Goal: Task Accomplishment & Management: Manage account settings

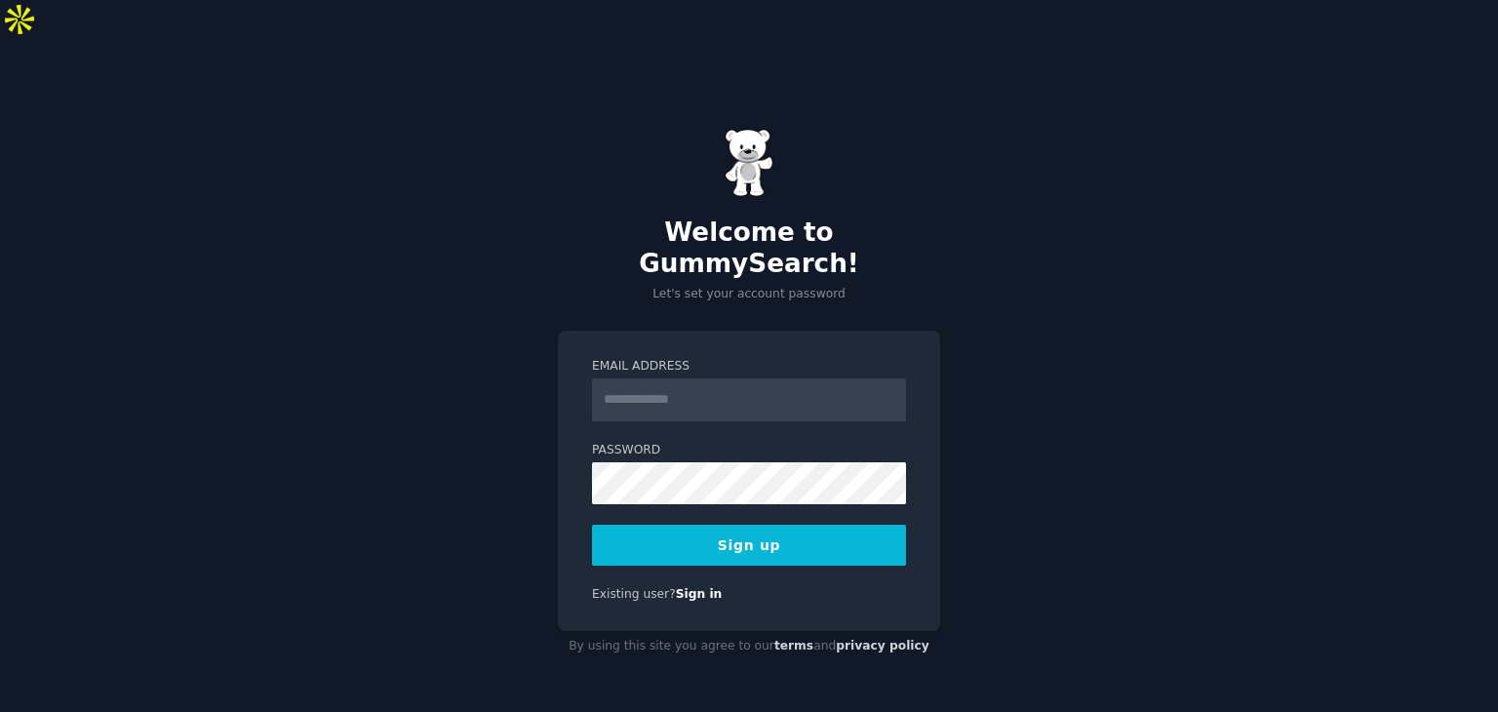
click at [703, 378] on input "Email Address" at bounding box center [749, 399] width 314 height 43
type input "**********"
click at [841, 525] on button "Sign up" at bounding box center [749, 545] width 314 height 41
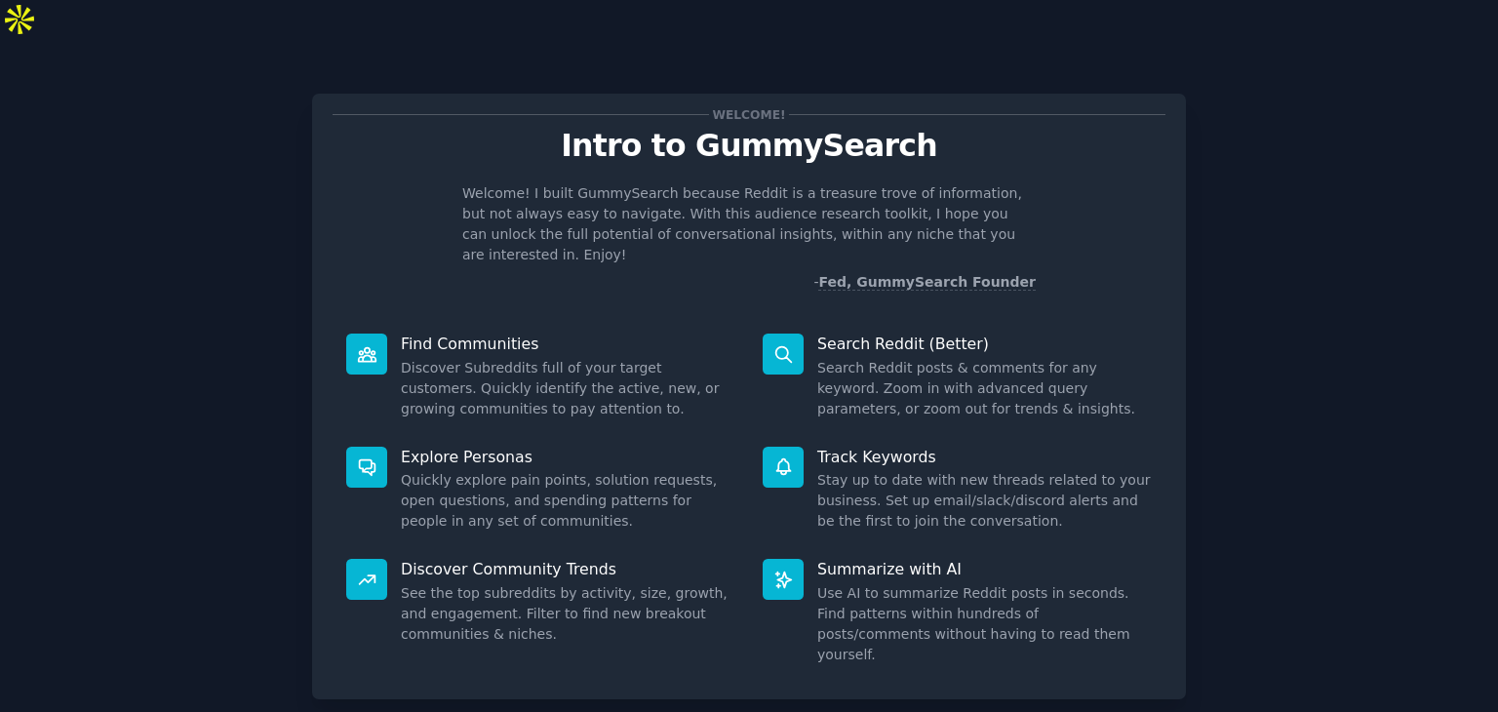
scroll to position [51, 0]
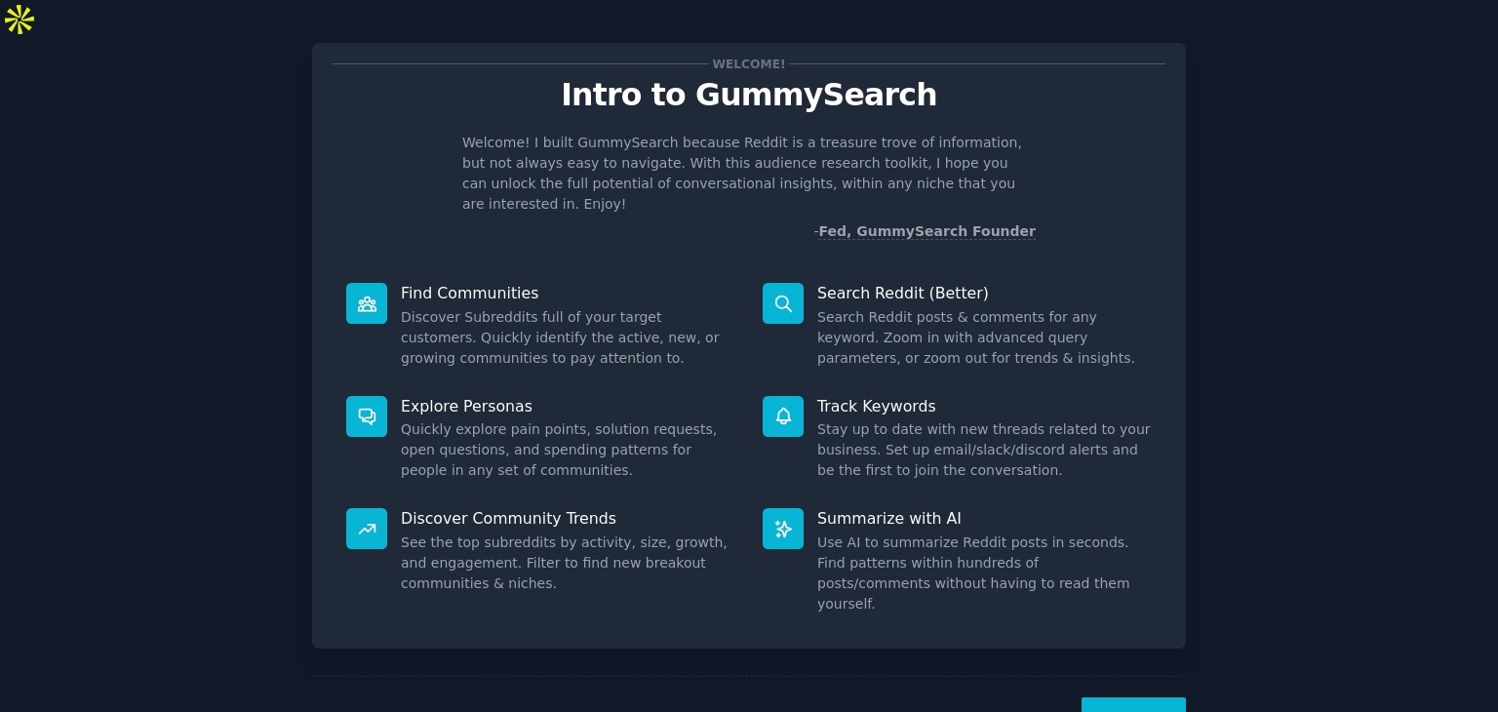
click at [1138, 697] on button "Next" at bounding box center [1134, 721] width 104 height 48
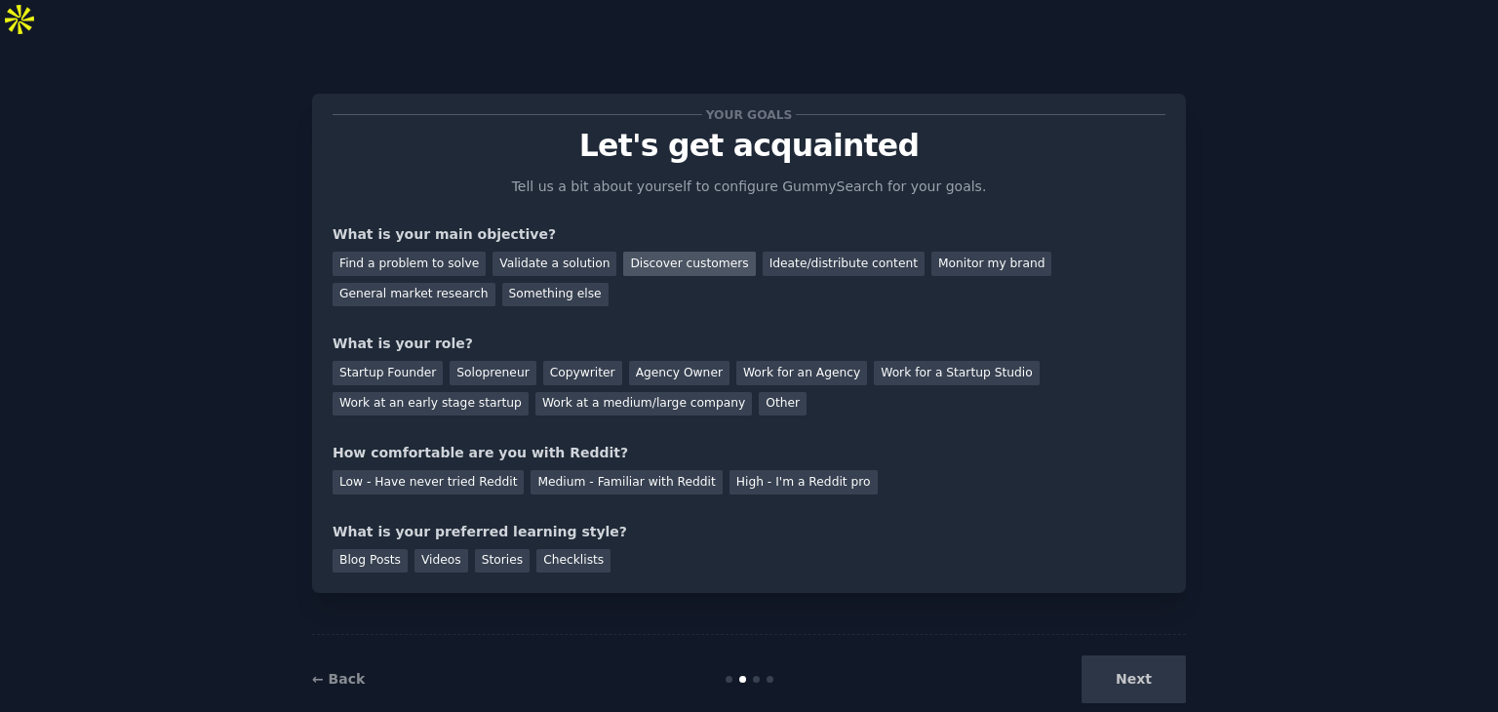
click at [680, 252] on div "Discover customers" at bounding box center [689, 264] width 132 height 24
click at [936, 252] on div "Monitor my brand" at bounding box center [991, 264] width 120 height 24
click at [502, 283] on div "Something else" at bounding box center [555, 295] width 106 height 24
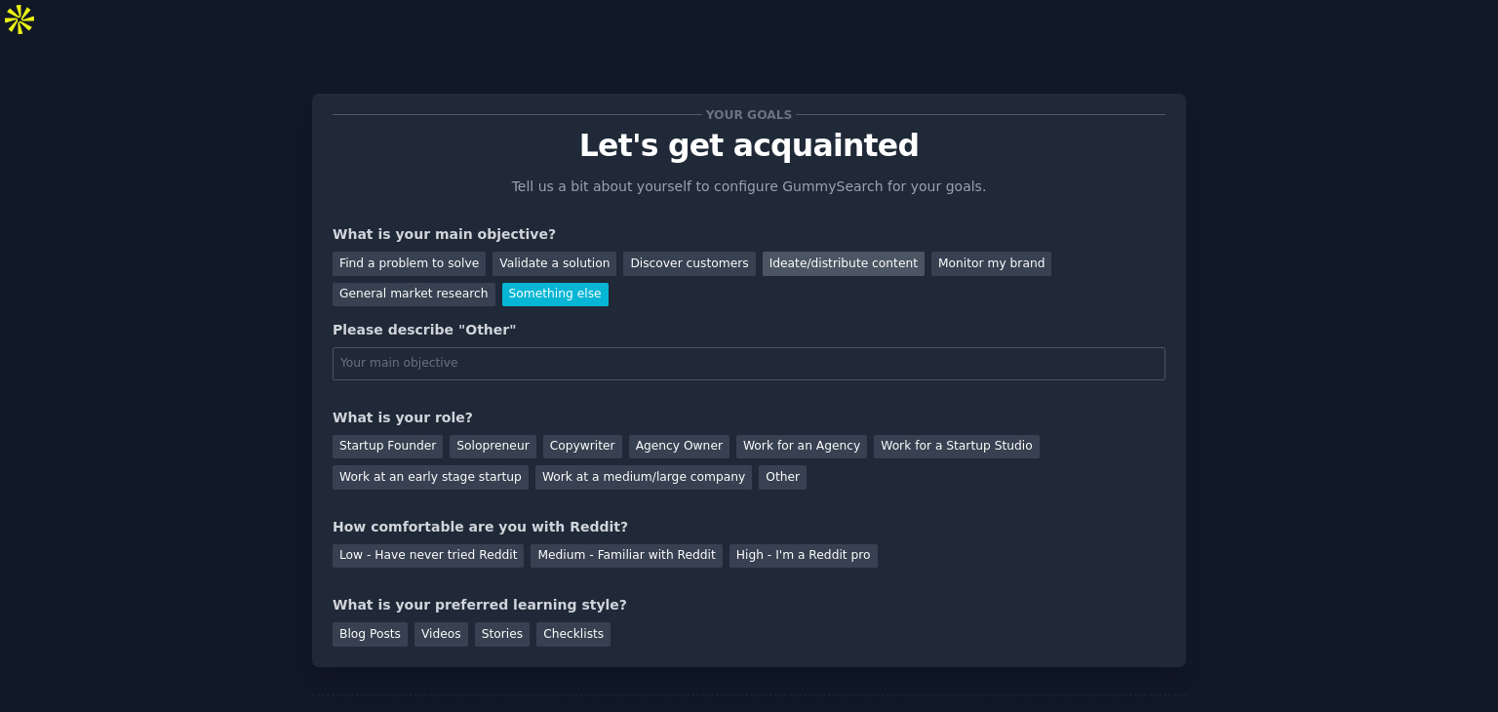
click at [784, 252] on div "Ideate/distribute content" at bounding box center [844, 264] width 162 height 24
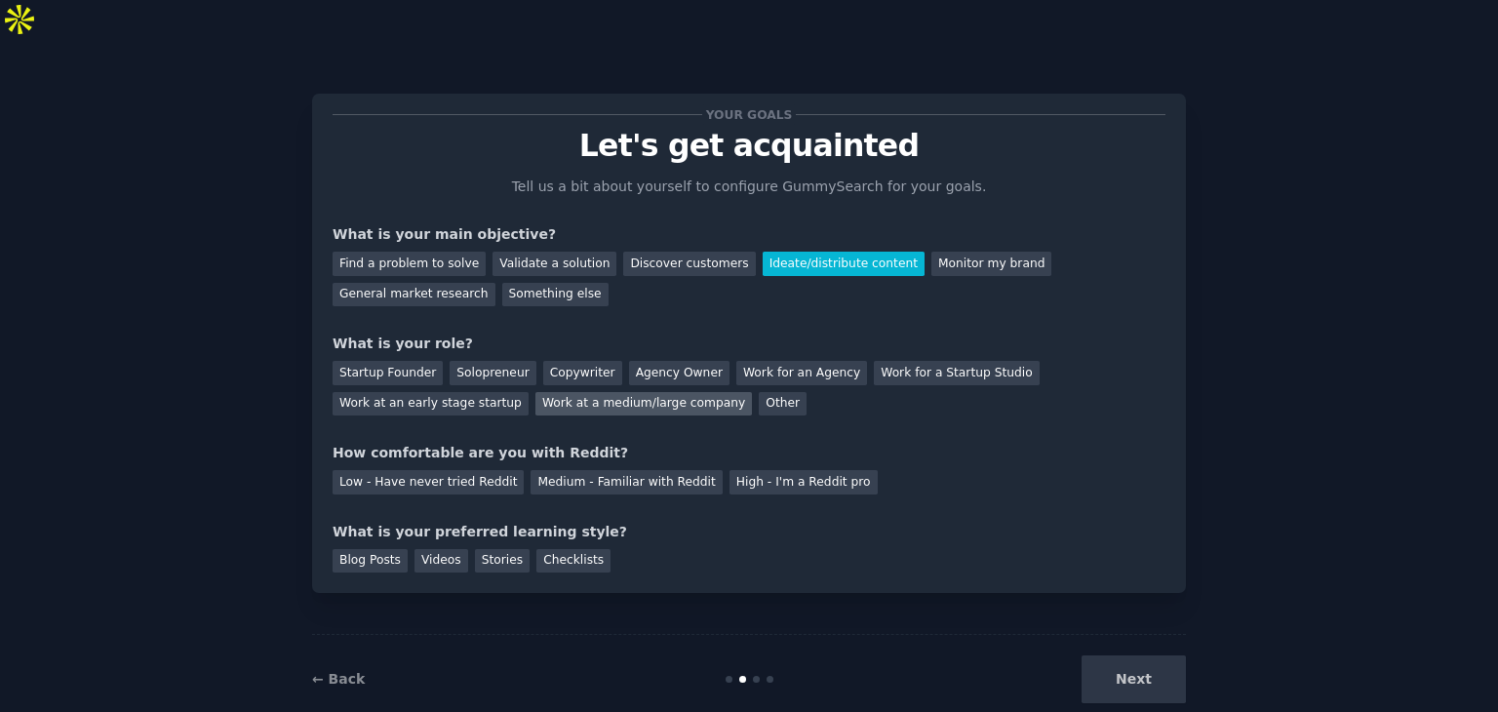
click at [535, 392] on div "Work at a medium/large company" at bounding box center [643, 404] width 216 height 24
click at [355, 470] on div "Low - Have never tried Reddit" at bounding box center [428, 482] width 191 height 24
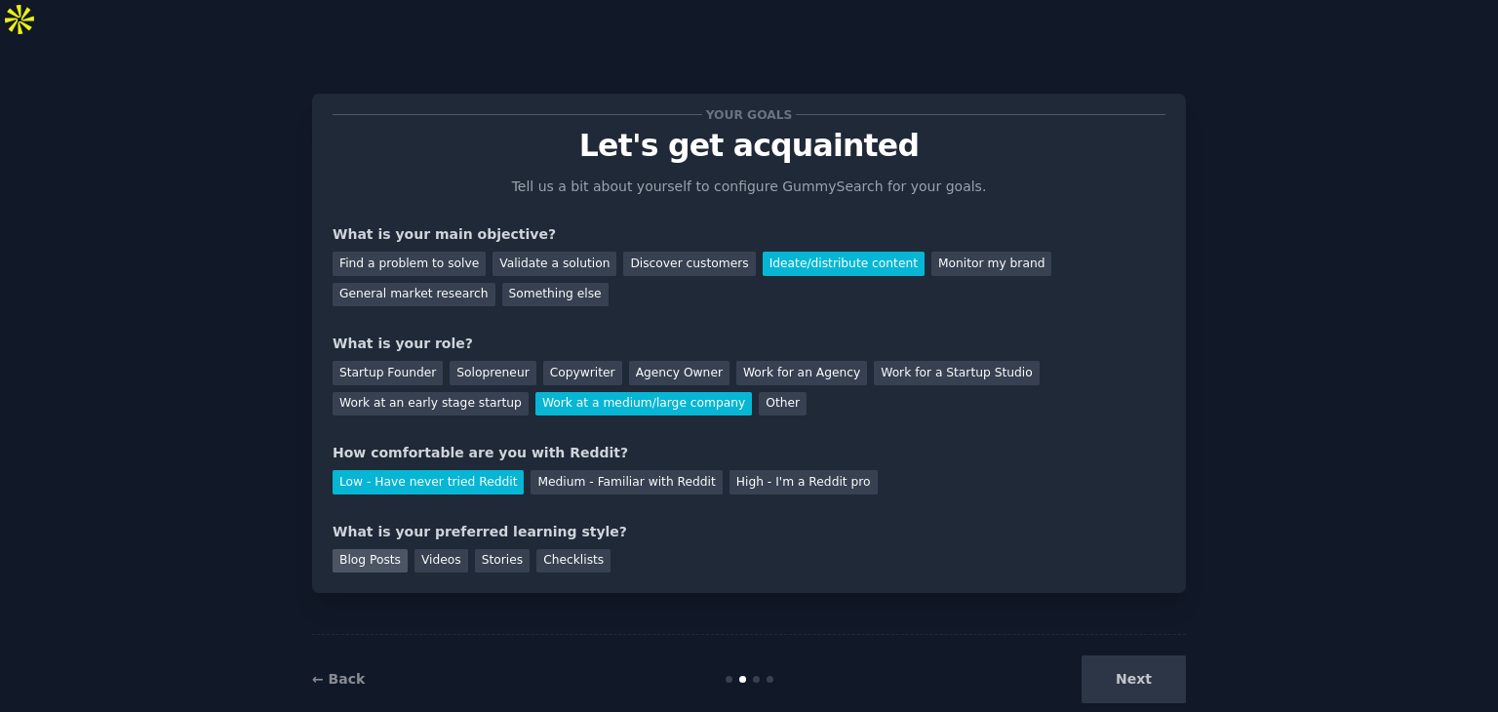
click at [375, 549] on div "Blog Posts" at bounding box center [370, 561] width 75 height 24
click at [1120, 655] on button "Next" at bounding box center [1134, 679] width 104 height 48
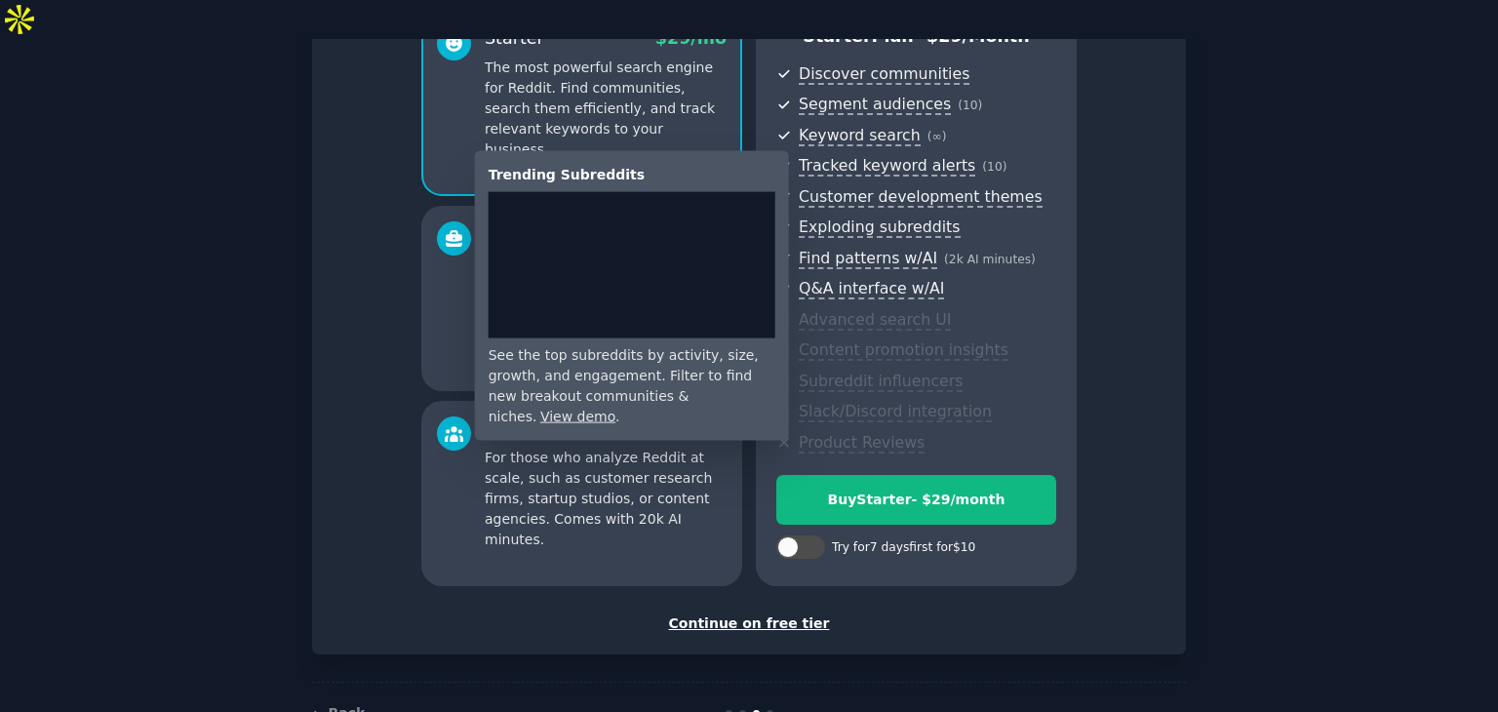
scroll to position [222, 0]
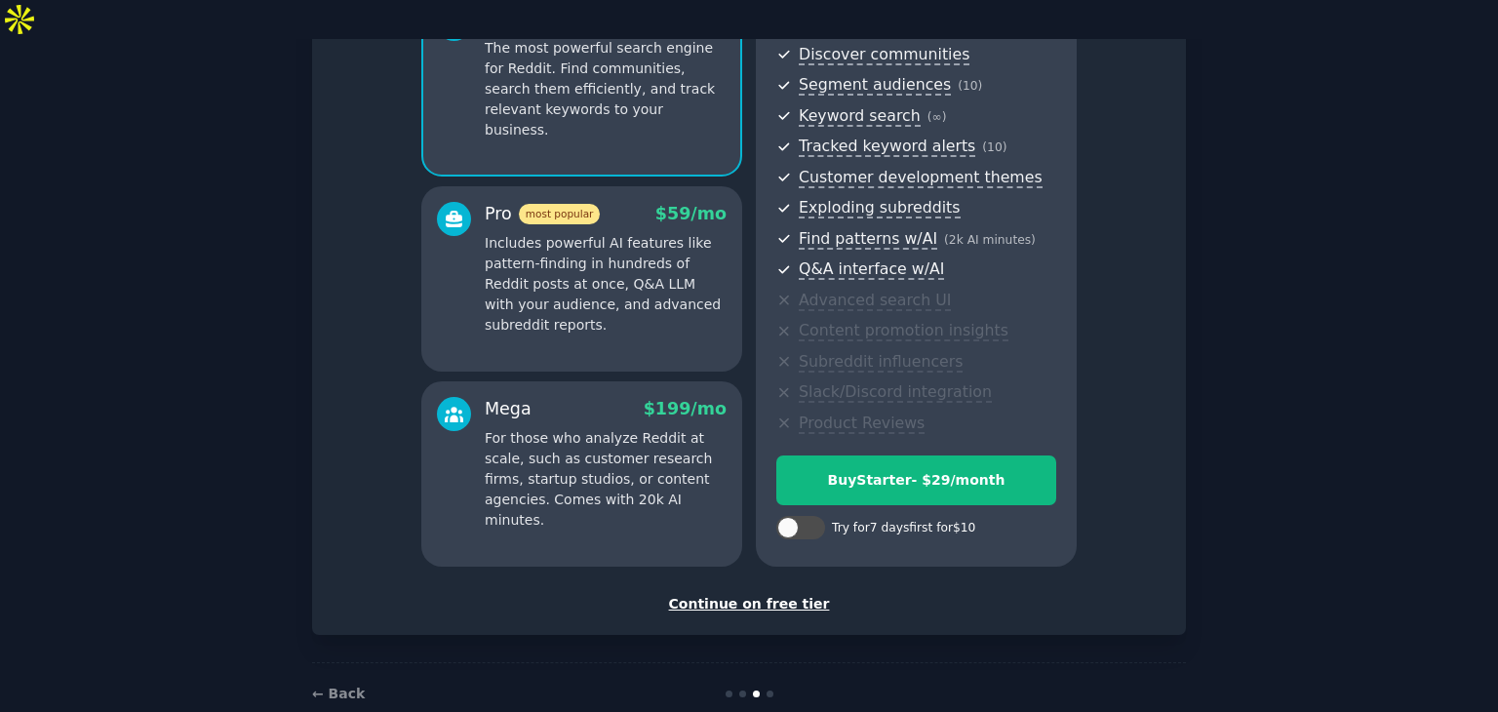
click at [777, 594] on div "Continue on free tier" at bounding box center [749, 604] width 833 height 20
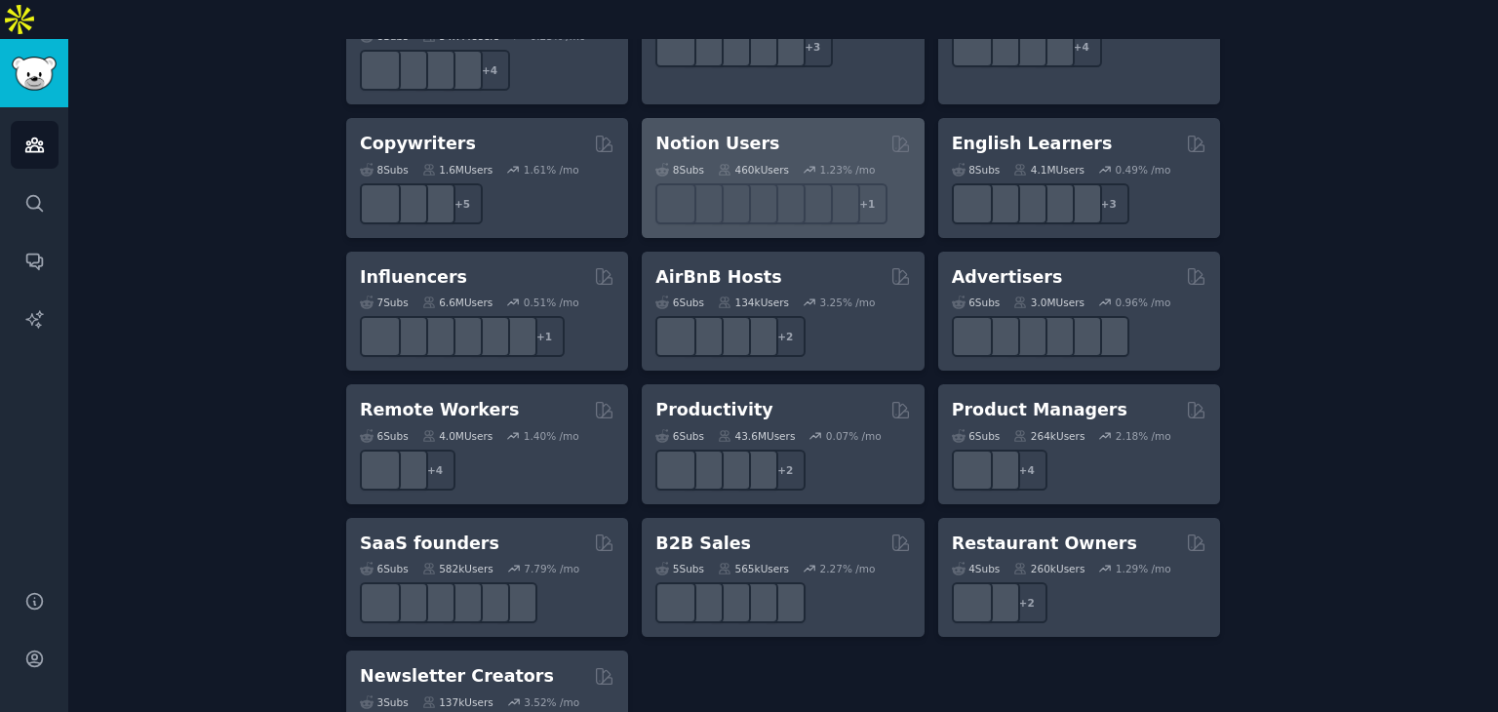
scroll to position [1537, 0]
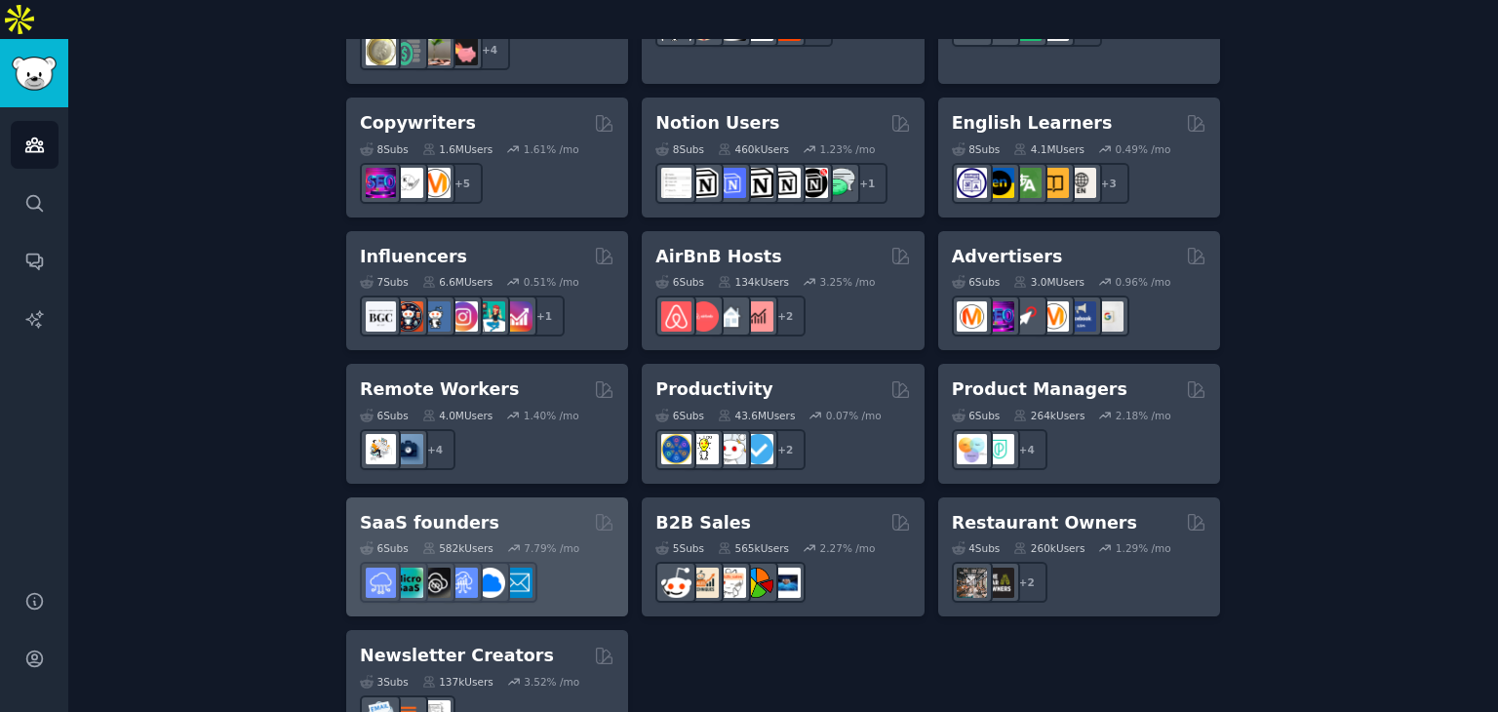
click at [495, 534] on div "6 Sub s 582k Users 7.79 % /mo r/SaaSSales" at bounding box center [487, 568] width 255 height 68
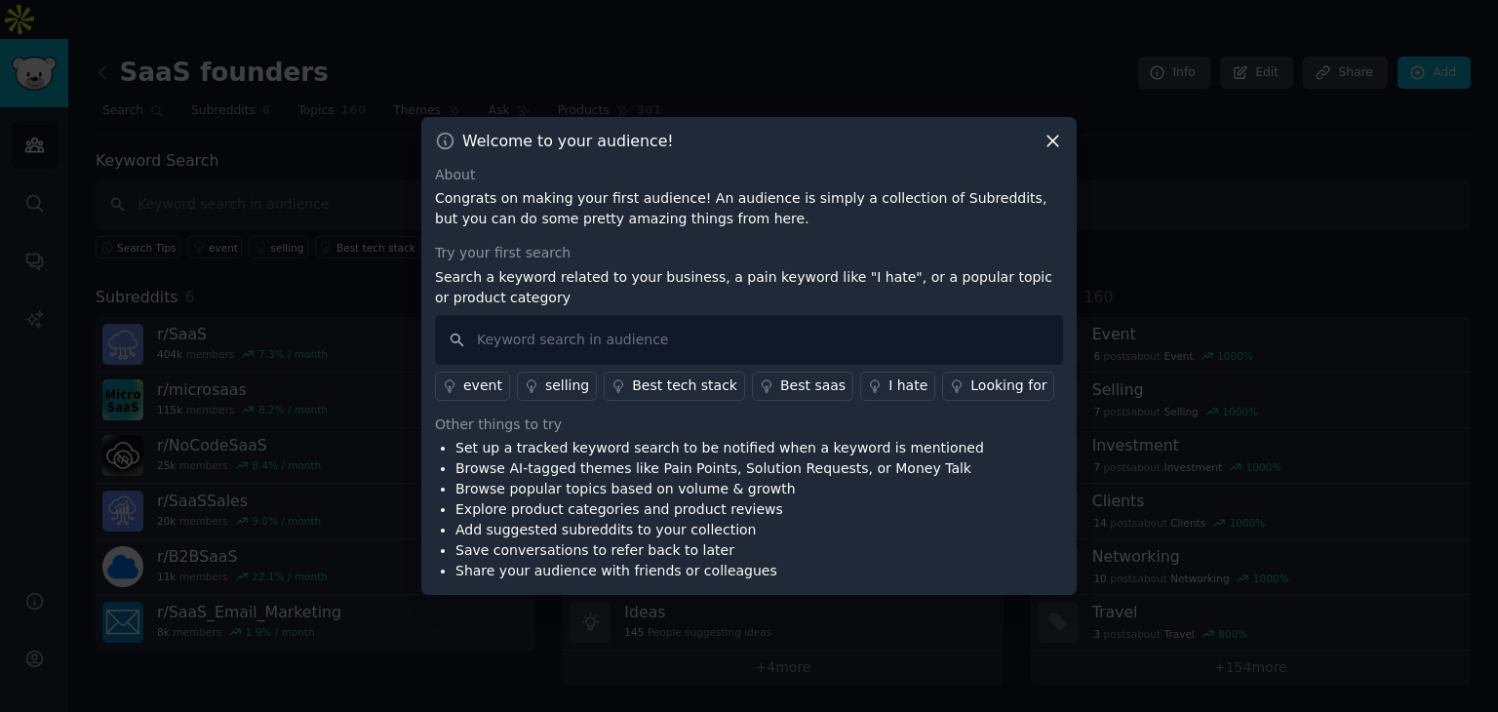
click at [1052, 139] on icon at bounding box center [1052, 141] width 11 height 11
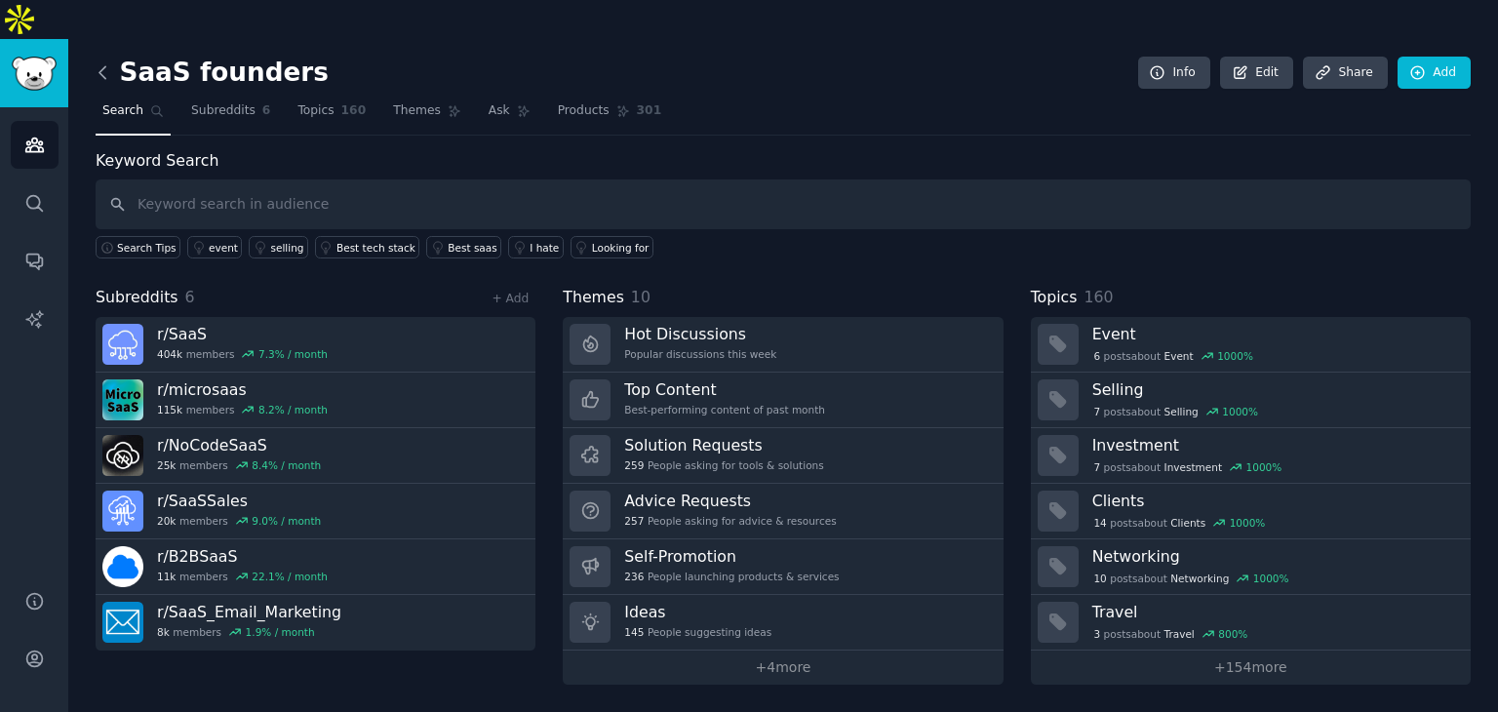
click at [99, 66] on icon at bounding box center [102, 72] width 6 height 12
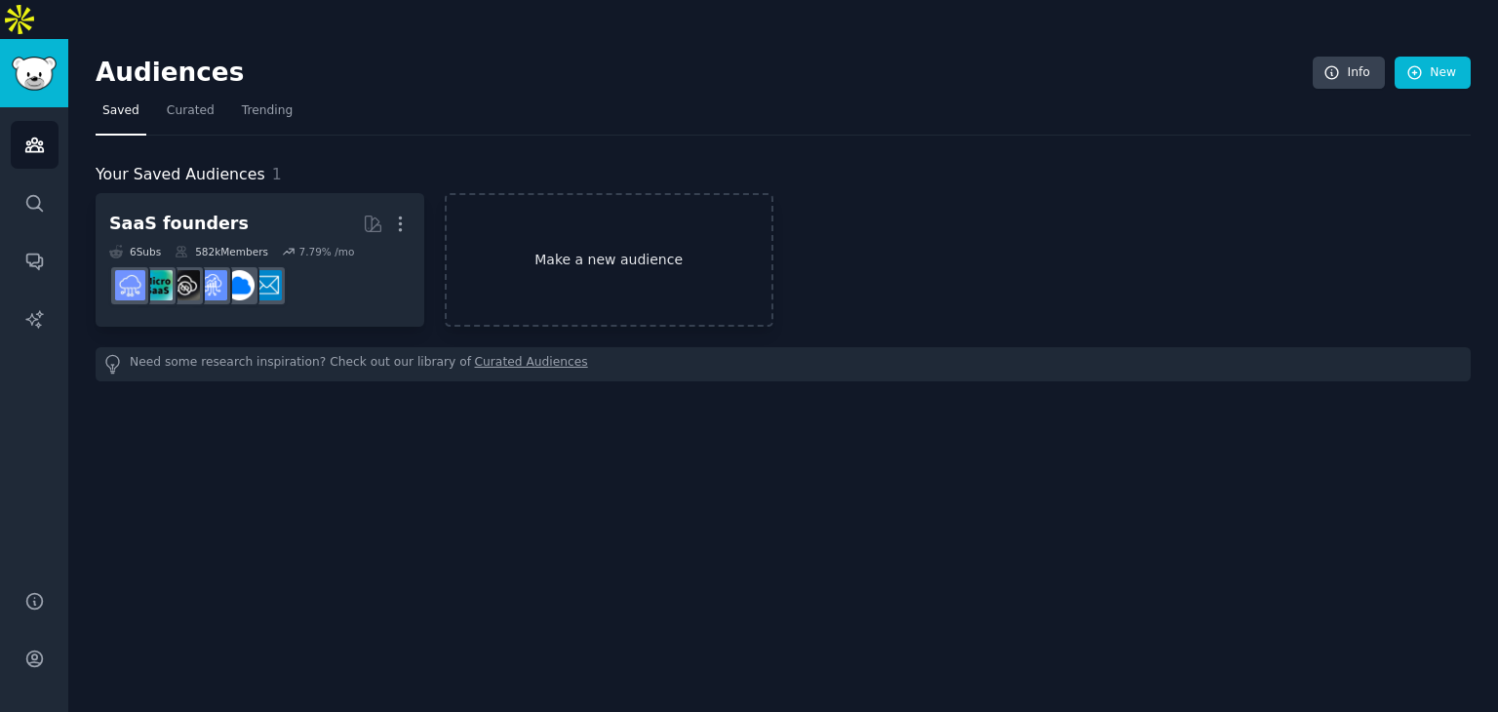
click at [655, 227] on link "Make a new audience" at bounding box center [609, 260] width 329 height 134
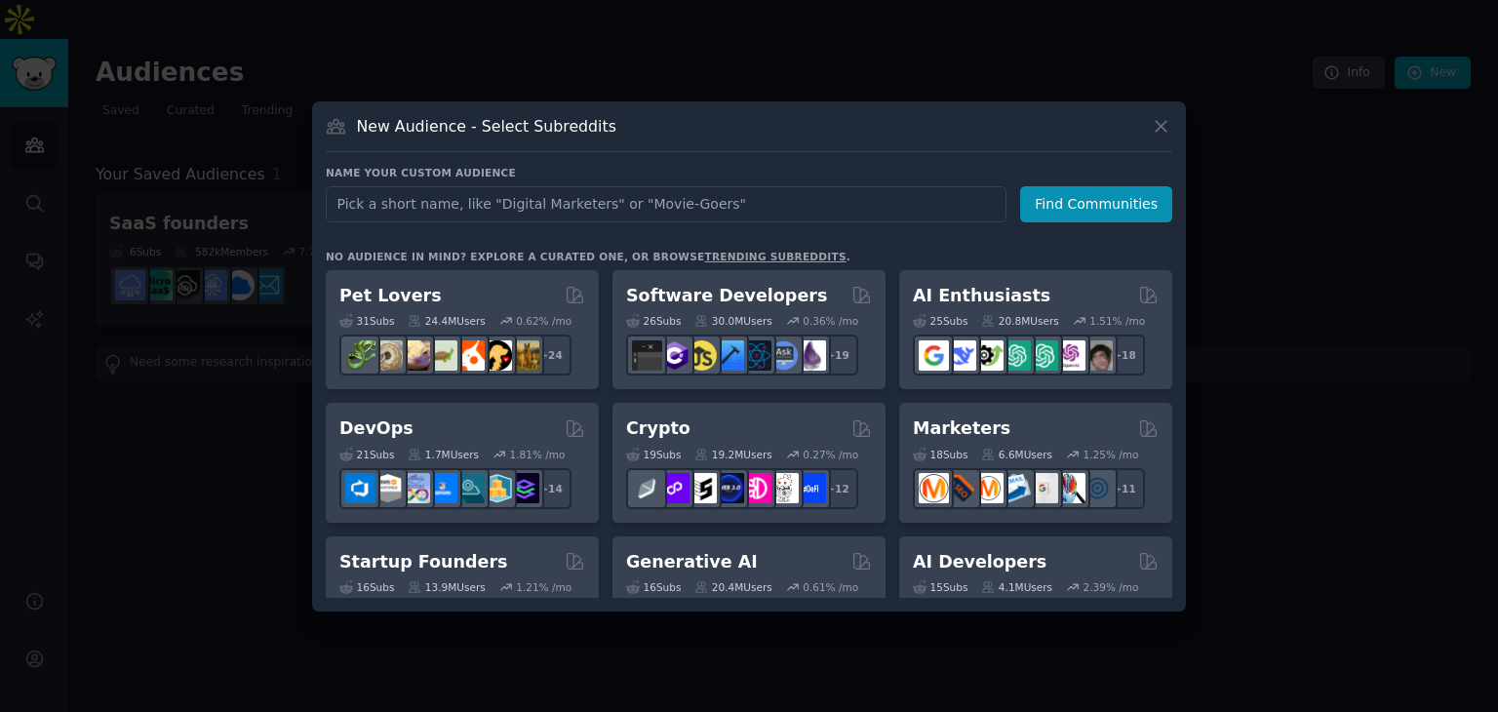
click at [682, 202] on input "text" at bounding box center [666, 204] width 681 height 36
click at [767, 202] on input "text" at bounding box center [666, 204] width 681 height 36
type input "S"
type input "SaaS Management platforms"
click button "Find Communities" at bounding box center [1096, 204] width 152 height 36
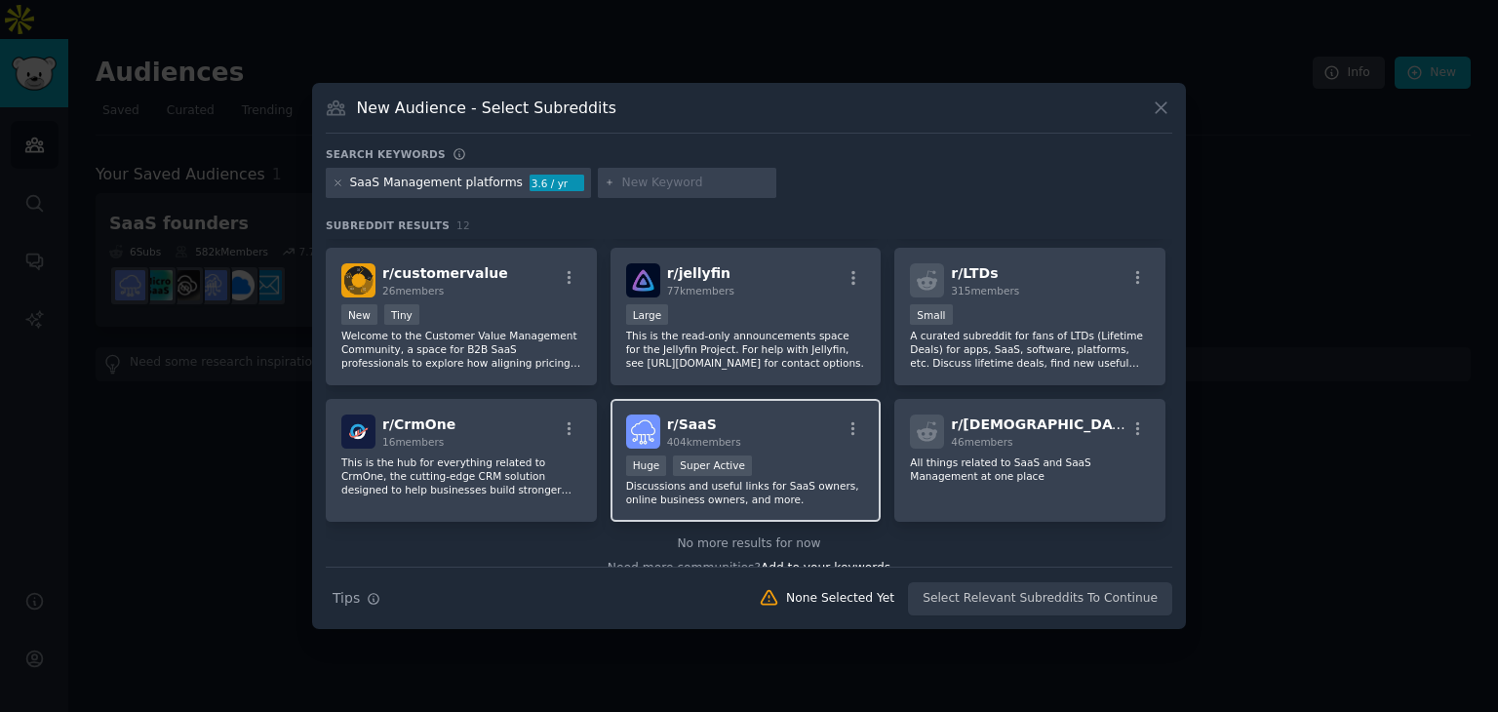
scroll to position [312, 0]
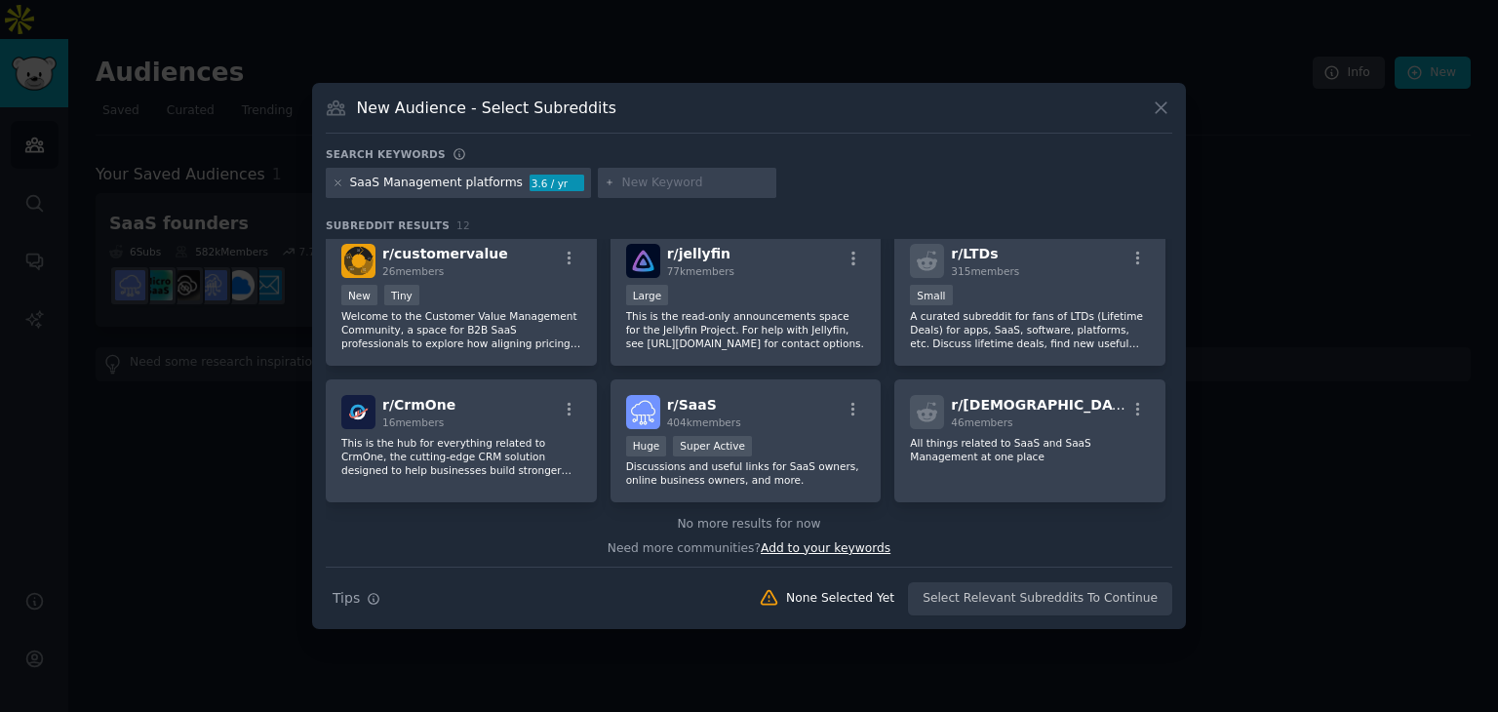
click at [819, 547] on span "Add to your keywords" at bounding box center [826, 548] width 130 height 14
click at [820, 546] on span "Add to your keywords" at bounding box center [826, 548] width 130 height 14
type input "F"
type input "Cost optimization"
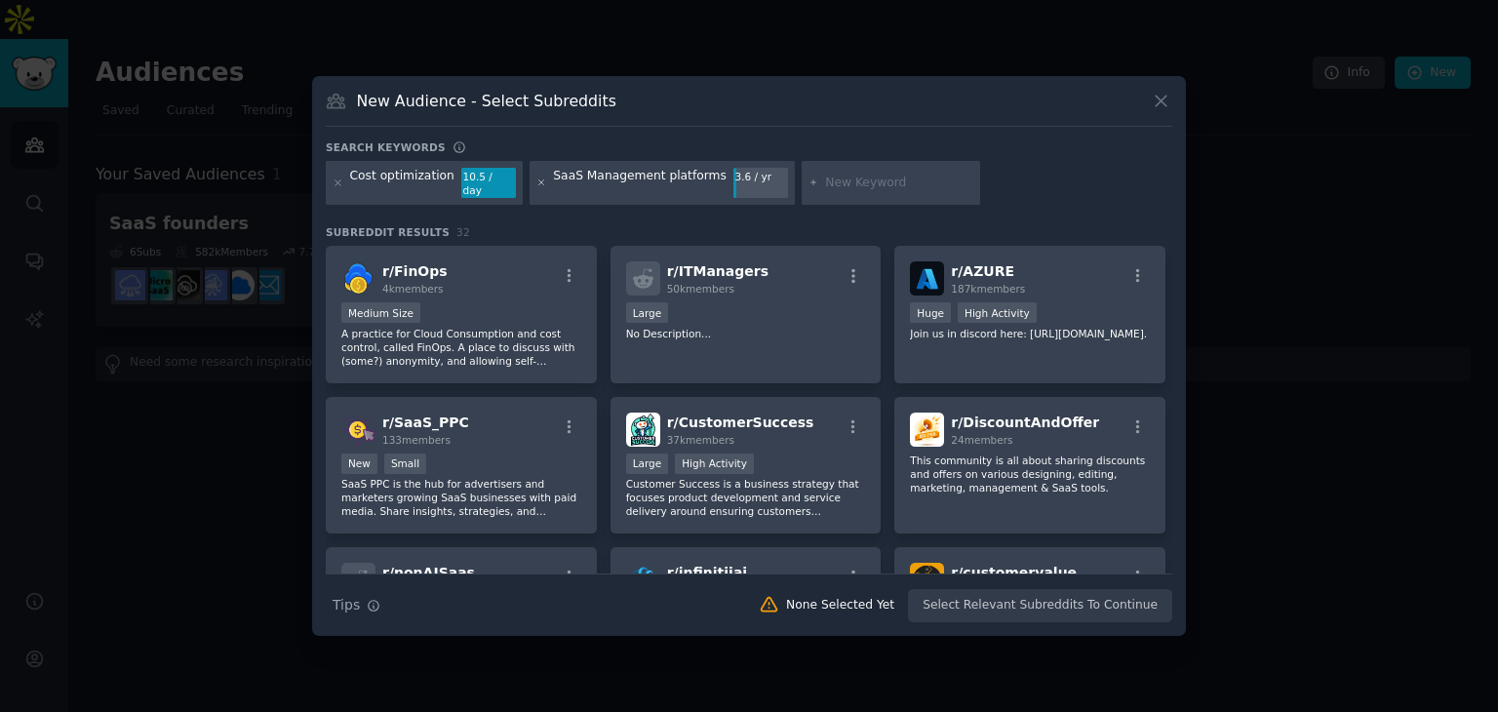
click at [538, 182] on icon at bounding box center [540, 182] width 5 height 5
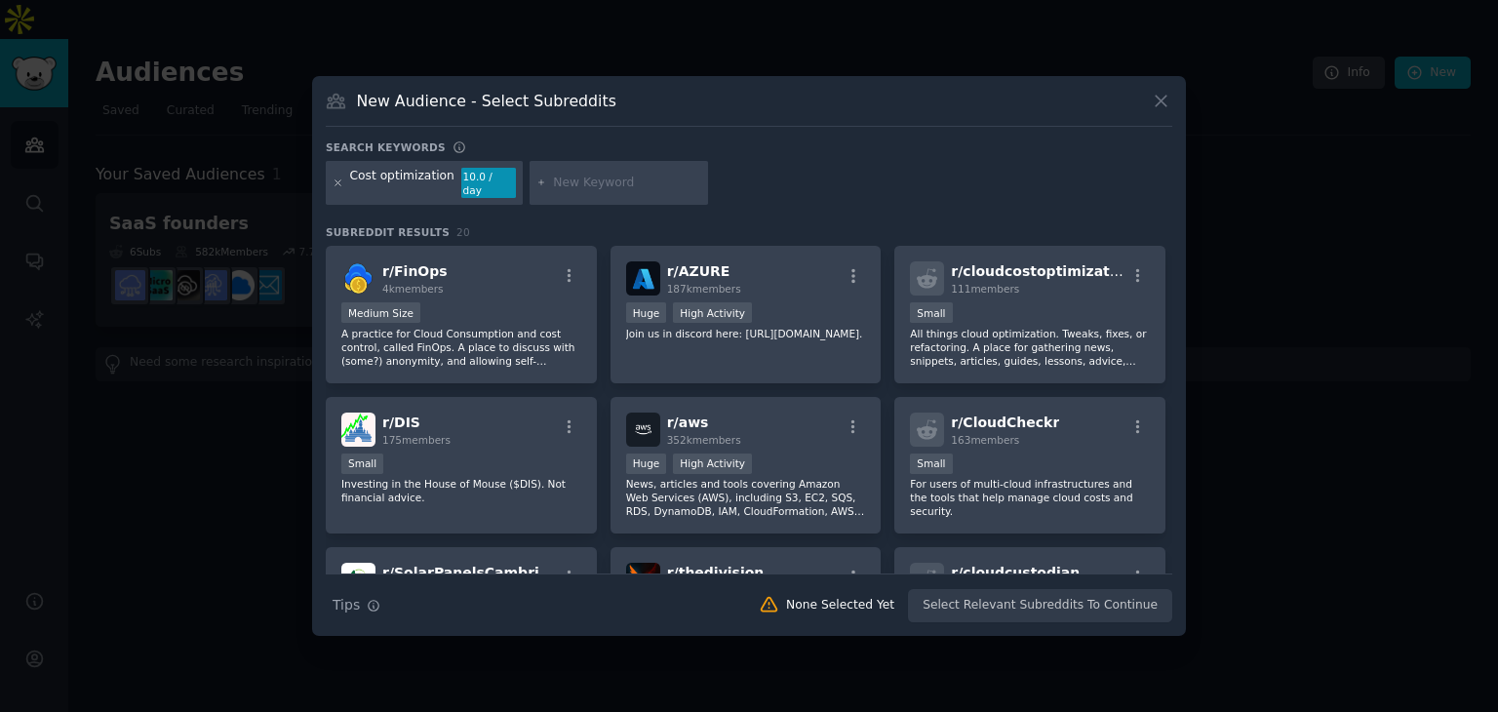
click at [338, 181] on icon at bounding box center [337, 182] width 5 height 5
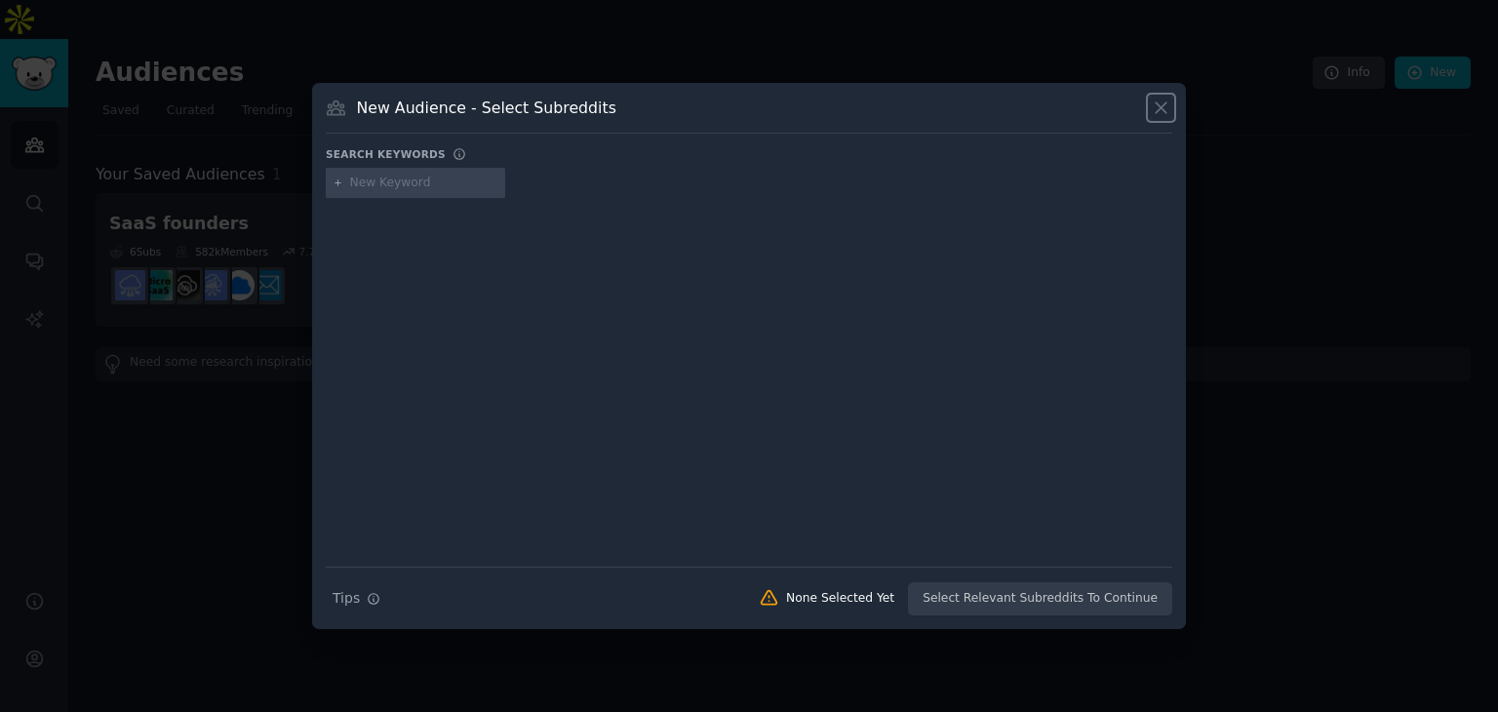
click at [1162, 104] on icon at bounding box center [1161, 107] width 11 height 11
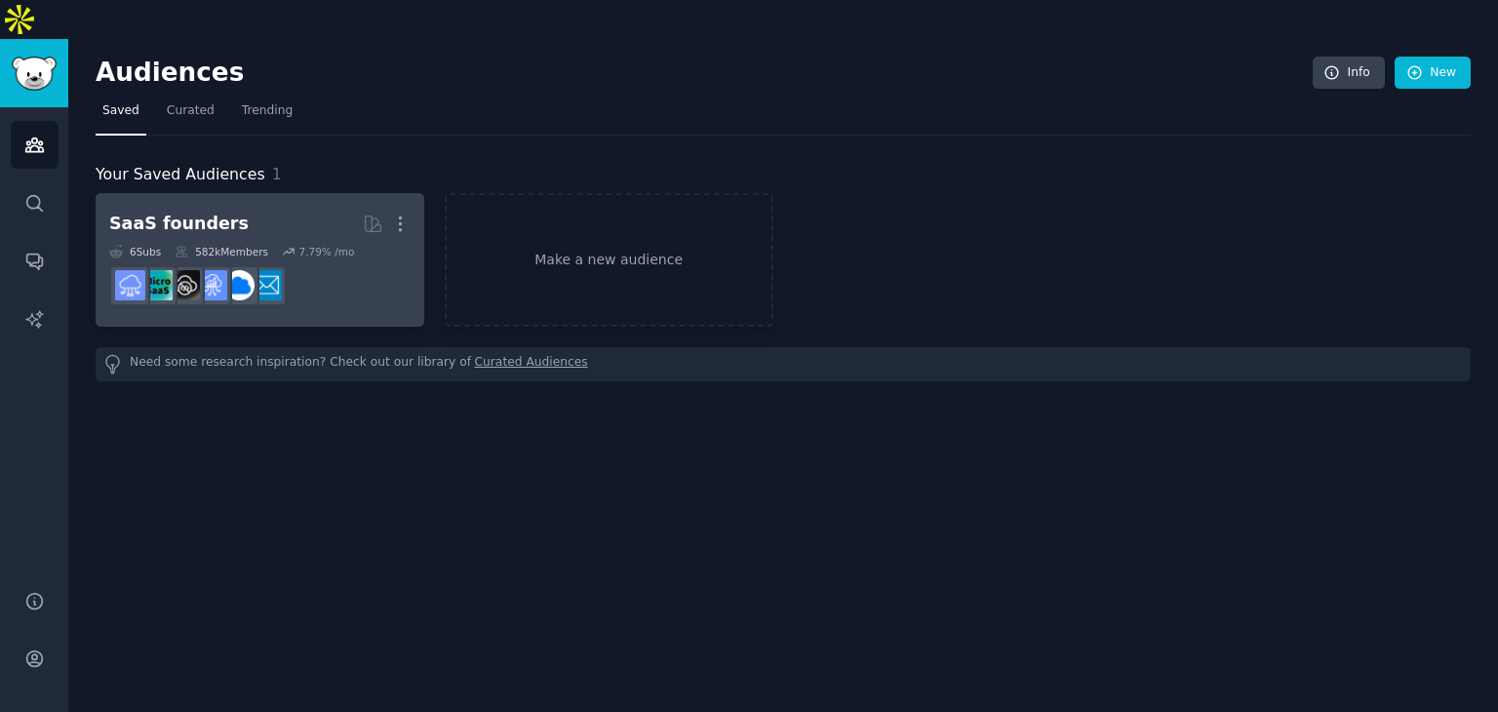
click at [332, 258] on dd at bounding box center [259, 285] width 301 height 55
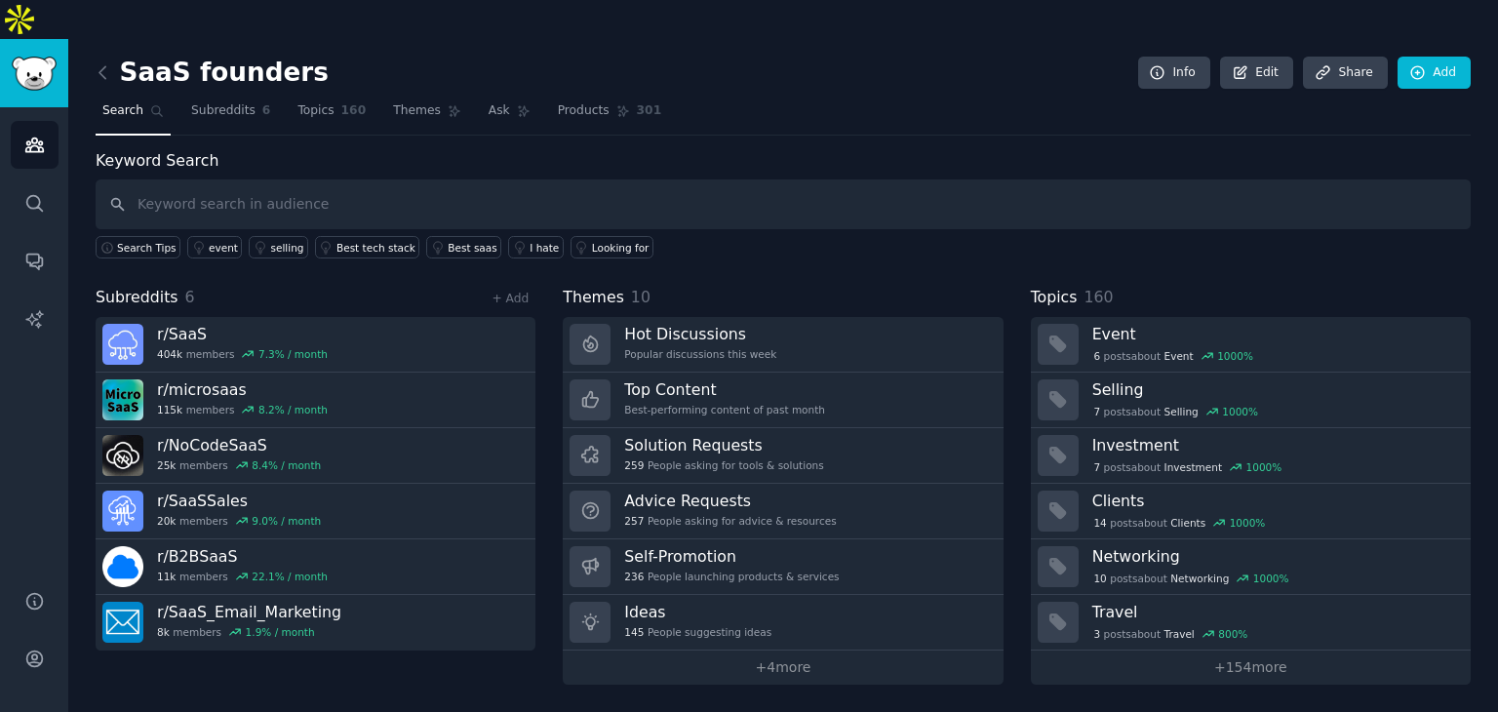
click at [472, 179] on input "text" at bounding box center [783, 204] width 1375 height 50
click at [225, 102] on span "Subreddits" at bounding box center [223, 111] width 64 height 18
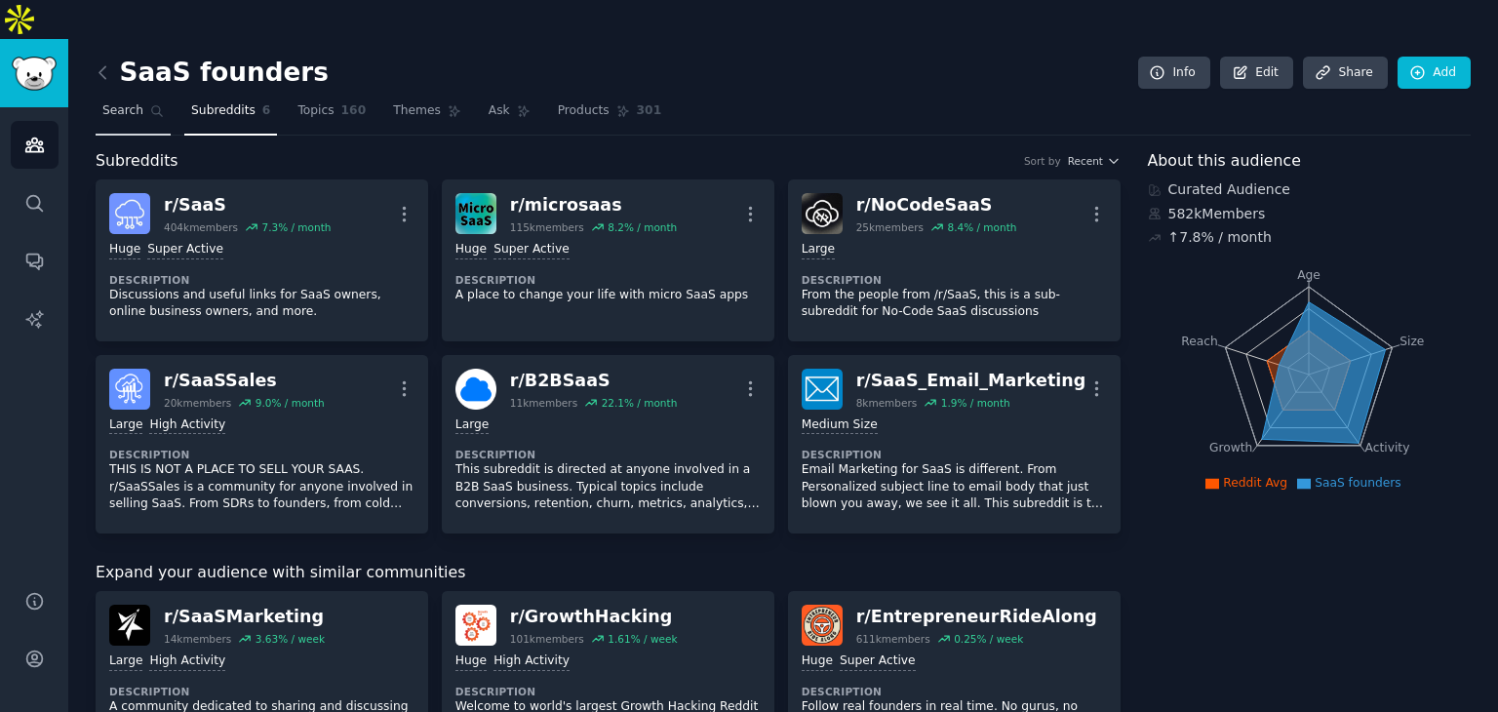
click at [150, 104] on icon at bounding box center [157, 111] width 14 height 14
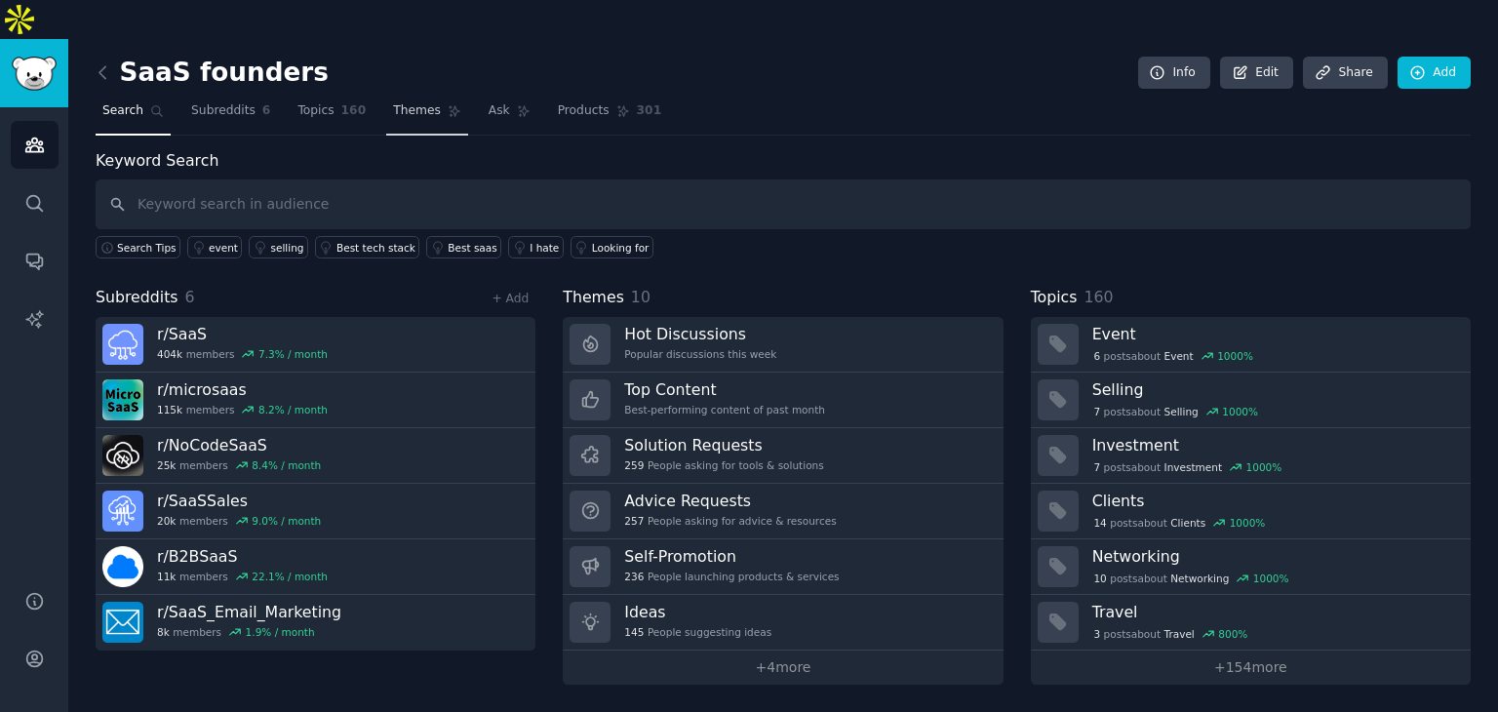
drag, startPoint x: 317, startPoint y: 67, endPoint x: 426, endPoint y: 69, distance: 109.2
click at [316, 102] on span "Topics" at bounding box center [315, 111] width 36 height 18
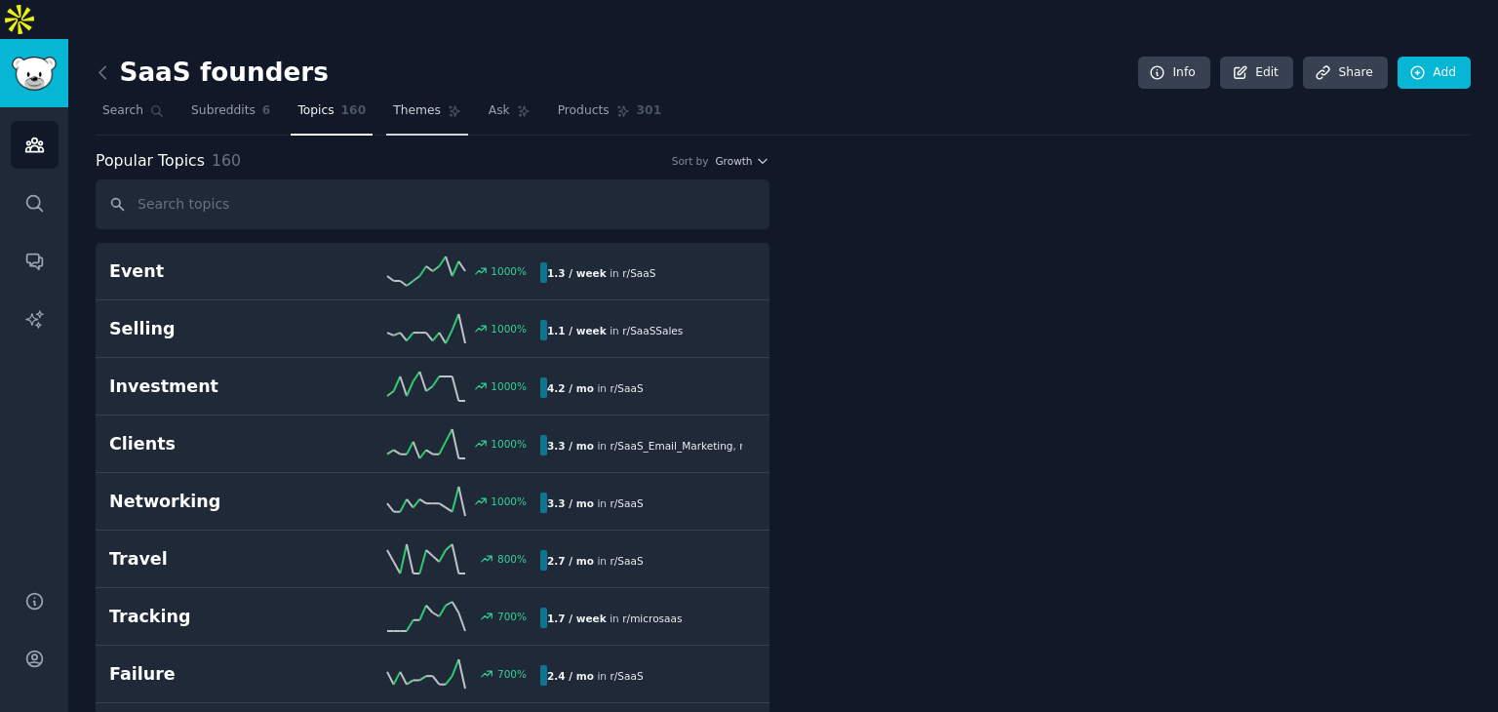
click at [403, 102] on span "Themes" at bounding box center [417, 111] width 48 height 18
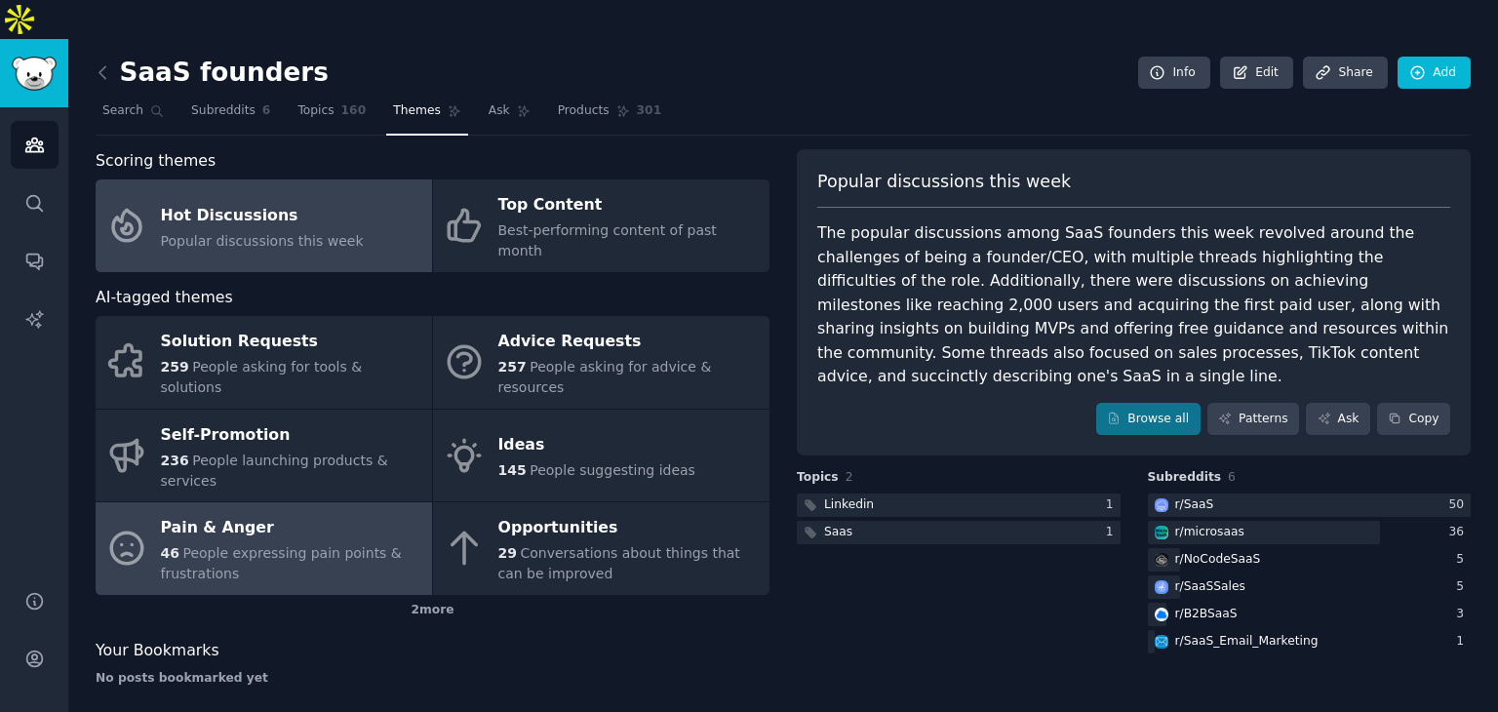
click at [293, 545] on span "People expressing pain points & frustrations" at bounding box center [281, 563] width 241 height 36
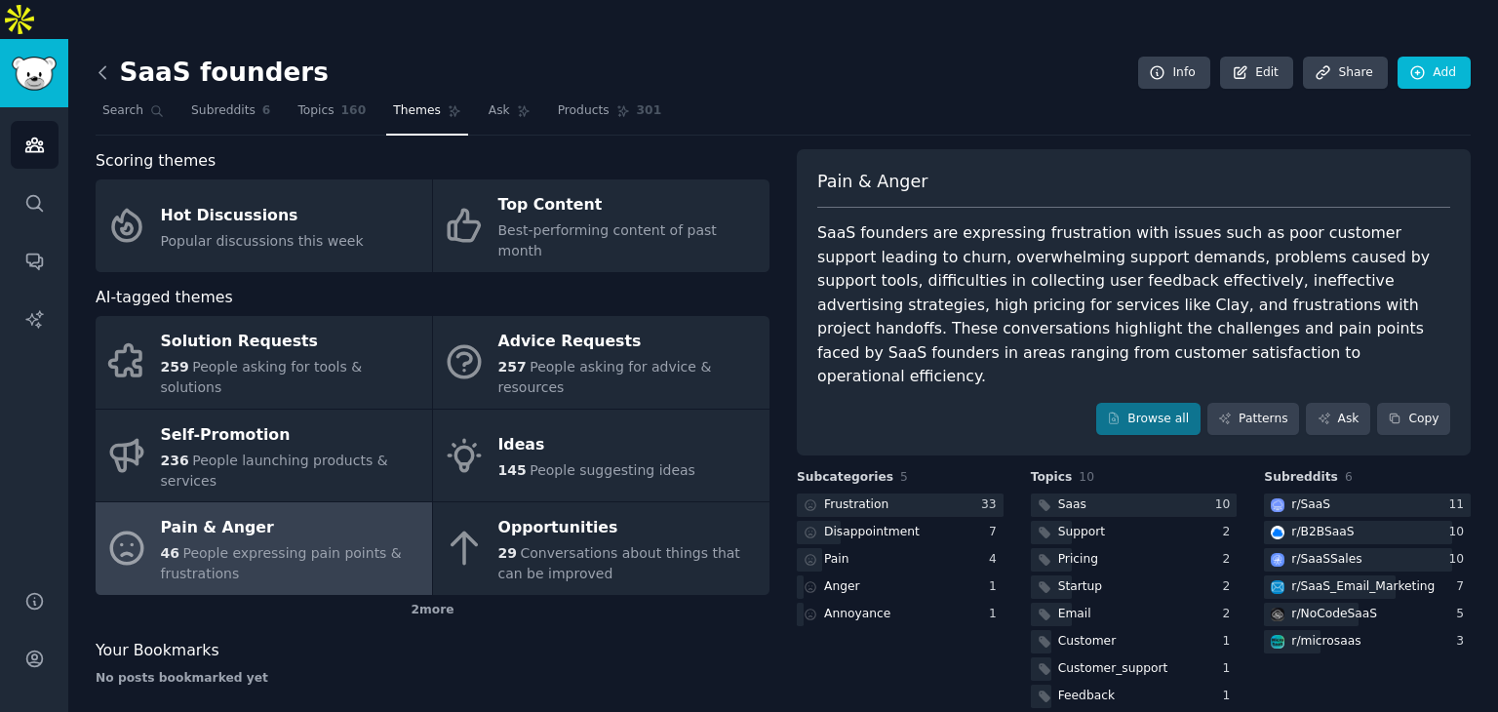
click at [107, 62] on icon at bounding box center [103, 72] width 20 height 20
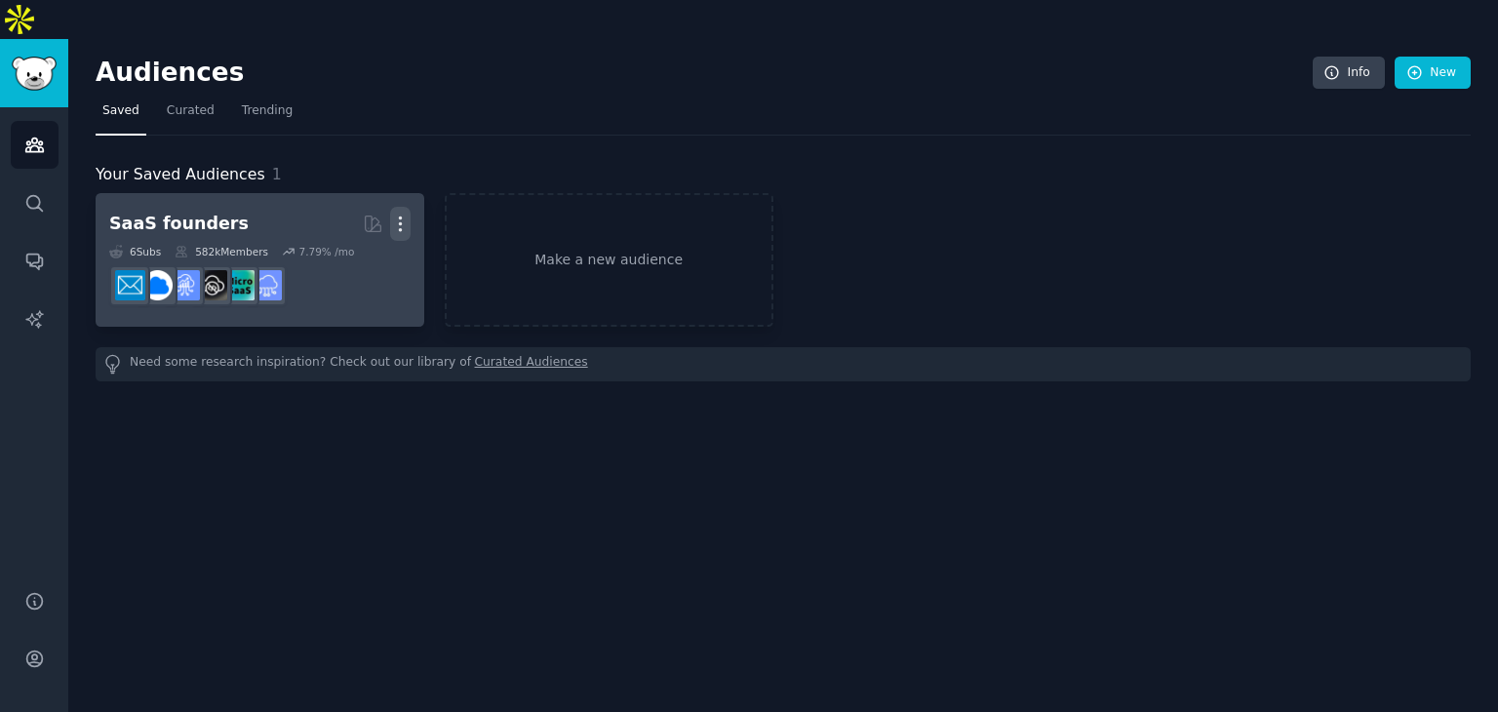
click at [405, 214] on icon "button" at bounding box center [400, 224] width 20 height 20
click at [347, 255] on p "Delete" at bounding box center [347, 265] width 45 height 20
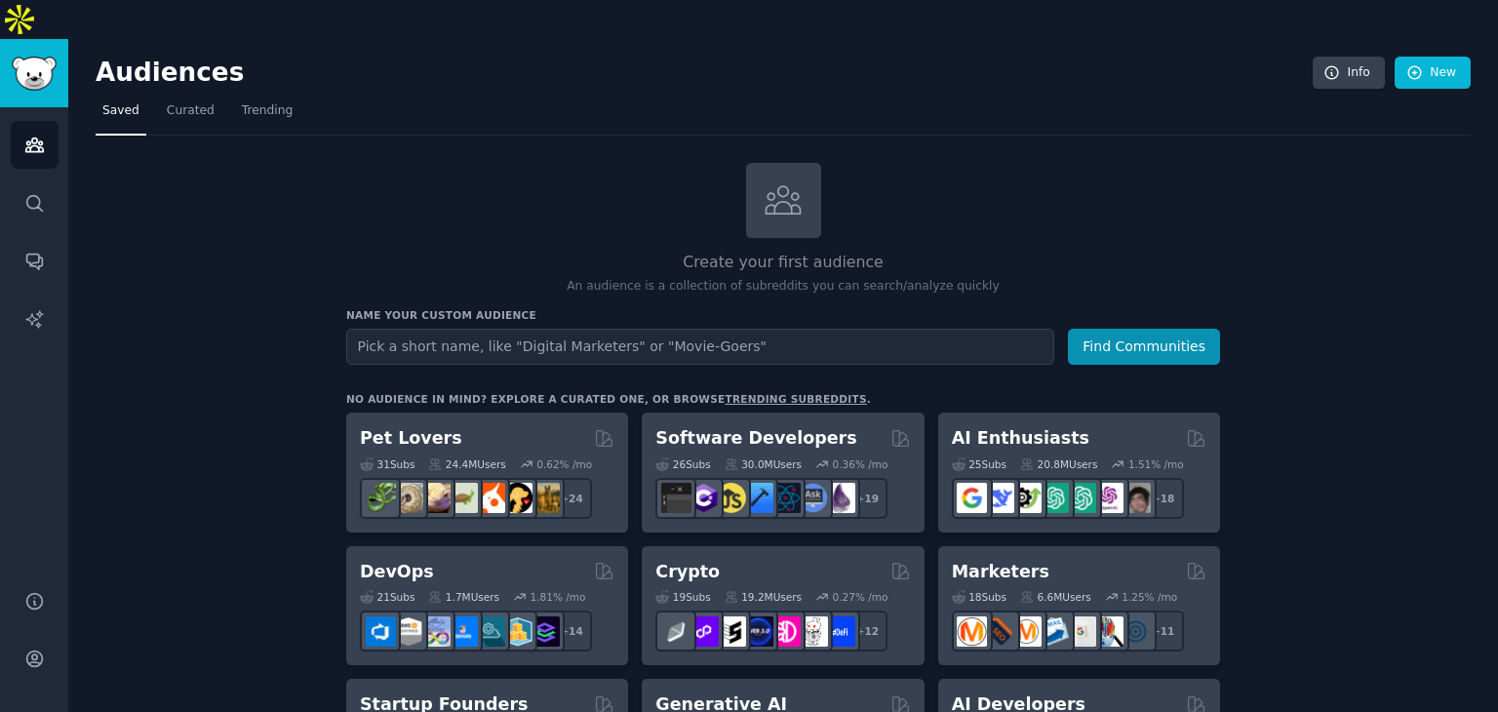
click at [688, 329] on input "text" at bounding box center [700, 347] width 708 height 36
type input "SaaS Management Platforms"
click at [1068, 329] on button "Find Communities" at bounding box center [1144, 347] width 152 height 36
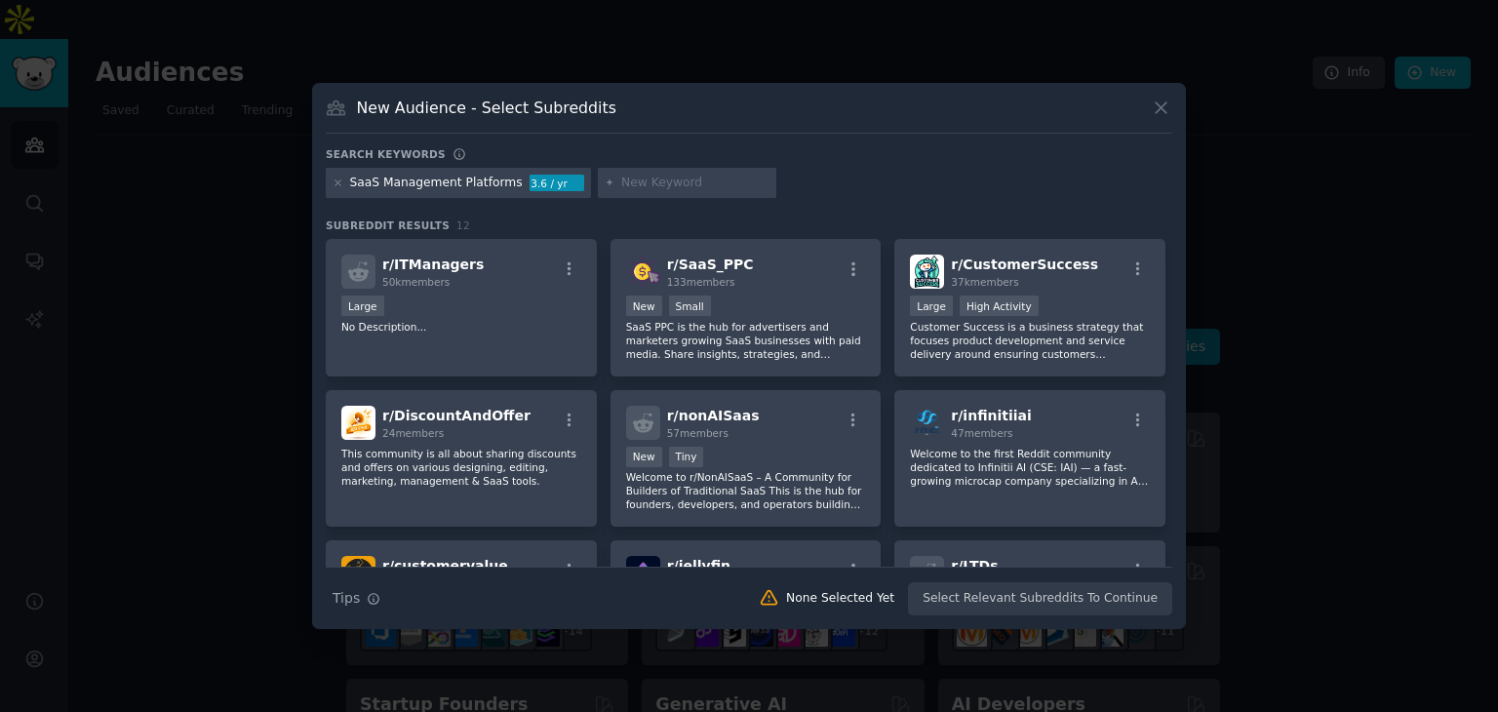
click at [644, 181] on input "text" at bounding box center [695, 184] width 148 height 18
type input "Cost Optimization"
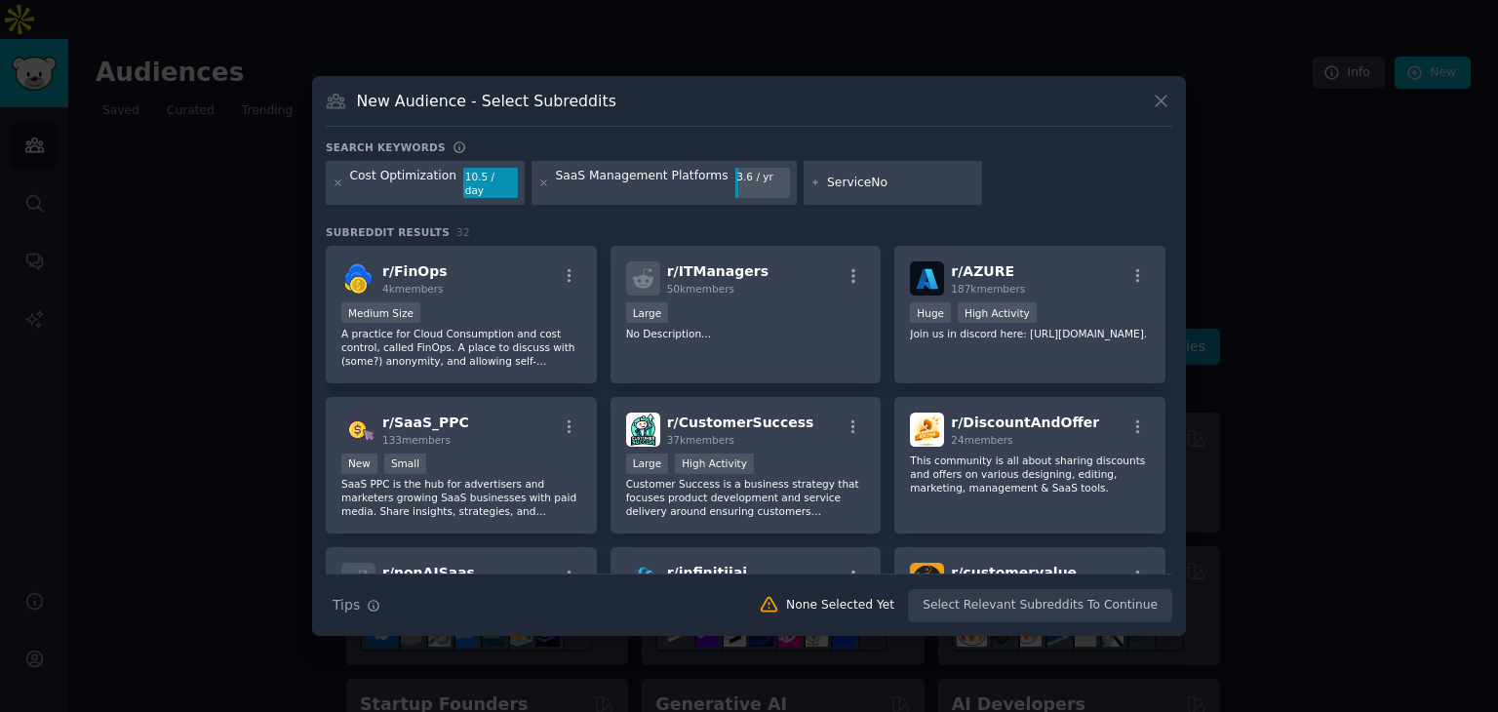
type input "ServiceNow"
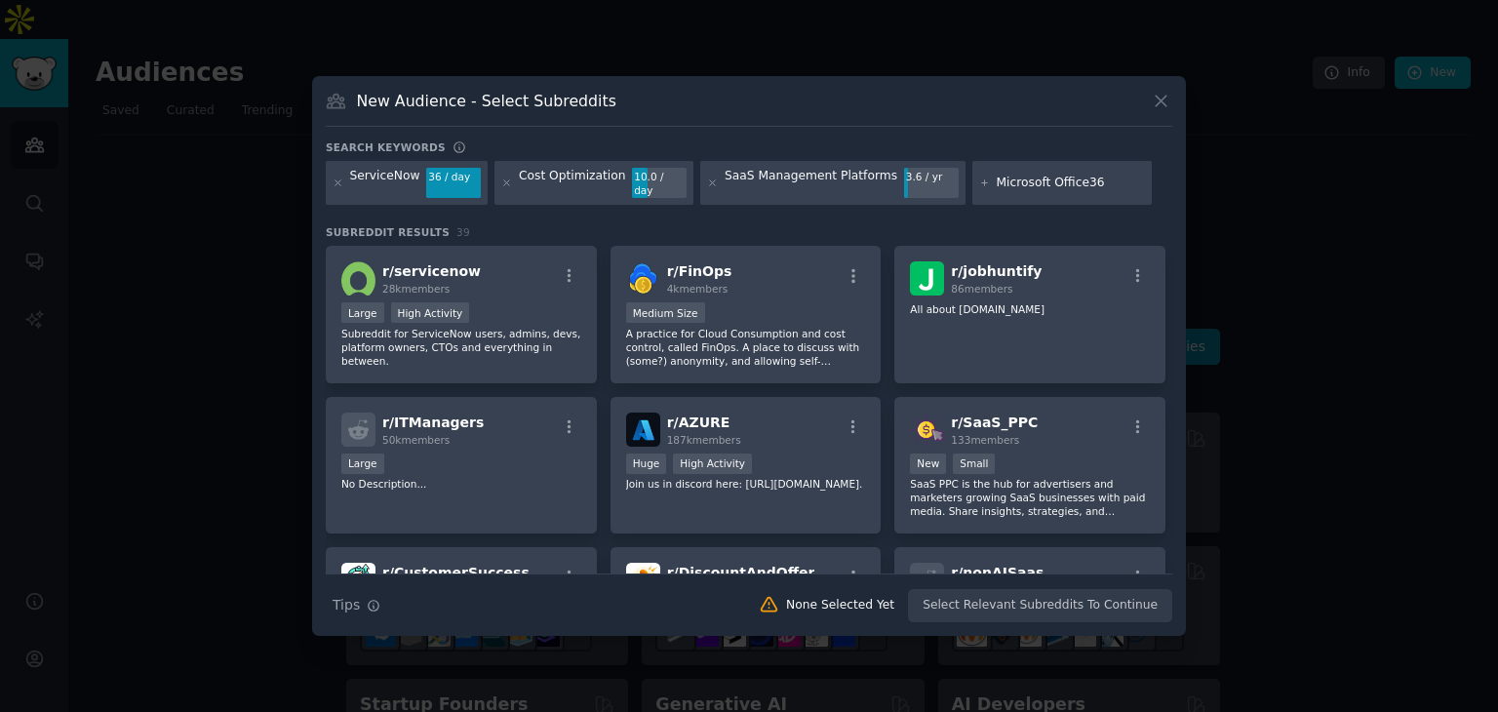
type input "Microsoft Office365"
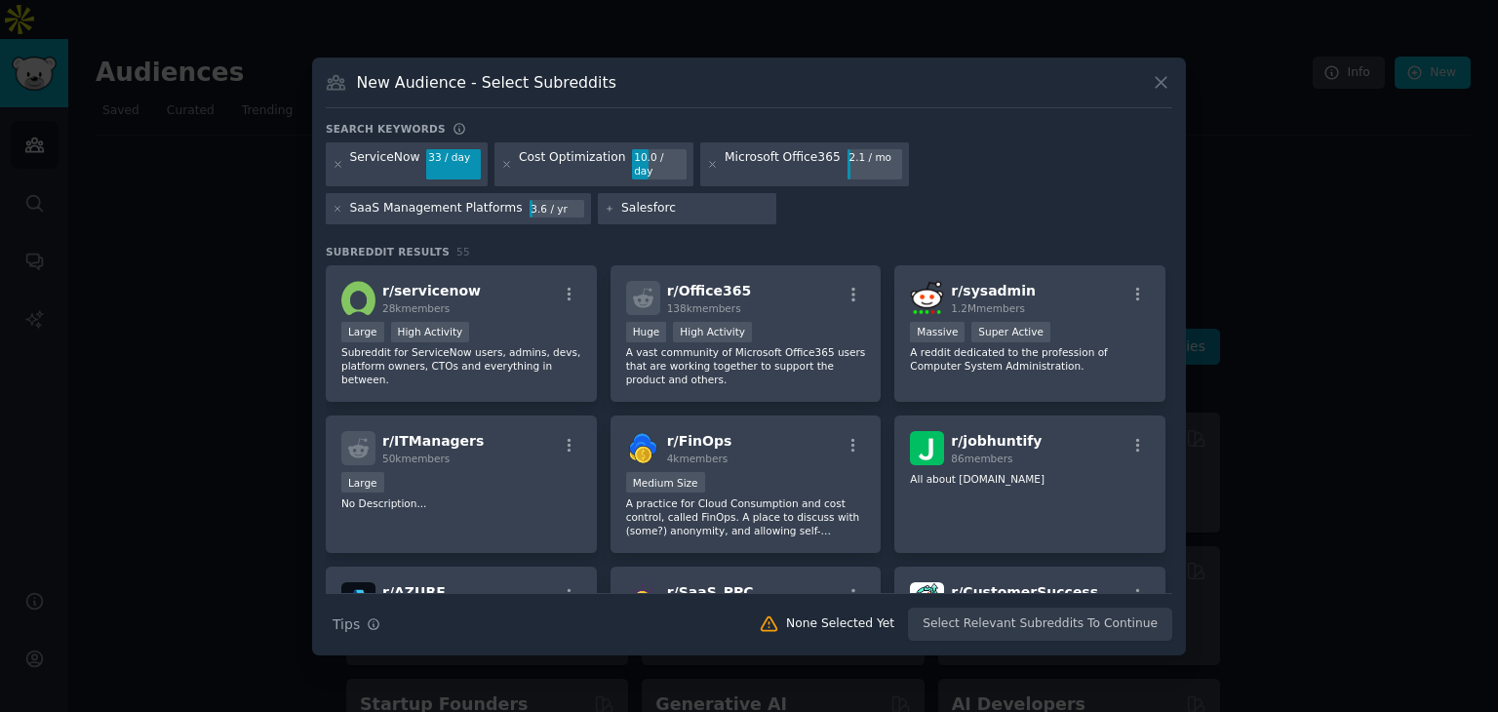
type input "Salesforce"
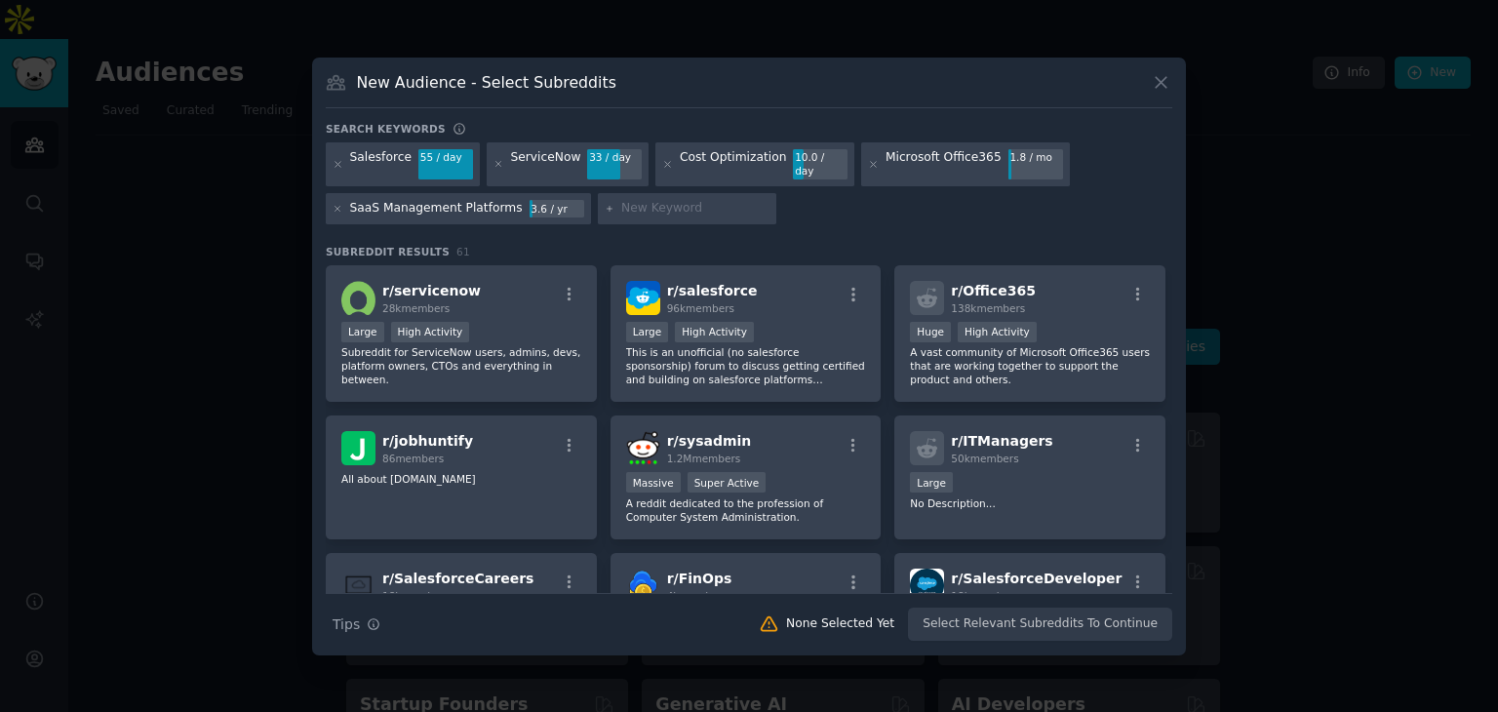
click at [561, 163] on div "ServiceNow" at bounding box center [545, 164] width 70 height 31
click at [516, 166] on div "ServiceNow" at bounding box center [545, 164] width 70 height 31
drag, startPoint x: 516, startPoint y: 166, endPoint x: 602, endPoint y: 170, distance: 85.9
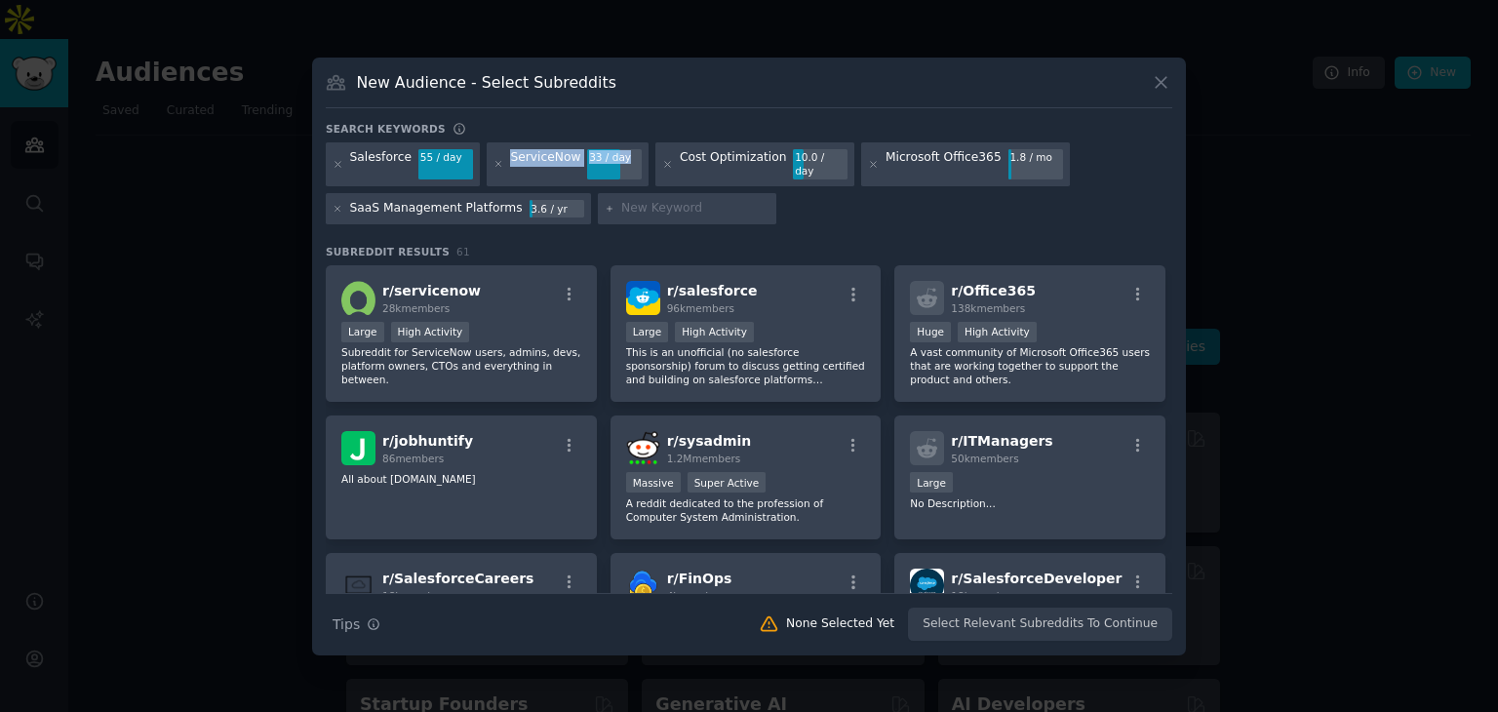
click at [602, 170] on div "ServiceNow 33 / day" at bounding box center [568, 164] width 162 height 45
click at [602, 167] on div "33 / day" at bounding box center [614, 158] width 55 height 18
click at [623, 201] on input "text" at bounding box center [695, 209] width 148 height 18
type input "ServiceNow Licensing"
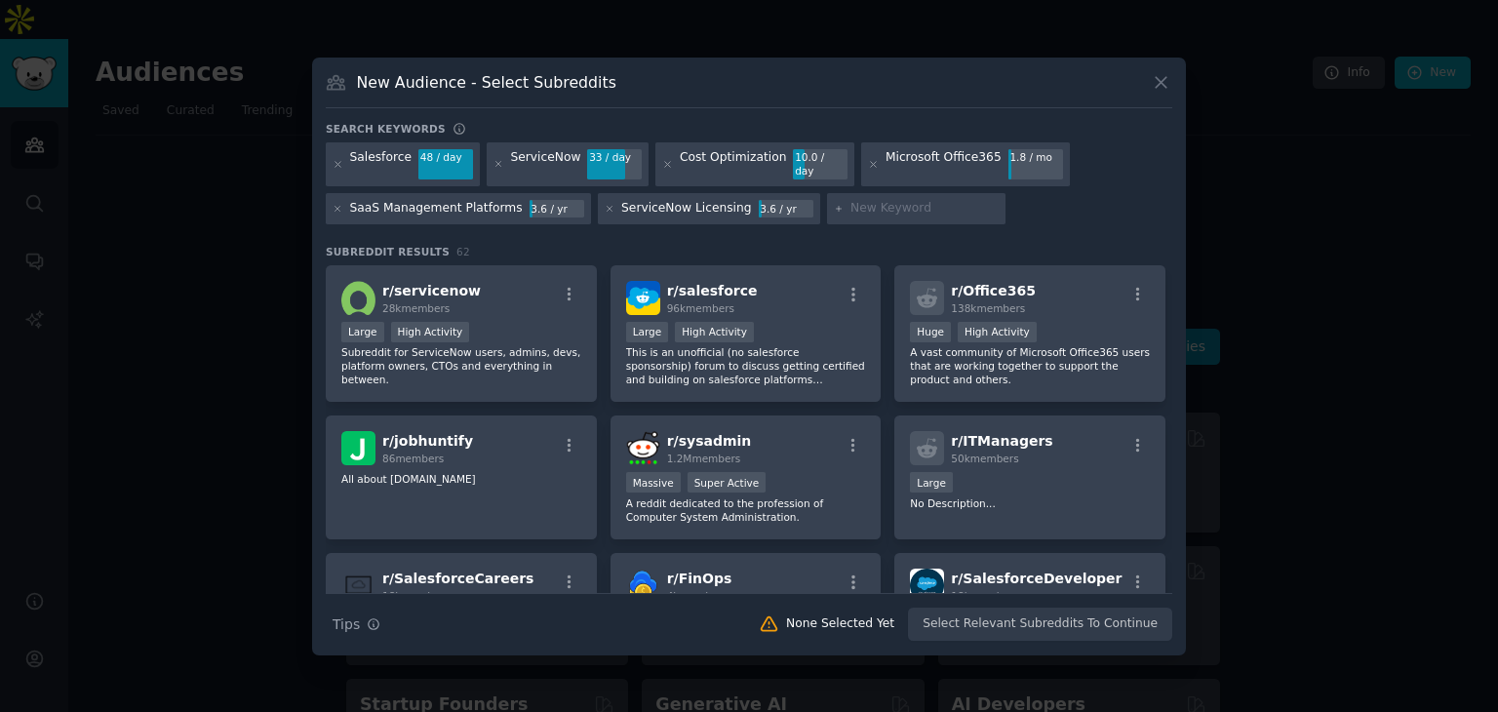
click at [866, 204] on input "text" at bounding box center [924, 209] width 148 height 18
type input "Smartsheet"
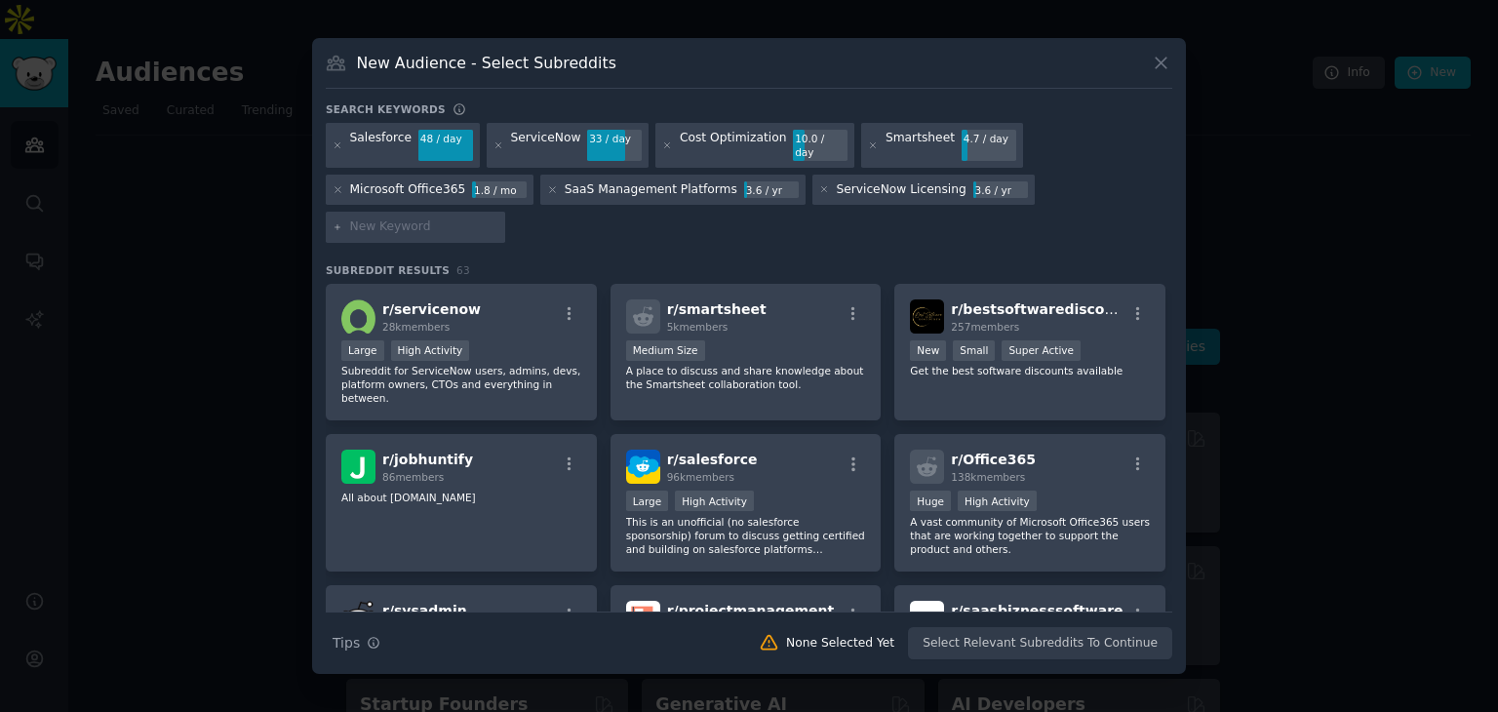
click at [498, 218] on input "text" at bounding box center [424, 227] width 148 height 18
type input "Zylo"
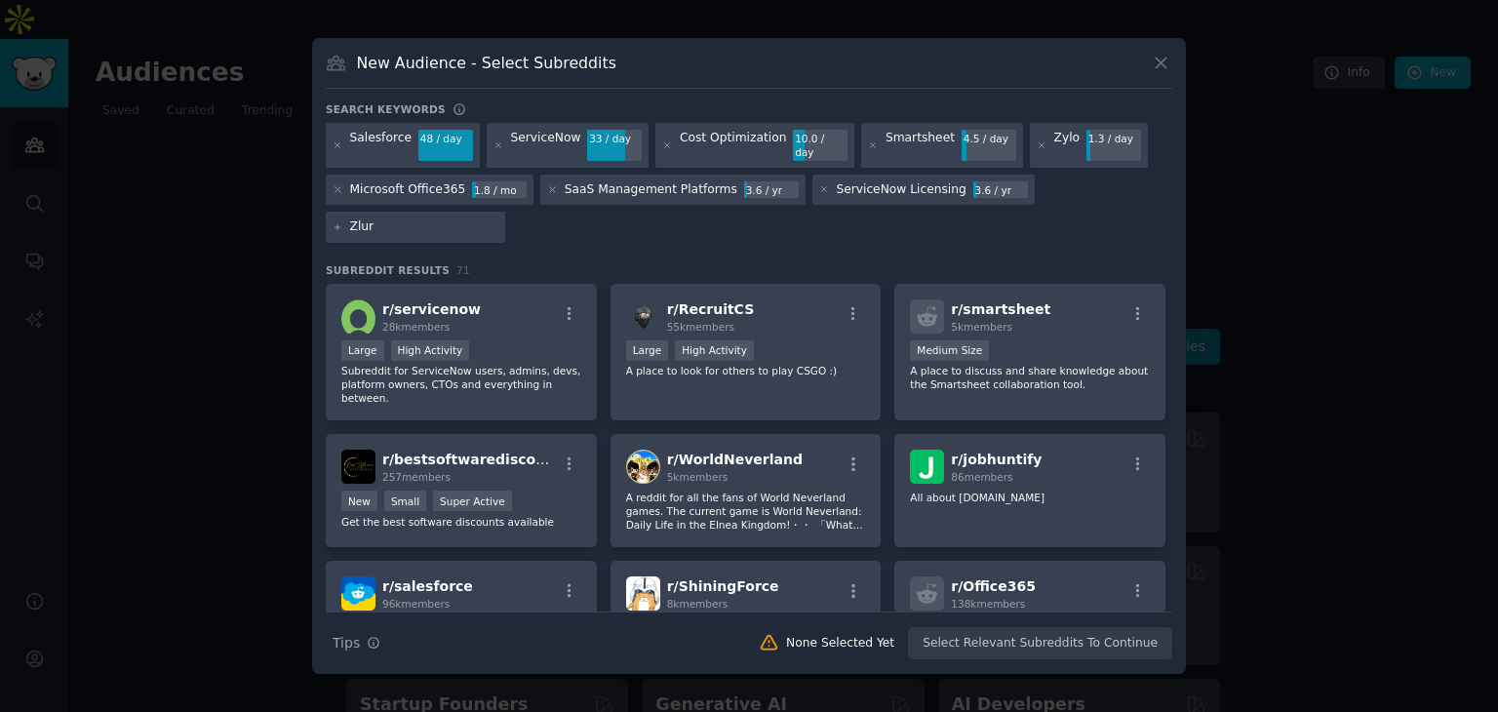
type input "Zluri"
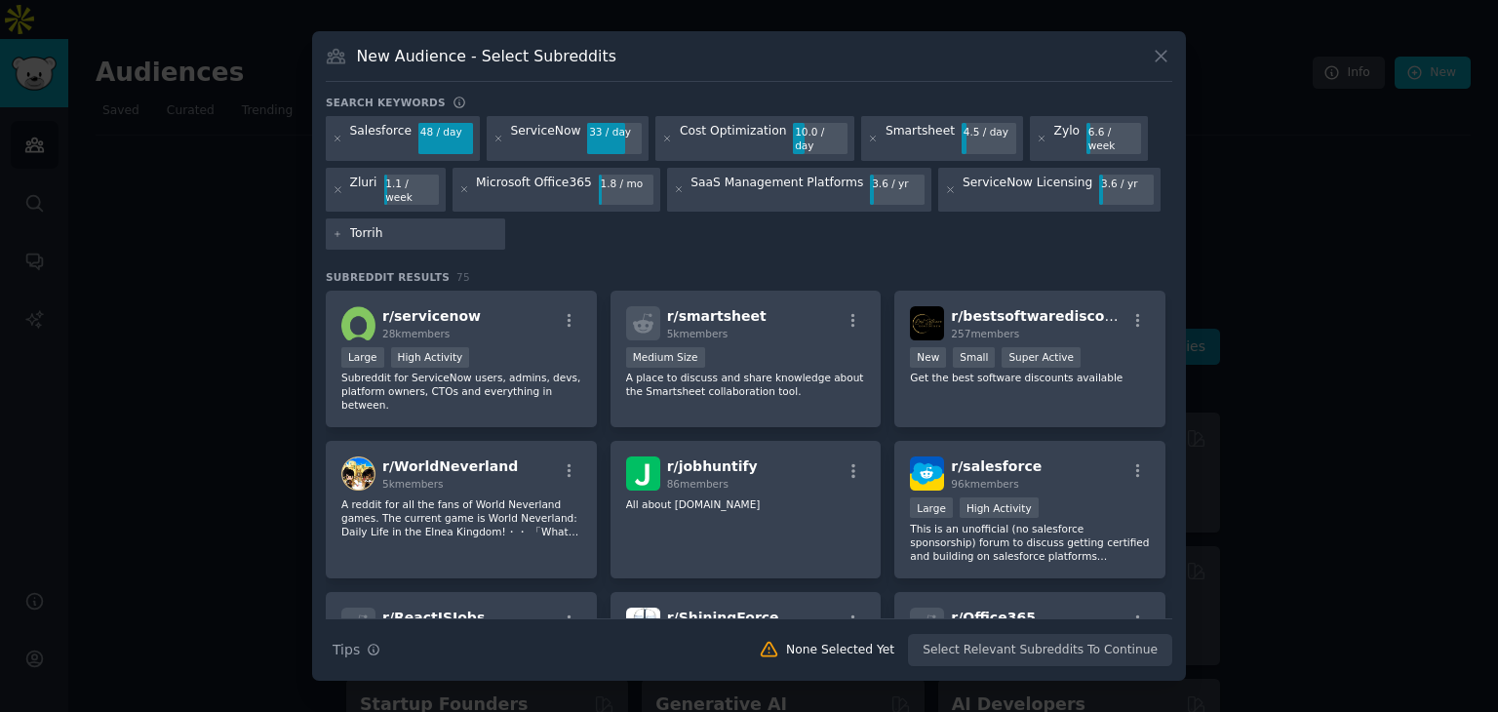
type input "Torrihq"
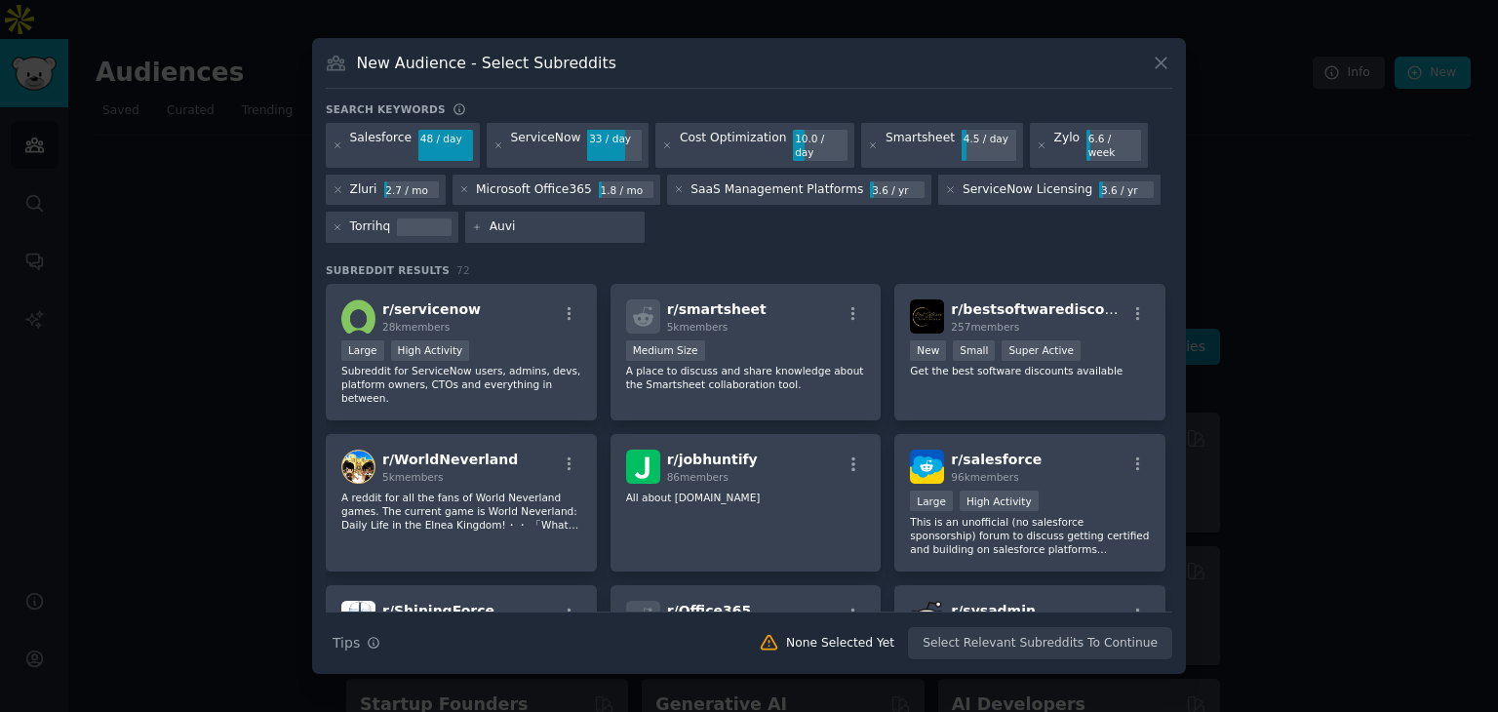
type input "Auvik"
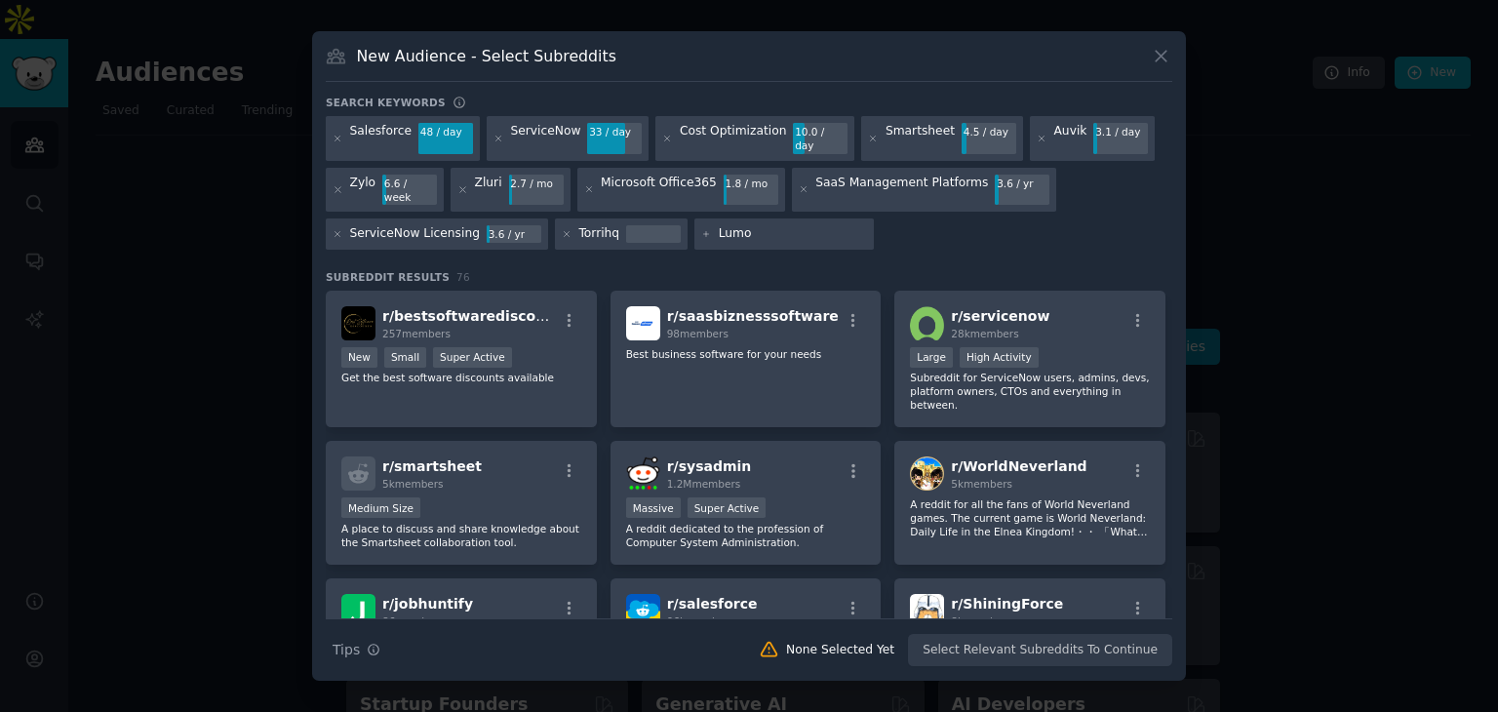
type input "Lumos"
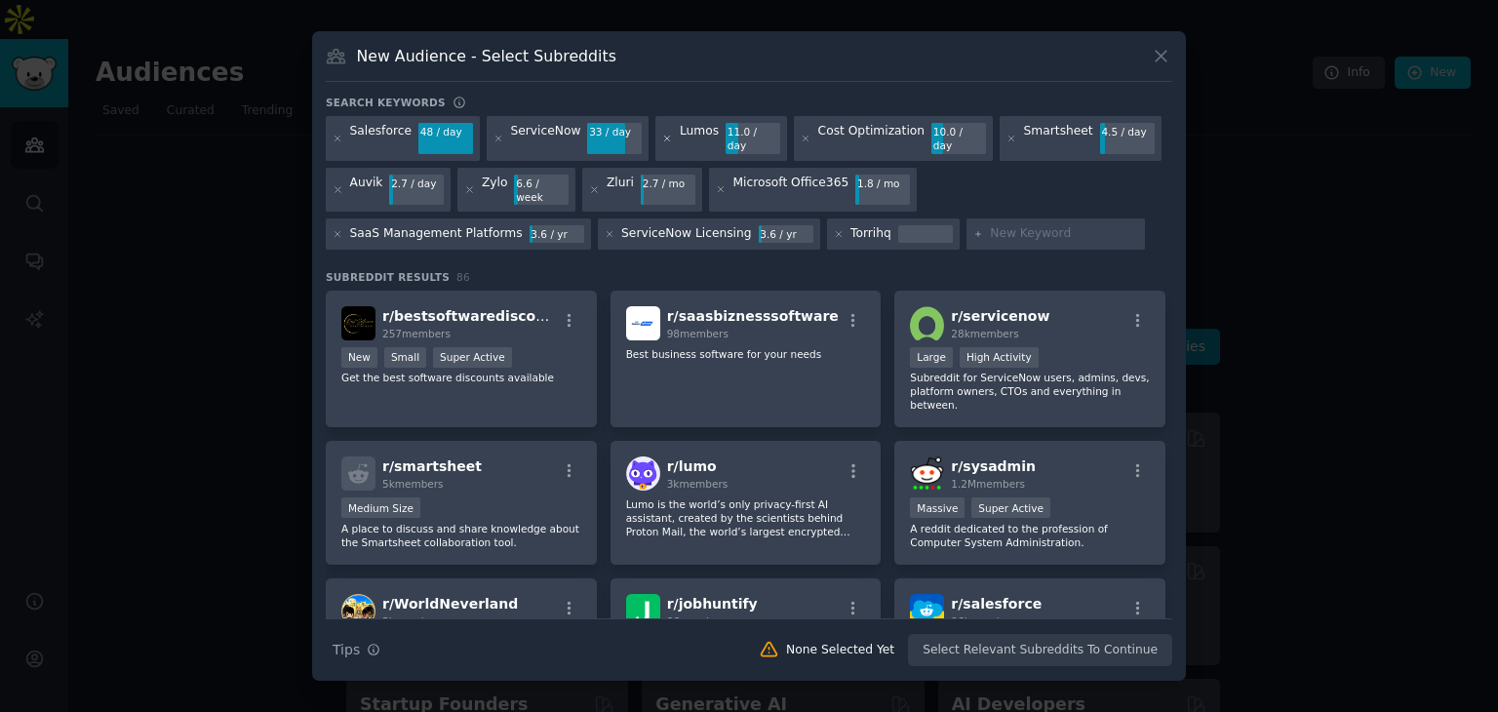
click at [662, 144] on icon at bounding box center [667, 139] width 11 height 11
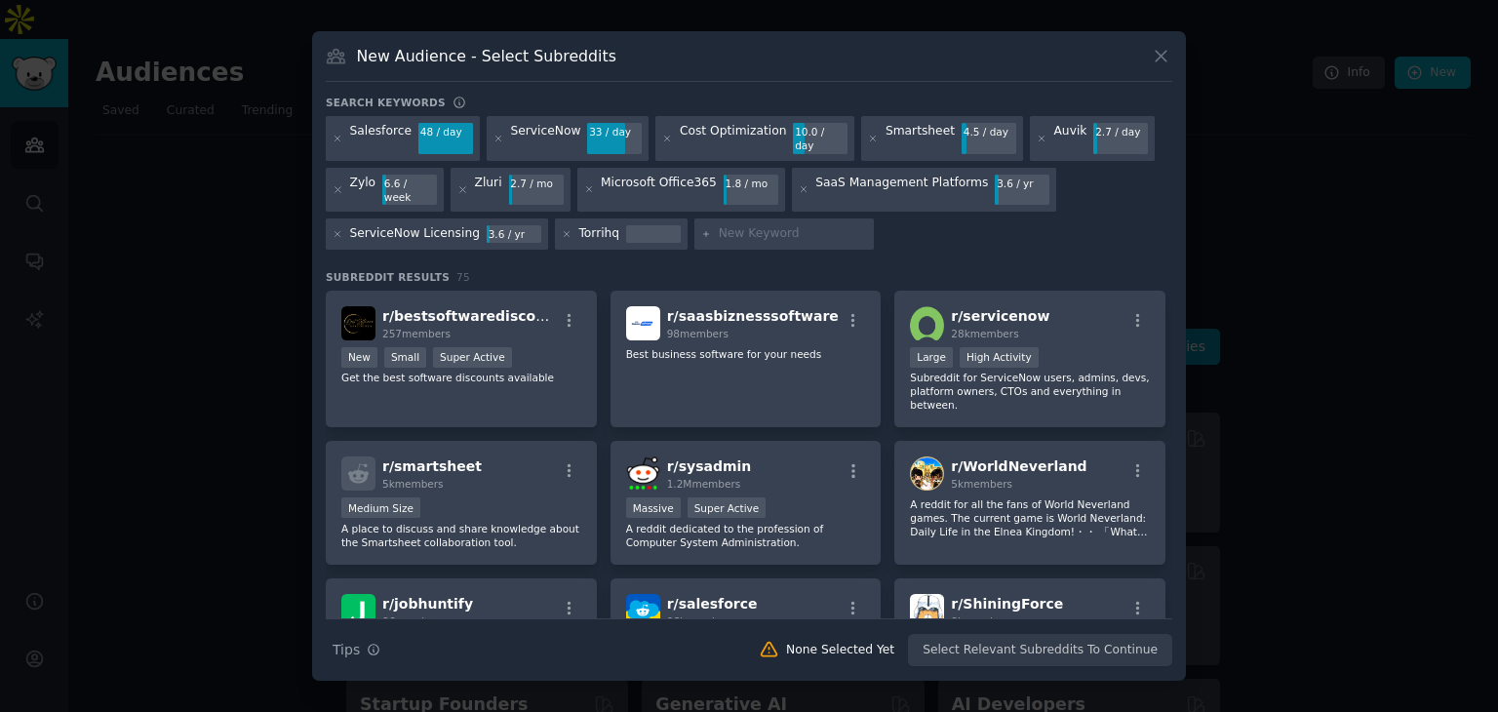
click at [719, 225] on input "text" at bounding box center [793, 234] width 148 height 18
type input "CloudZero"
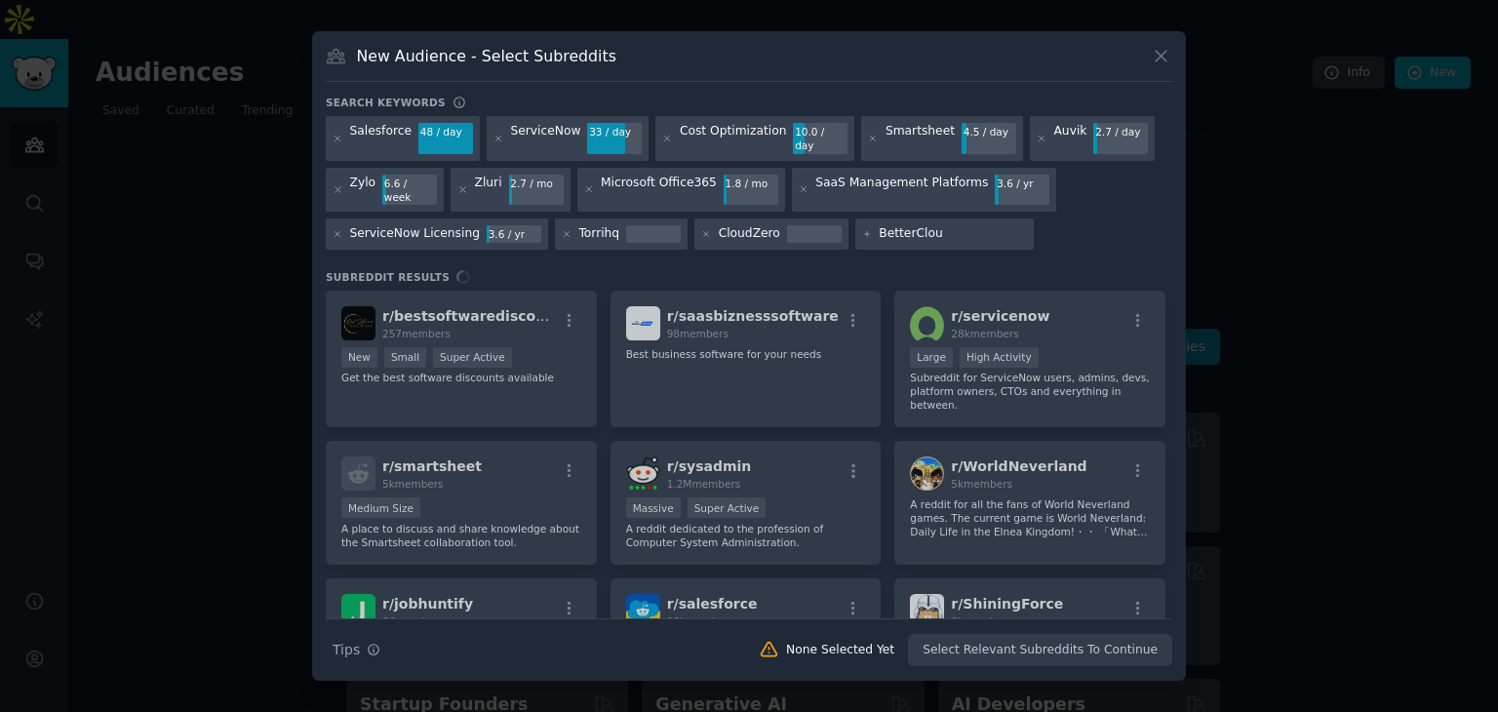
type input "BetterCloud"
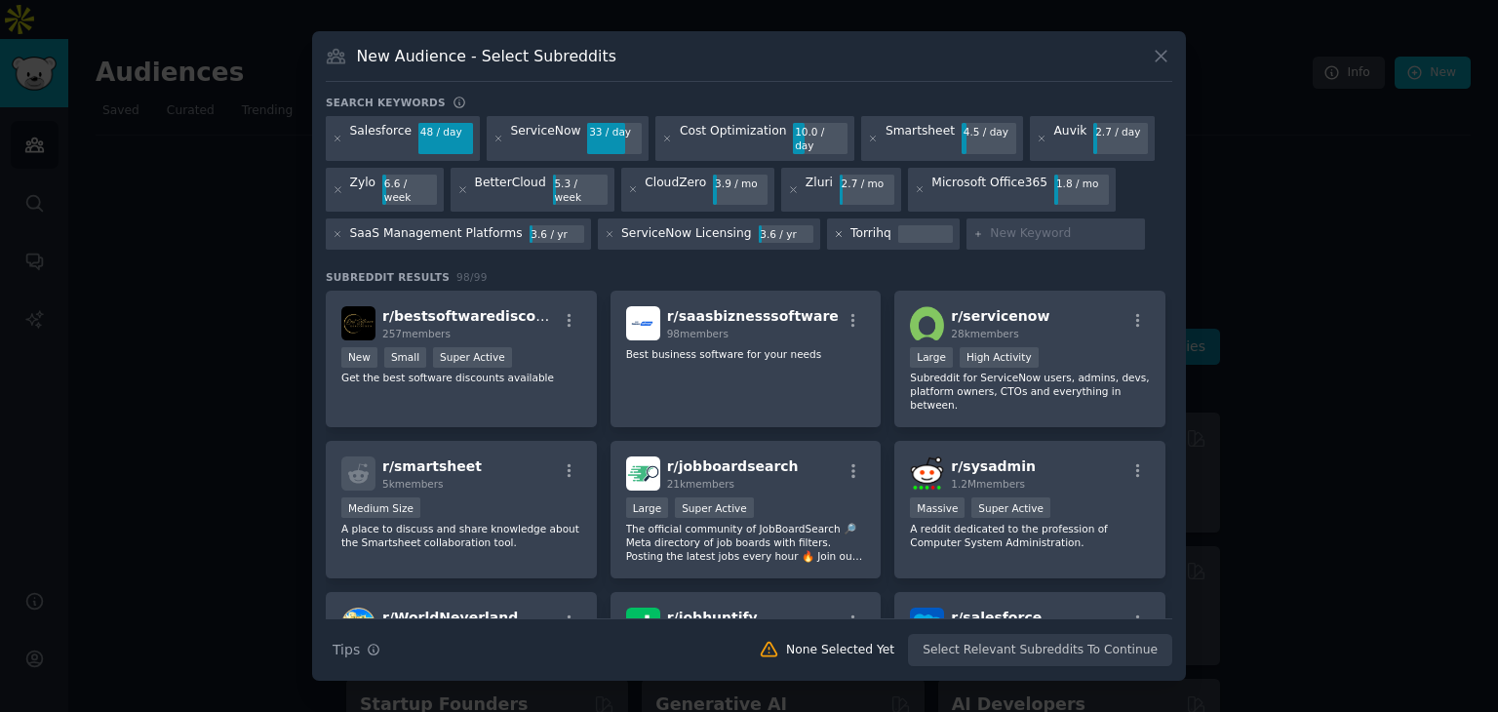
click at [834, 229] on icon at bounding box center [839, 234] width 11 height 11
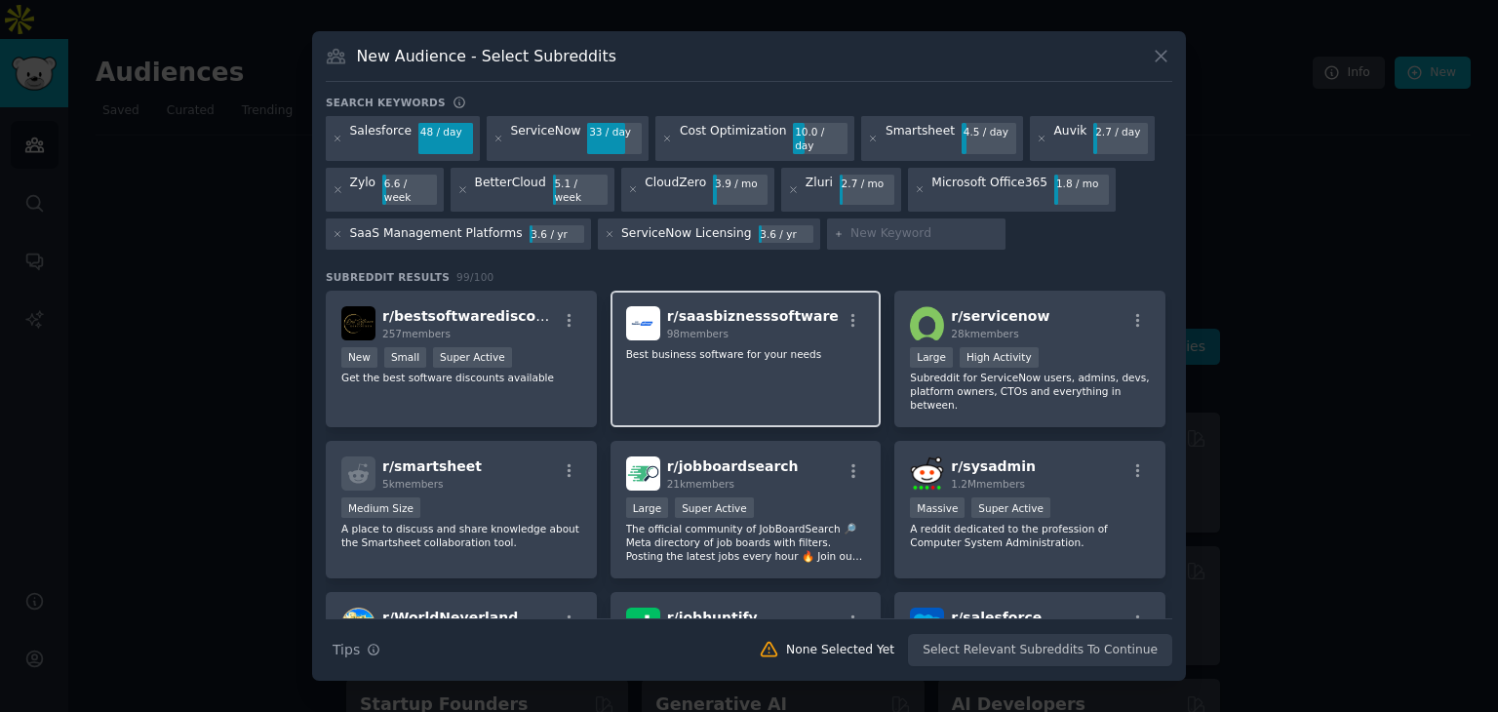
click at [729, 348] on div "r/ saasbiznesssoftware 98 members Best business software for your needs" at bounding box center [745, 360] width 271 height 138
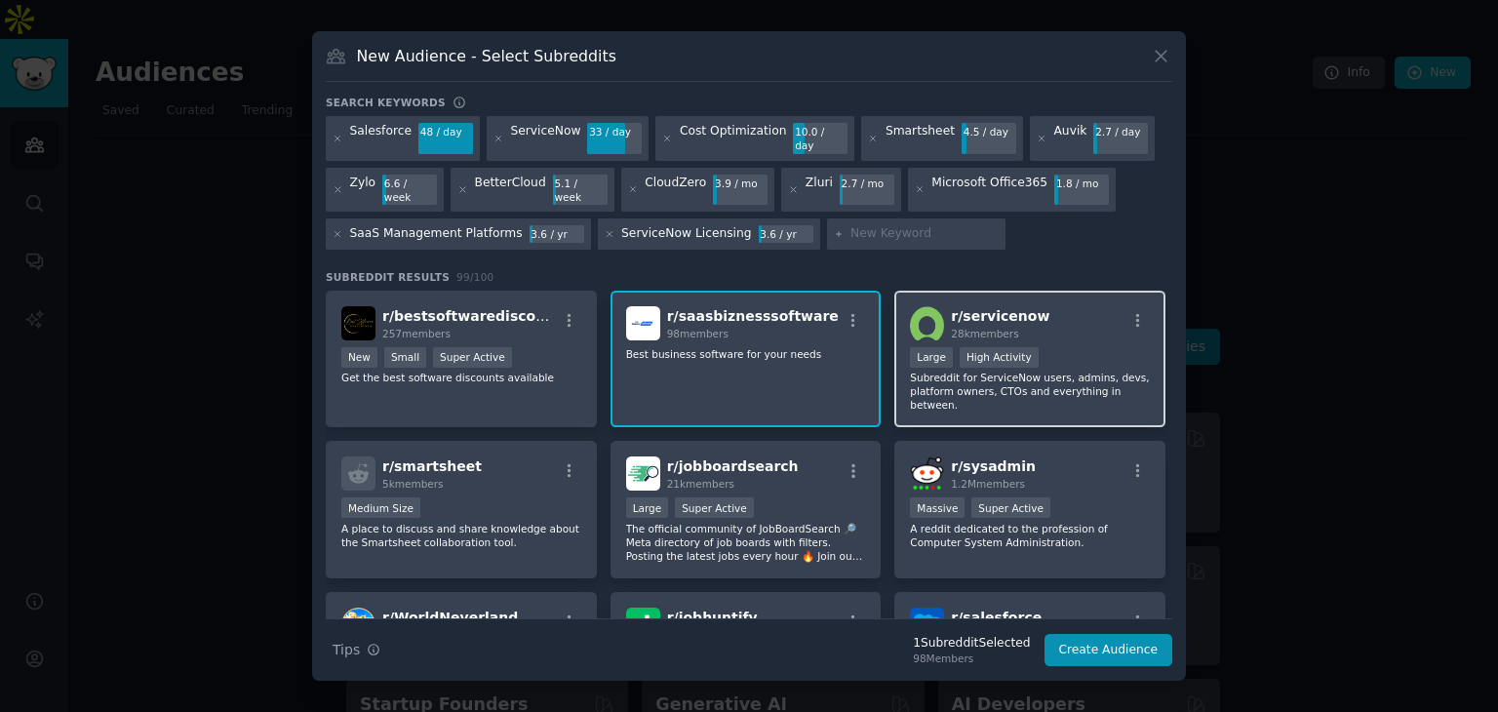
click at [1045, 347] on div ">= 80th percentile for submissions / day Large High Activity" at bounding box center [1030, 359] width 240 height 24
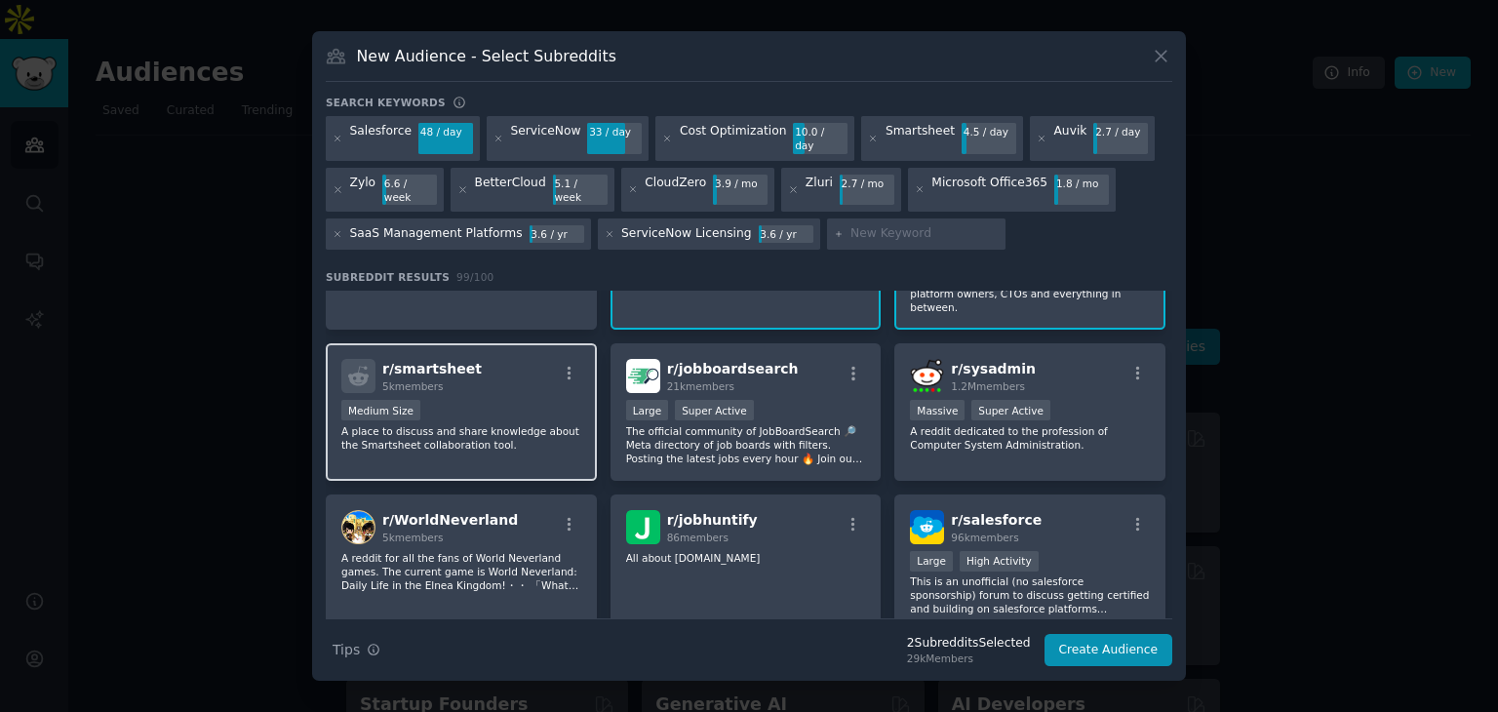
click at [540, 400] on div "Medium Size" at bounding box center [461, 412] width 240 height 24
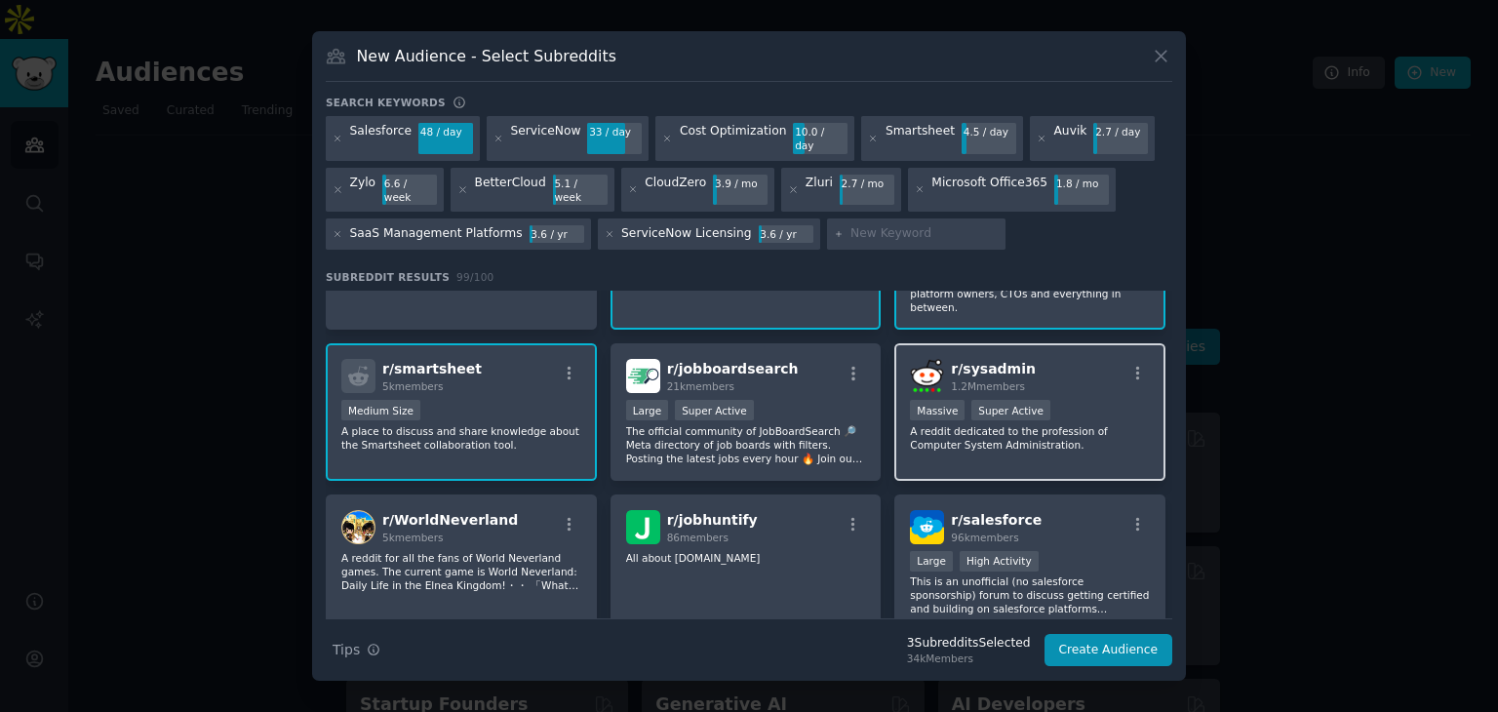
click at [1057, 359] on div "r/ sysadmin 1.2M members" at bounding box center [1030, 376] width 240 height 34
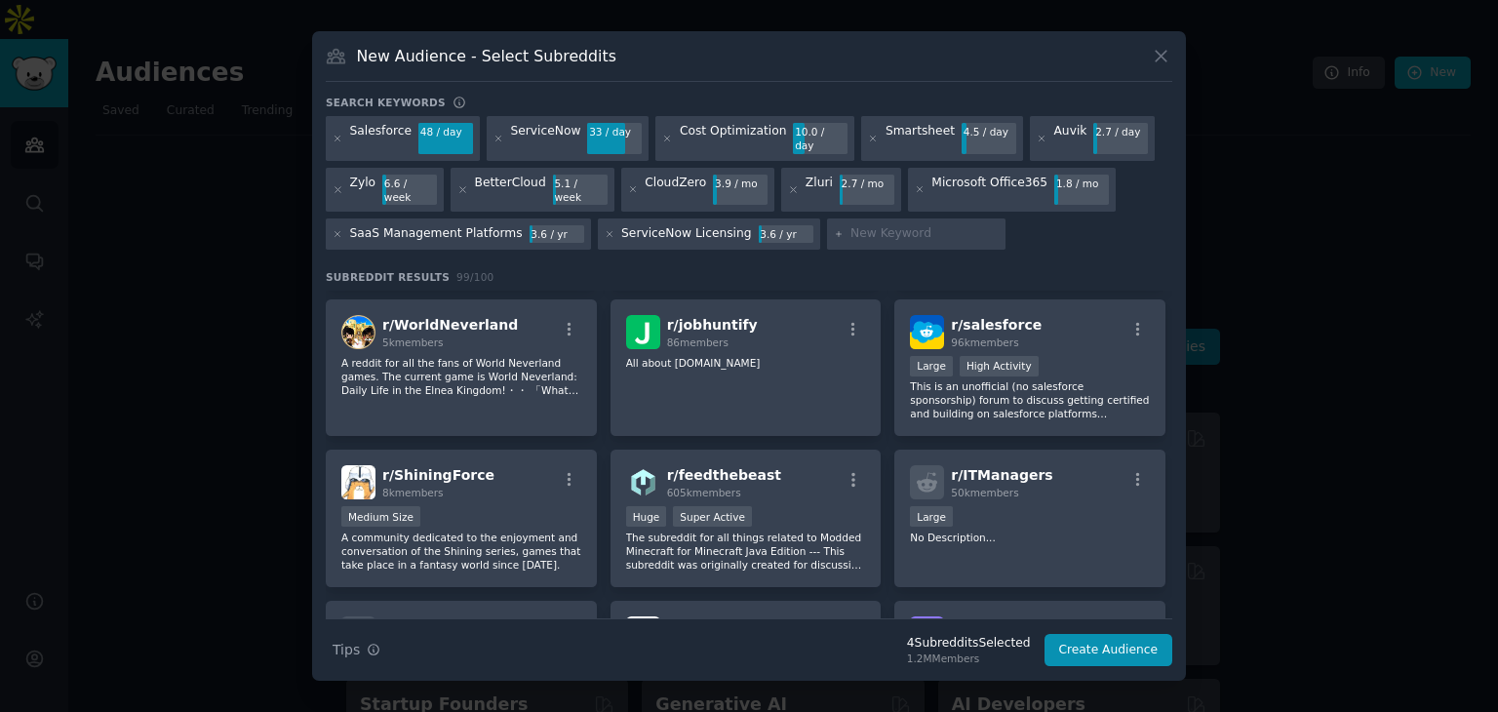
scroll to position [195, 0]
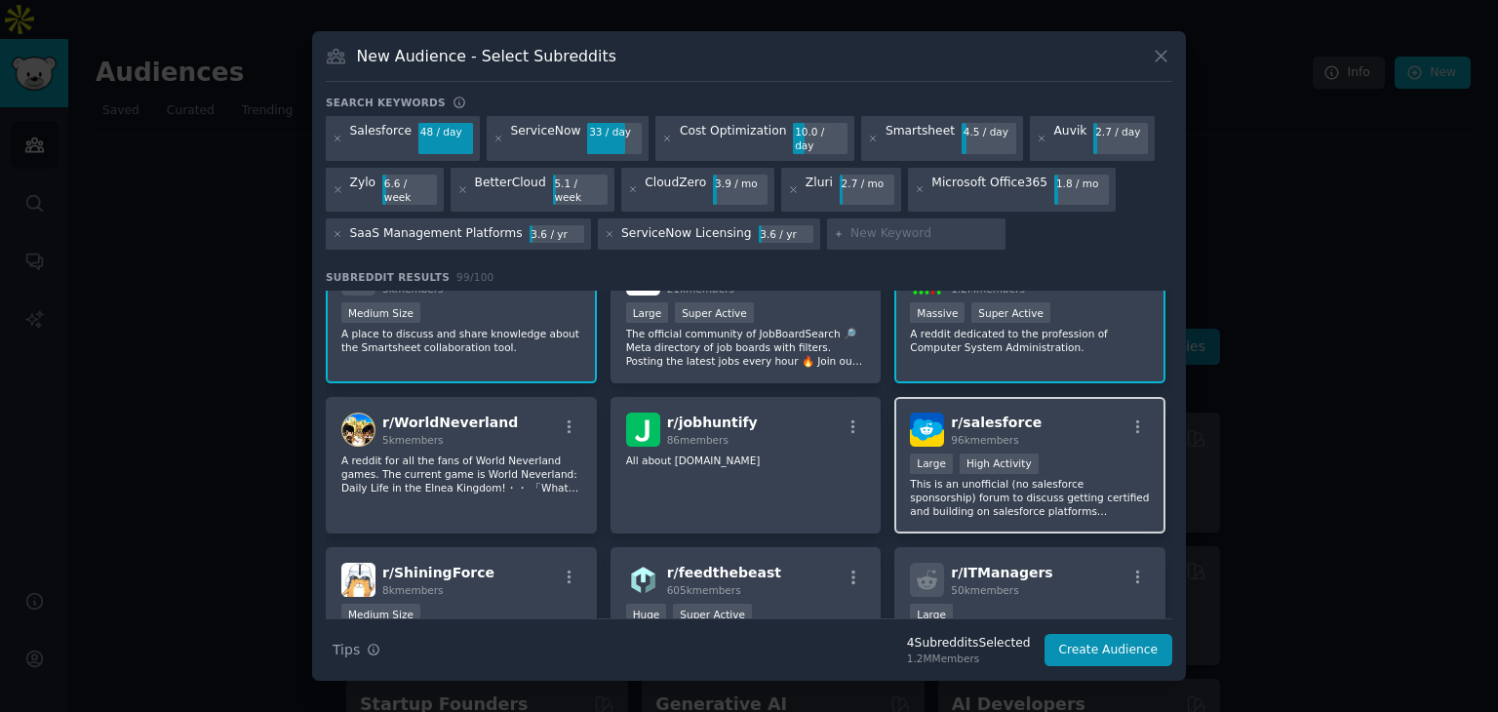
click at [1084, 413] on div "r/ salesforce 96k members" at bounding box center [1030, 430] width 240 height 34
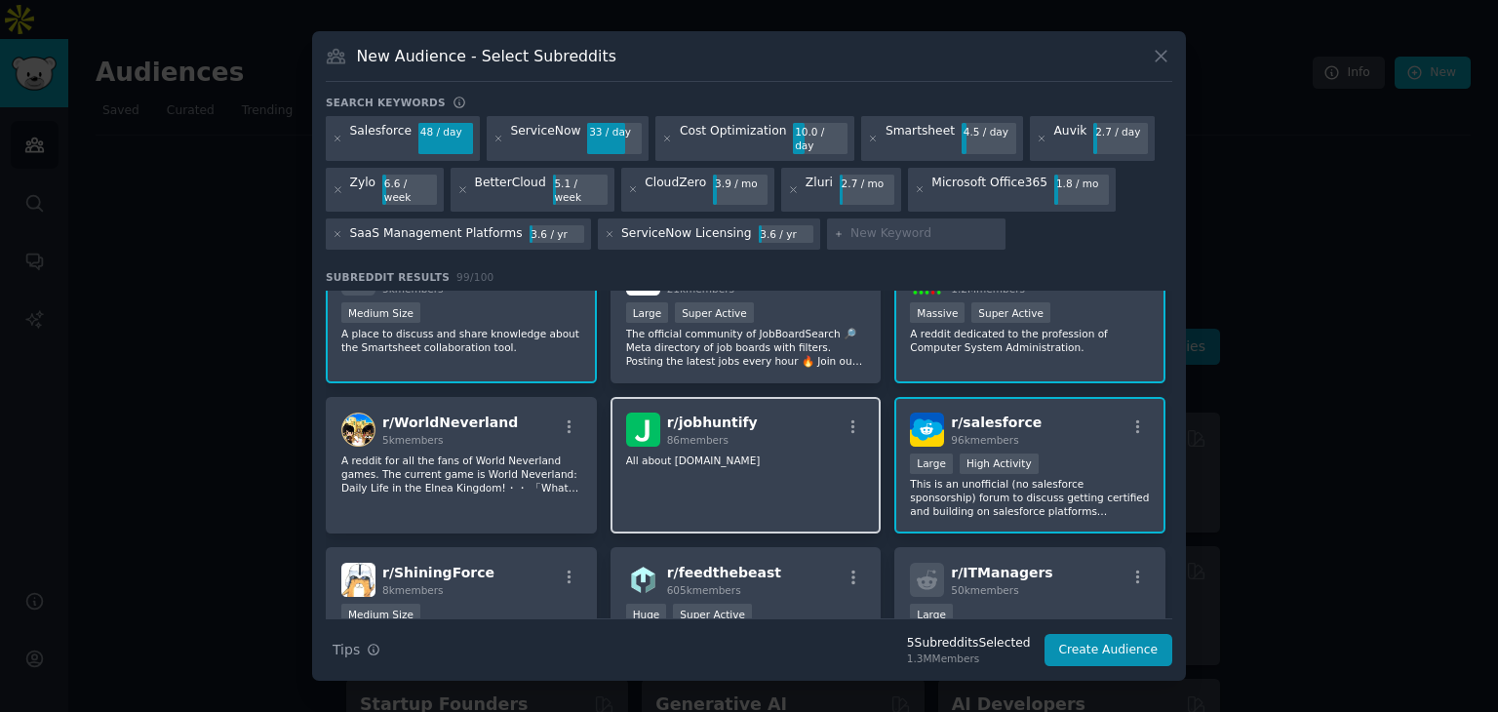
scroll to position [390, 0]
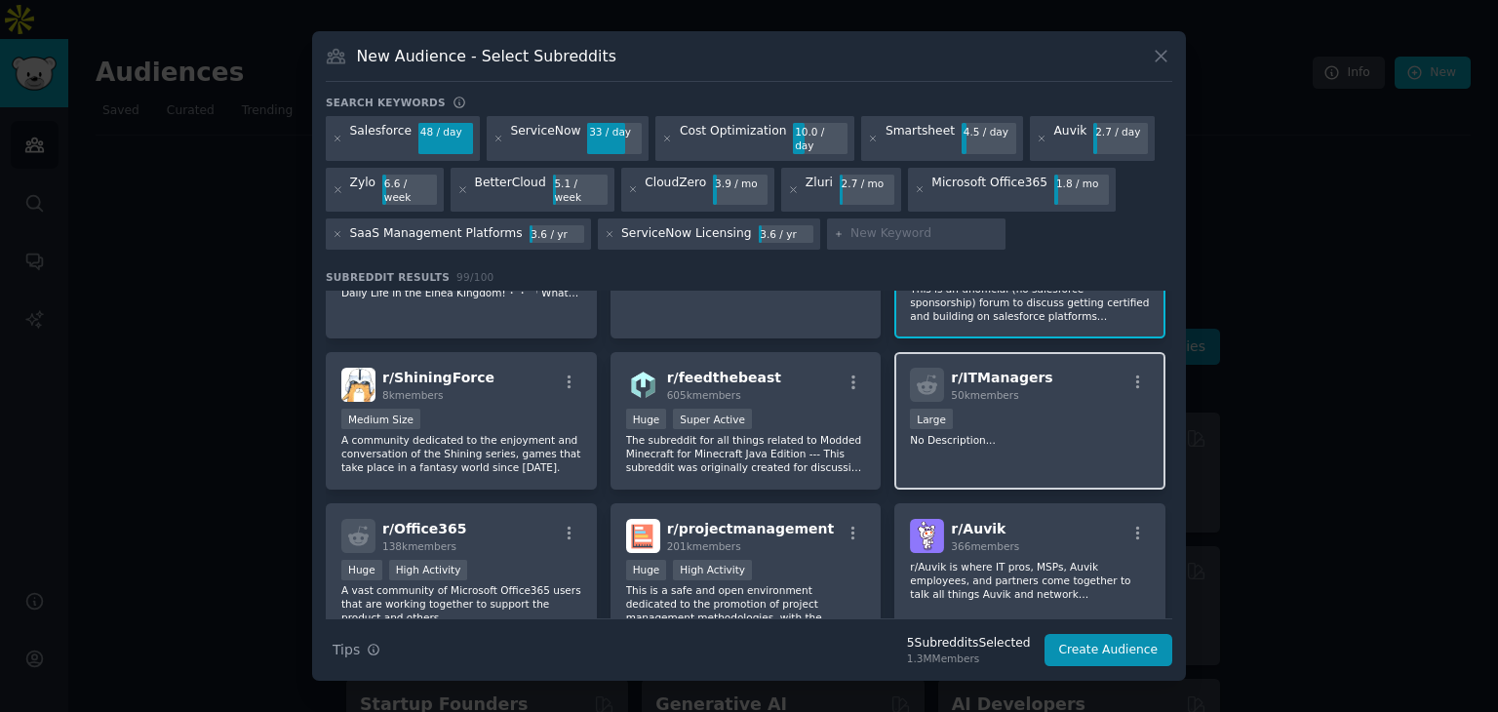
click at [1031, 409] on div "10,000 - 100,000 members Large" at bounding box center [1030, 421] width 240 height 24
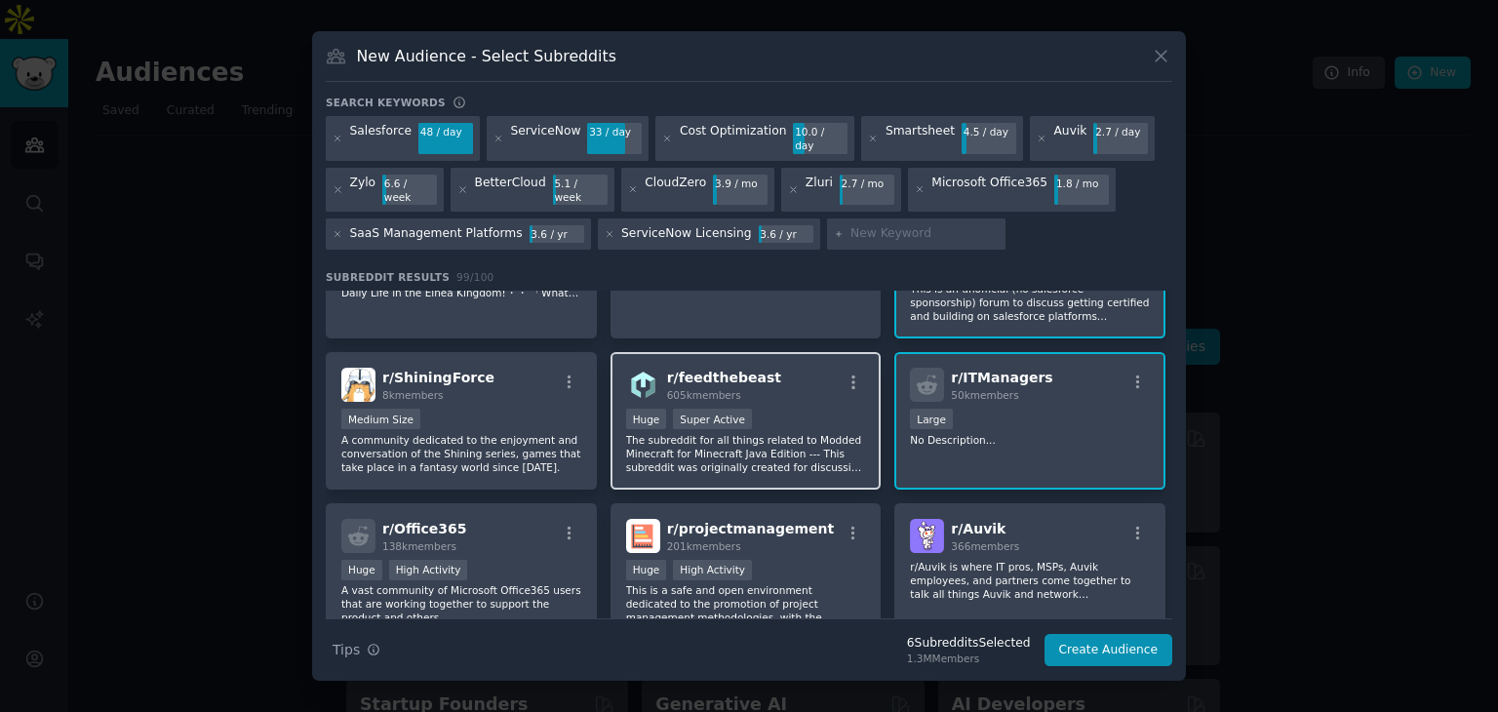
click at [785, 370] on div "r/ feedthebeast 605k members" at bounding box center [746, 385] width 240 height 34
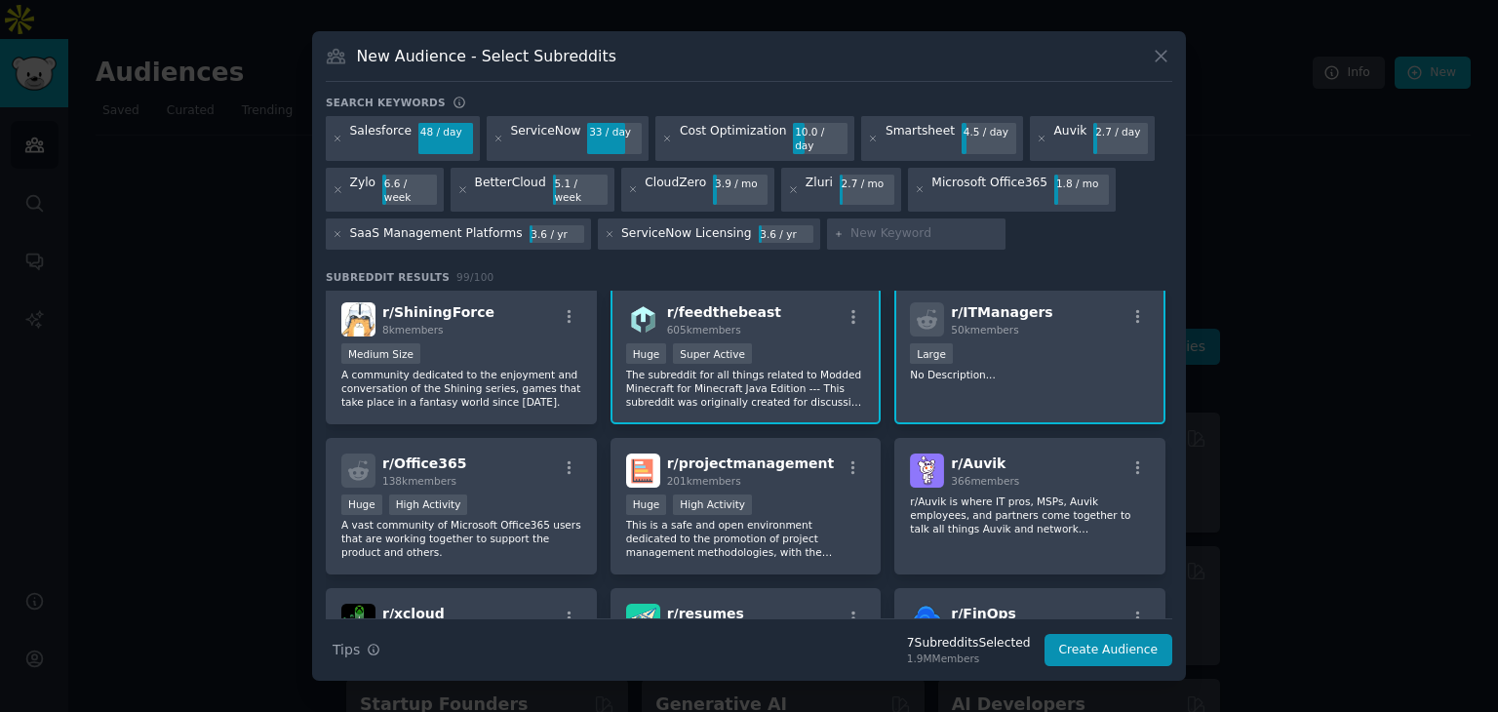
scroll to position [488, 0]
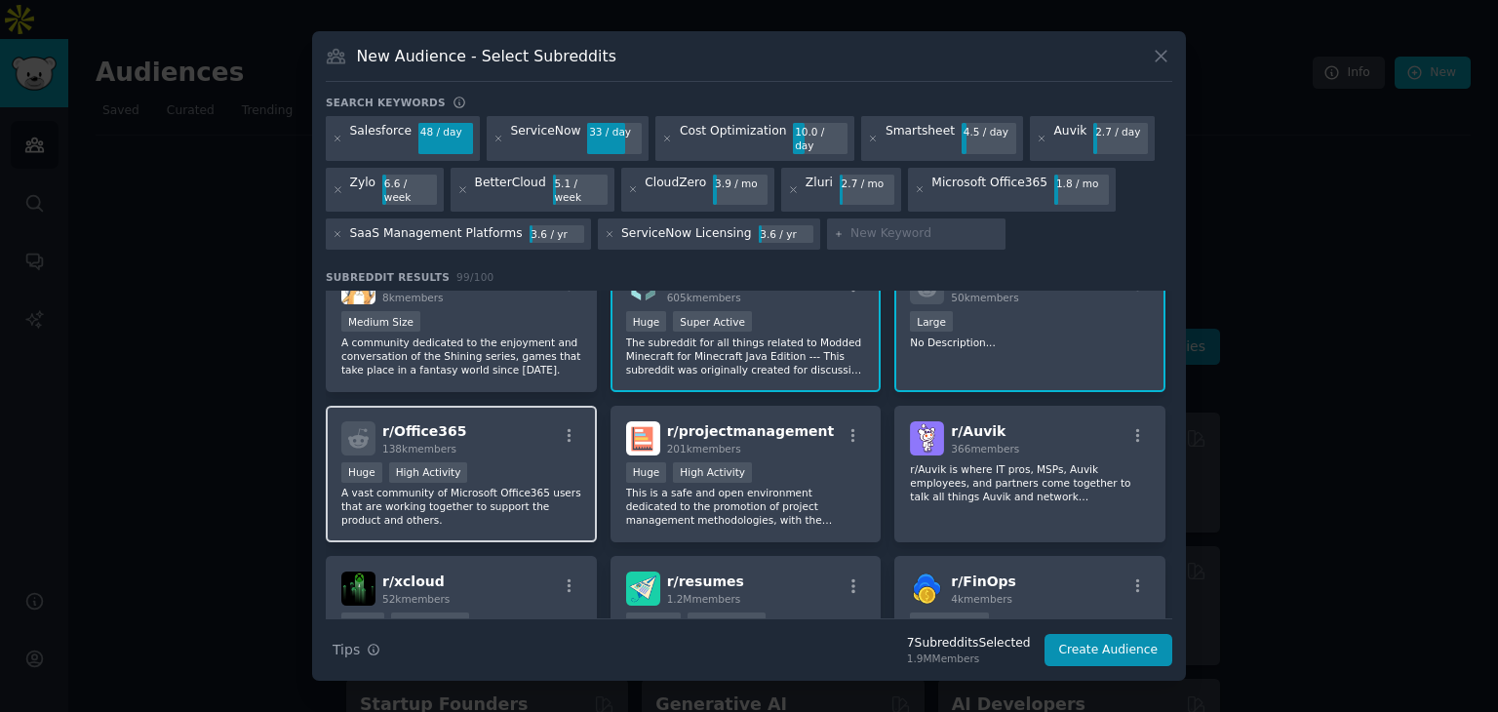
click at [492, 421] on div "r/ Office365 138k members" at bounding box center [461, 438] width 240 height 34
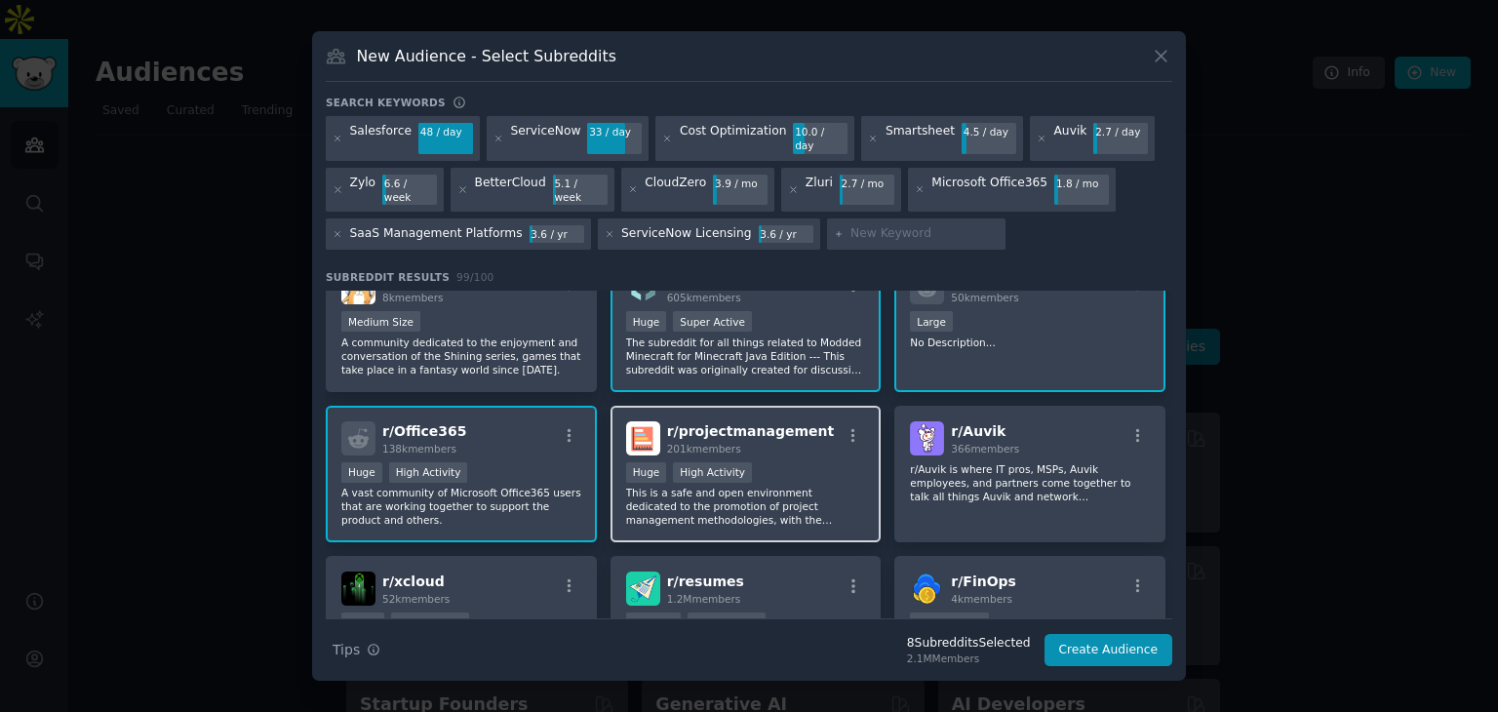
click at [802, 421] on div "r/ projectmanagement 201k members" at bounding box center [746, 438] width 240 height 34
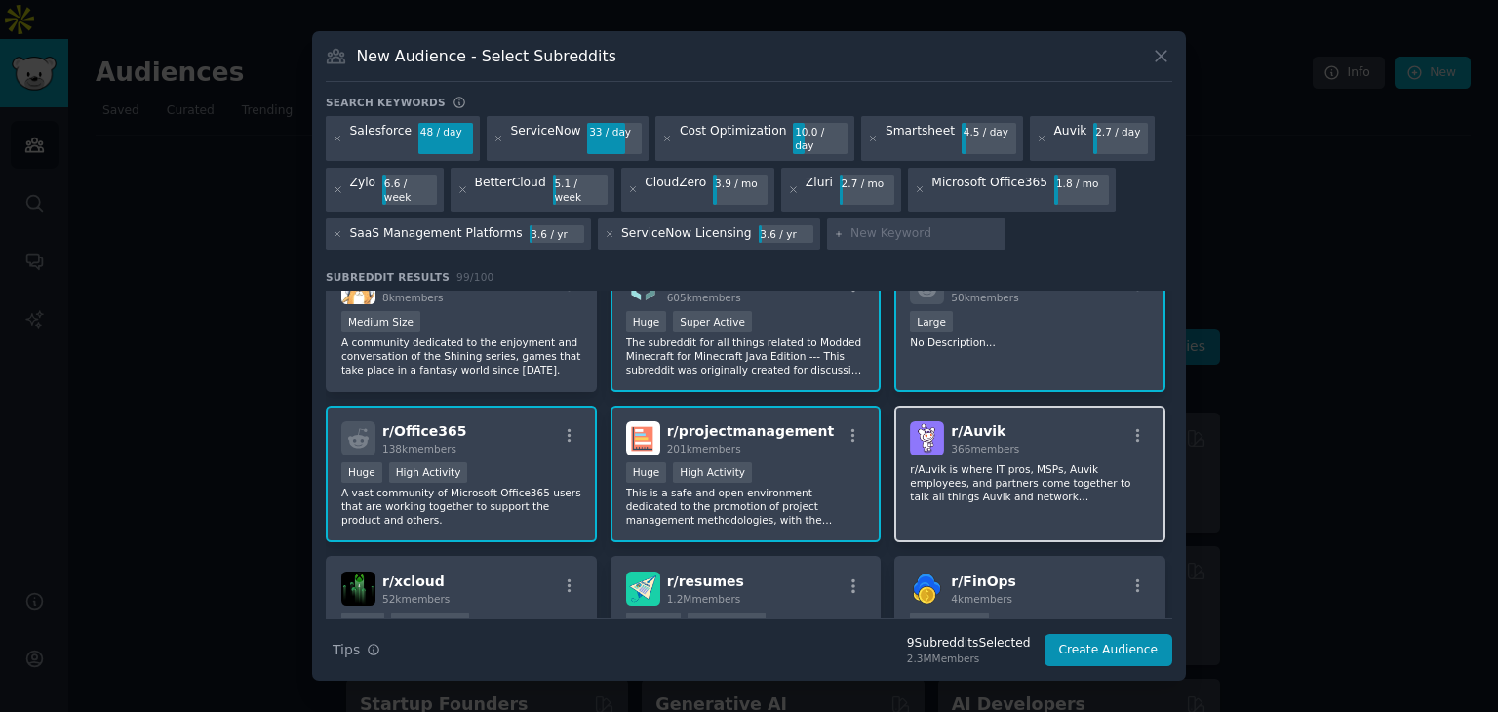
click at [1027, 426] on div "r/ Auvik 366 members r/[GEOGRAPHIC_DATA] is where IT pros, MSPs, Auvik employee…" at bounding box center [1029, 475] width 271 height 138
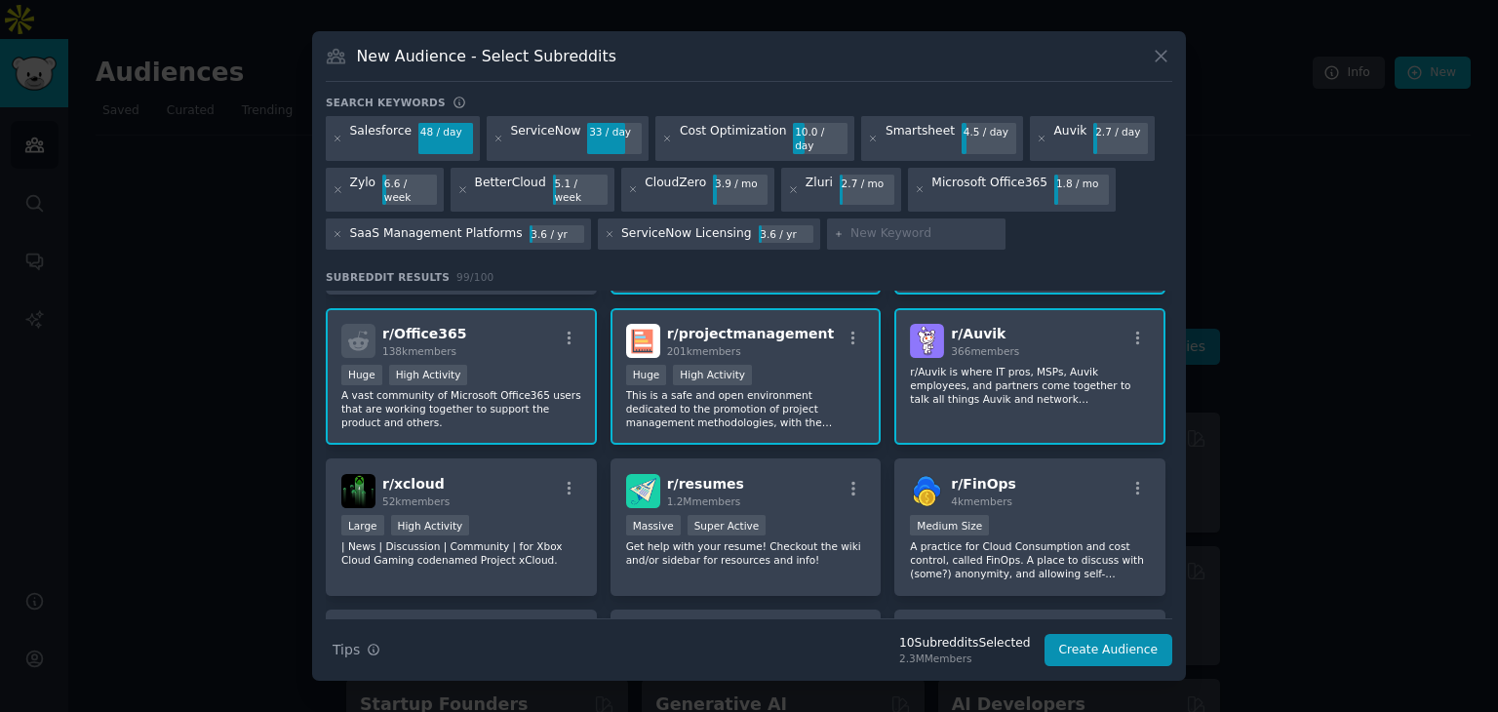
scroll to position [683, 0]
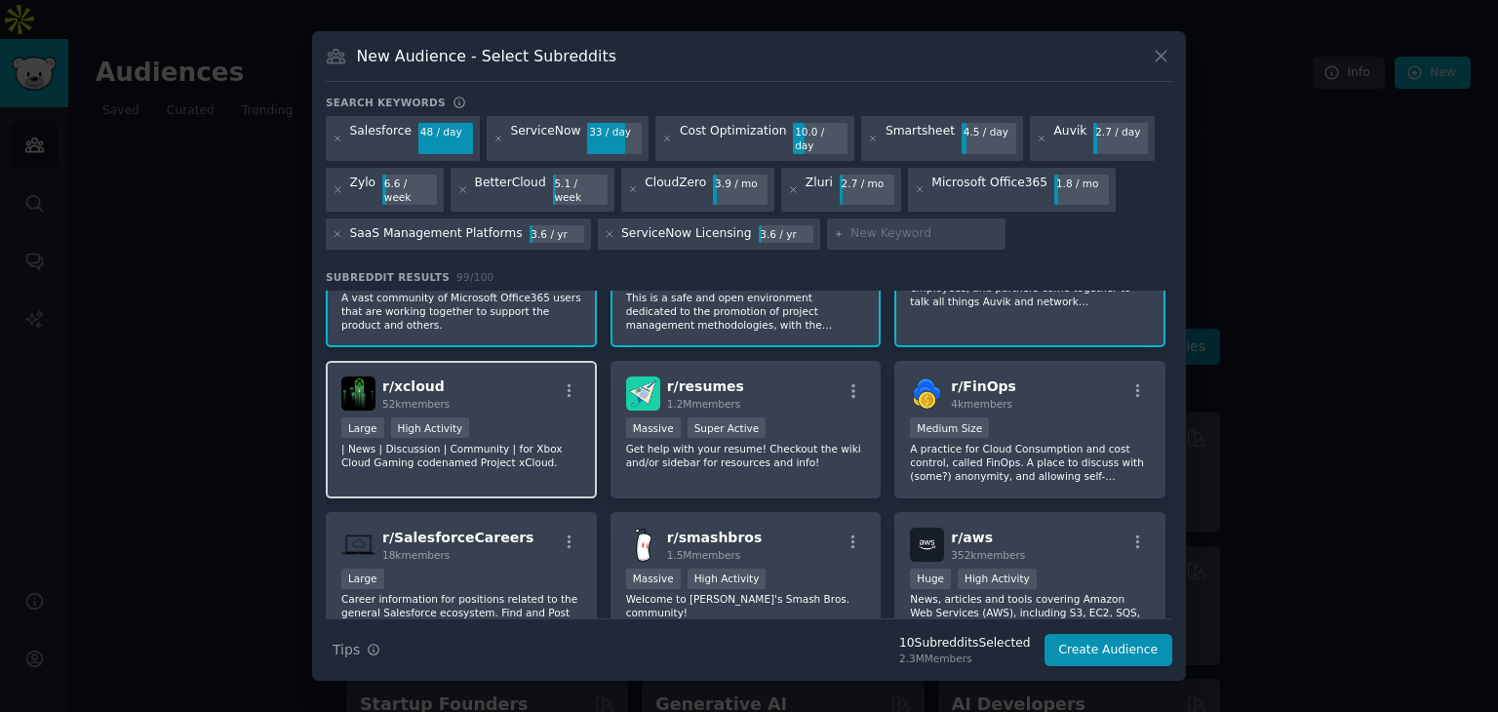
click at [510, 380] on div "r/ xcloud 52k members Large High Activity | News | Discussion | Community | for…" at bounding box center [461, 430] width 271 height 138
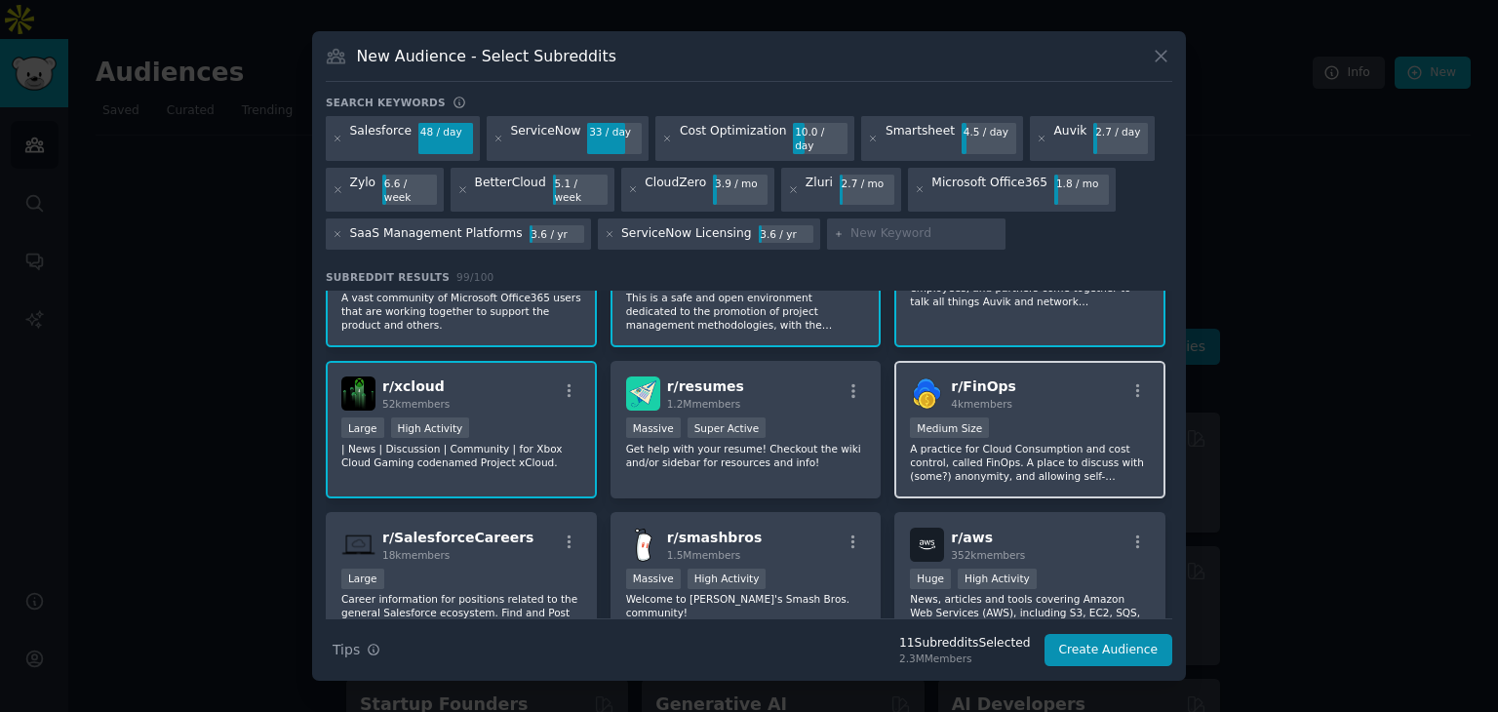
click at [1023, 376] on div "r/ FinOps 4k members" at bounding box center [1030, 393] width 240 height 34
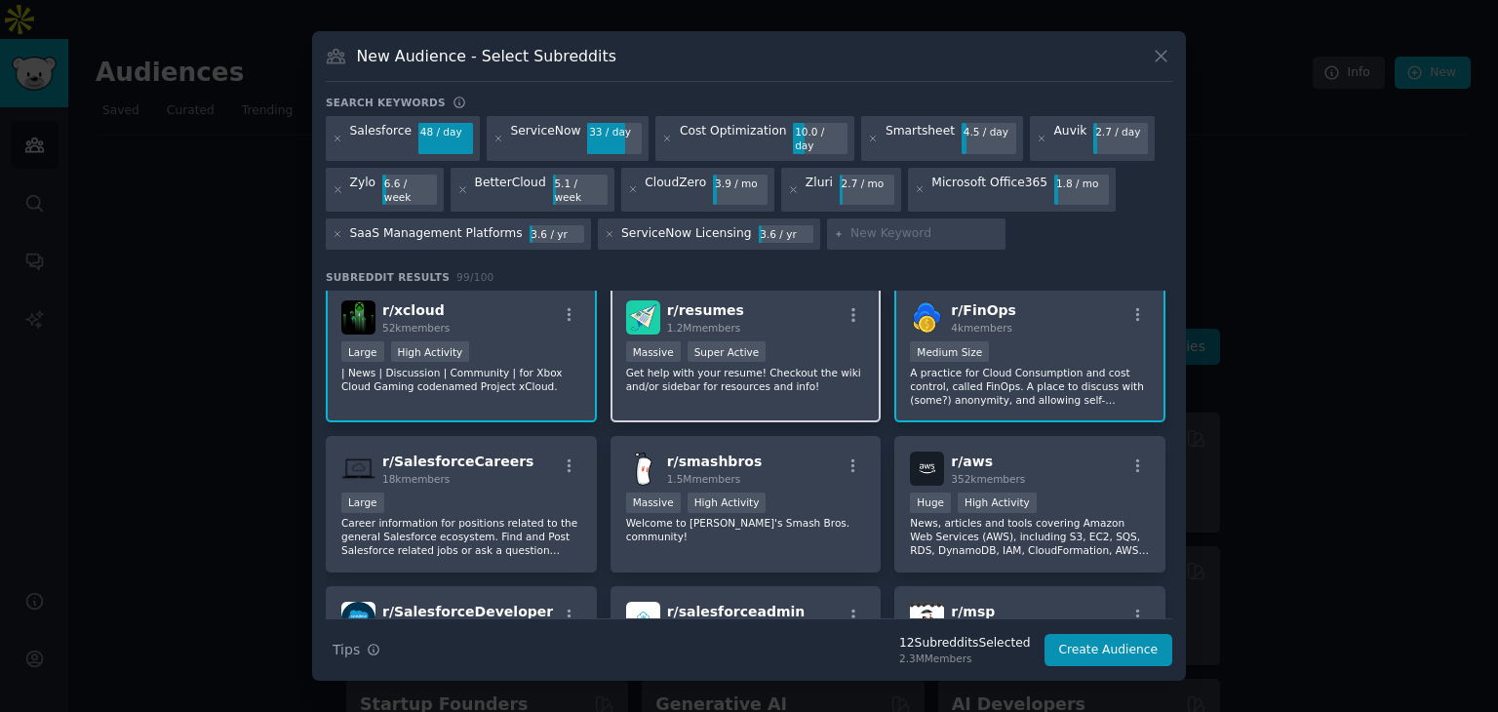
scroll to position [878, 0]
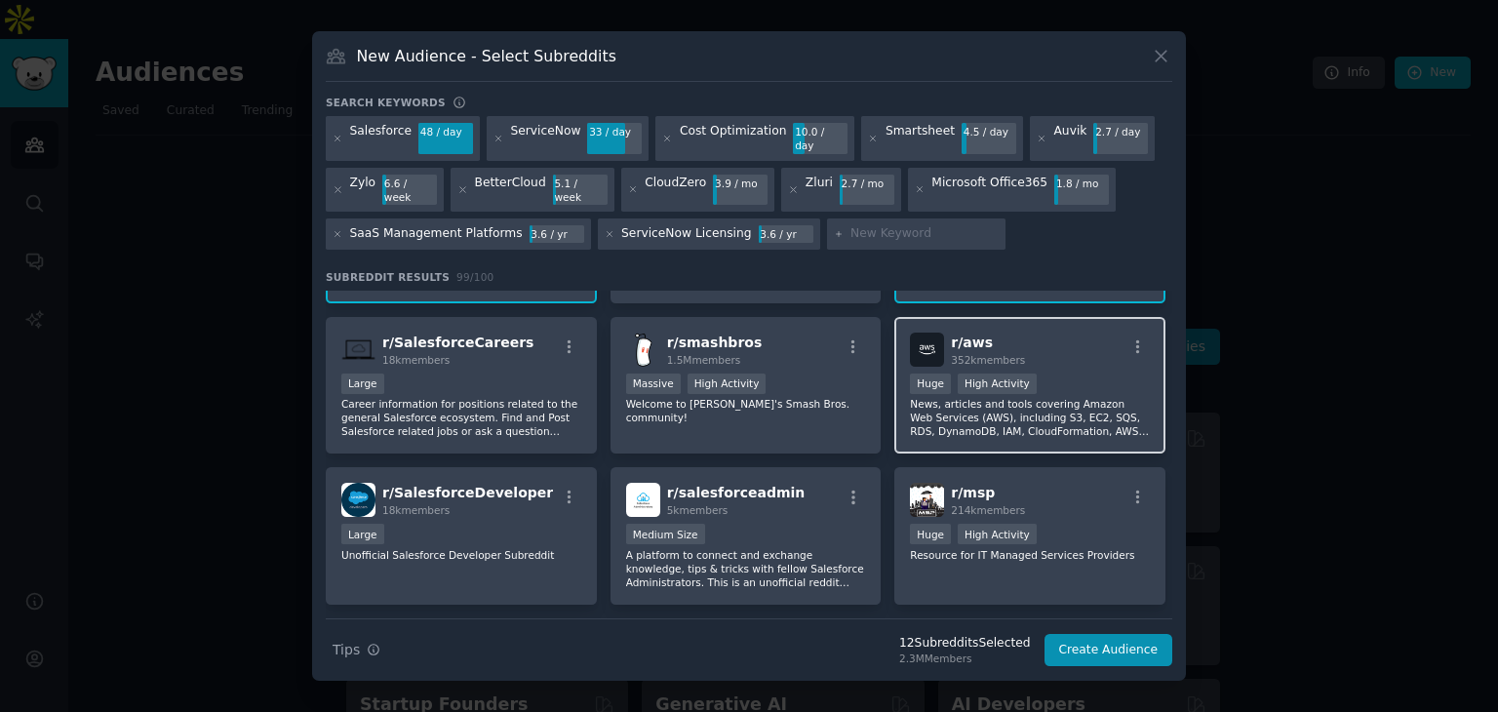
click at [1079, 334] on div "r/ aws 352k members >= 80th percentile for submissions / day Huge High Activity…" at bounding box center [1029, 386] width 271 height 138
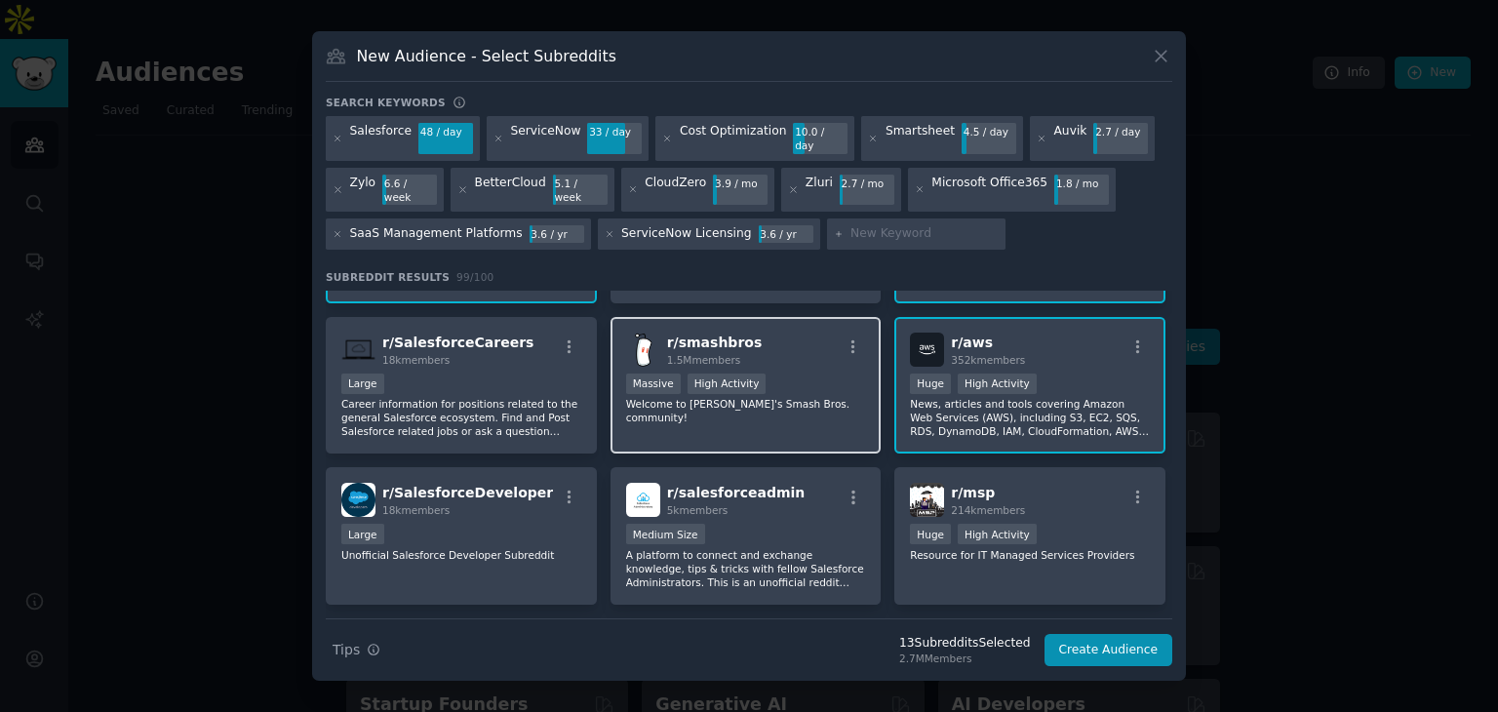
click at [807, 333] on div "r/ smashbros 1.5M members" at bounding box center [746, 350] width 240 height 34
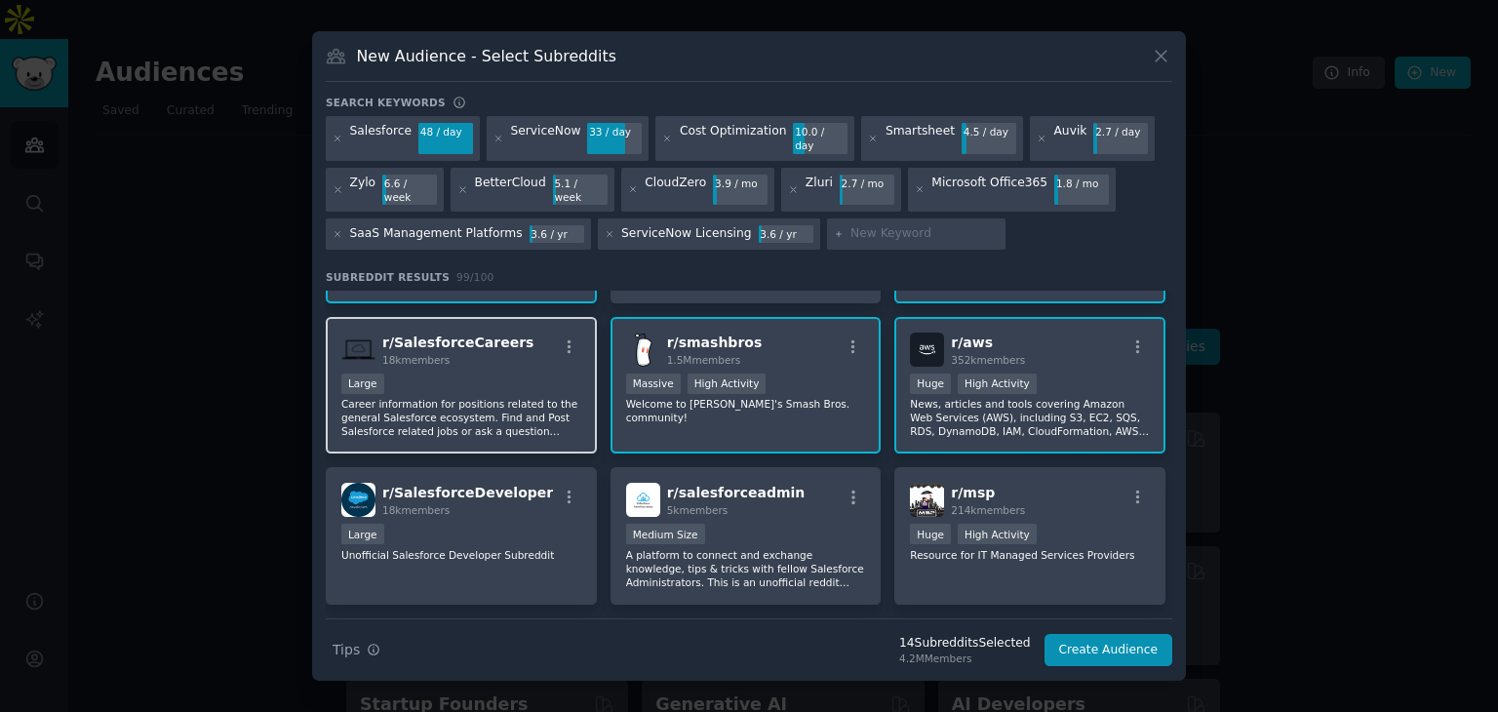
click at [515, 333] on div "r/ SalesforceCareers 18k members" at bounding box center [461, 350] width 240 height 34
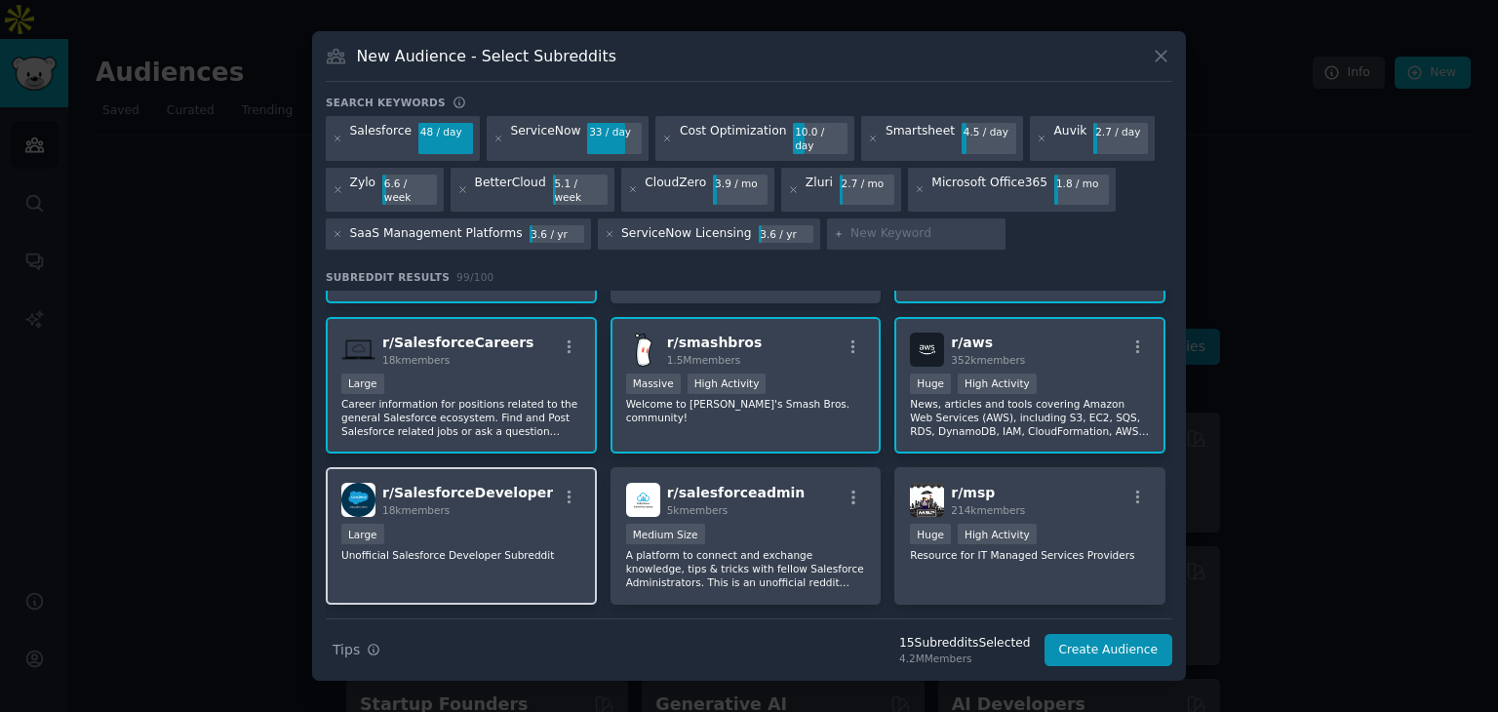
click at [510, 489] on div "r/ SalesforceDeveloper 18k members Large Unofficial Salesforce Developer Subred…" at bounding box center [461, 536] width 271 height 138
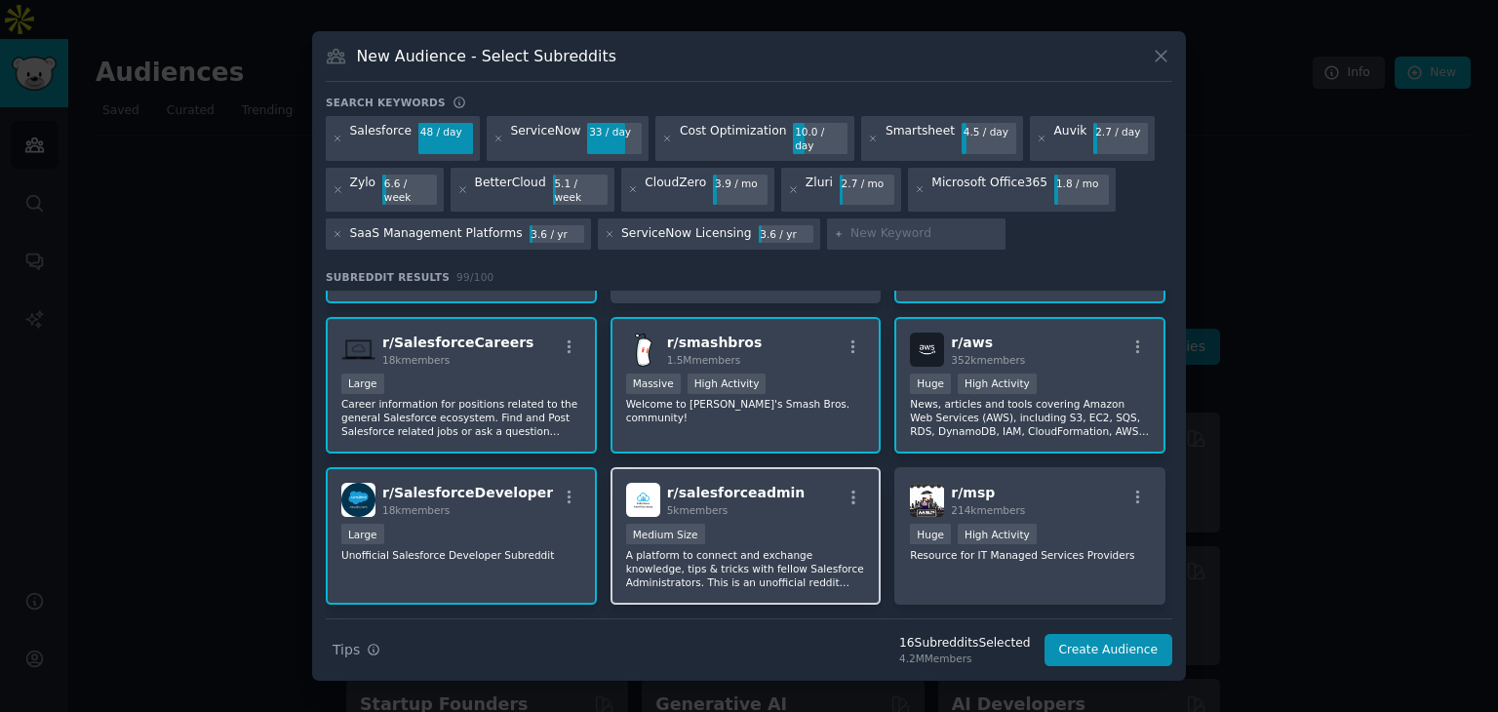
click at [792, 484] on div "r/ salesforceadmin 5k members Medium Size A platform to connect and exchange kn…" at bounding box center [745, 536] width 271 height 138
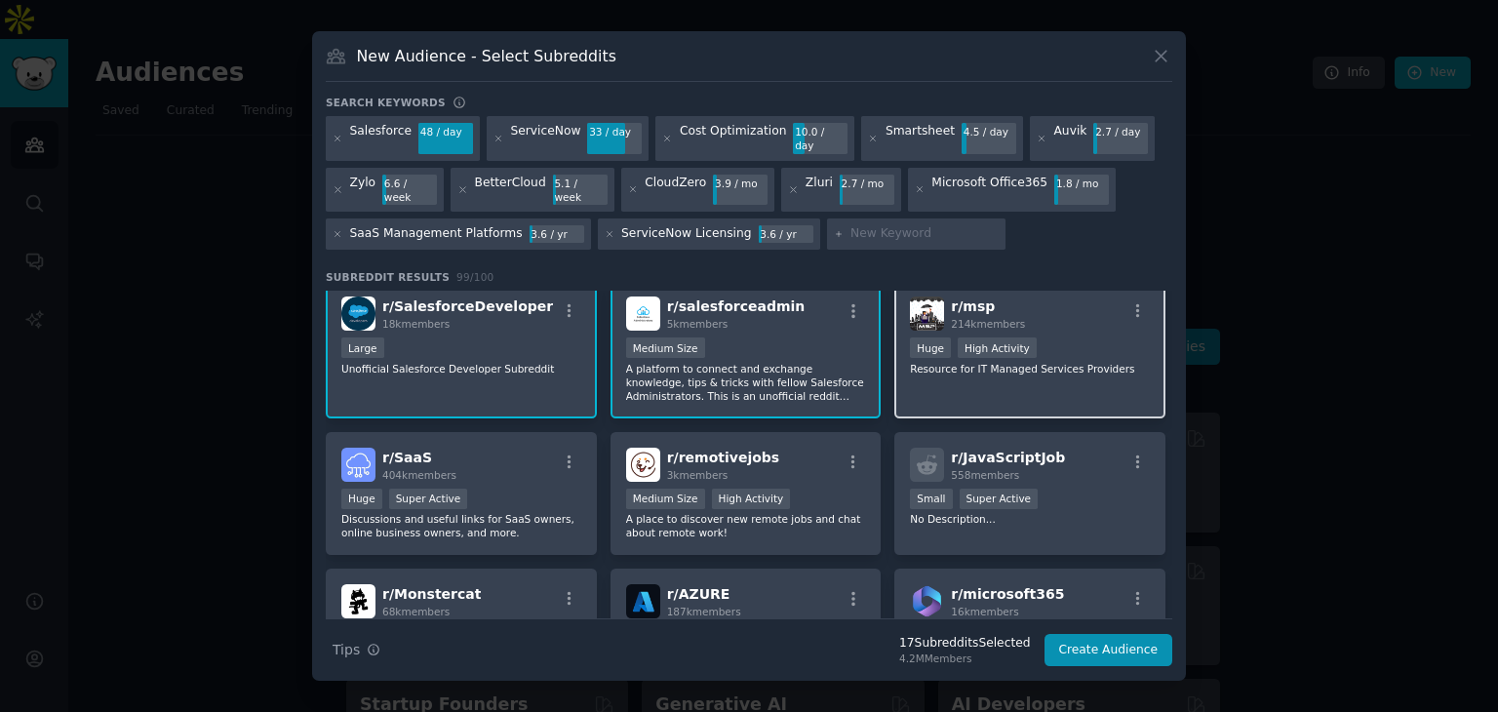
scroll to position [1073, 0]
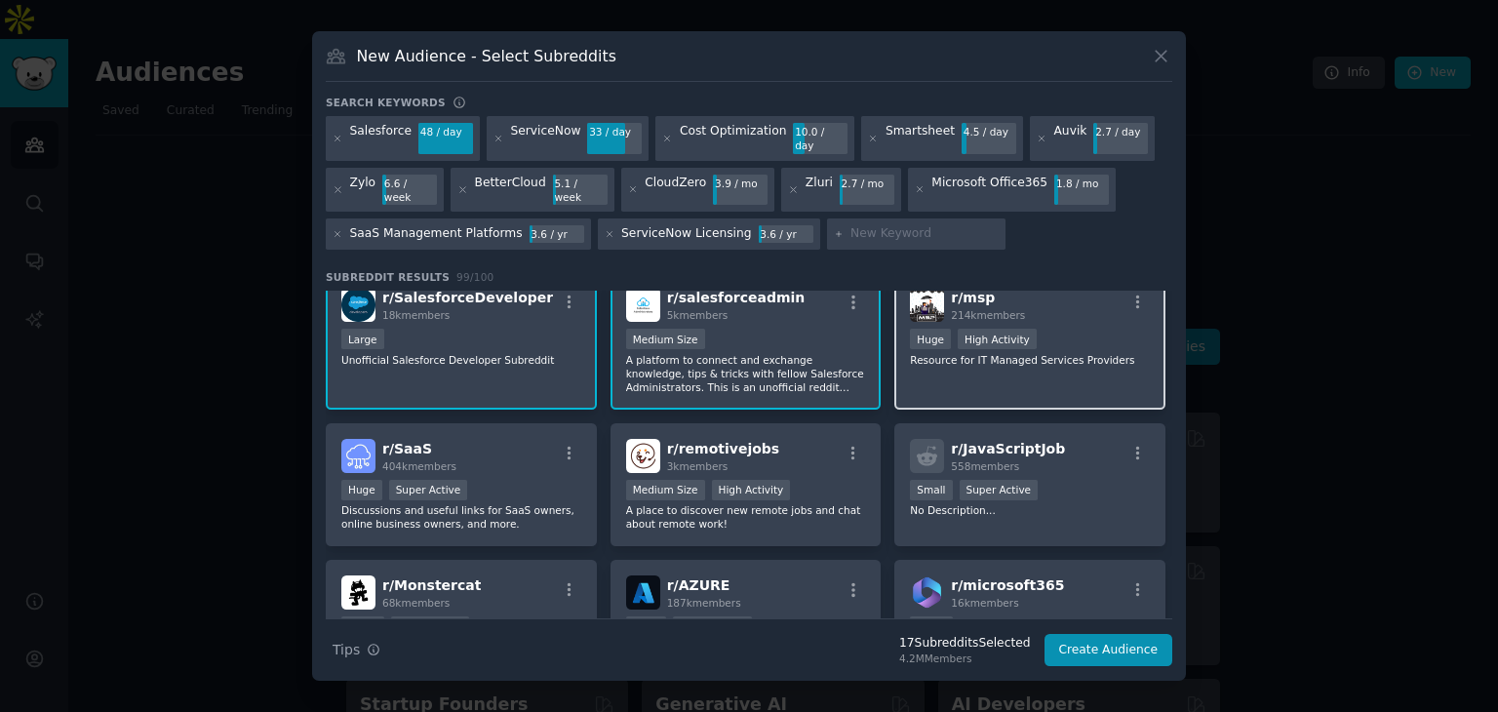
click at [1079, 329] on div "Huge High Activity" at bounding box center [1030, 341] width 240 height 24
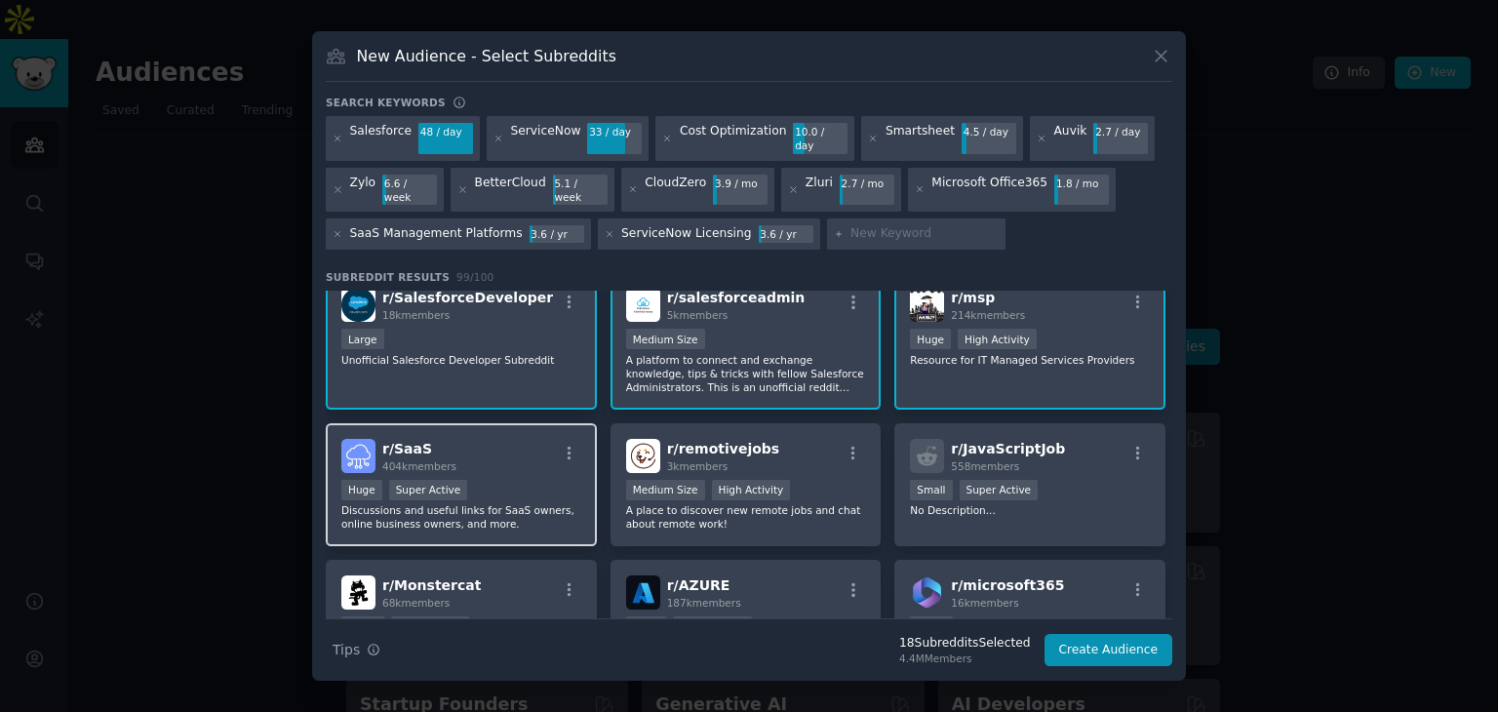
click at [495, 439] on div "r/ SaaS 404k members" at bounding box center [461, 456] width 240 height 34
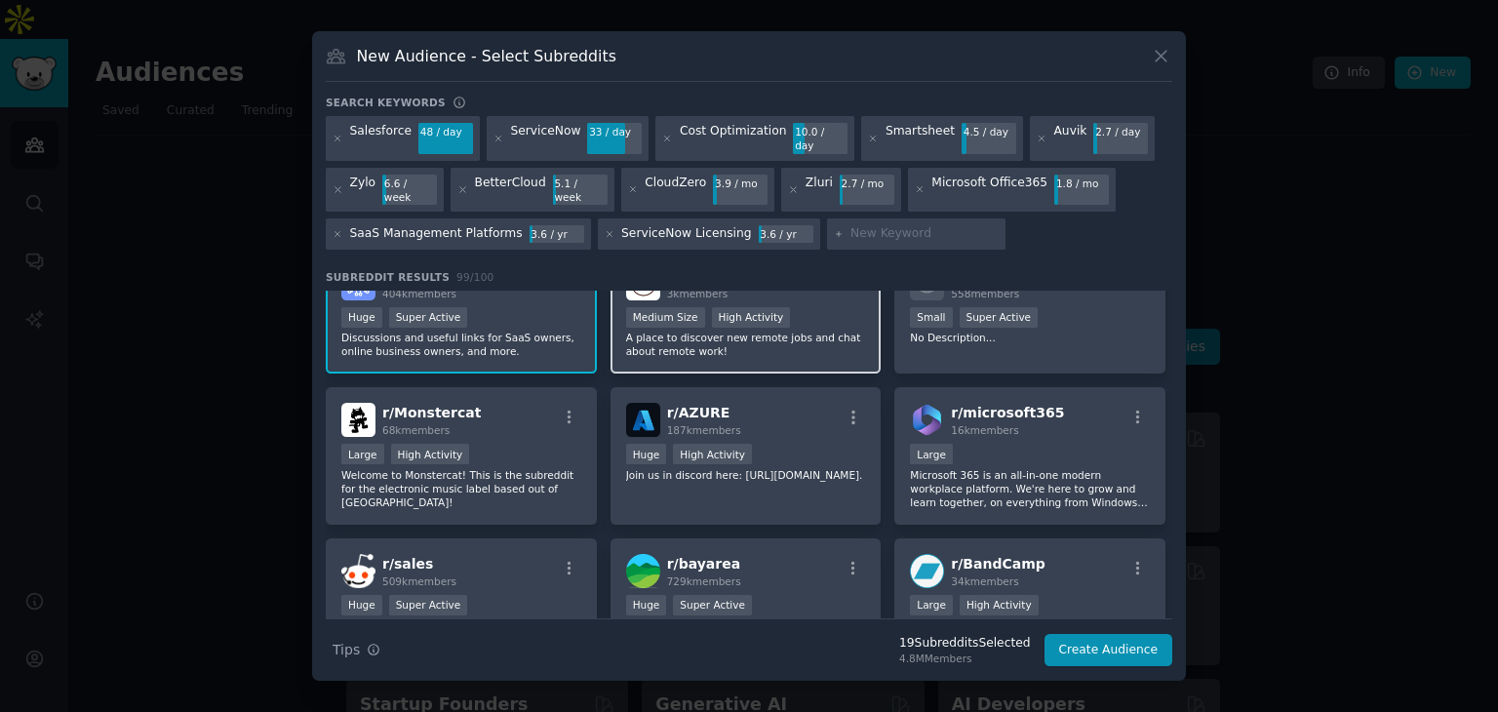
scroll to position [1268, 0]
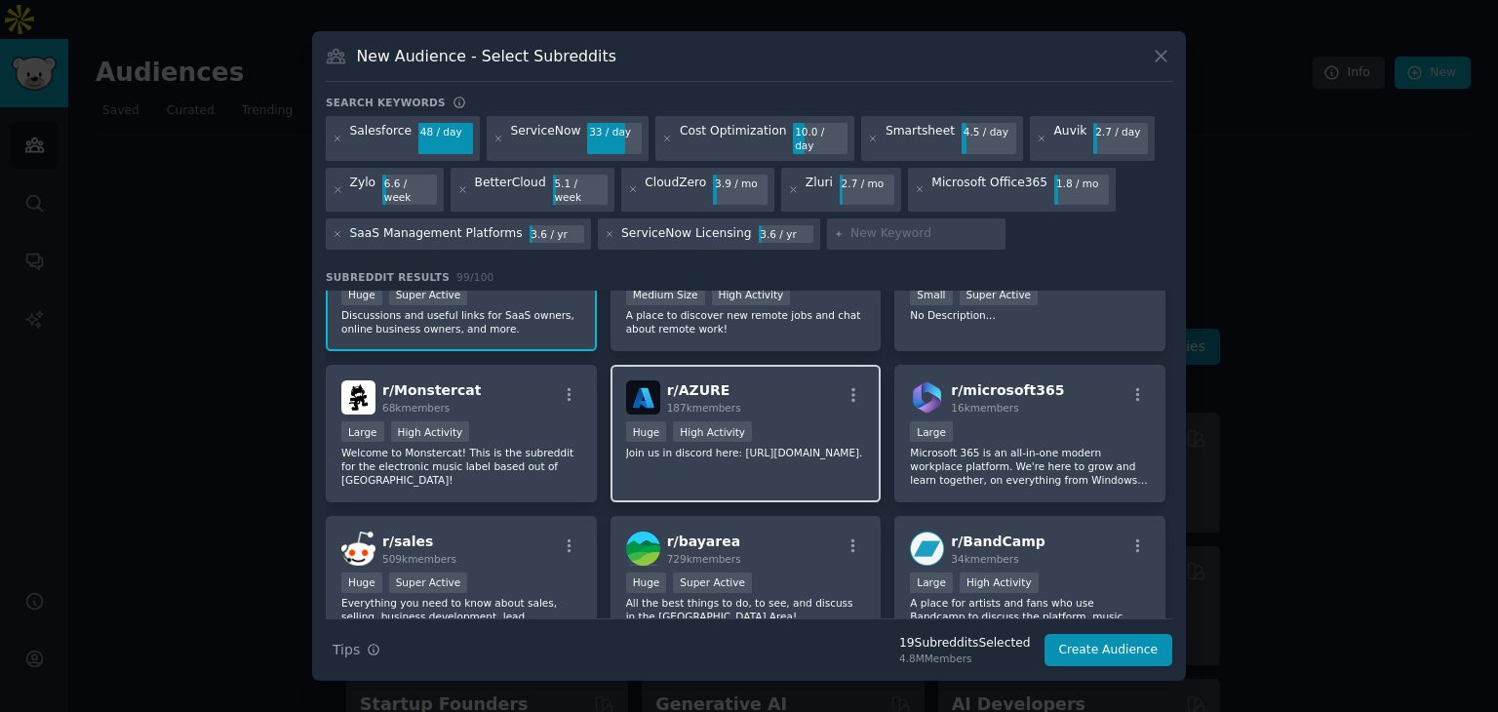
click at [788, 380] on div "r/ AZURE 187k members >= 80th percentile for submissions / day Huge High Activi…" at bounding box center [745, 434] width 271 height 138
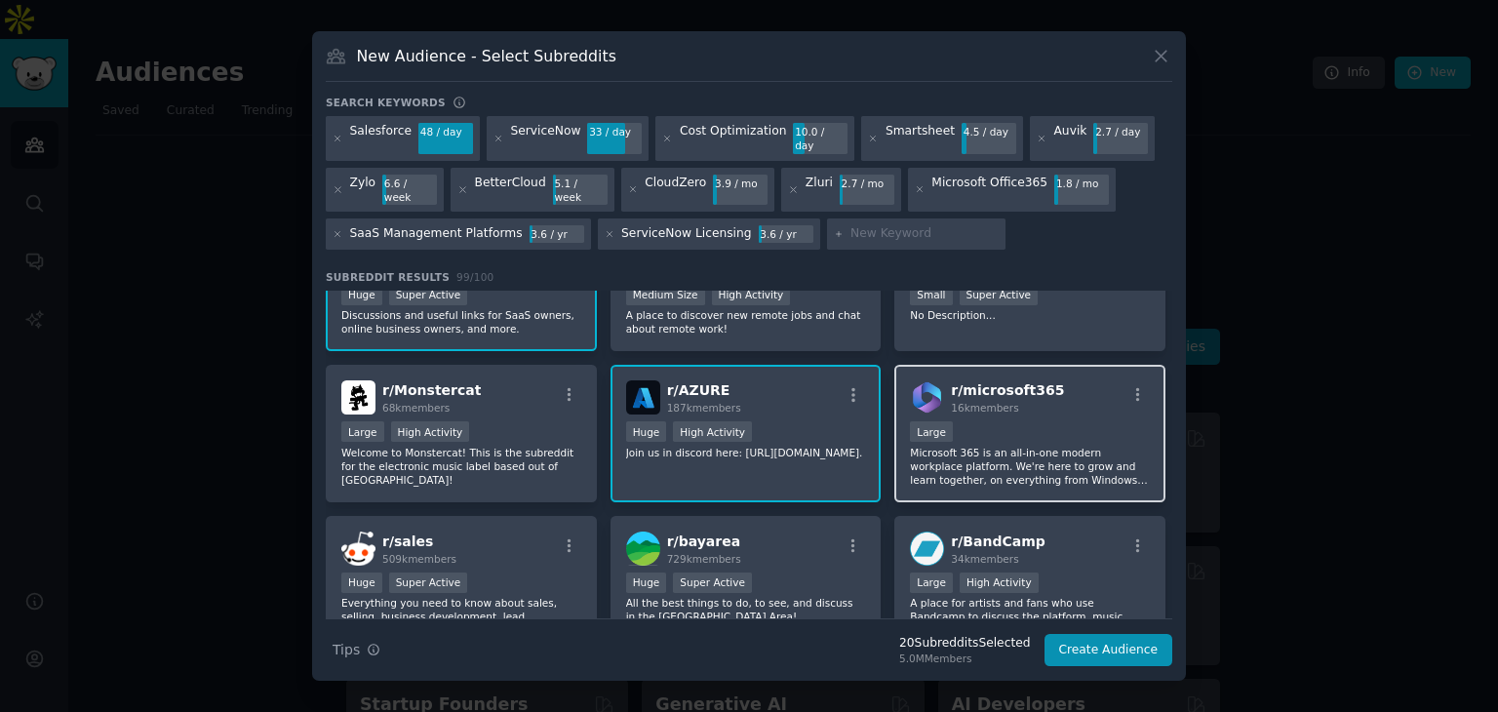
click at [1040, 421] on div "10,000 - 100,000 members Large" at bounding box center [1030, 433] width 240 height 24
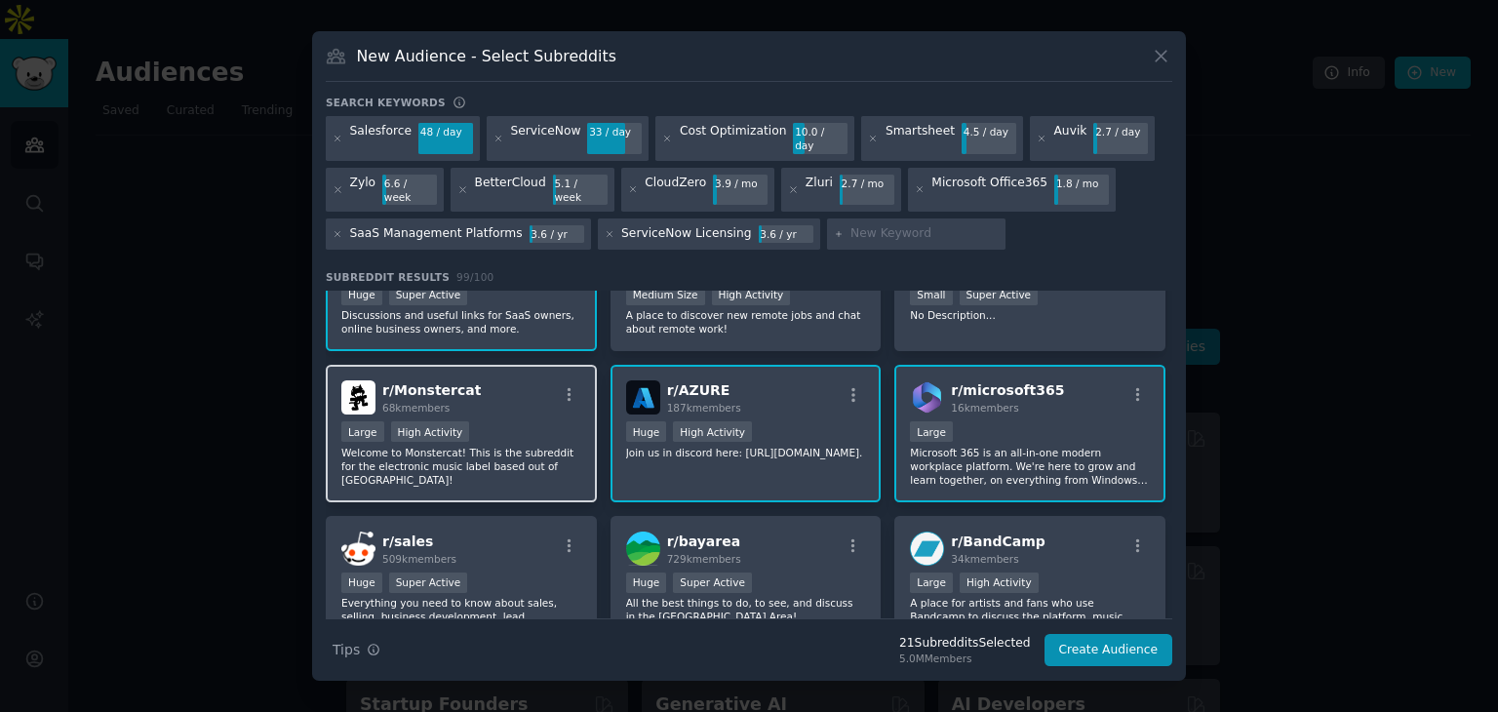
scroll to position [1463, 0]
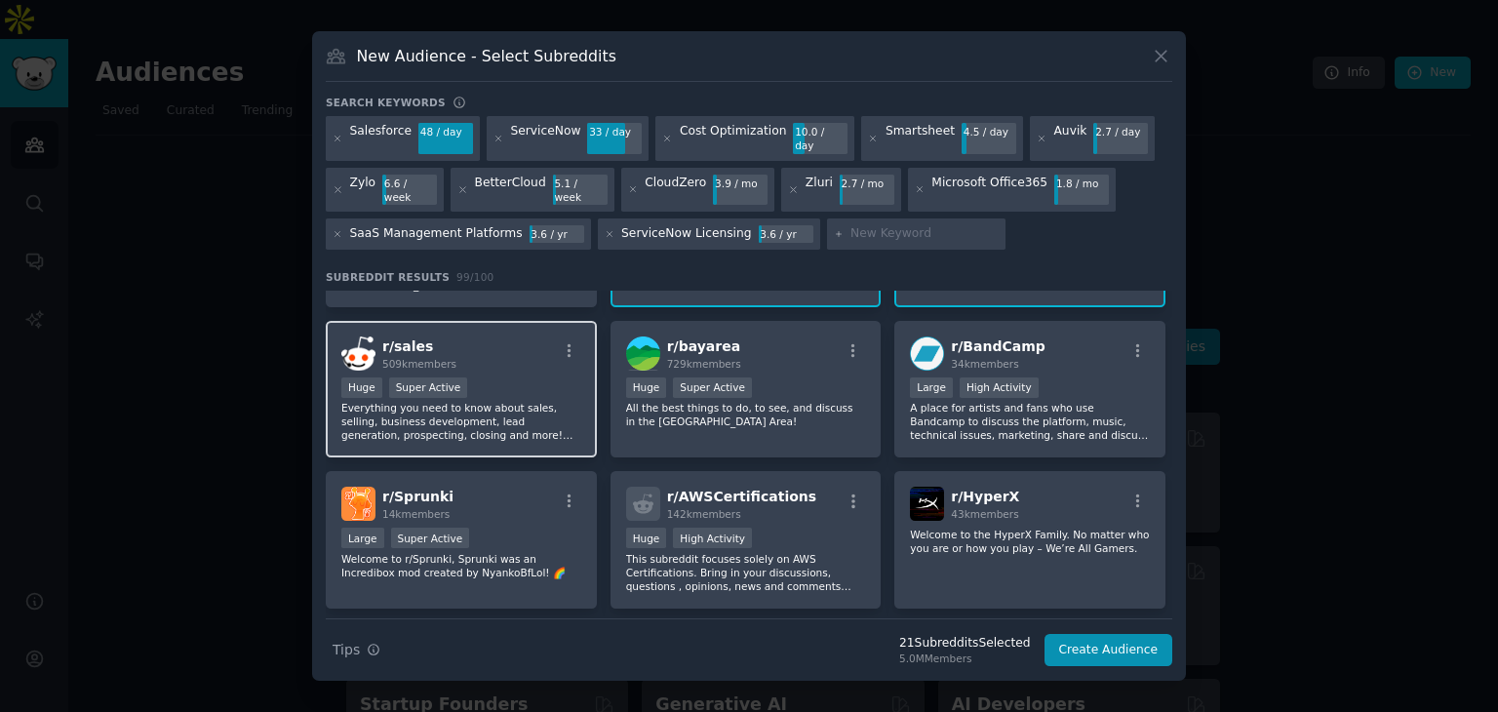
click at [503, 377] on div "Huge Super Active" at bounding box center [461, 389] width 240 height 24
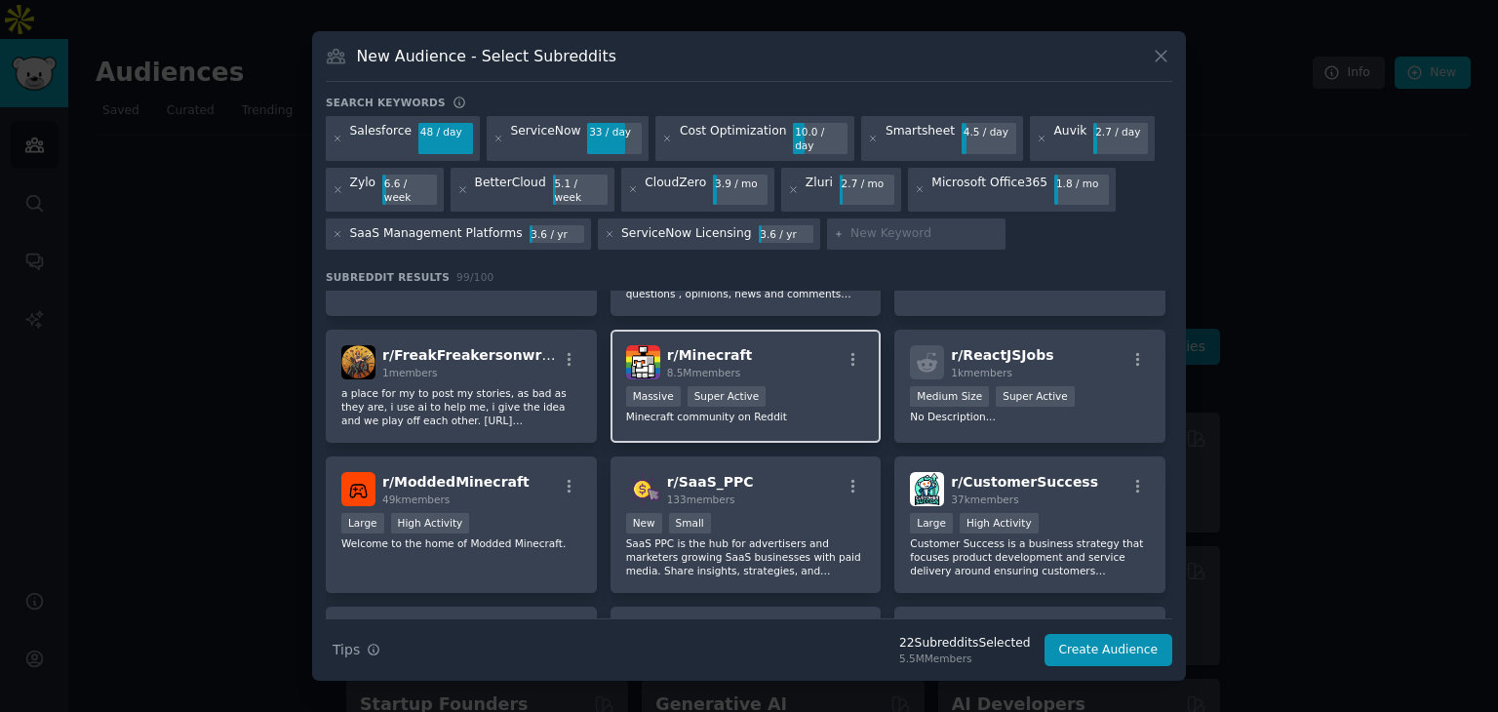
scroll to position [1853, 0]
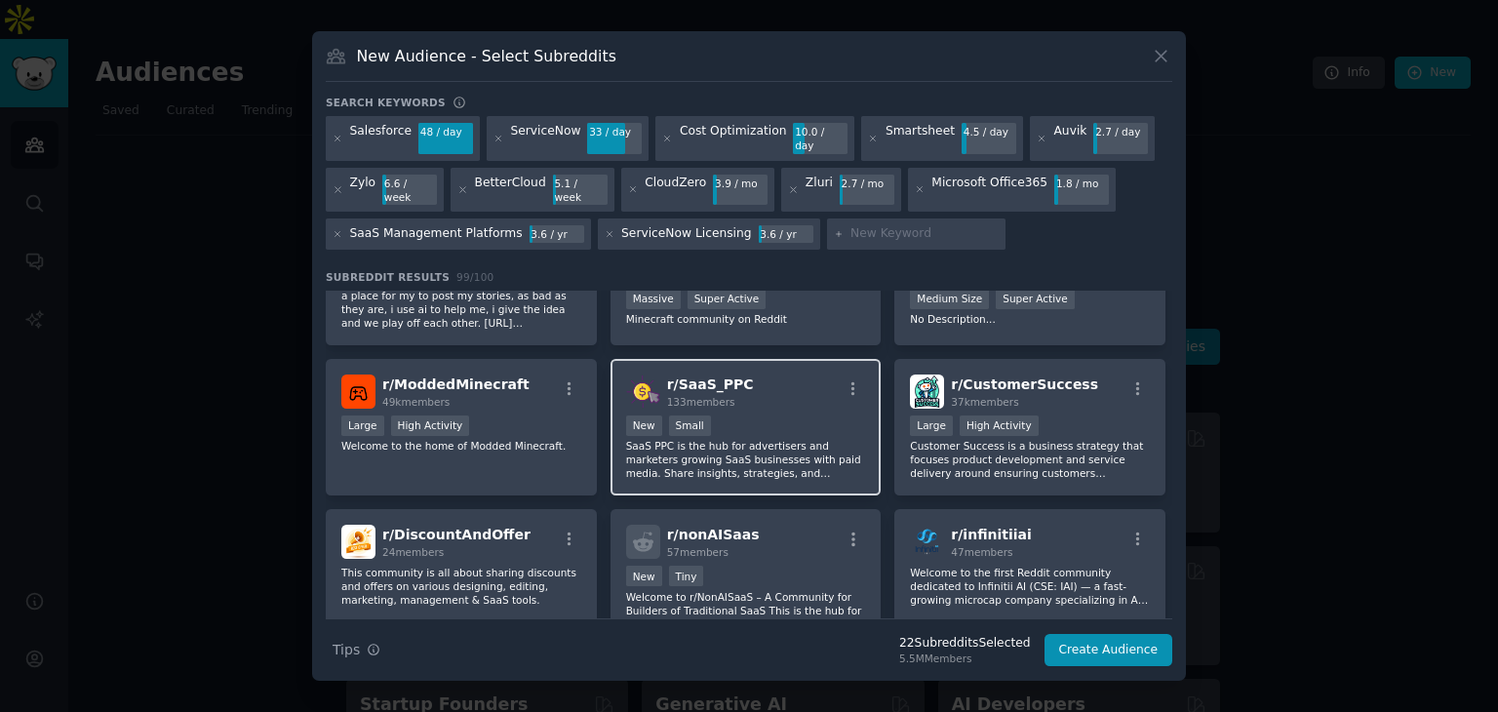
click at [778, 415] on div "New Small" at bounding box center [746, 427] width 240 height 24
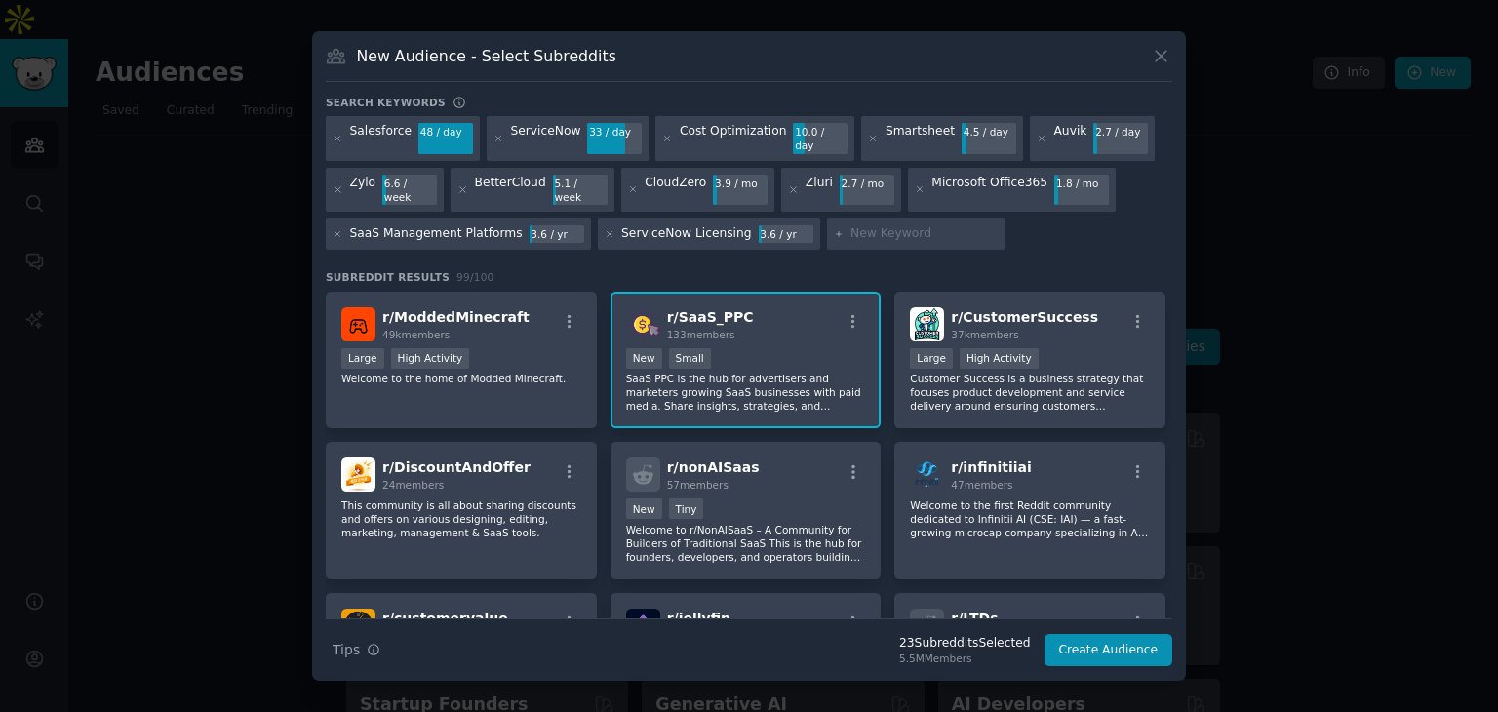
scroll to position [1950, 0]
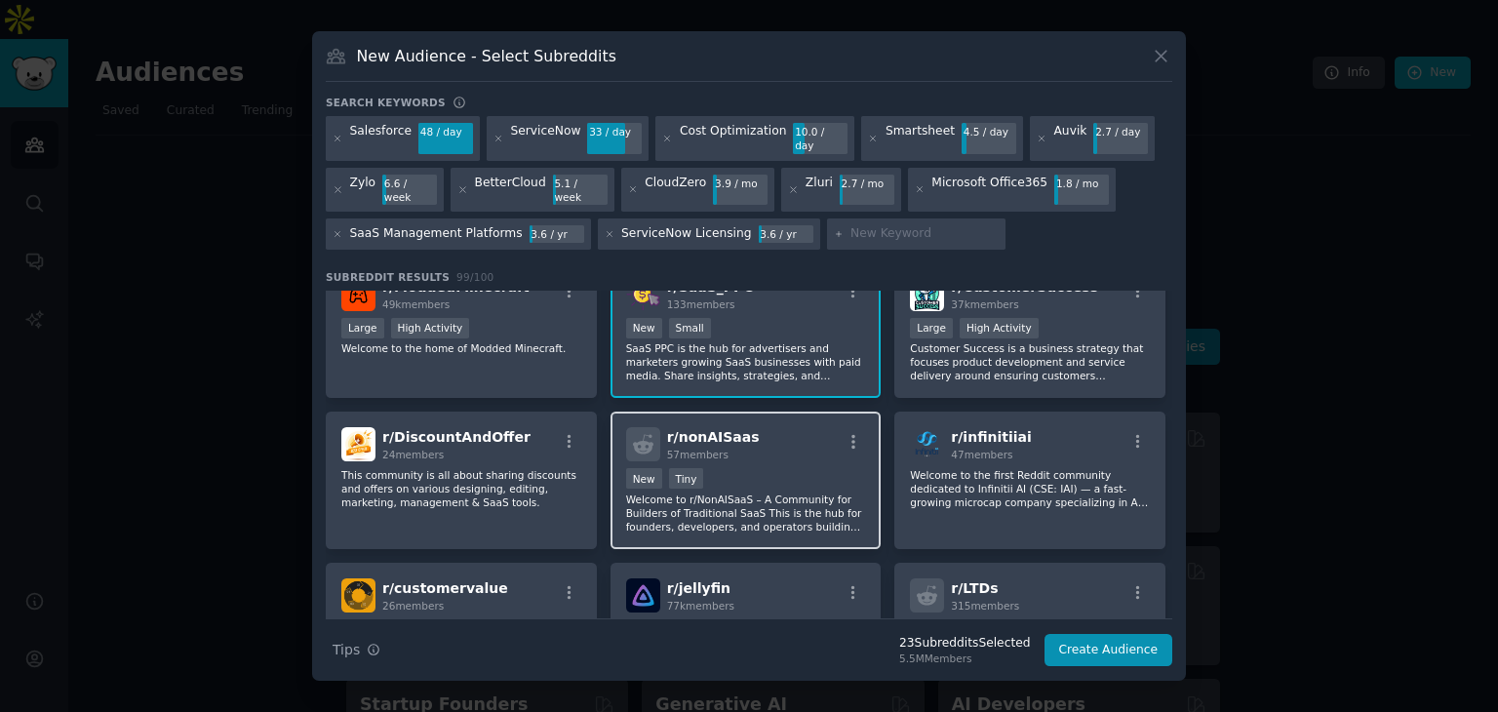
click at [754, 468] on div "Established within past year New Tiny" at bounding box center [746, 480] width 240 height 24
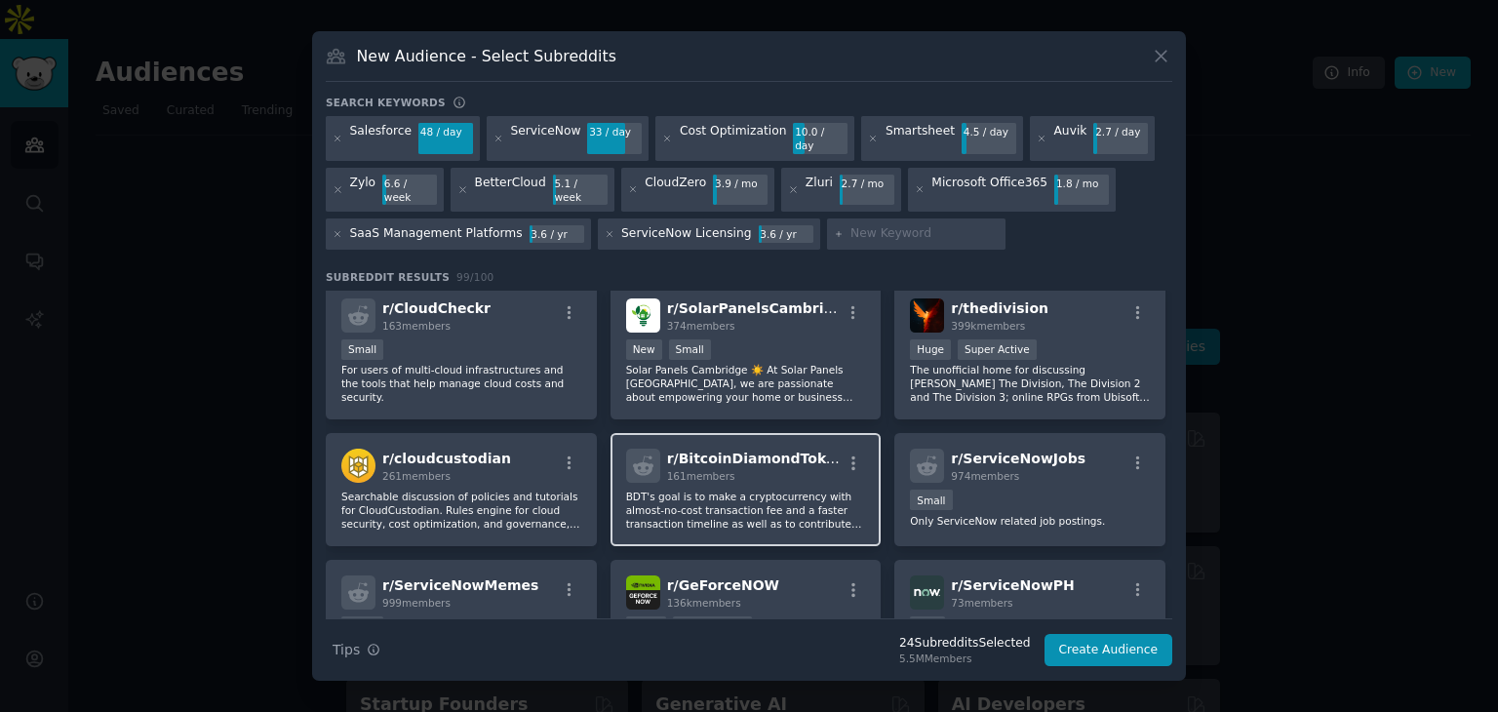
scroll to position [2536, 0]
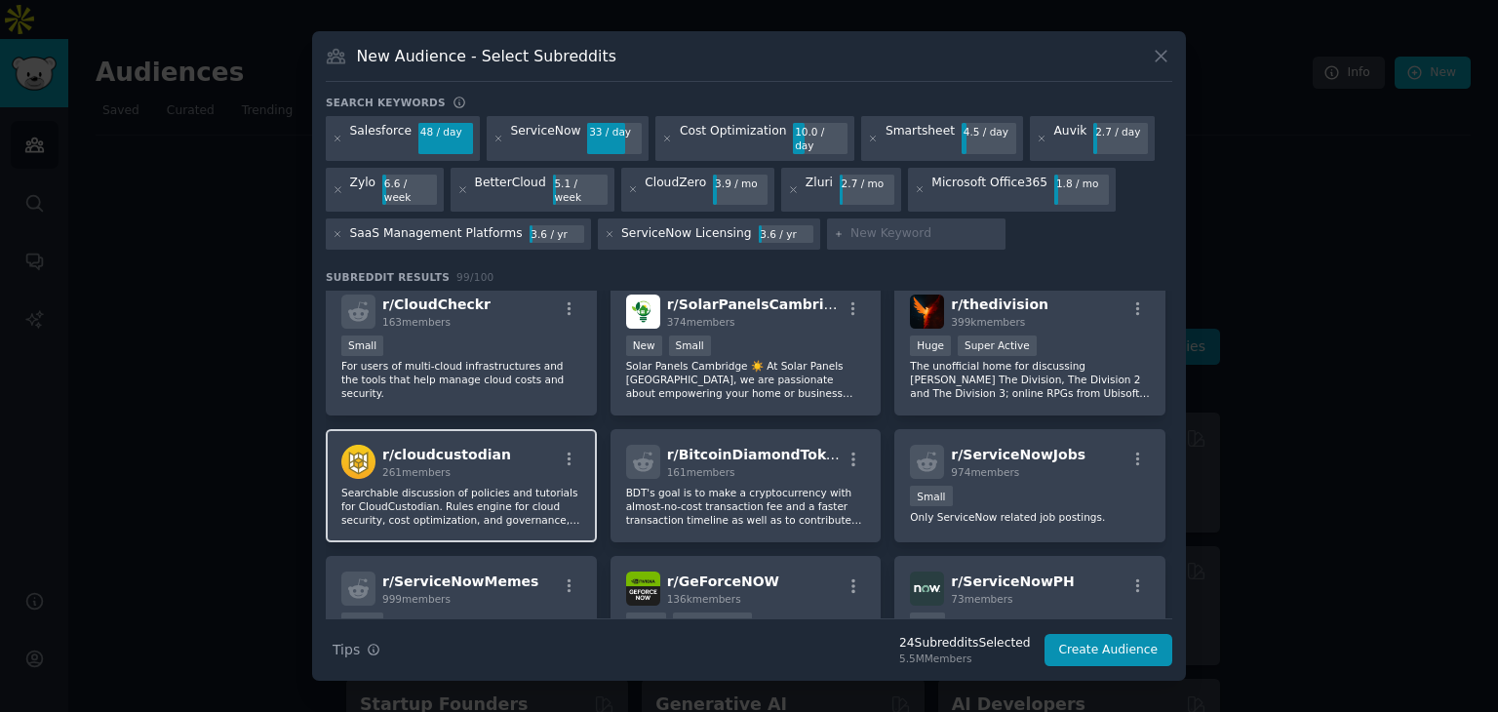
click at [479, 486] on p "Searchable discussion of policies and tutorials for CloudCustodian. Rules engin…" at bounding box center [461, 506] width 240 height 41
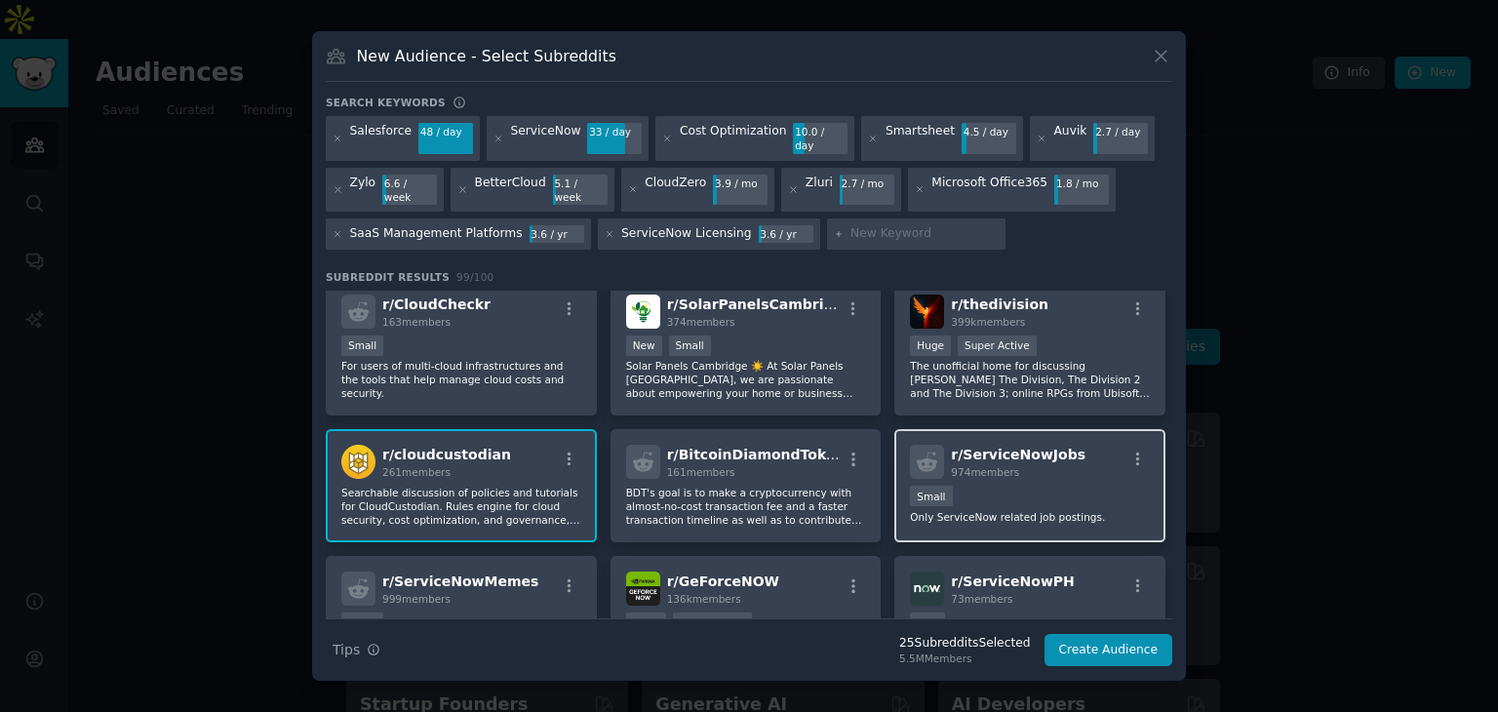
click at [1043, 437] on div "r/ ServiceNowJobs 974 members Small Only ServiceNow related job postings." at bounding box center [1029, 485] width 271 height 113
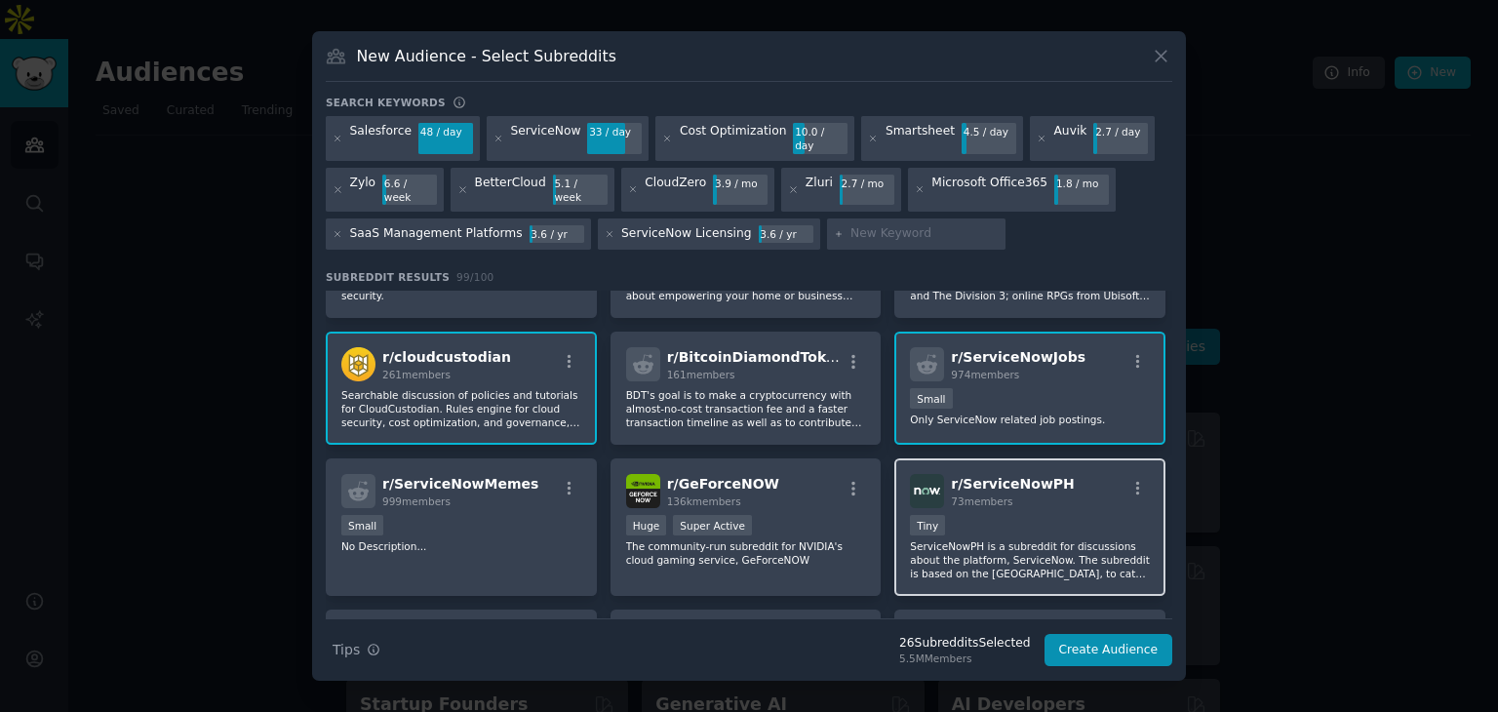
drag, startPoint x: 1034, startPoint y: 438, endPoint x: 938, endPoint y: 442, distance: 95.6
click at [1033, 476] on span "r/ ServiceNowPH" at bounding box center [1012, 484] width 123 height 16
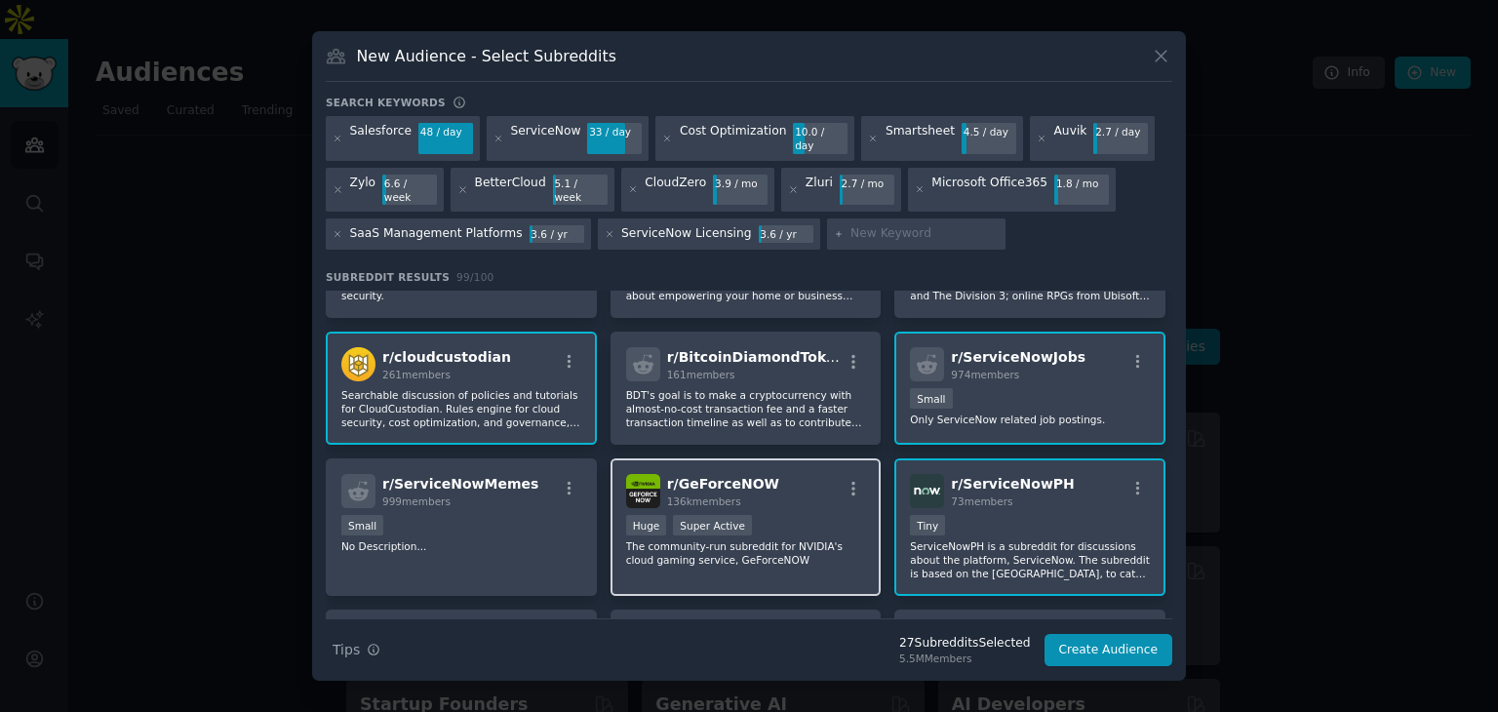
click at [811, 474] on div "r/ GeForceNOW 136k members" at bounding box center [746, 491] width 240 height 34
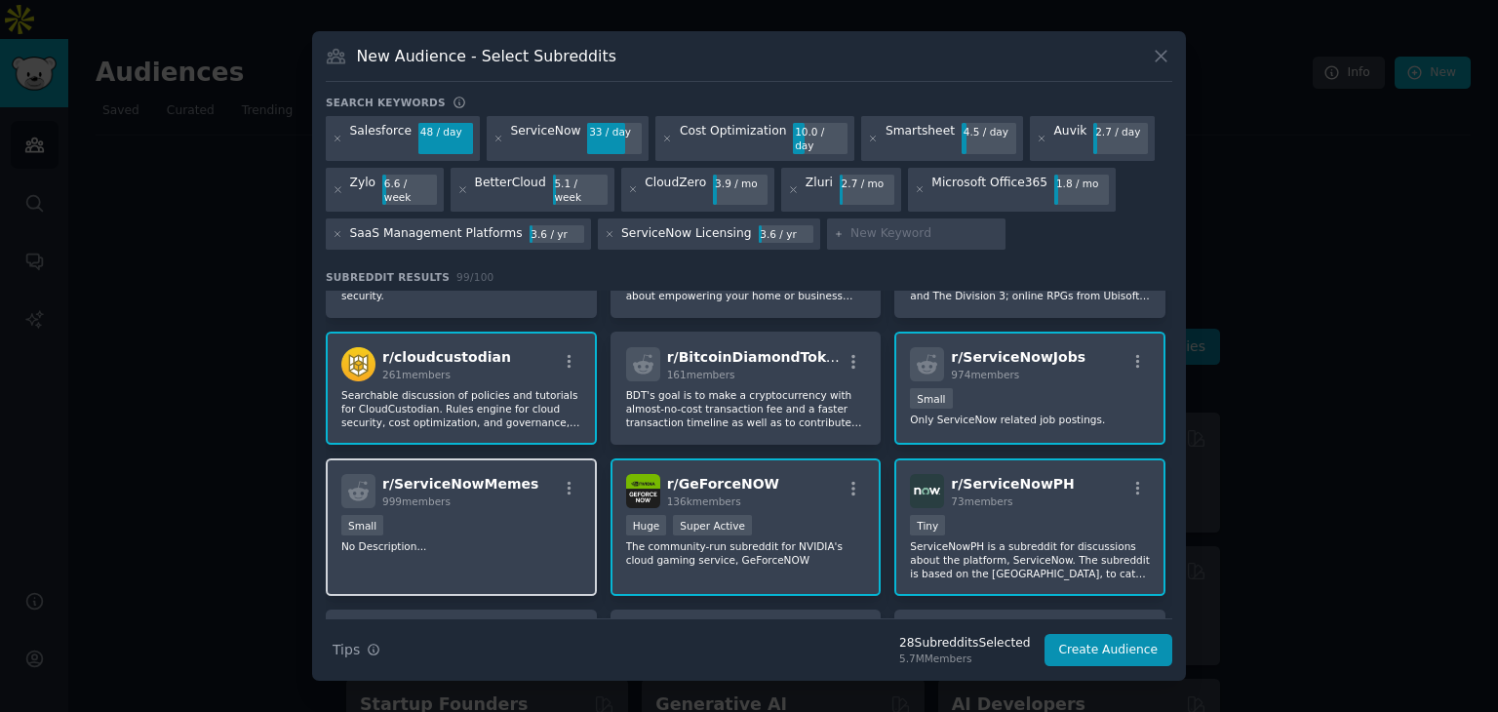
click at [535, 515] on div "Small" at bounding box center [461, 527] width 240 height 24
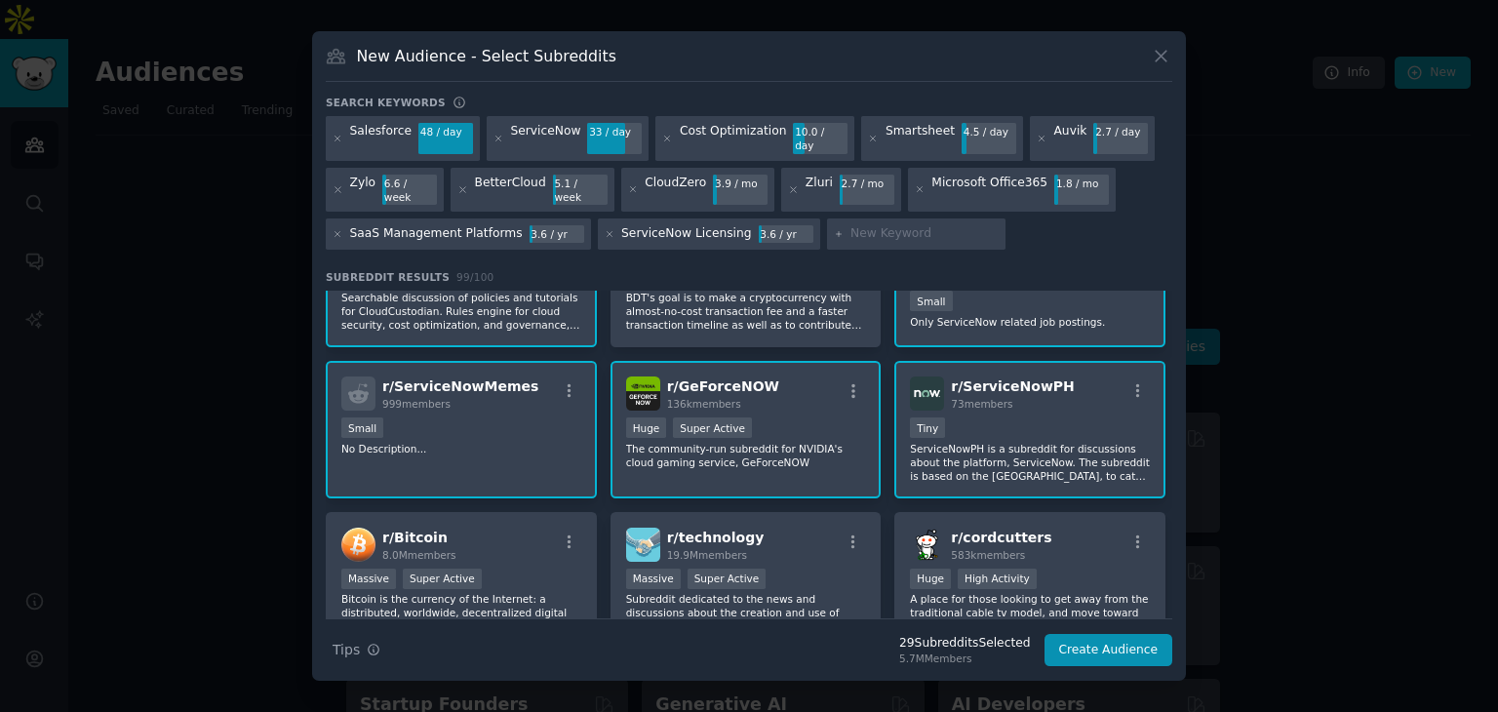
click at [441, 417] on div "Small" at bounding box center [461, 429] width 240 height 24
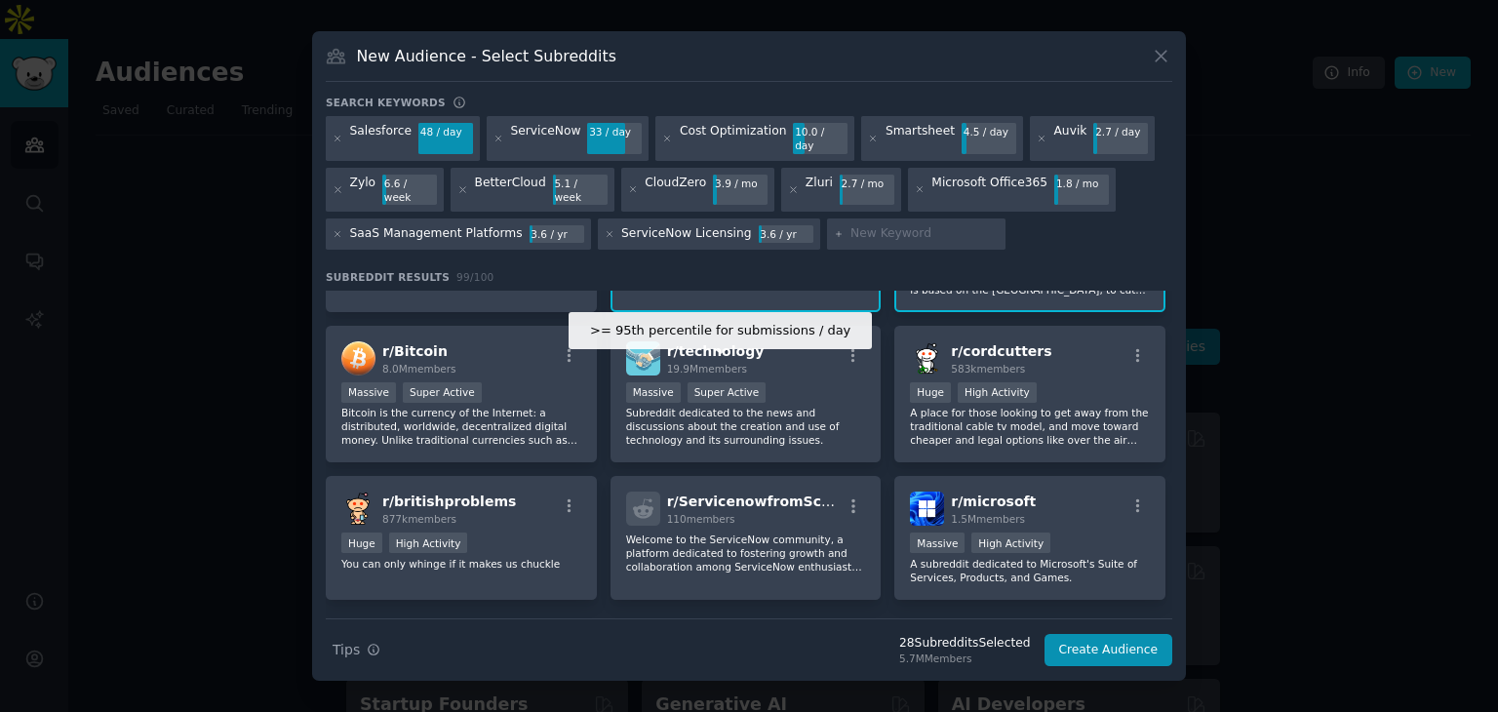
scroll to position [2926, 0]
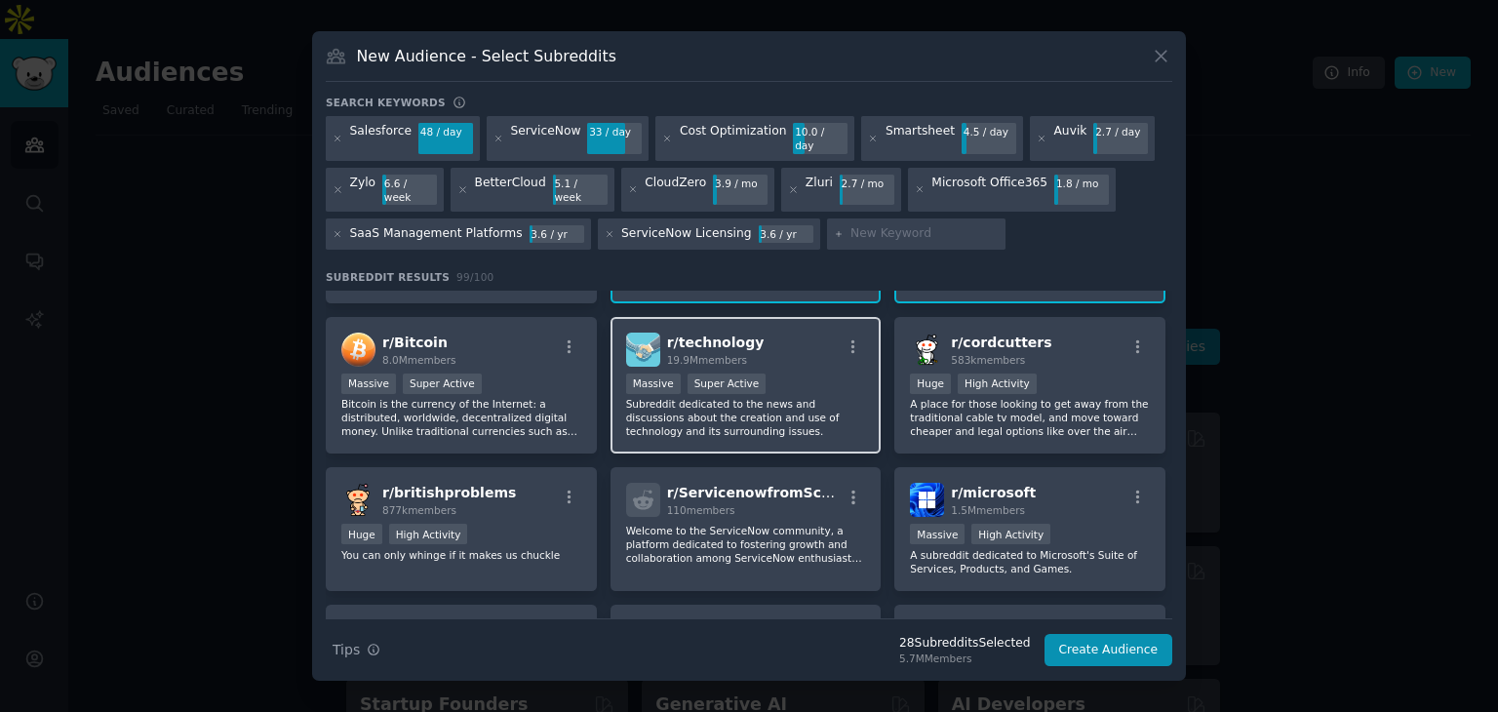
click at [815, 397] on p "Subreddit dedicated to the news and discussions about the creation and use of t…" at bounding box center [746, 417] width 240 height 41
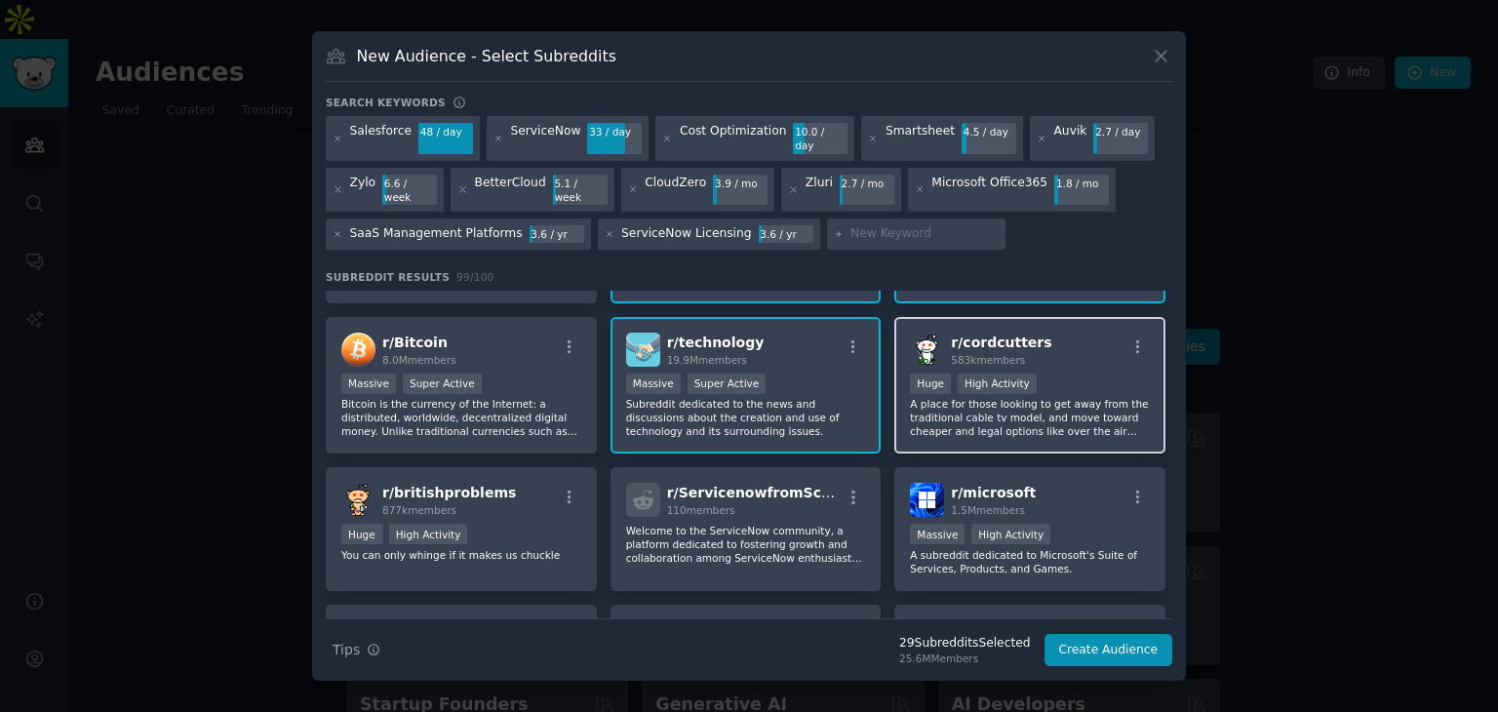
click at [1051, 397] on p "A place for those looking to get away from the traditional cable tv model, and …" at bounding box center [1030, 417] width 240 height 41
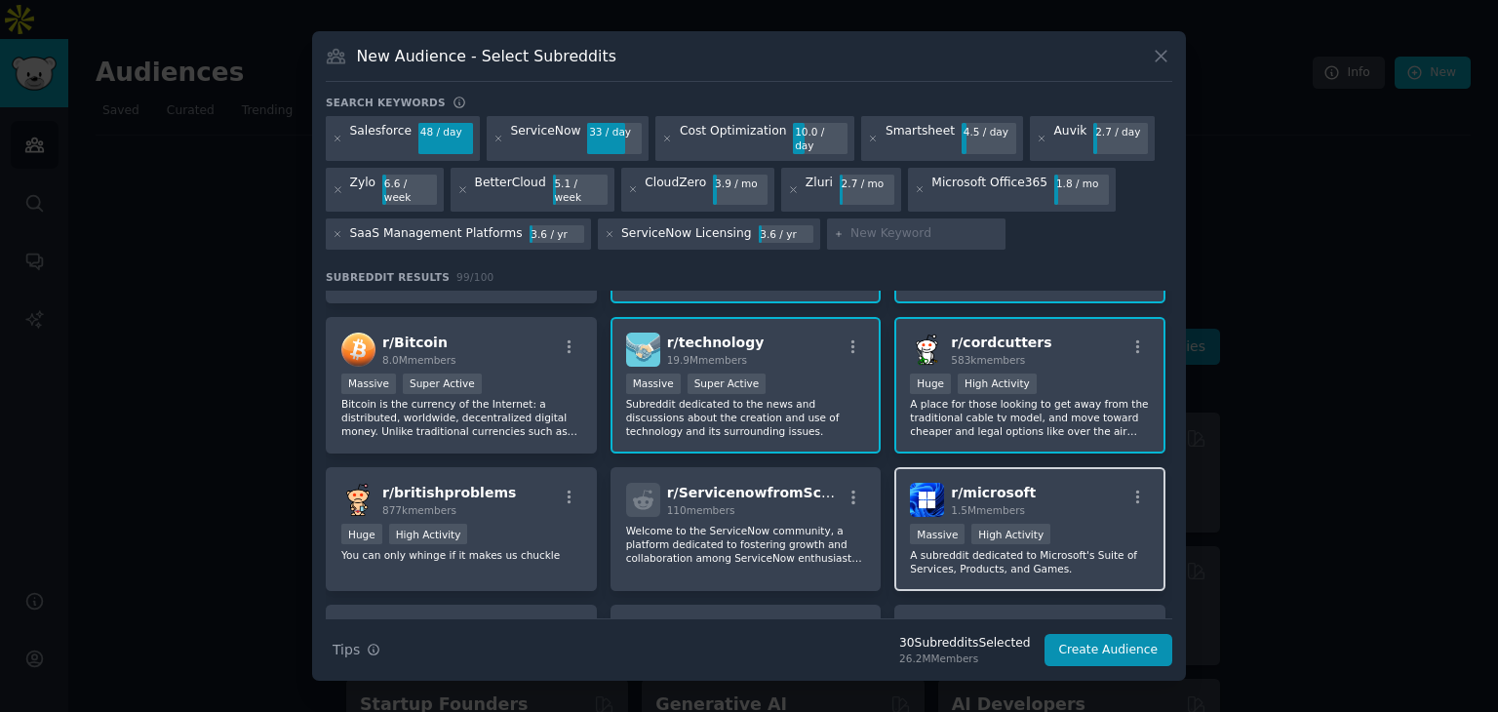
click at [1027, 483] on div "r/ microsoft 1.5M members" at bounding box center [1030, 500] width 240 height 34
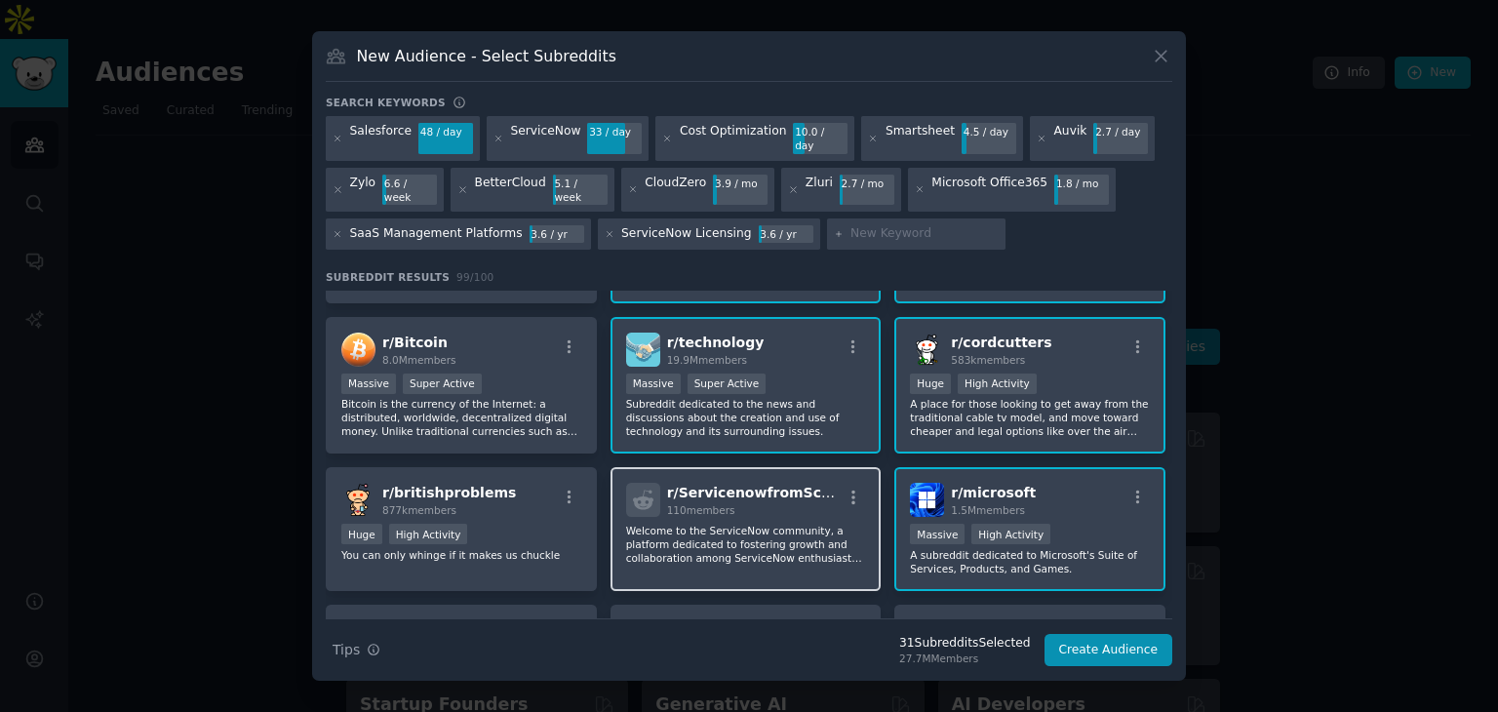
click at [813, 503] on div "110 members" at bounding box center [754, 510] width 175 height 14
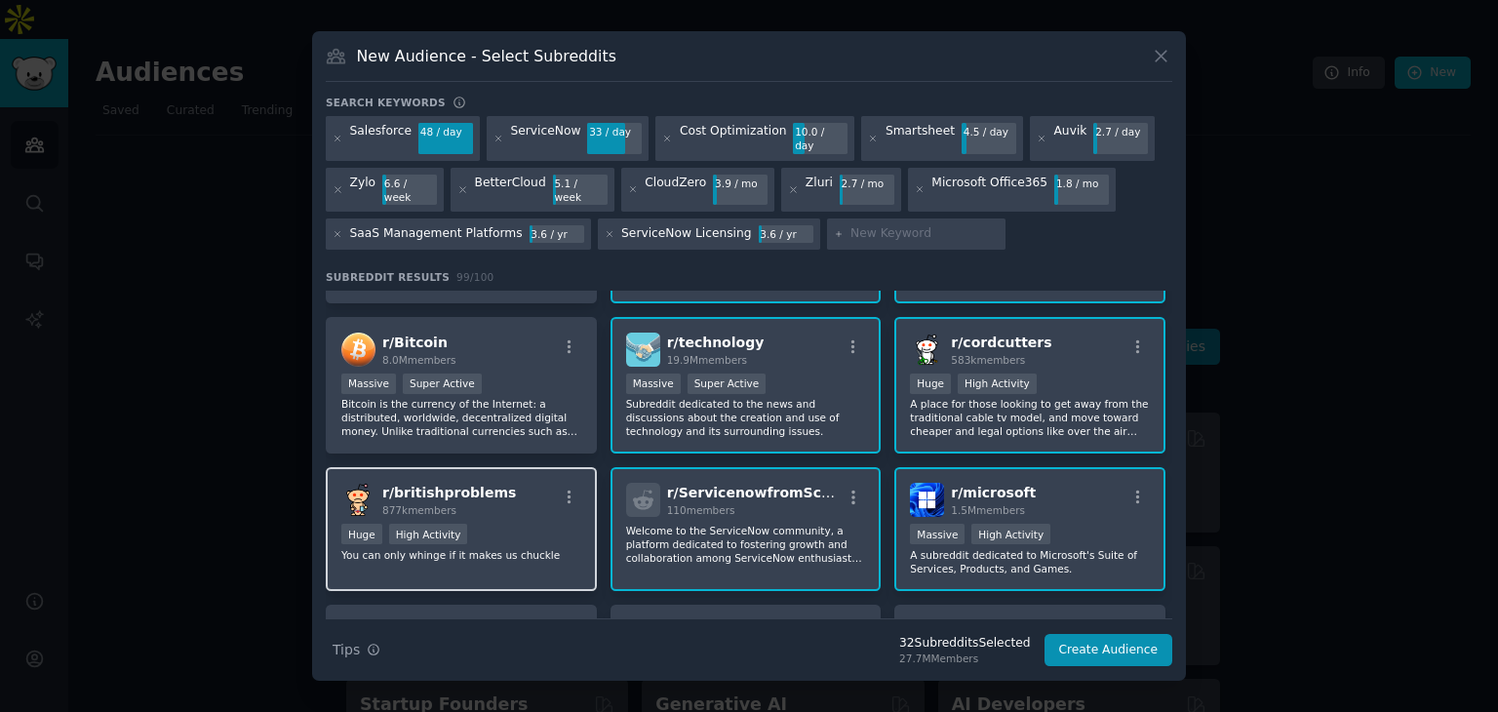
click at [550, 524] on div "Huge High Activity" at bounding box center [461, 536] width 240 height 24
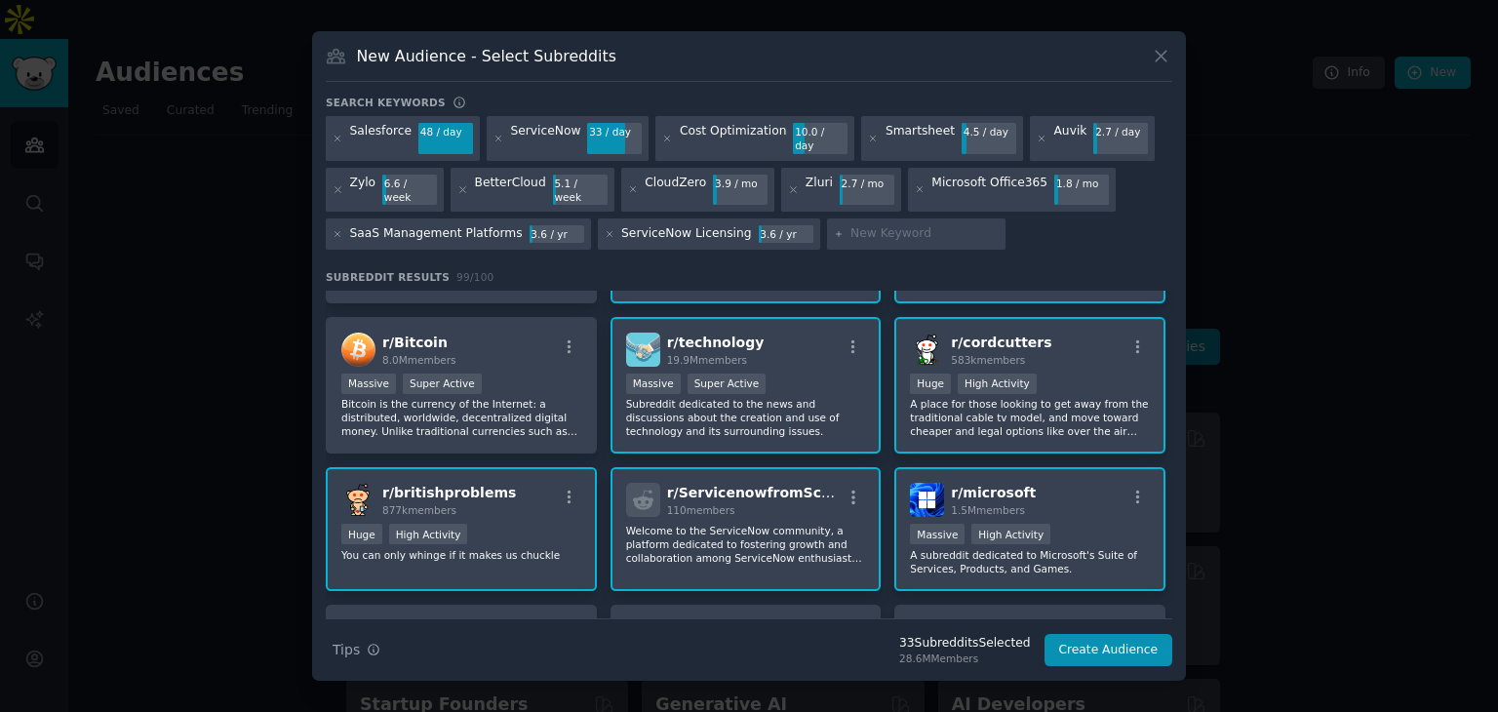
scroll to position [3023, 0]
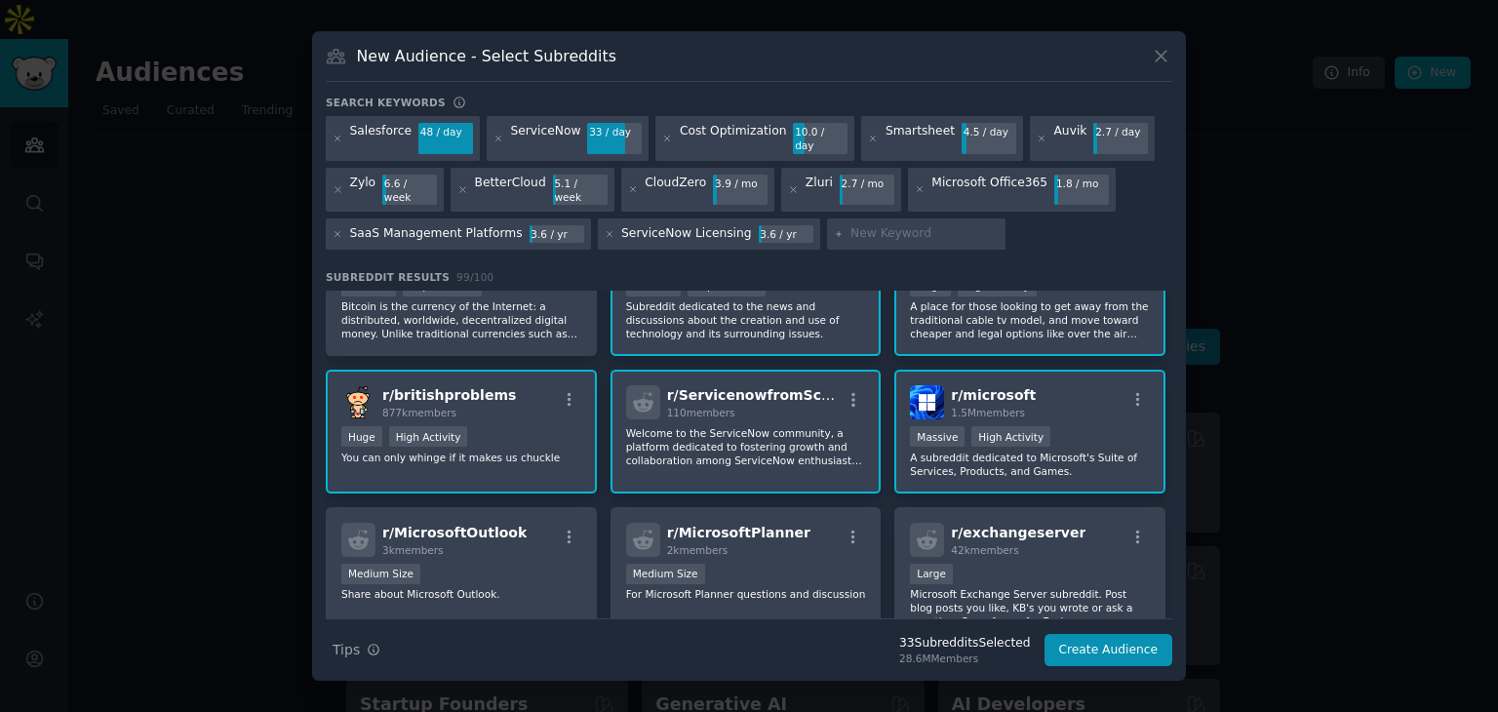
click at [517, 426] on div "Huge High Activity" at bounding box center [461, 438] width 240 height 24
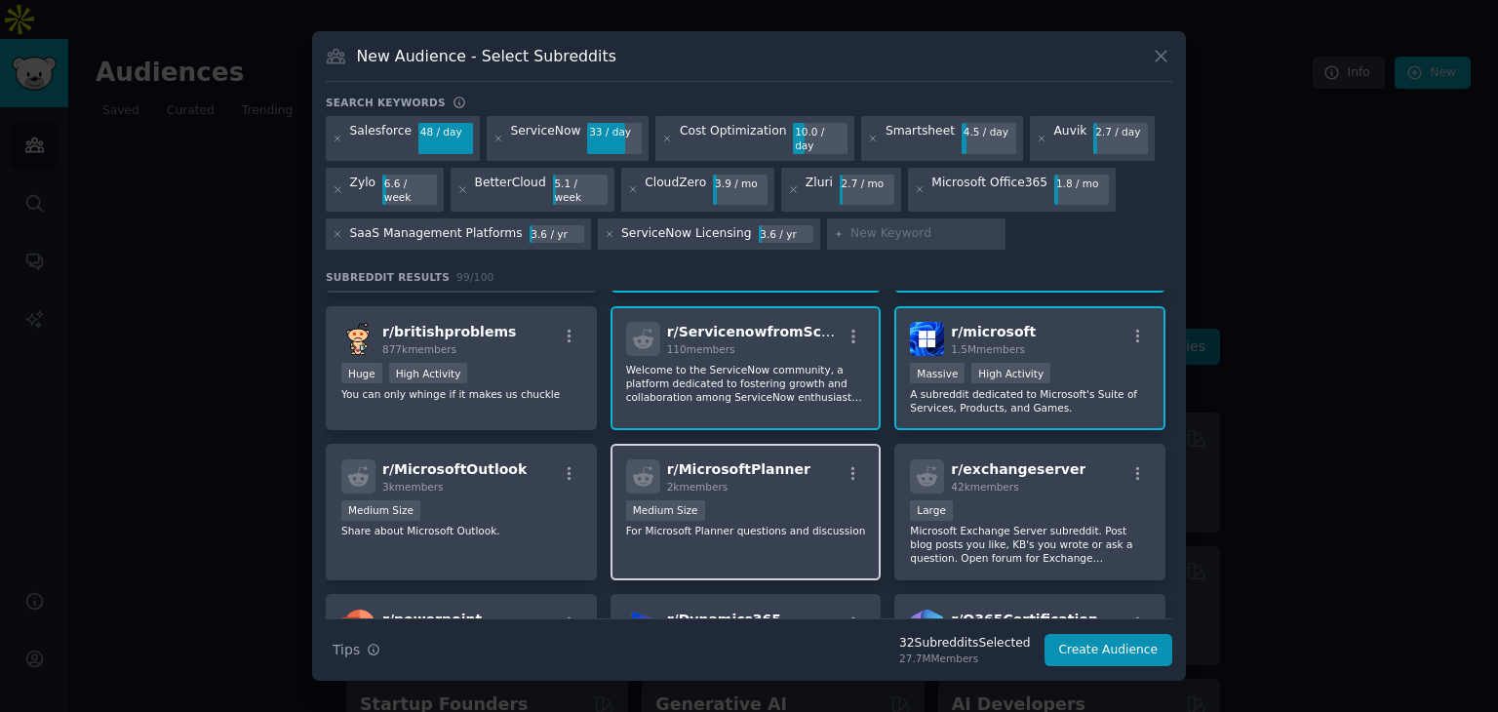
scroll to position [3121, 0]
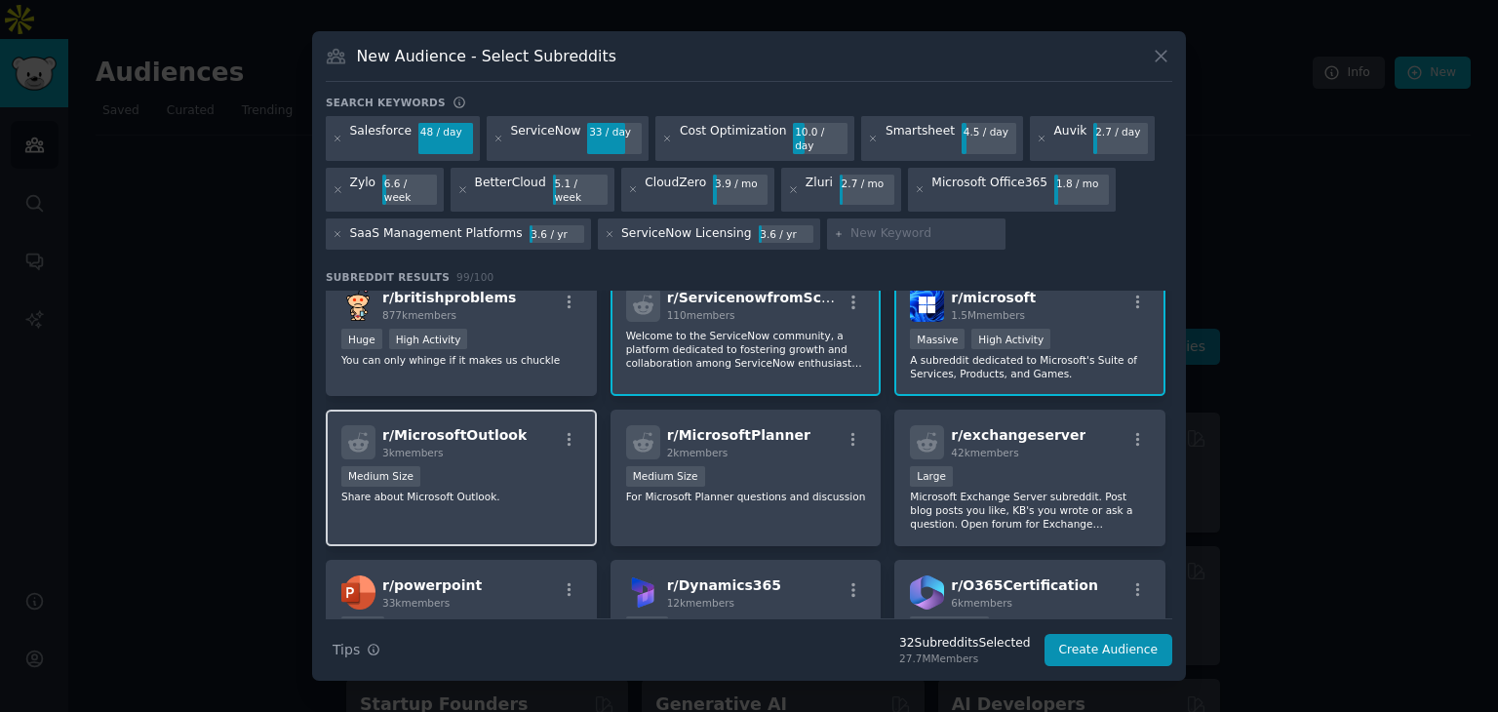
click at [522, 466] on div "Medium Size" at bounding box center [461, 478] width 240 height 24
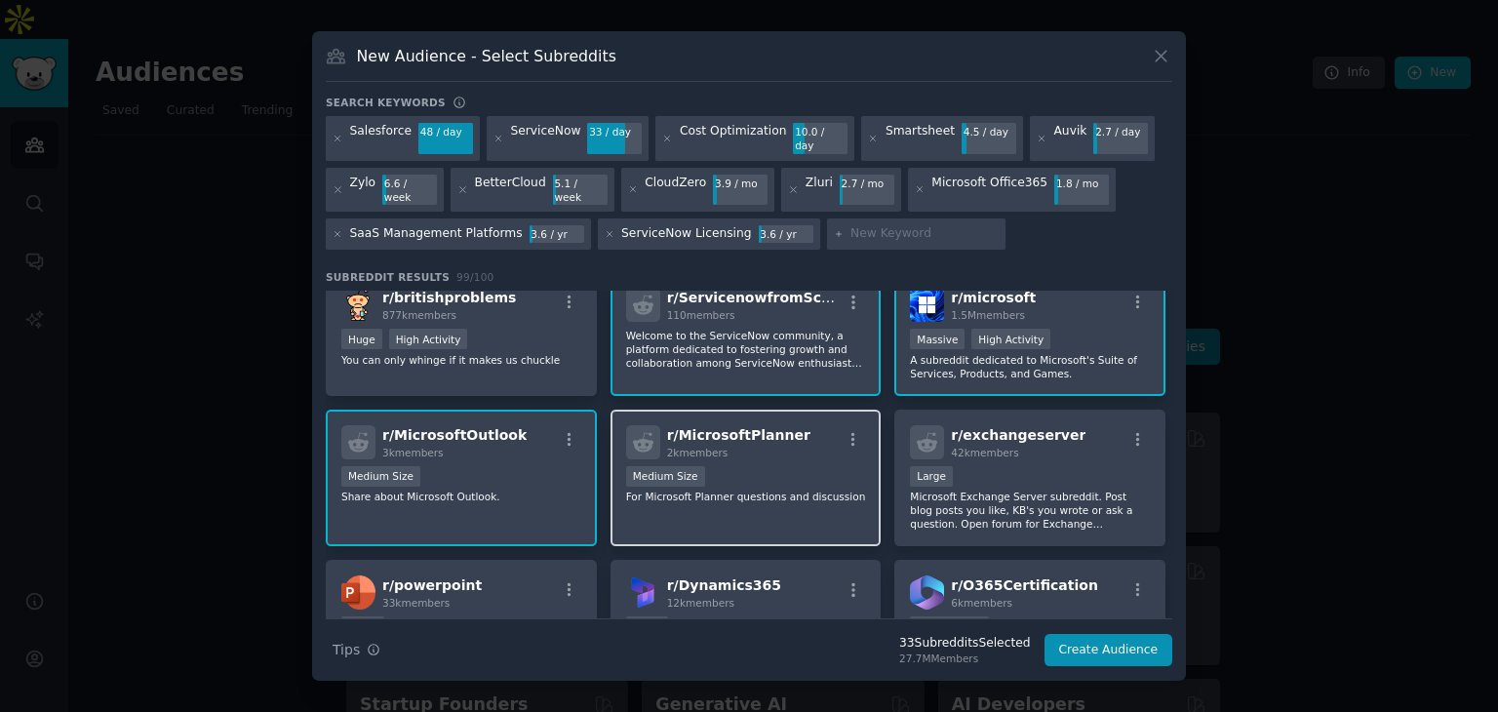
click at [757, 466] on div "1000 - 10,000 members Medium Size" at bounding box center [746, 478] width 240 height 24
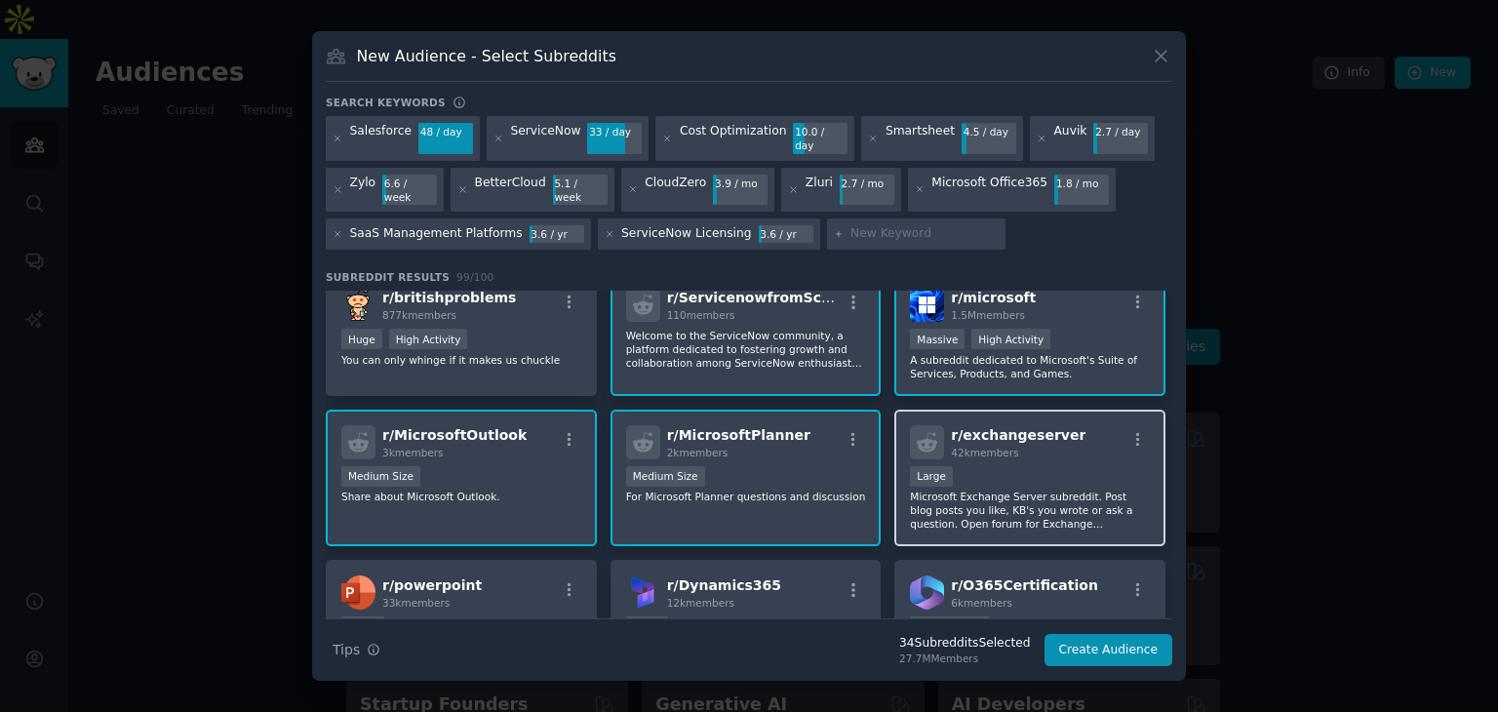
click at [981, 418] on div "r/ exchangeserver 42k members 10,000 - 100,000 members Large Microsoft Exchange…" at bounding box center [1029, 479] width 271 height 138
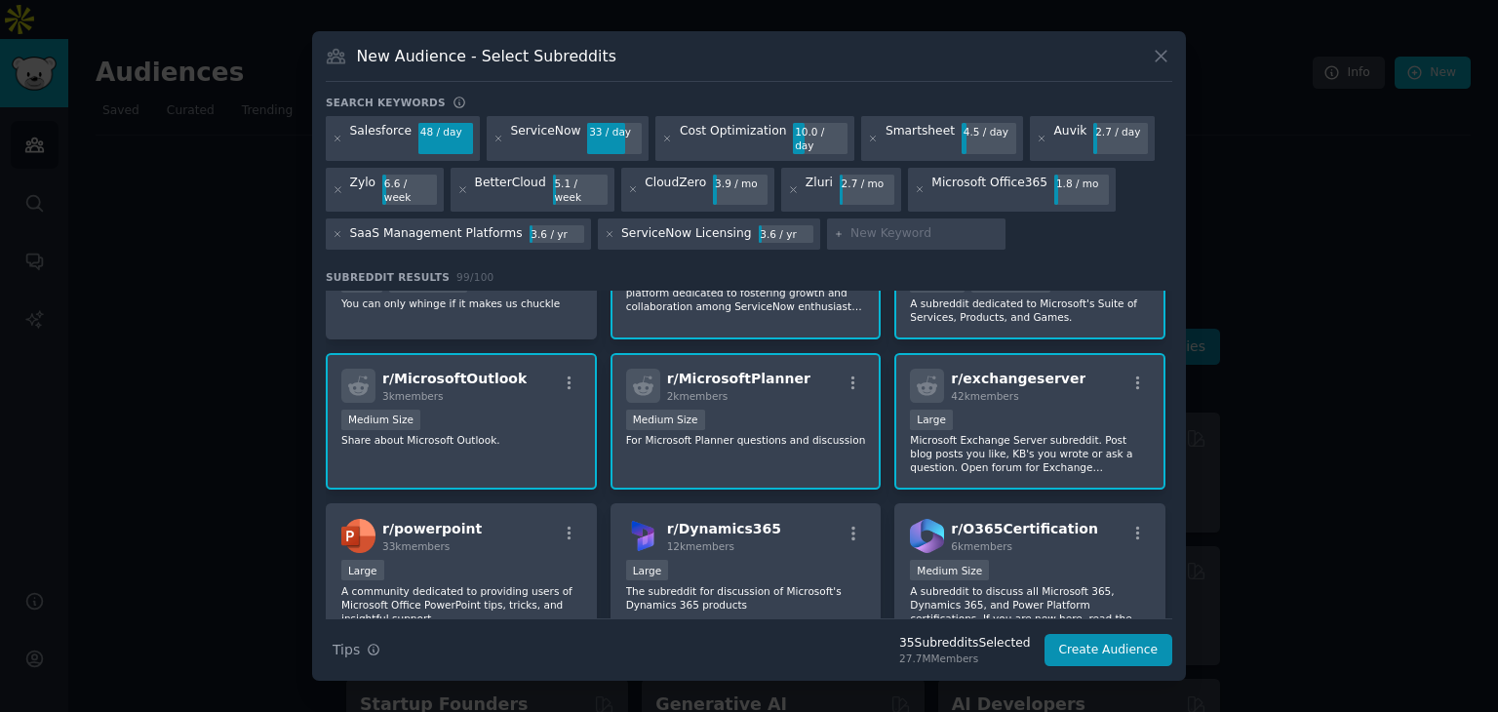
scroll to position [3218, 0]
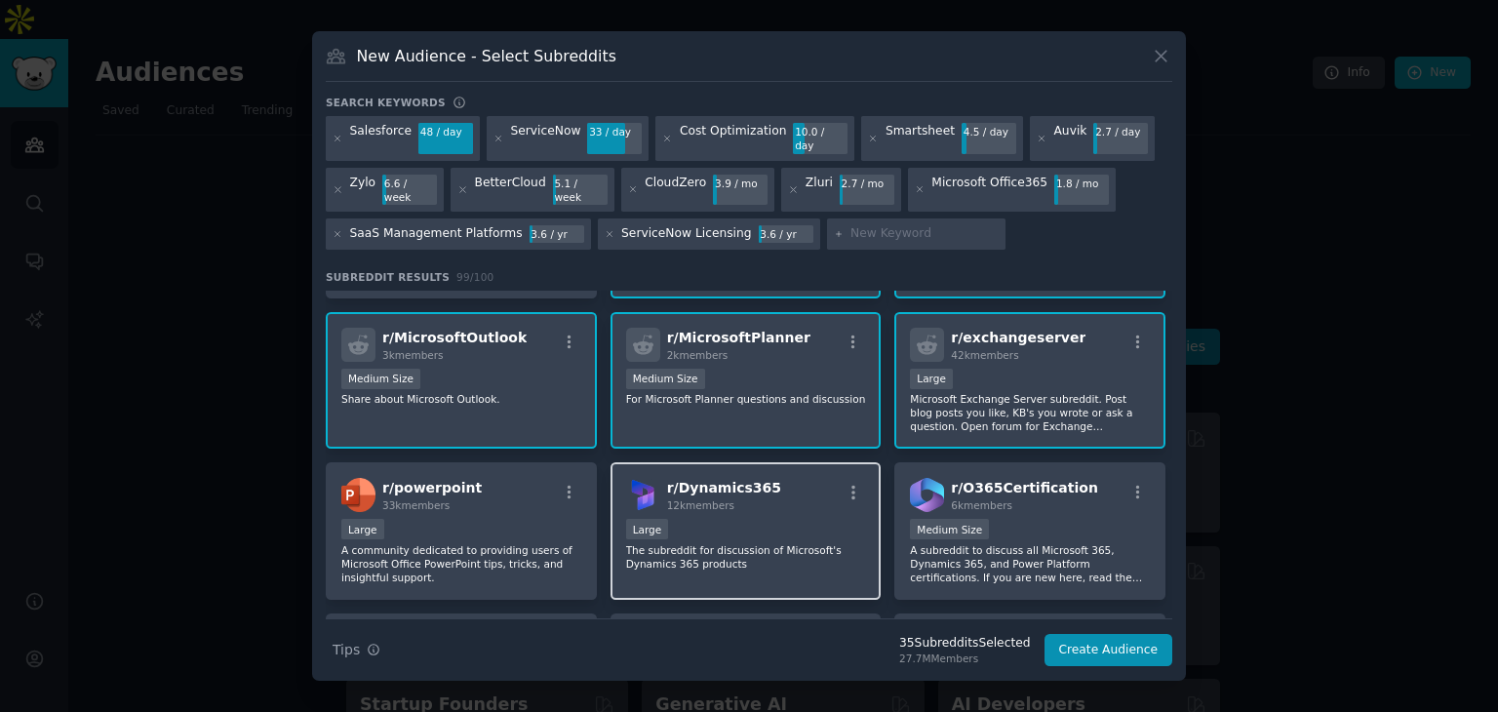
drag, startPoint x: 714, startPoint y: 462, endPoint x: 736, endPoint y: 460, distance: 22.5
click at [716, 499] on span "12k members" at bounding box center [700, 505] width 67 height 12
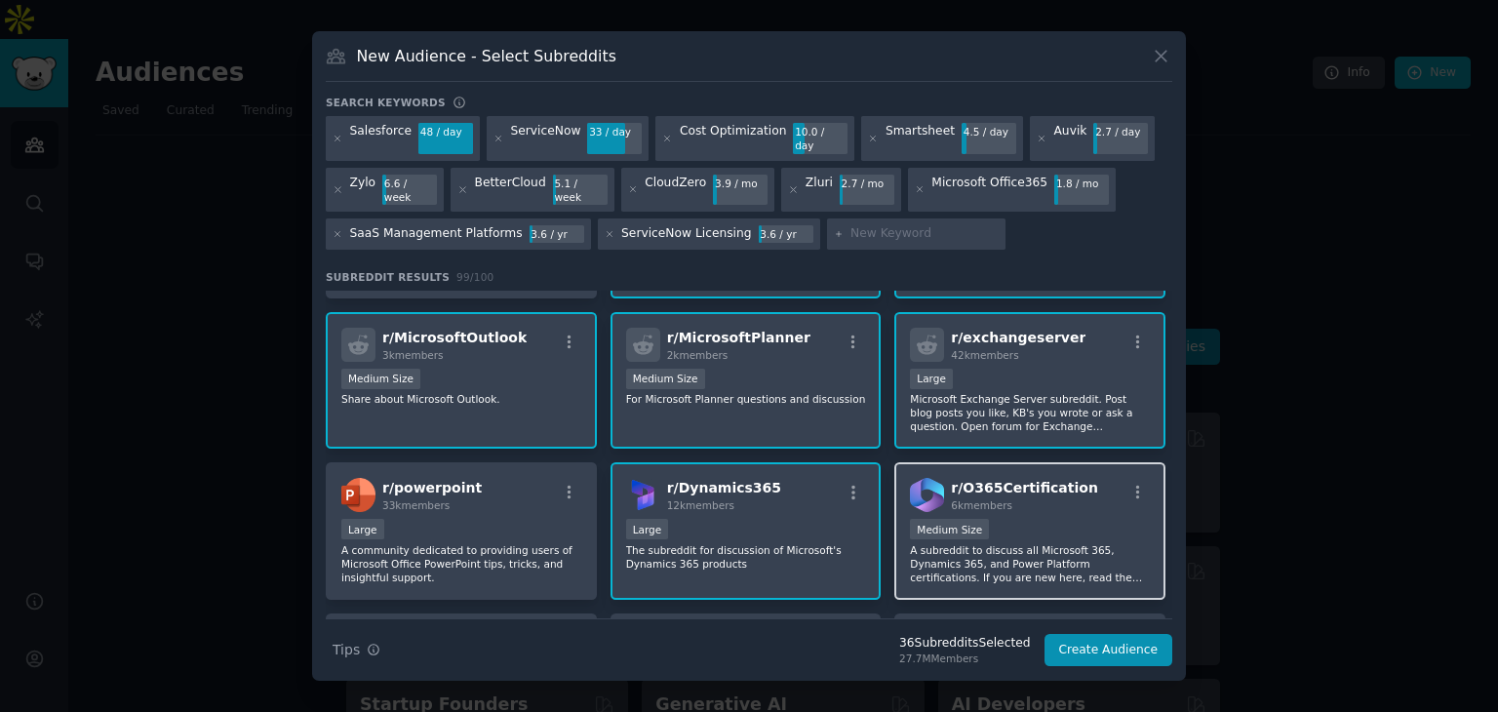
click at [1050, 498] on div "6k members" at bounding box center [1024, 505] width 147 height 14
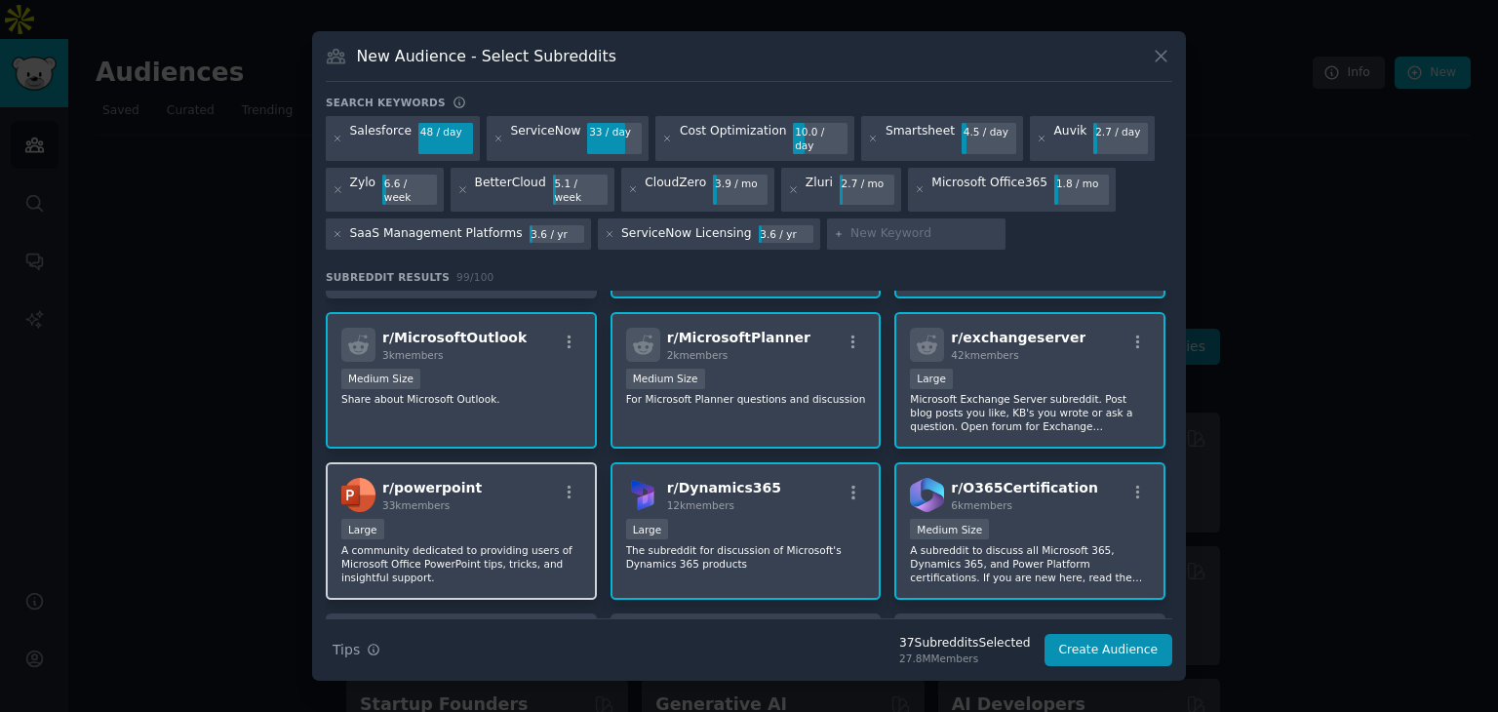
click at [509, 519] on div "Large" at bounding box center [461, 531] width 240 height 24
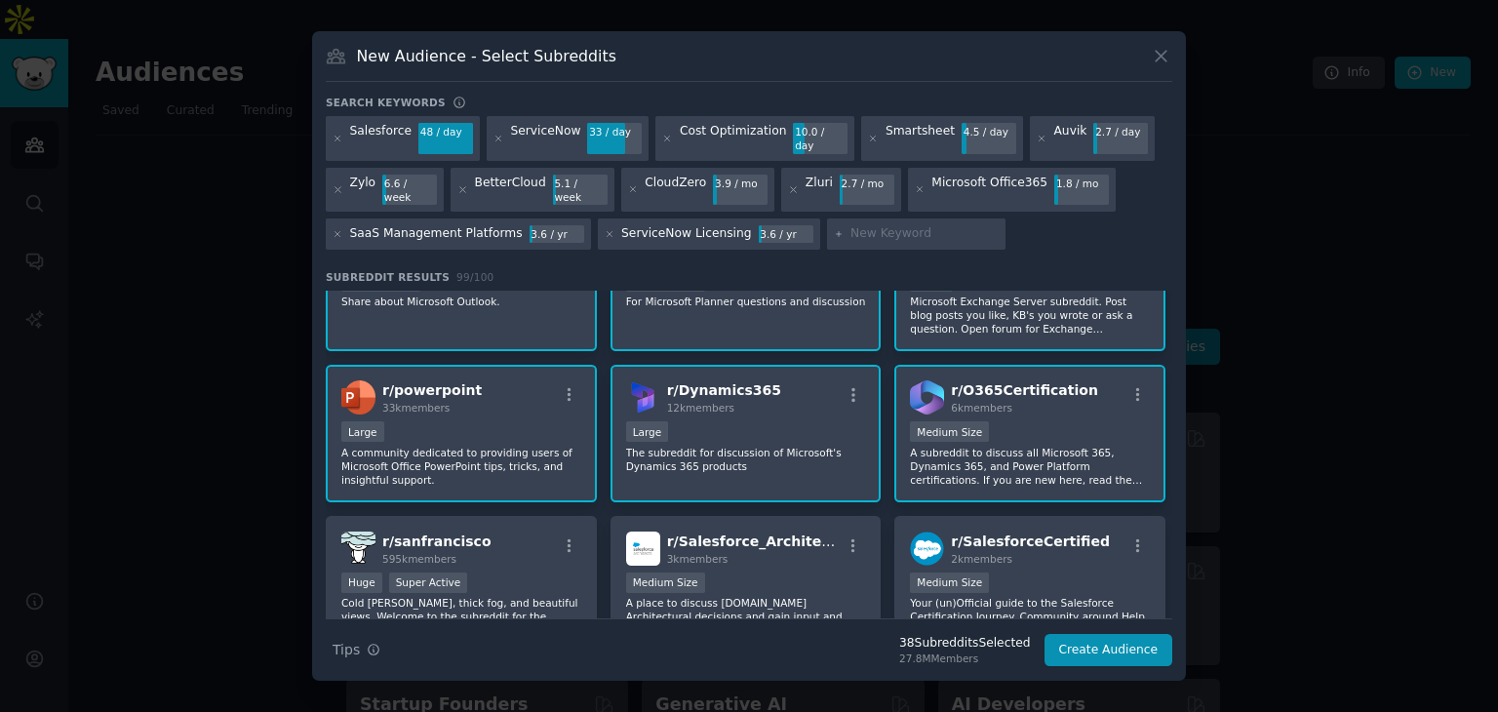
click at [470, 446] on p "A community dedicated to providing users of Microsoft Office PowerPoint tips, t…" at bounding box center [461, 466] width 240 height 41
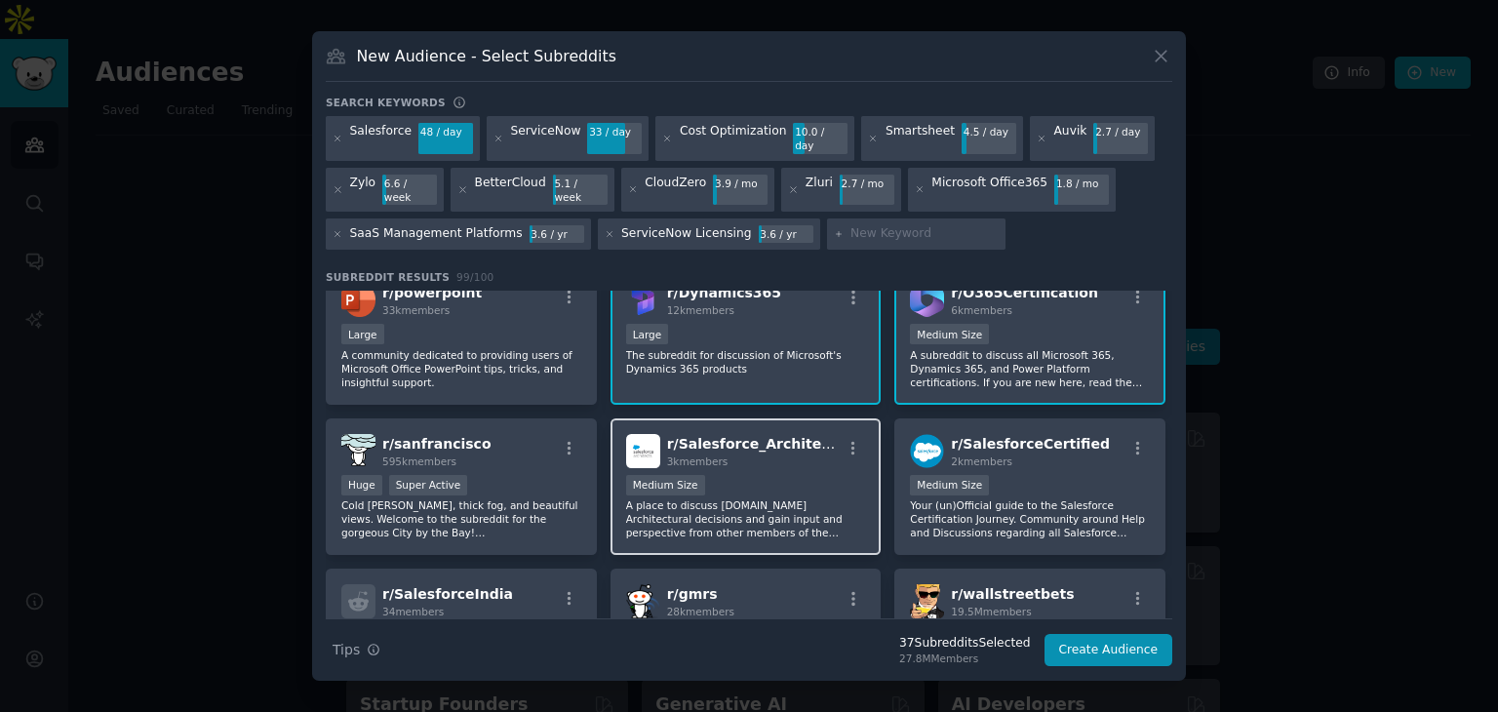
click at [774, 475] on div "Medium Size" at bounding box center [746, 487] width 240 height 24
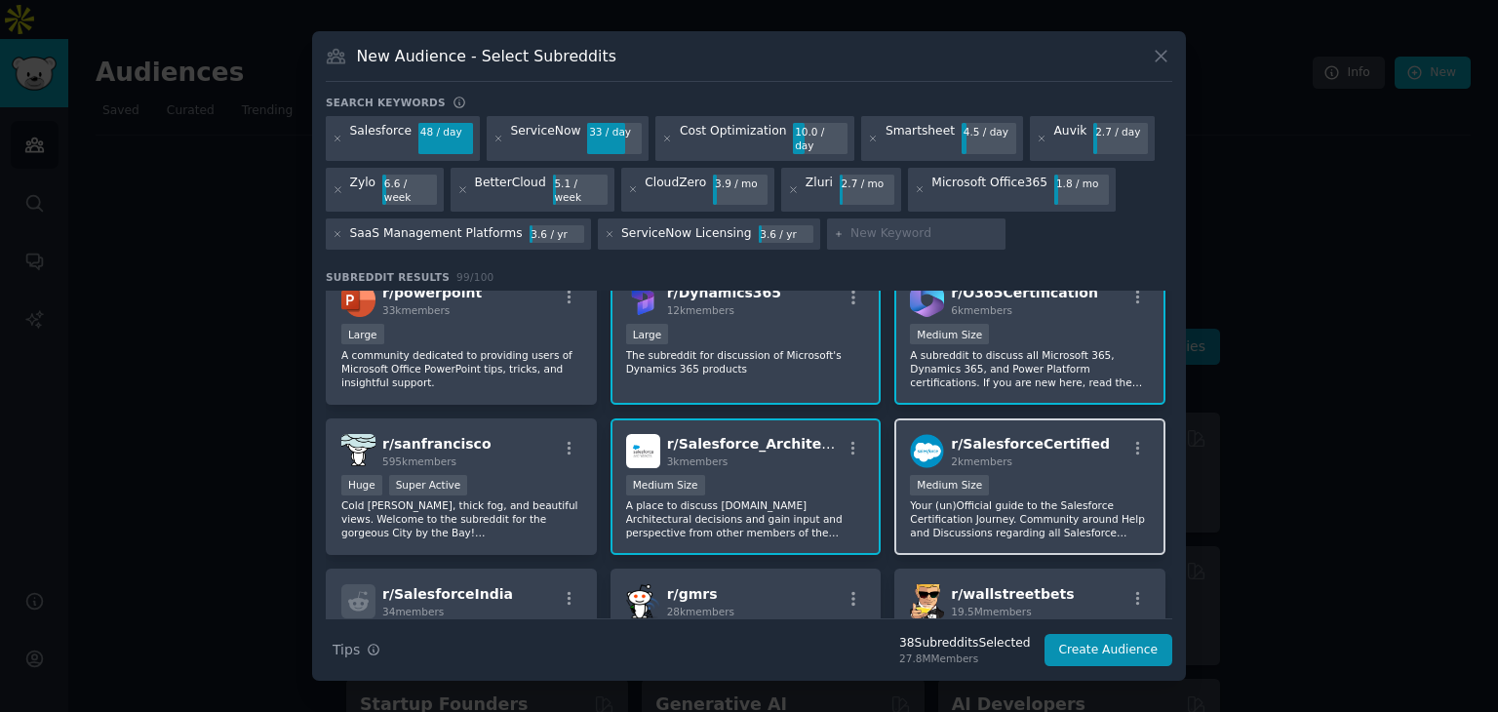
click at [980, 475] on div "1000 - 10,000 members Medium Size" at bounding box center [1030, 487] width 240 height 24
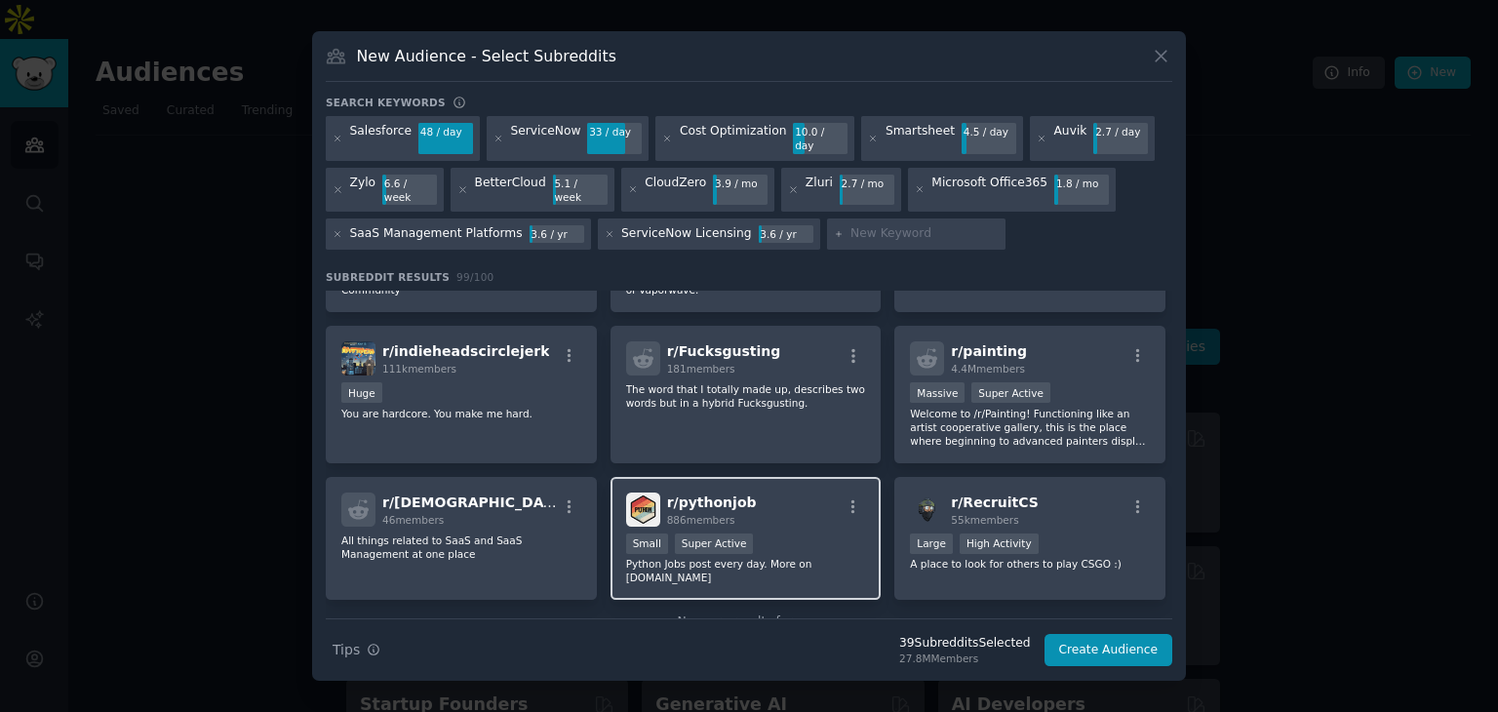
scroll to position [4543, 0]
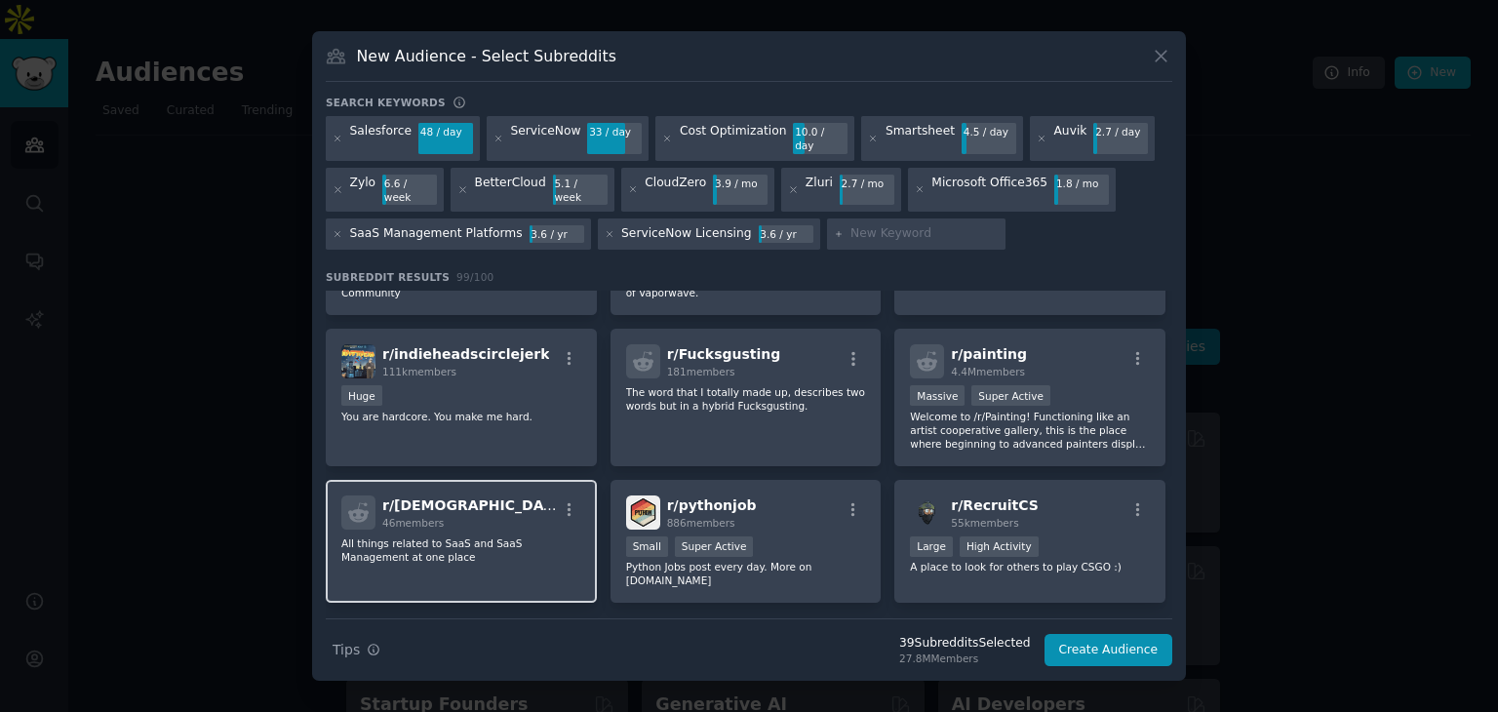
click at [465, 516] on div "46 members" at bounding box center [469, 523] width 175 height 14
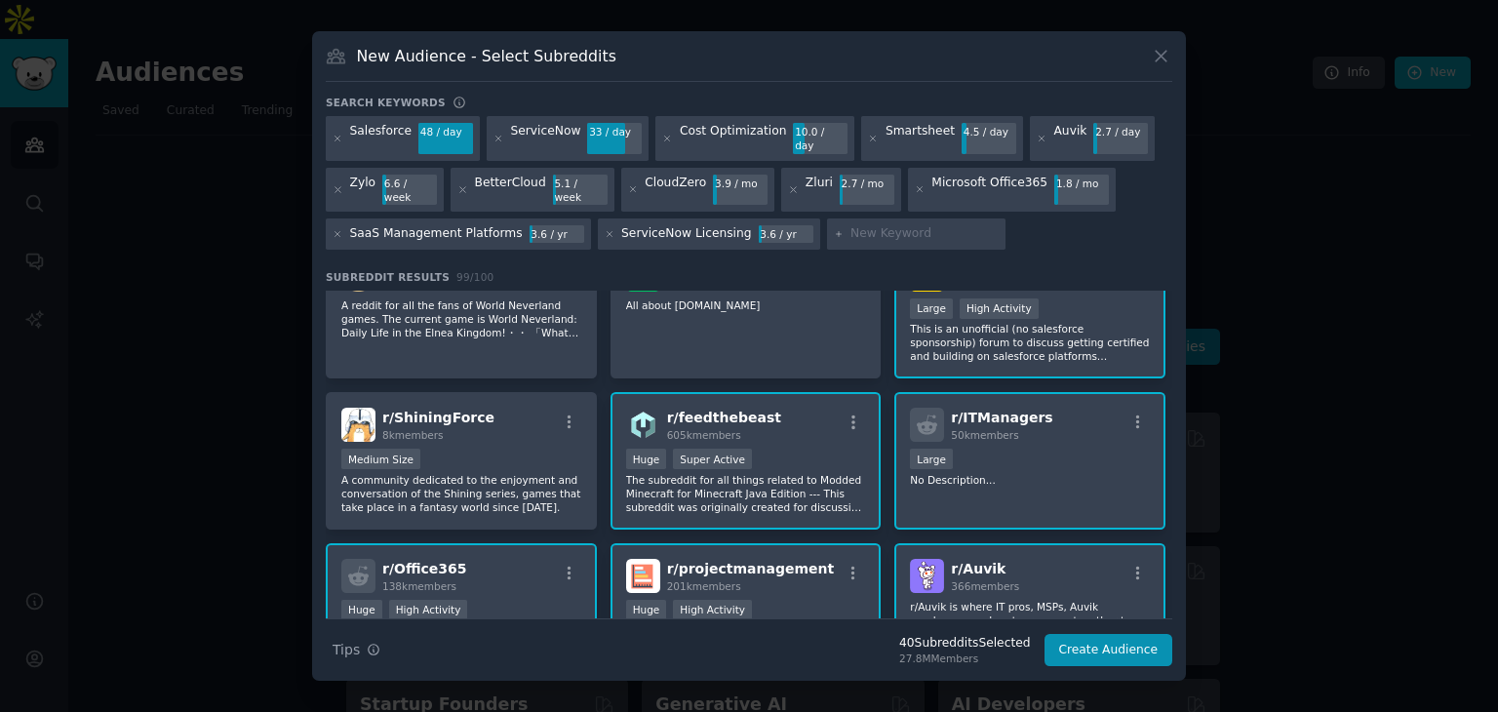
scroll to position [0, 0]
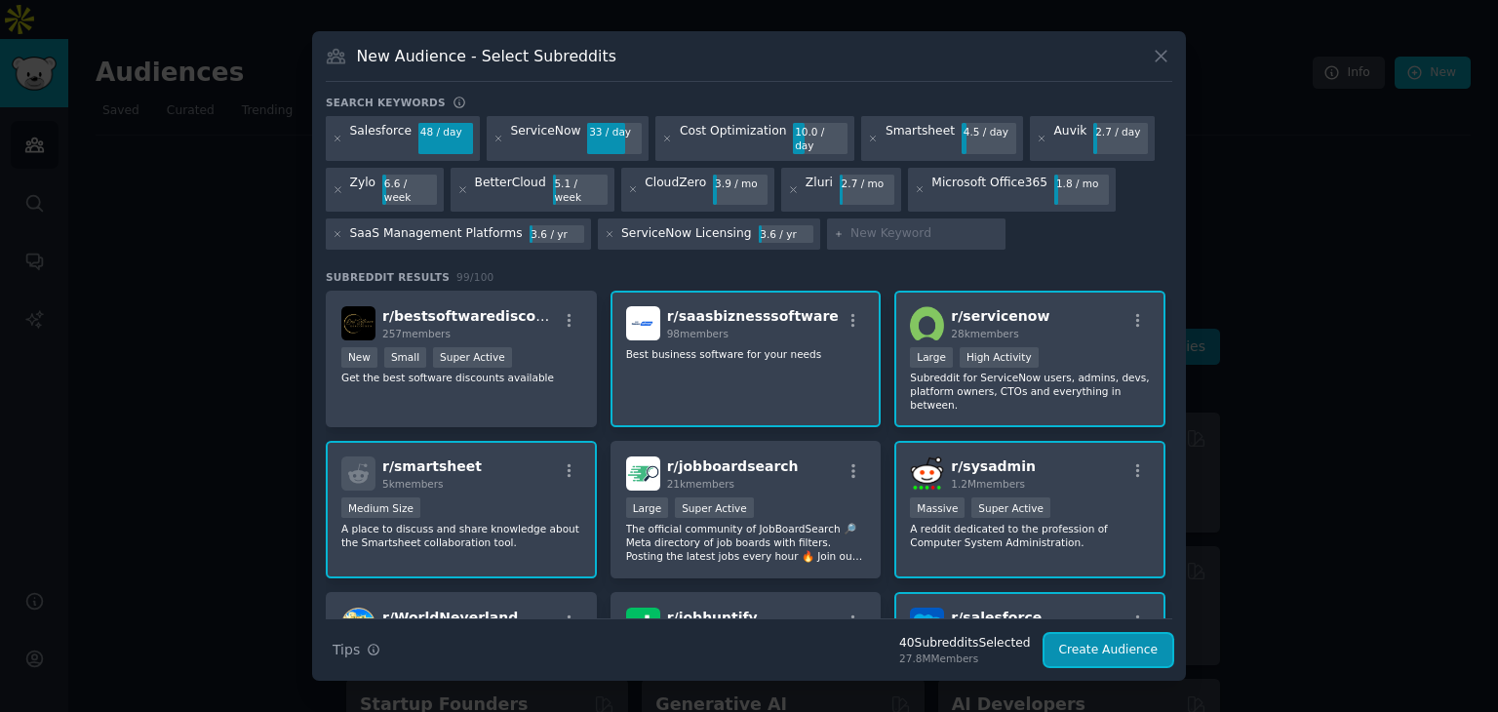
click at [1106, 638] on button "Create Audience" at bounding box center [1108, 650] width 129 height 33
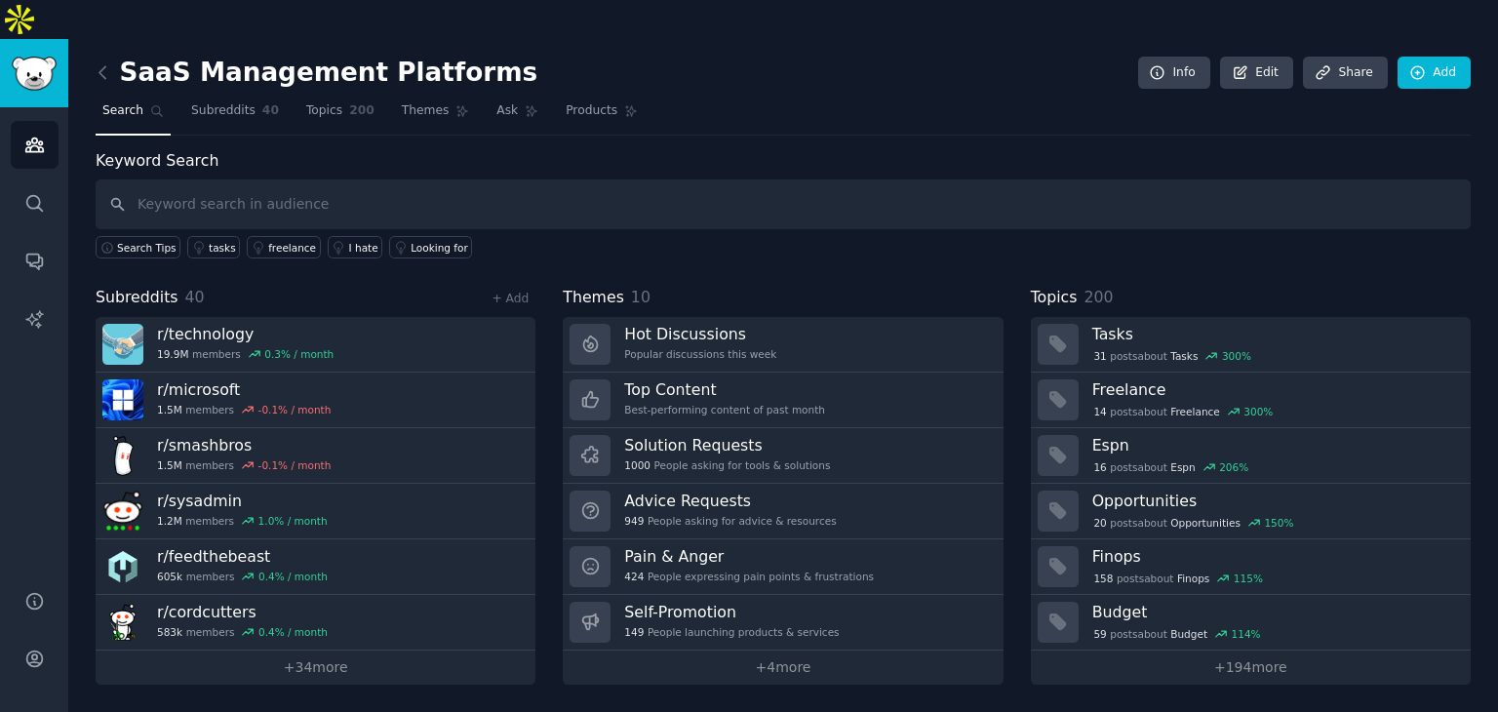
click at [297, 179] on input "text" at bounding box center [783, 204] width 1375 height 50
type input "ITManagers"
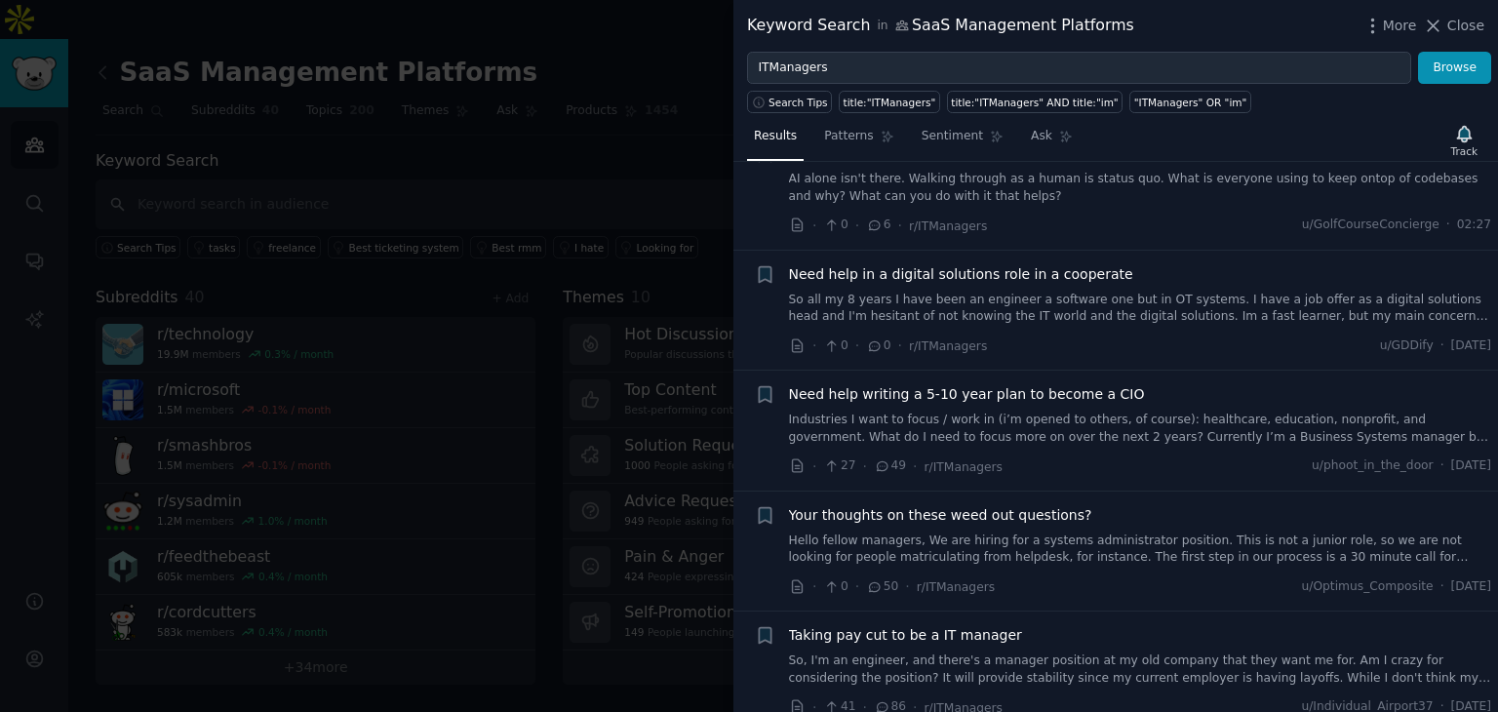
scroll to position [425, 0]
click at [1442, 27] on icon at bounding box center [1433, 26] width 20 height 20
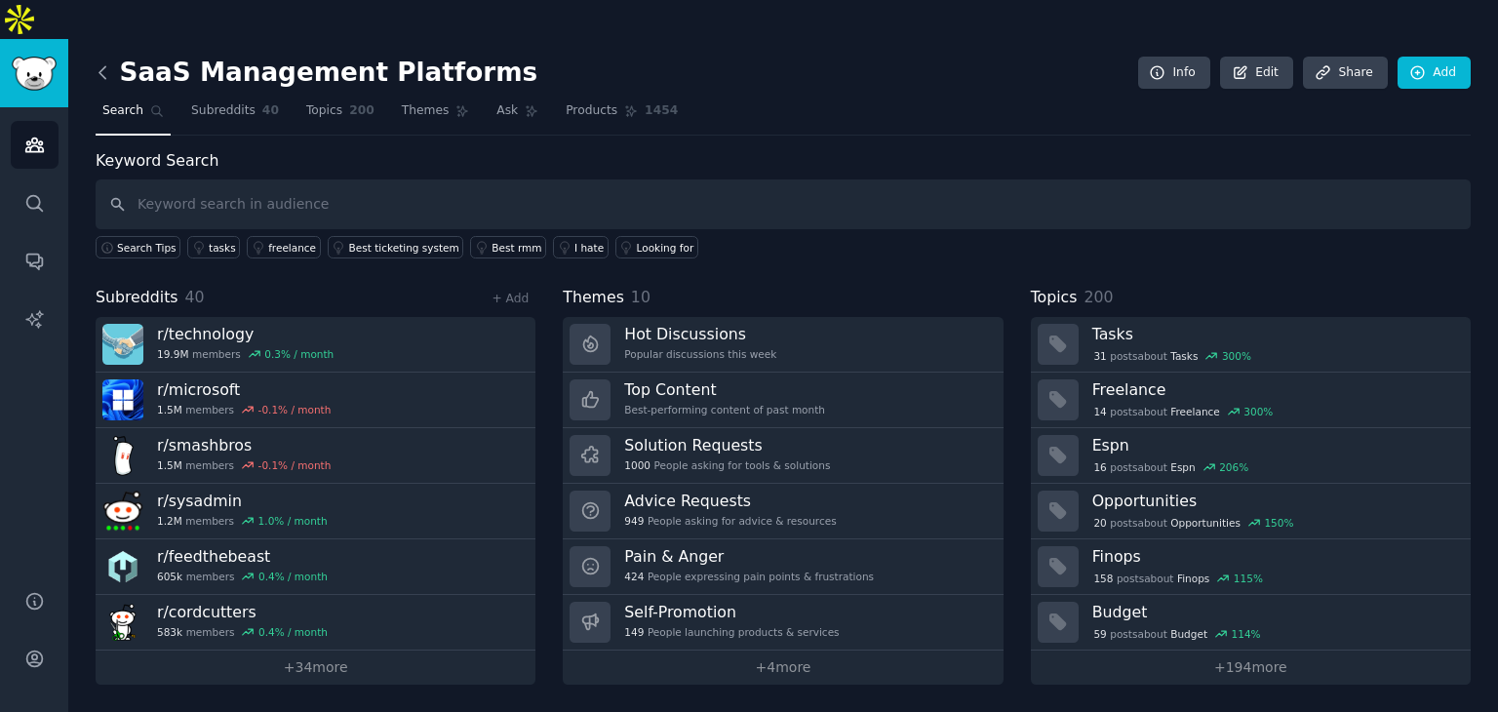
click at [97, 62] on icon at bounding box center [103, 72] width 20 height 20
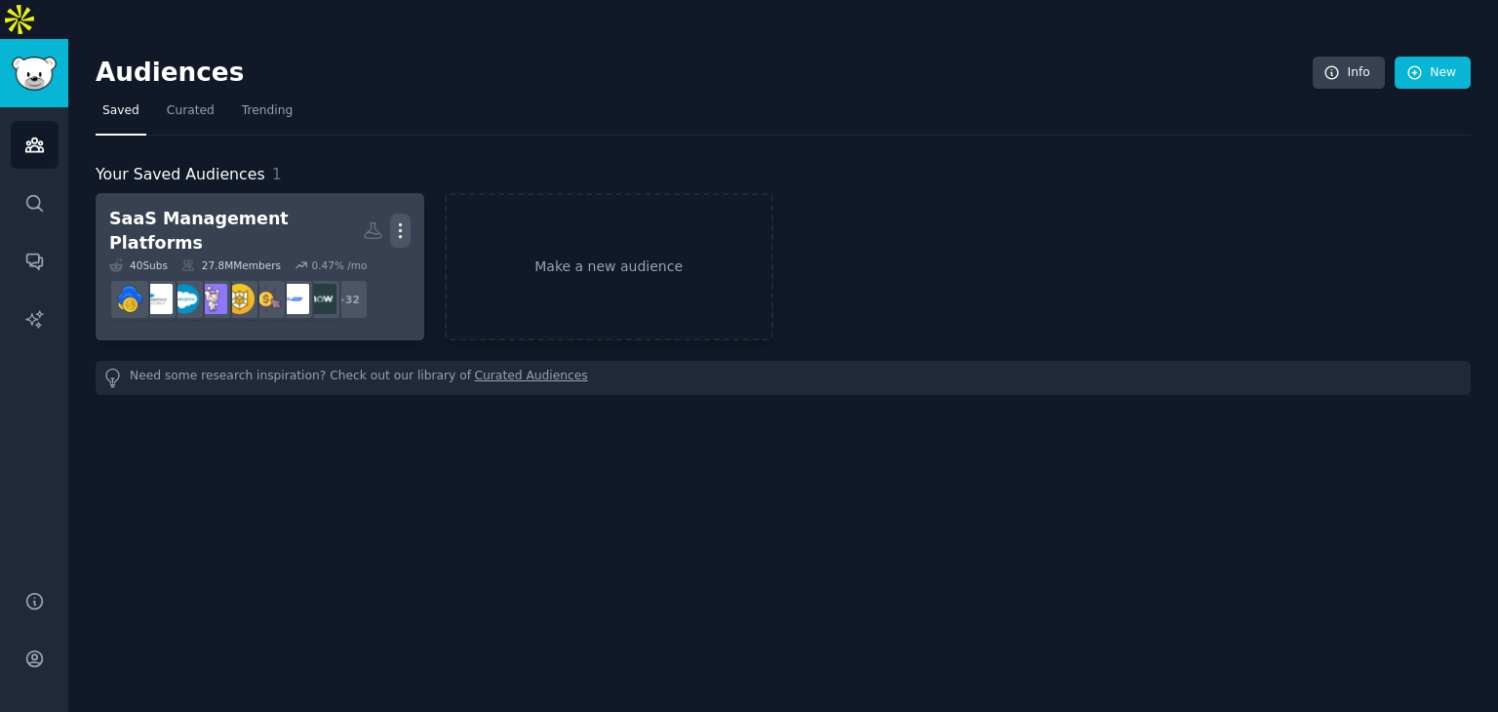
click at [400, 220] on icon "button" at bounding box center [400, 230] width 20 height 20
click at [372, 220] on icon at bounding box center [373, 230] width 20 height 20
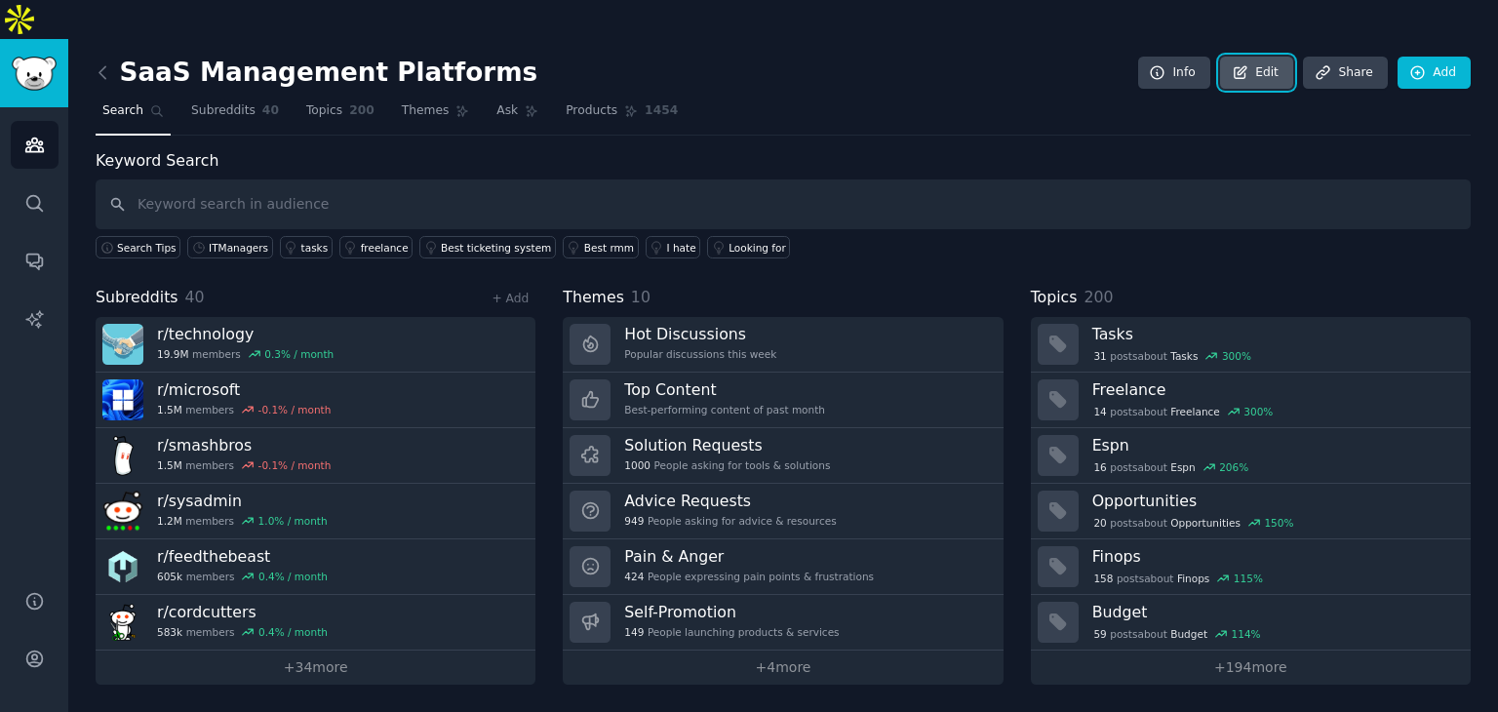
click at [1259, 57] on link "Edit" at bounding box center [1256, 73] width 73 height 33
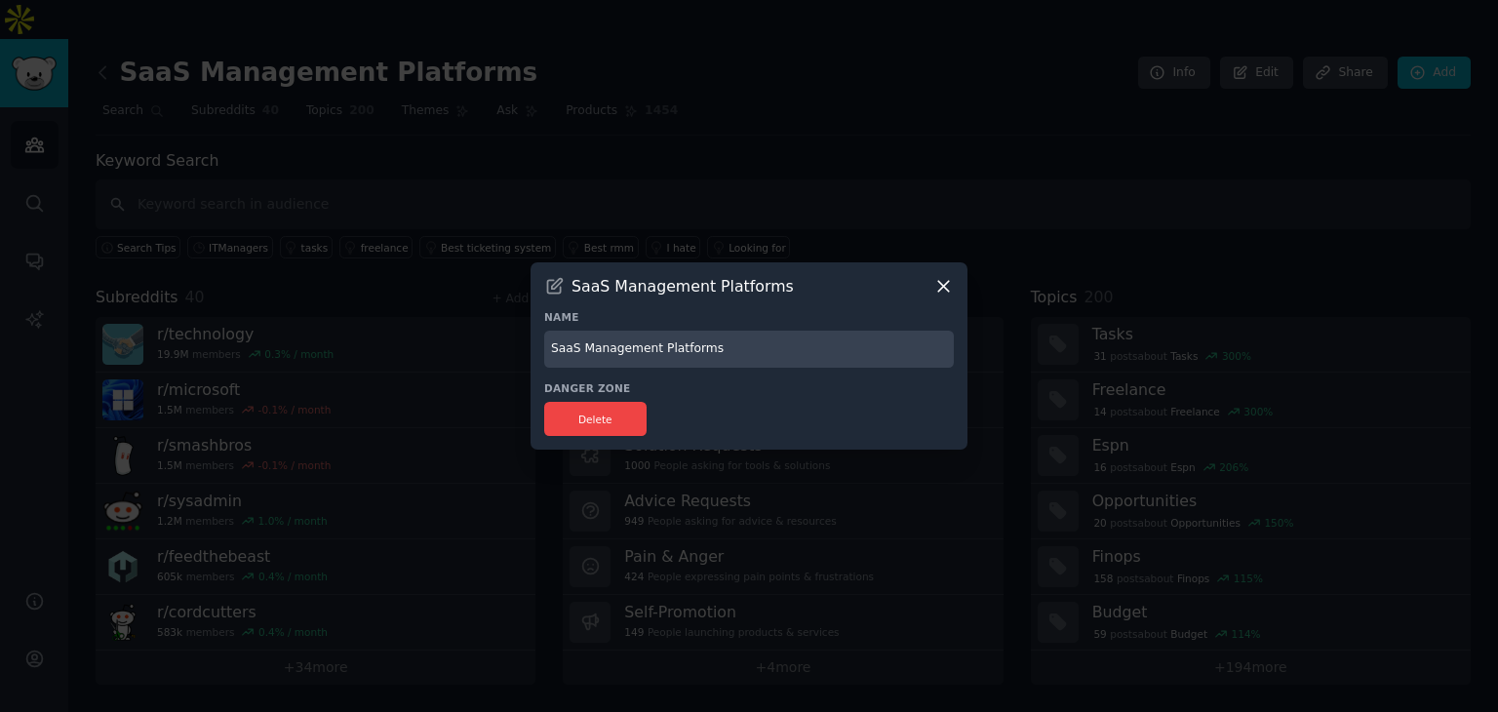
click at [944, 285] on icon at bounding box center [943, 286] width 11 height 11
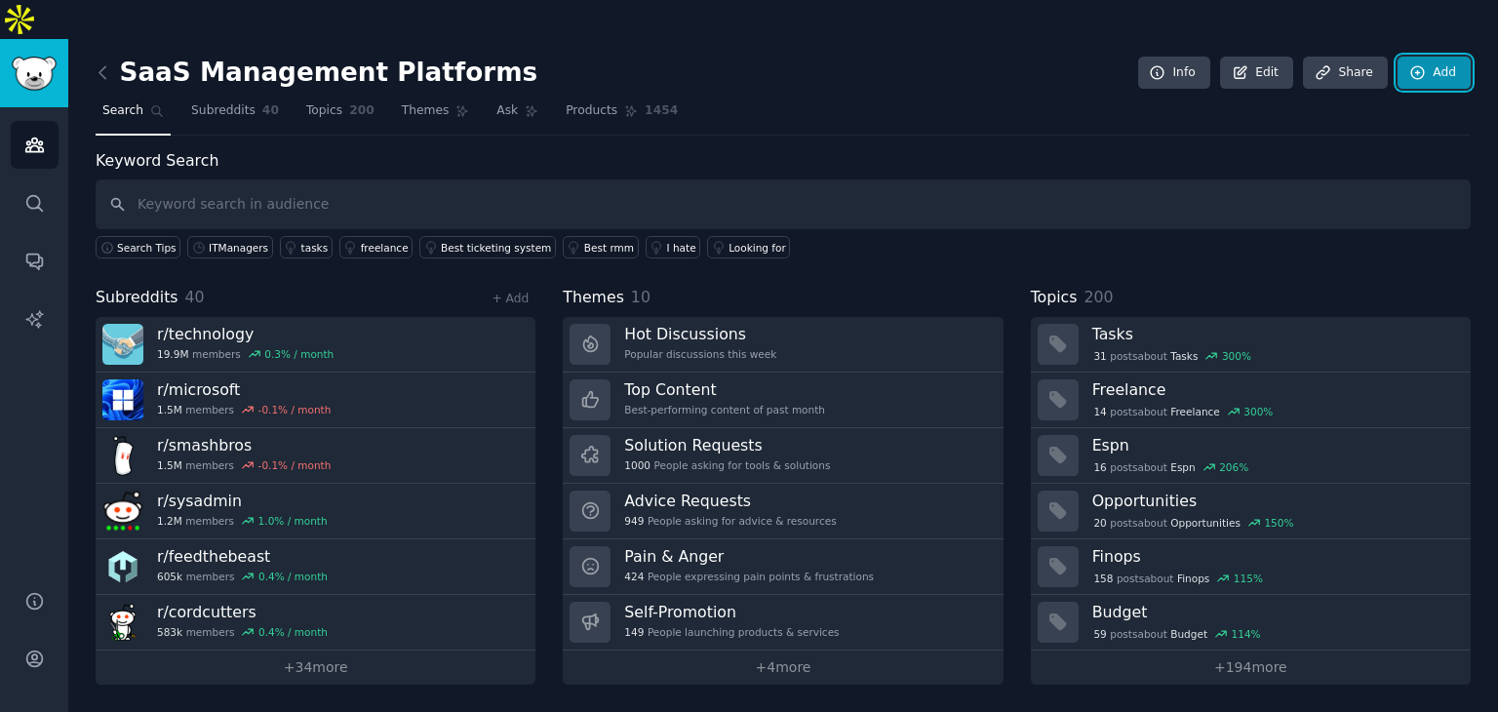
click at [1448, 57] on link "Add" at bounding box center [1433, 73] width 73 height 33
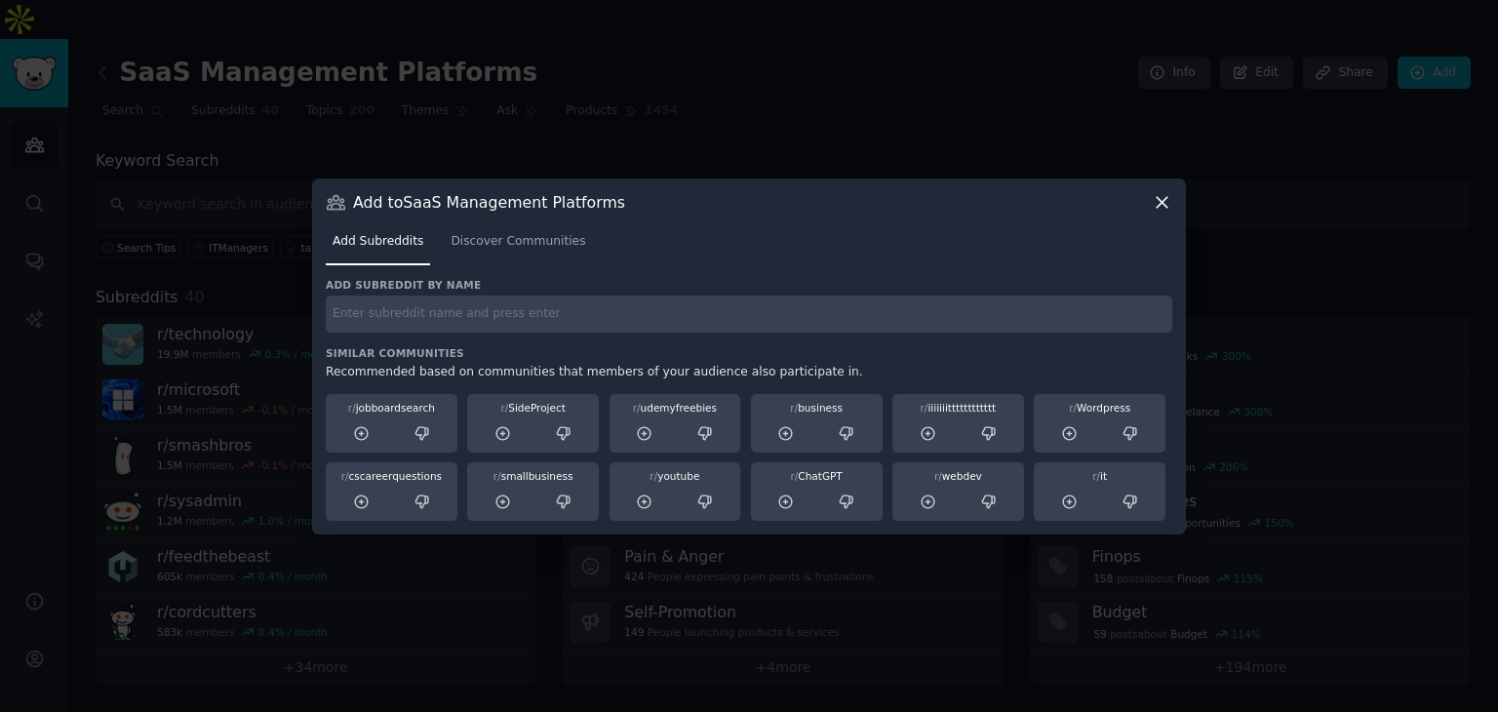
click at [444, 310] on input "text" at bounding box center [749, 314] width 846 height 38
type input "AWS"
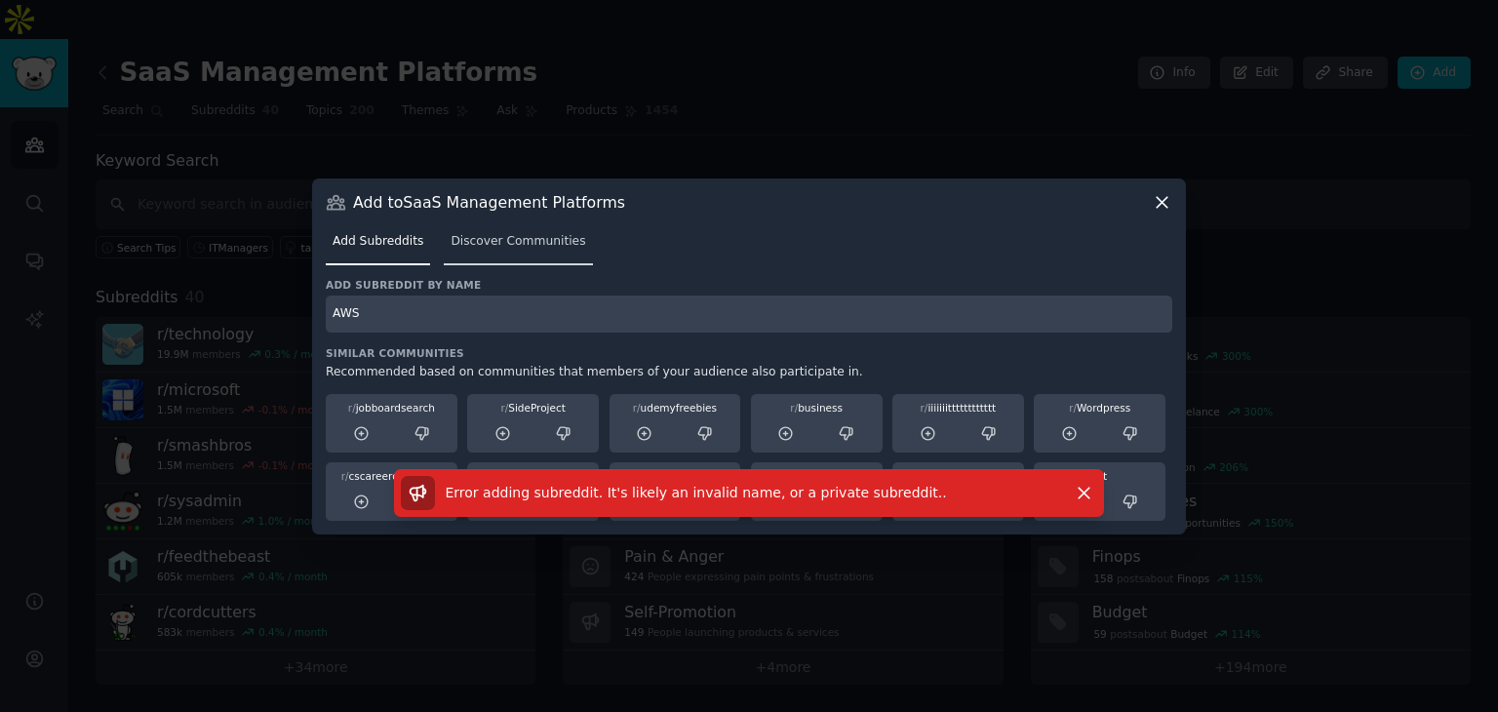
click at [515, 239] on span "Discover Communities" at bounding box center [518, 242] width 135 height 18
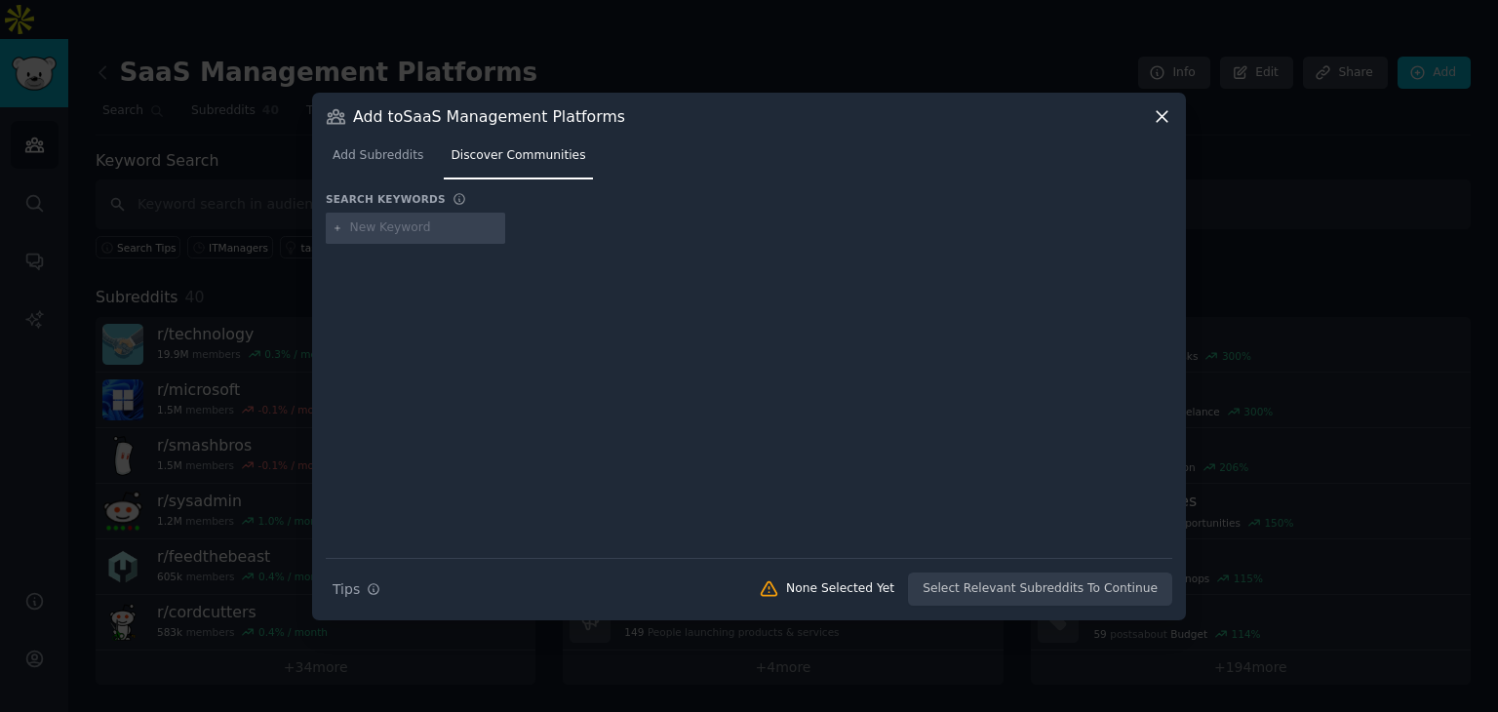
click at [412, 226] on input "text" at bounding box center [424, 228] width 148 height 18
type input "AWS"
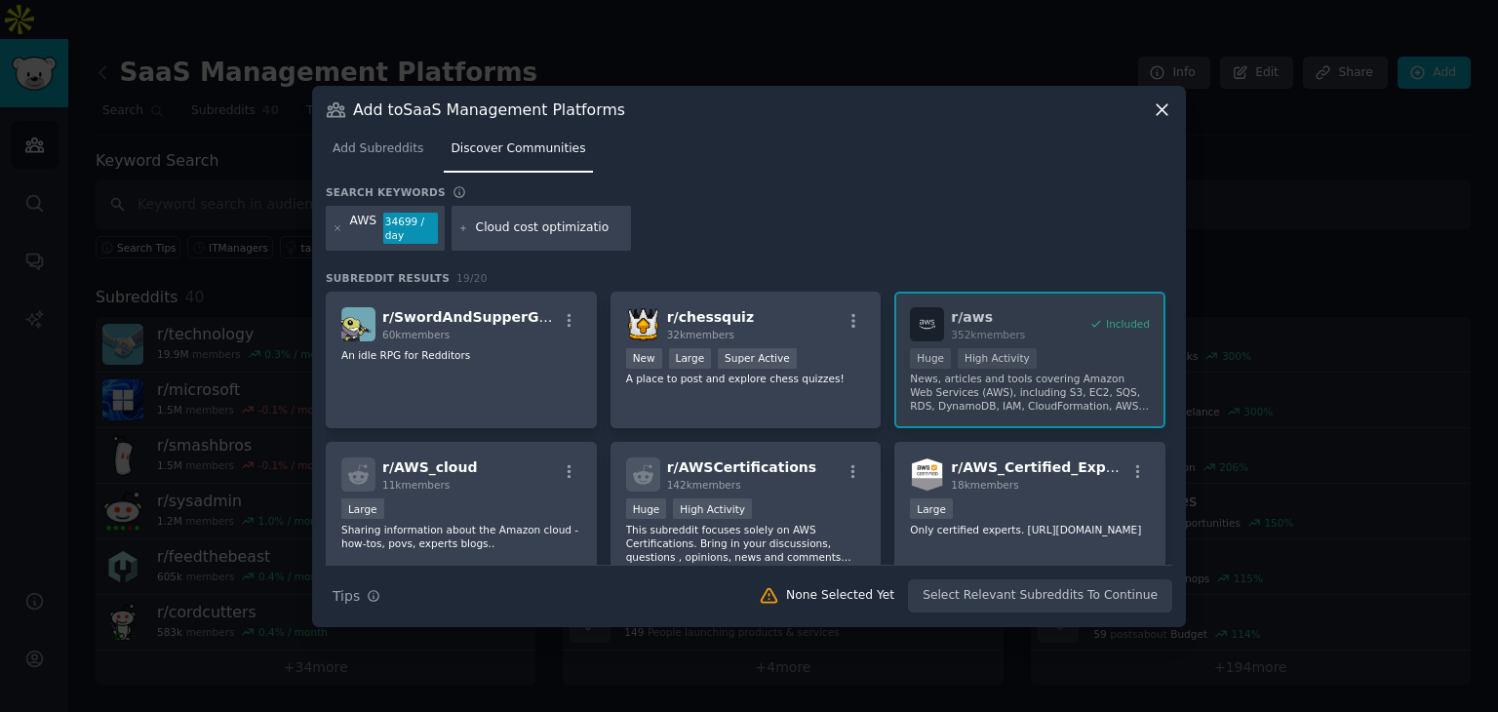
type input "Cloud cost optimization"
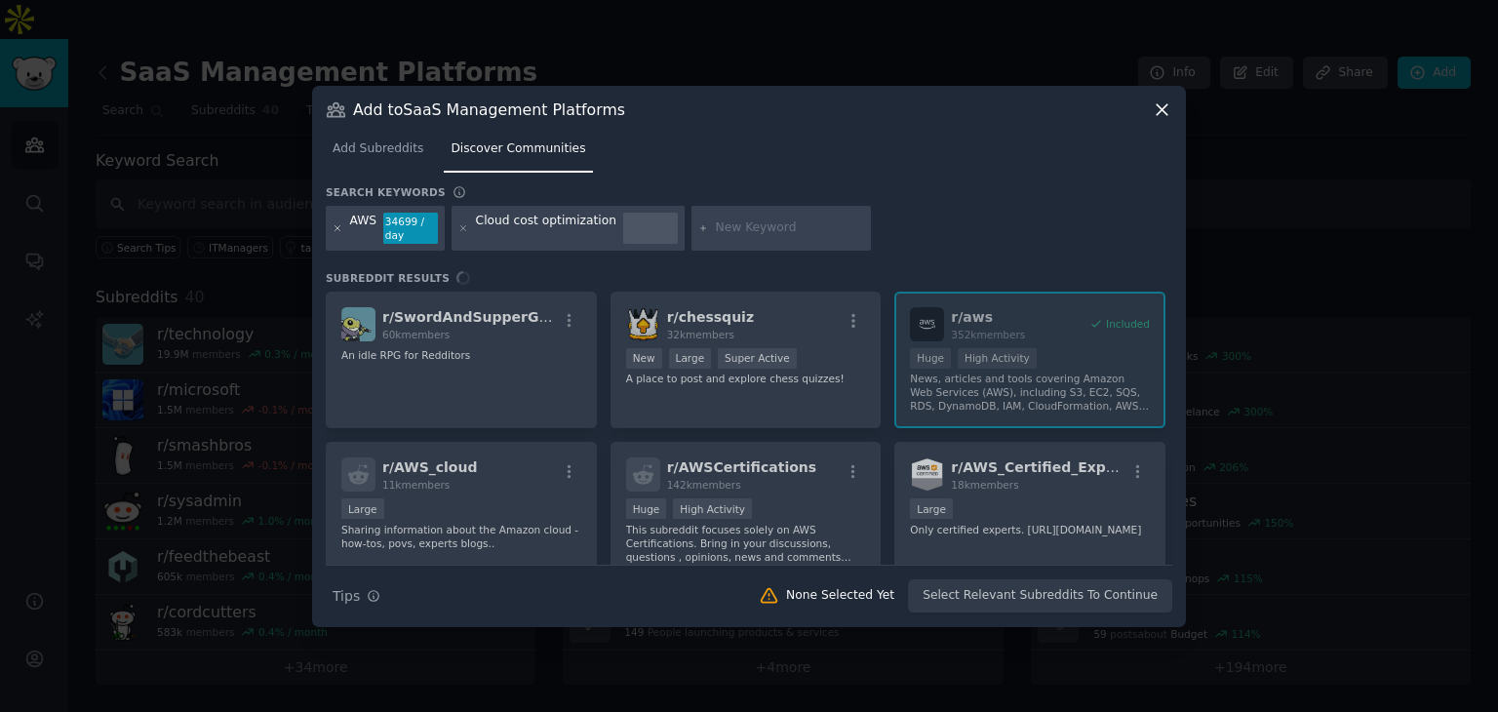
click at [338, 229] on icon at bounding box center [338, 228] width 11 height 11
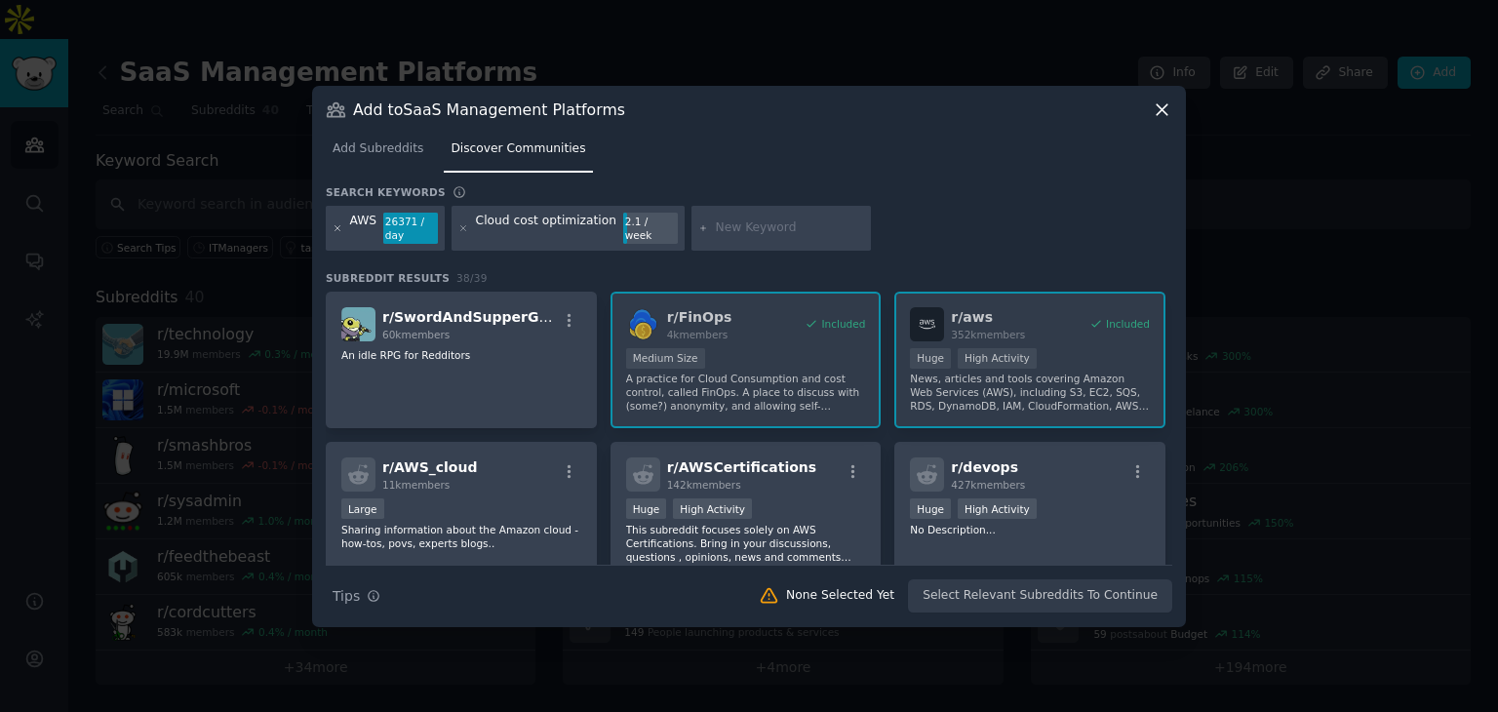
click at [339, 228] on icon at bounding box center [337, 227] width 5 height 5
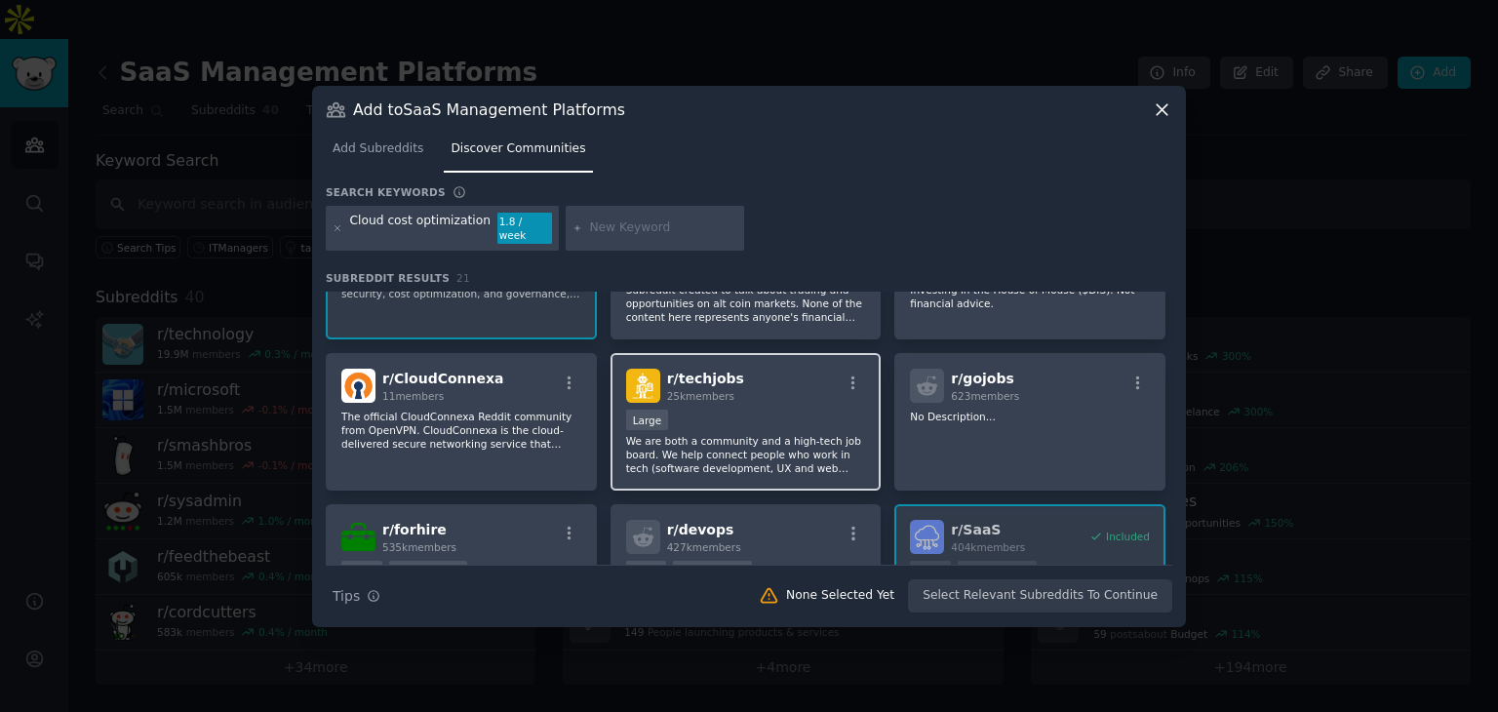
scroll to position [585, 0]
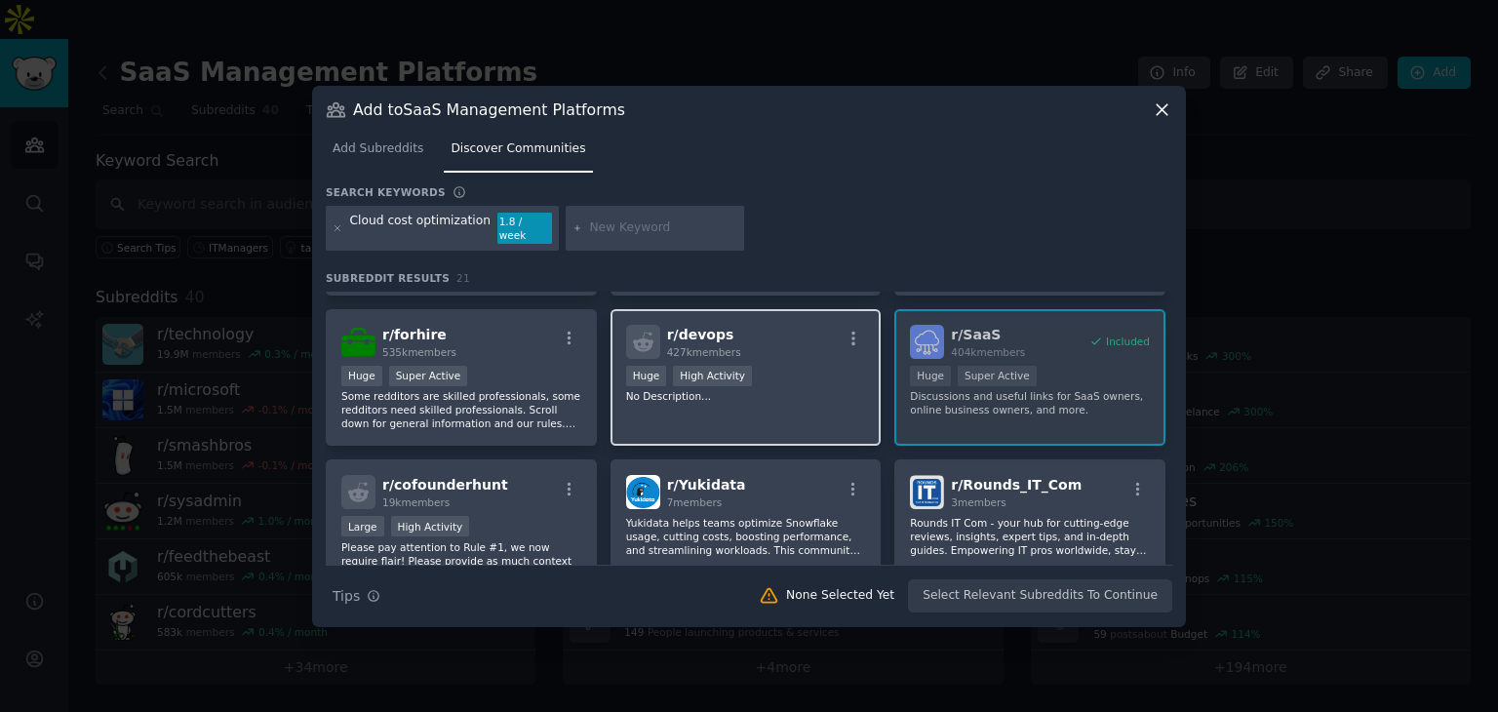
click at [737, 383] on div "r/ devops 427k members Huge High Activity No Description..." at bounding box center [745, 378] width 271 height 138
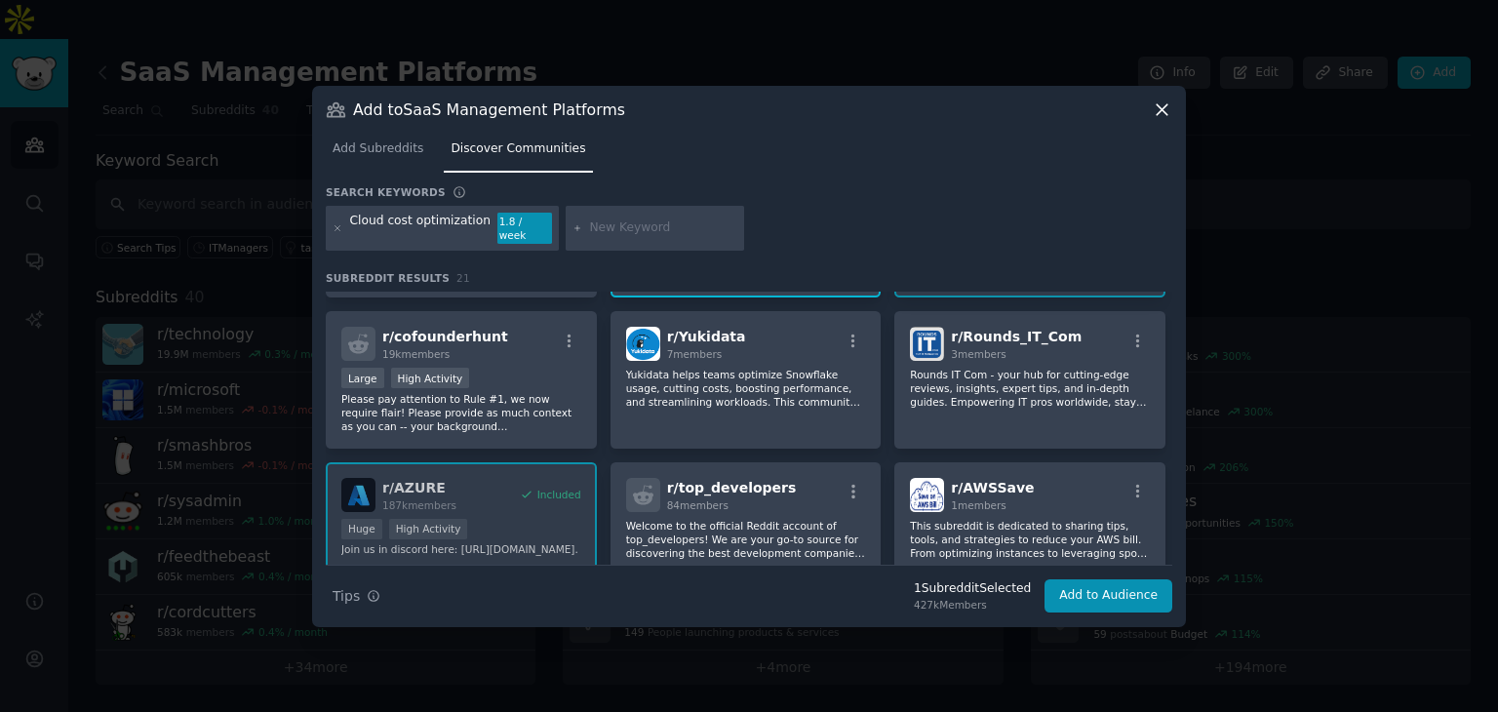
scroll to position [780, 0]
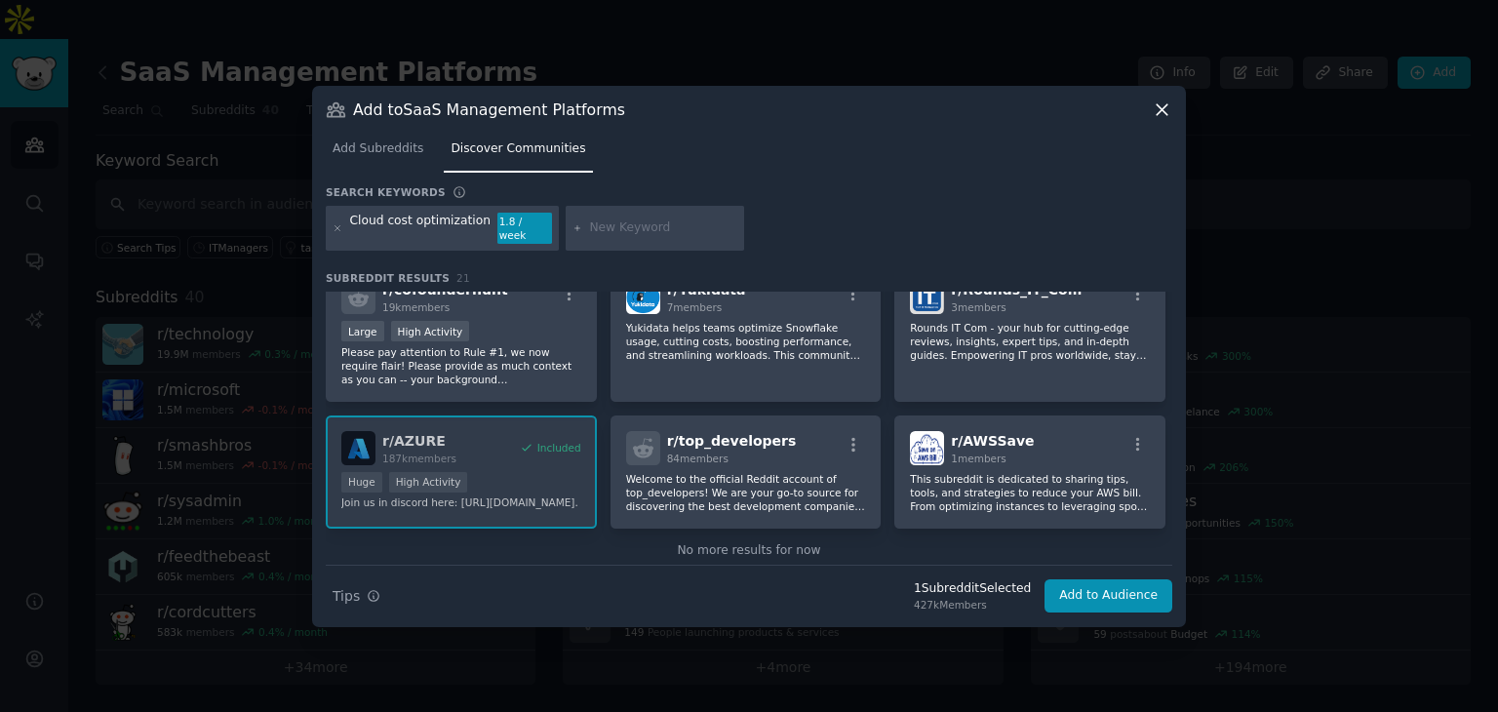
click at [636, 225] on input "text" at bounding box center [663, 228] width 148 height 18
type input "FinOps"
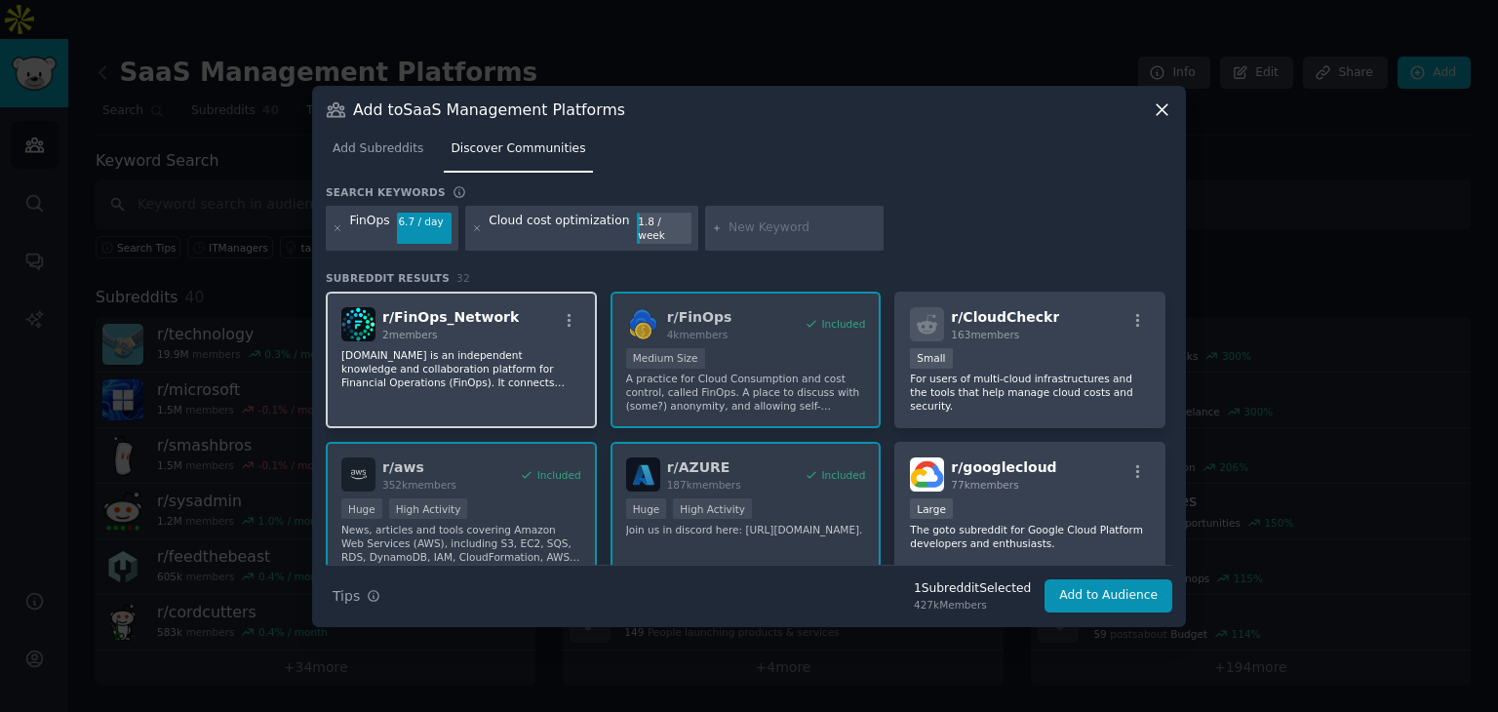
click at [484, 354] on p "[DOMAIN_NAME] is an independent knowledge and collaboration platform for Financ…" at bounding box center [461, 368] width 240 height 41
click at [490, 366] on p "[DOMAIN_NAME] is an independent knowledge and collaboration platform for Financ…" at bounding box center [461, 368] width 240 height 41
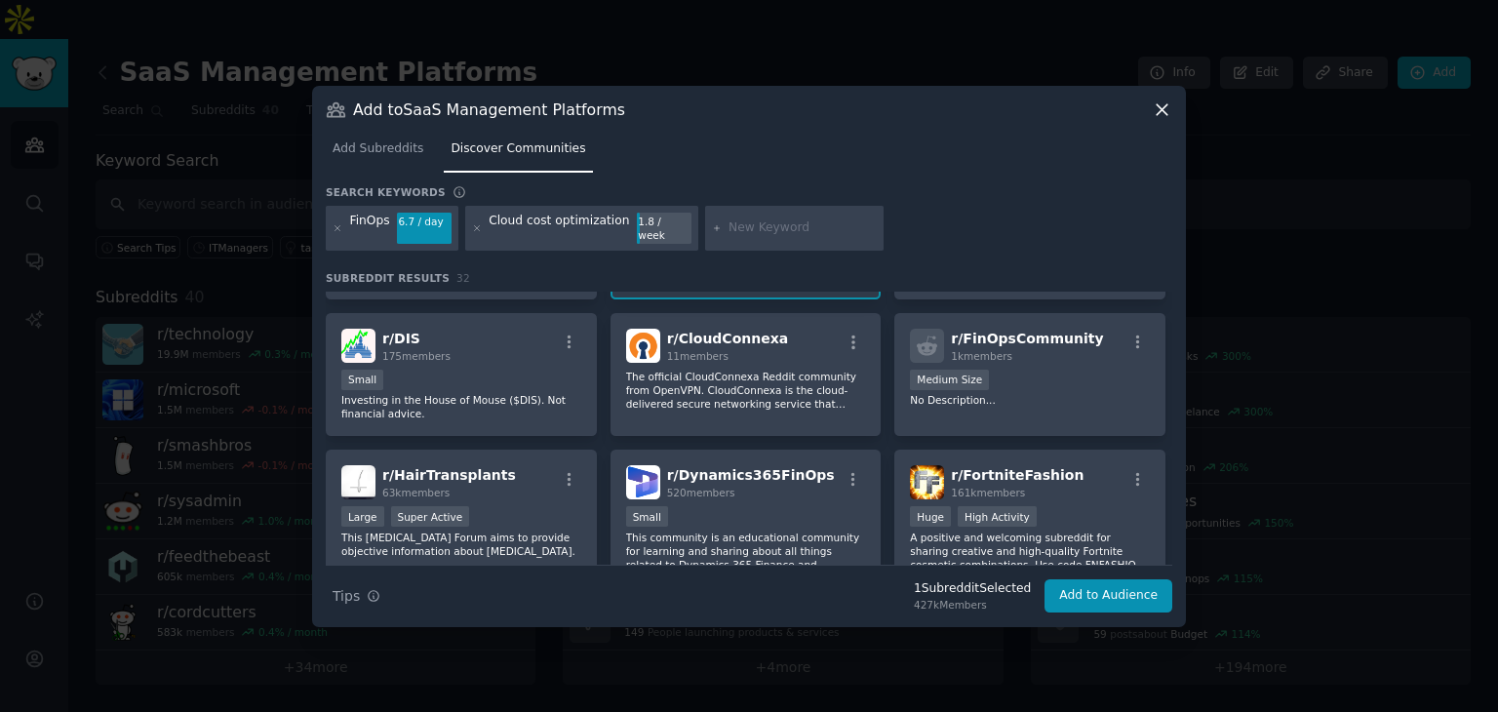
scroll to position [585, 0]
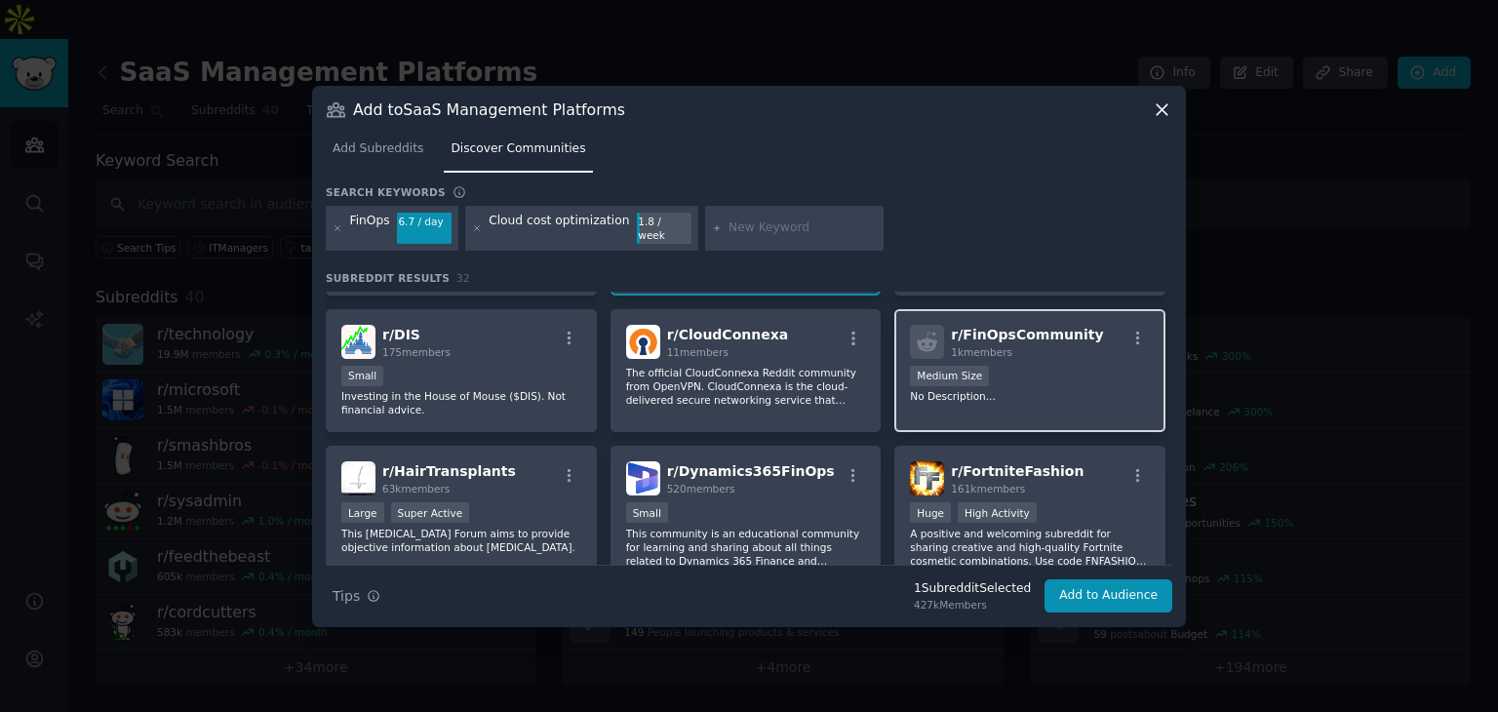
click at [1039, 375] on div "1000 - 10,000 members Medium Size" at bounding box center [1030, 378] width 240 height 24
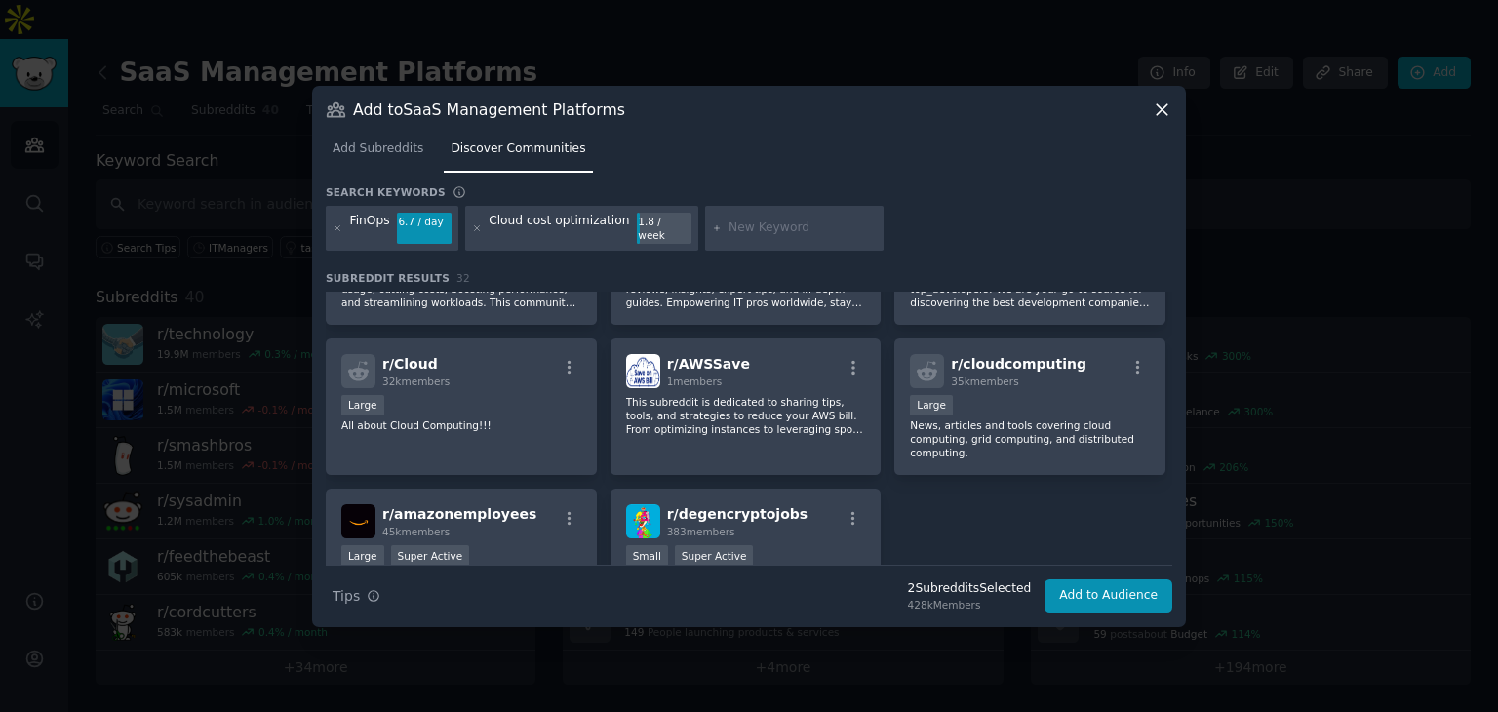
scroll to position [1242, 0]
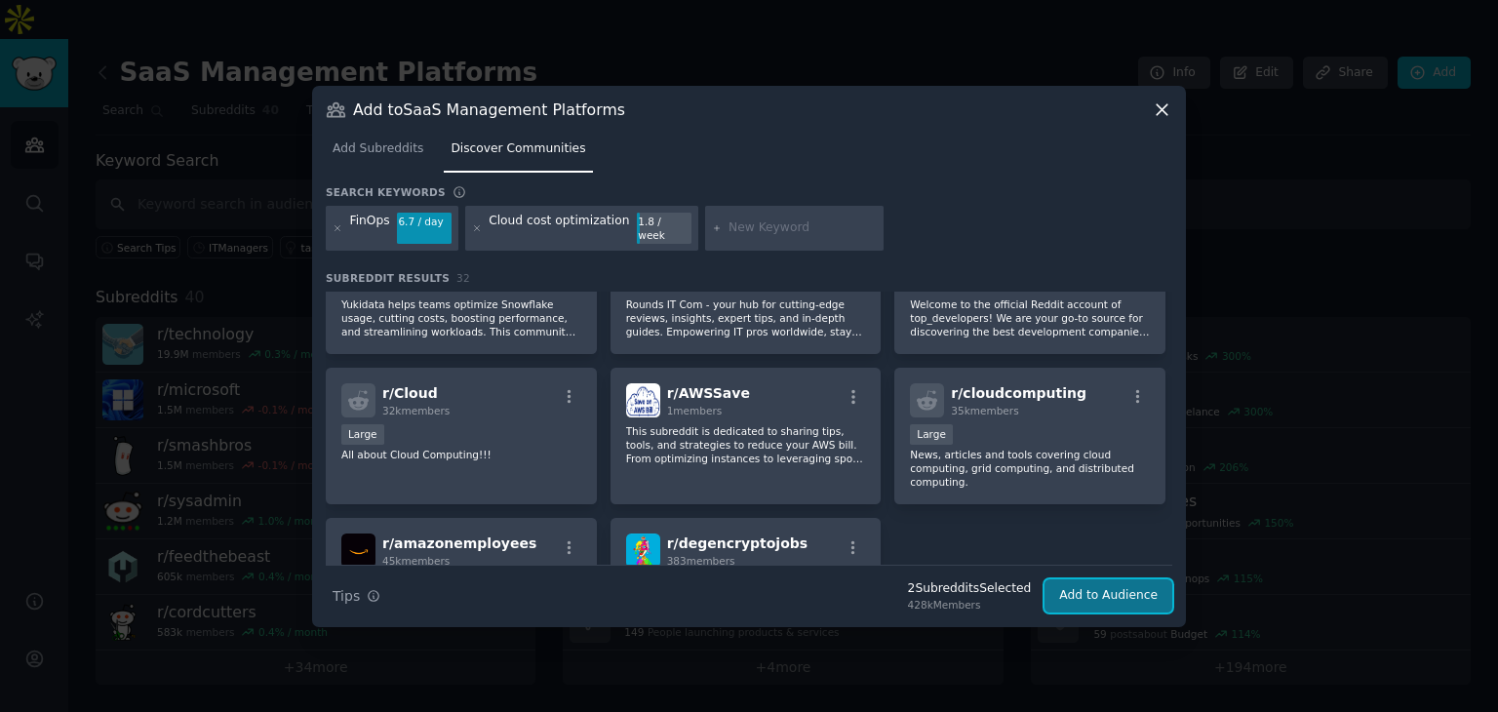
click at [1104, 588] on button "Add to Audience" at bounding box center [1108, 595] width 128 height 33
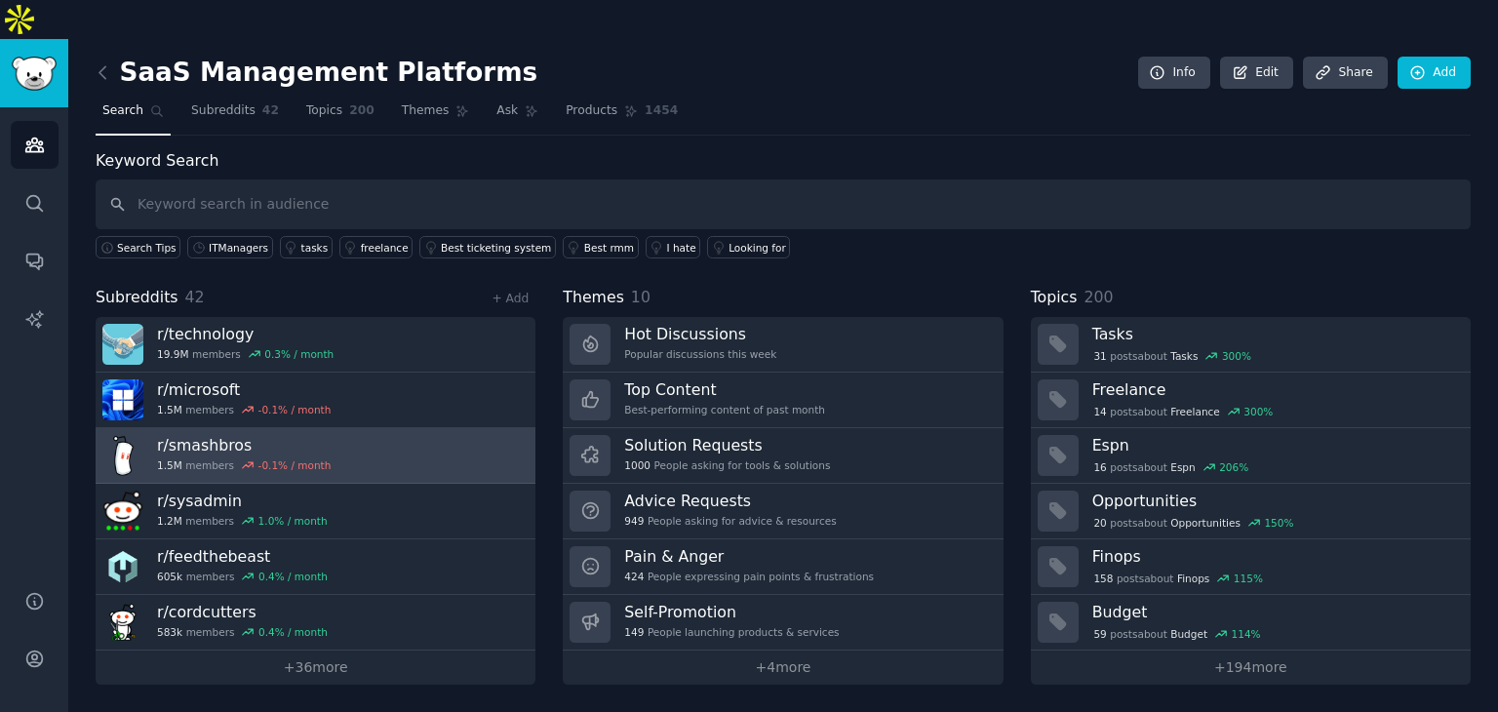
drag, startPoint x: 159, startPoint y: 410, endPoint x: 109, endPoint y: 419, distance: 50.7
click at [109, 435] on img at bounding box center [122, 455] width 41 height 41
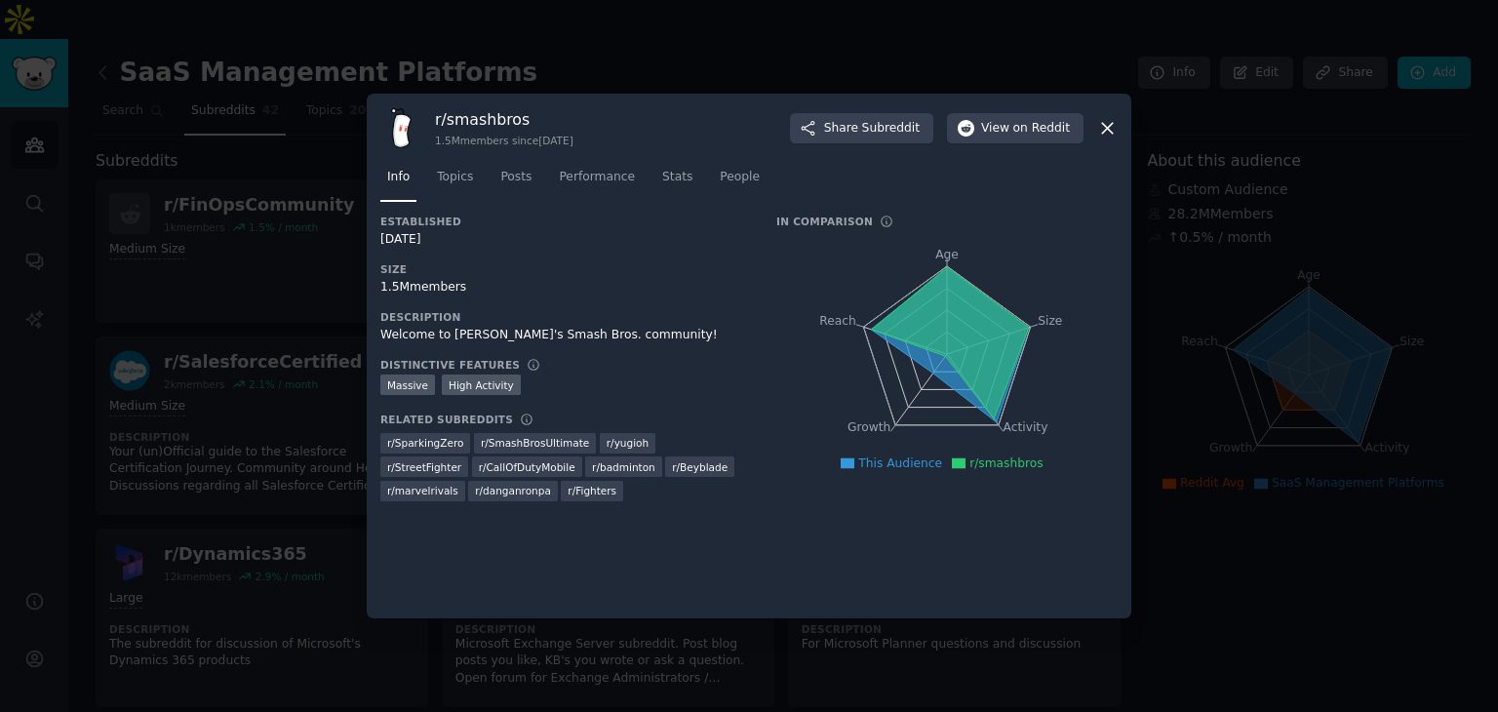
click at [1104, 130] on icon at bounding box center [1107, 128] width 11 height 11
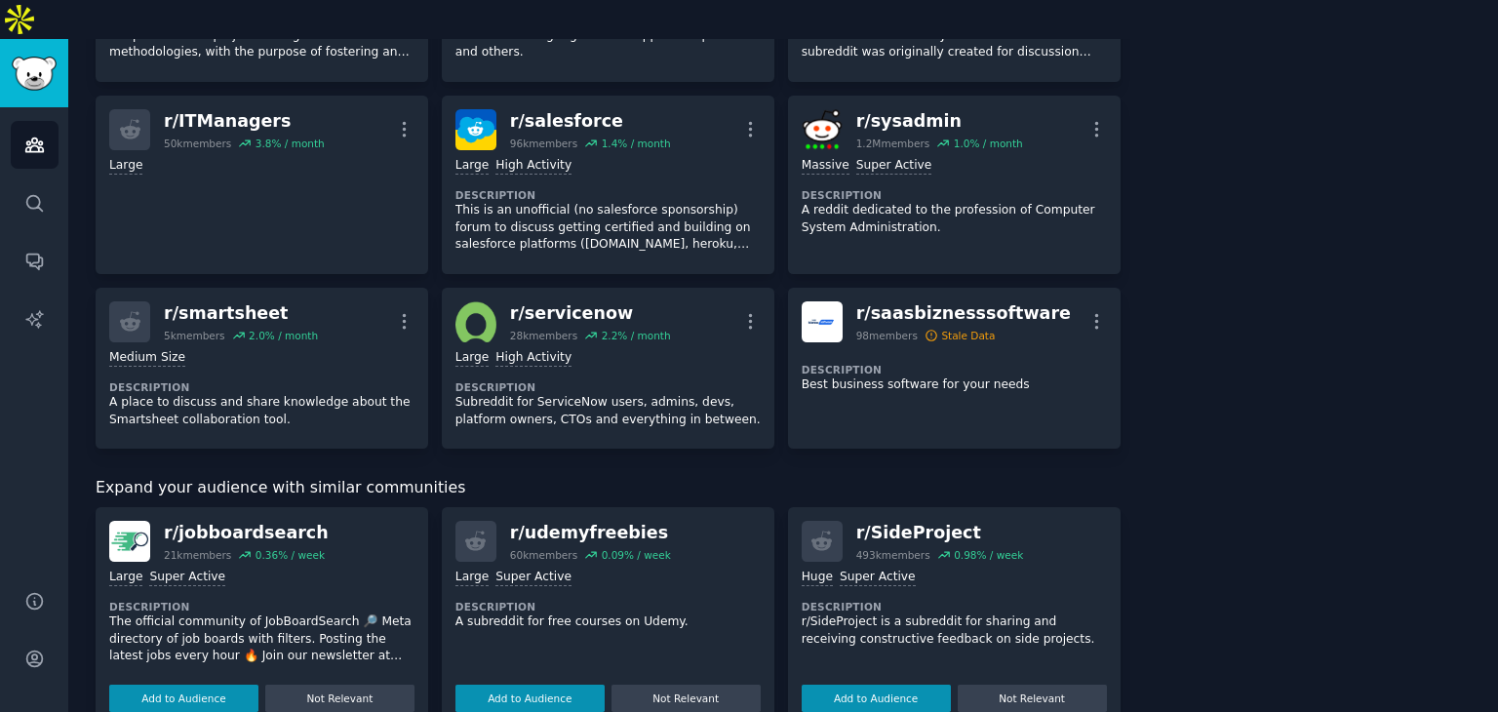
scroll to position [2340, 0]
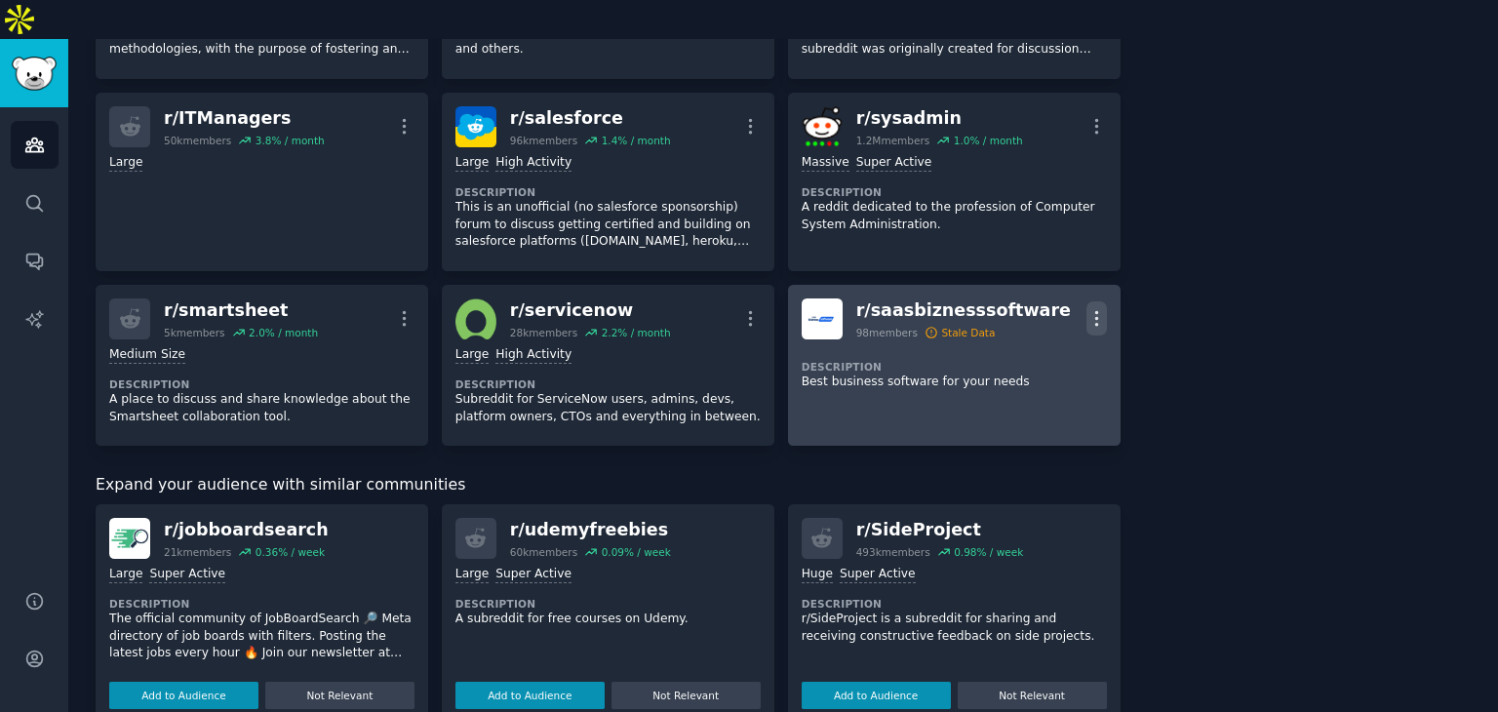
click at [1097, 308] on icon "button" at bounding box center [1096, 318] width 20 height 20
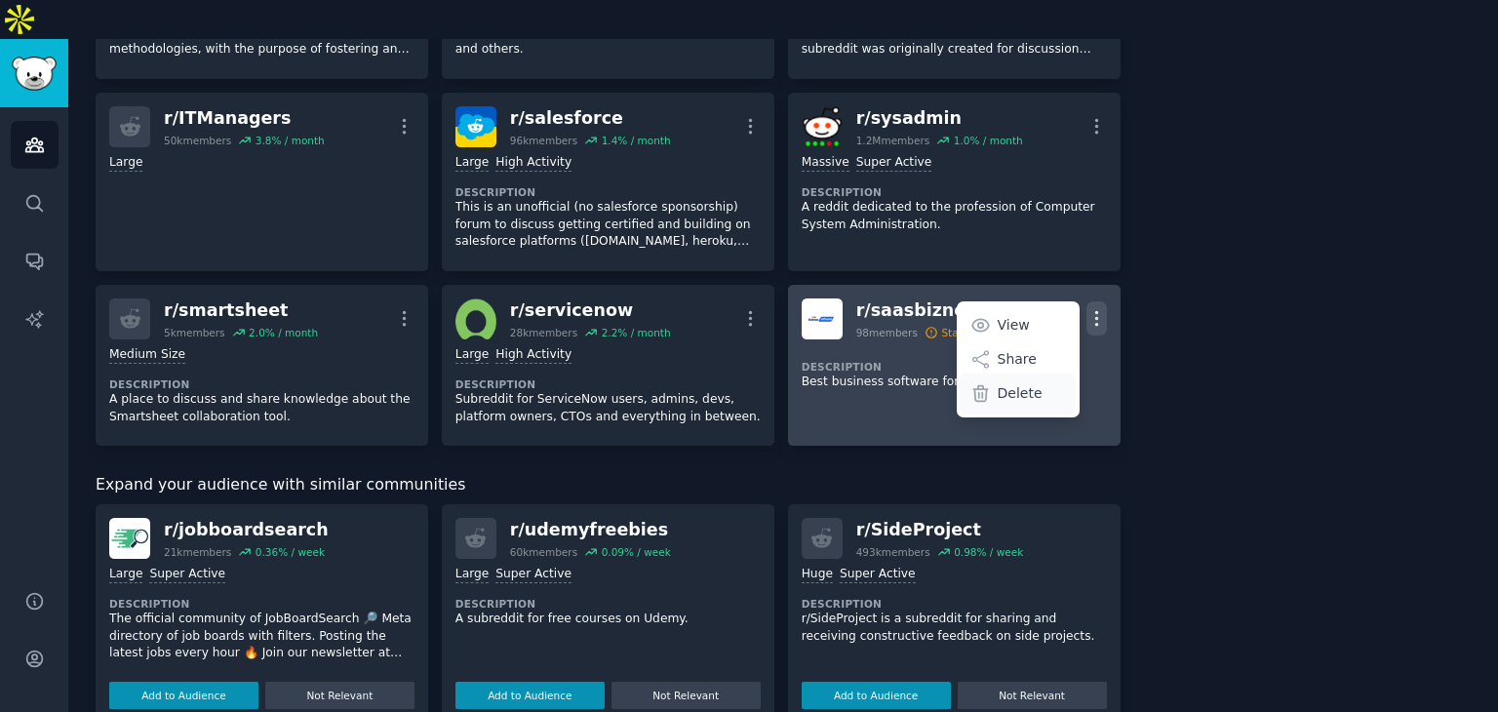
click at [998, 383] on p "Delete" at bounding box center [1020, 393] width 45 height 20
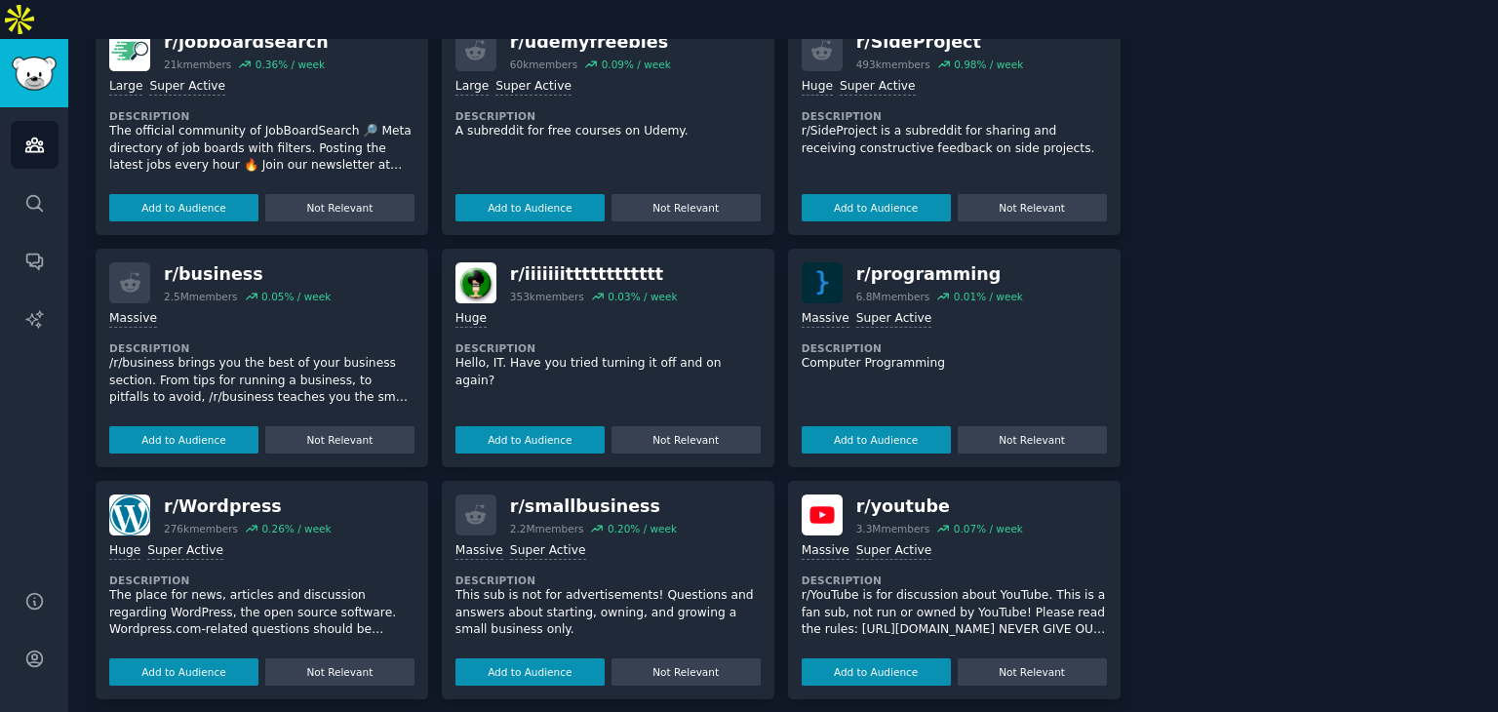
scroll to position [3032, 0]
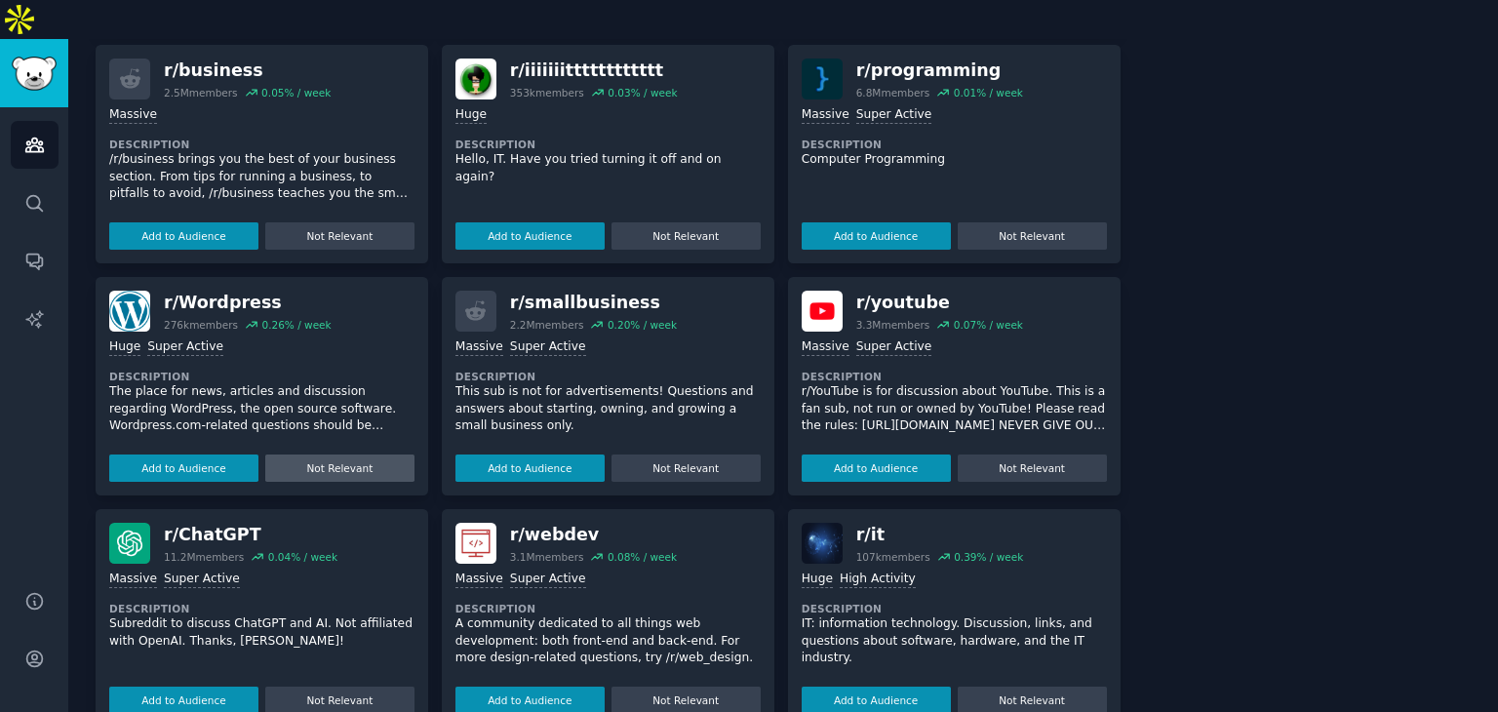
click at [333, 454] on button "Not Relevant" at bounding box center [339, 467] width 149 height 27
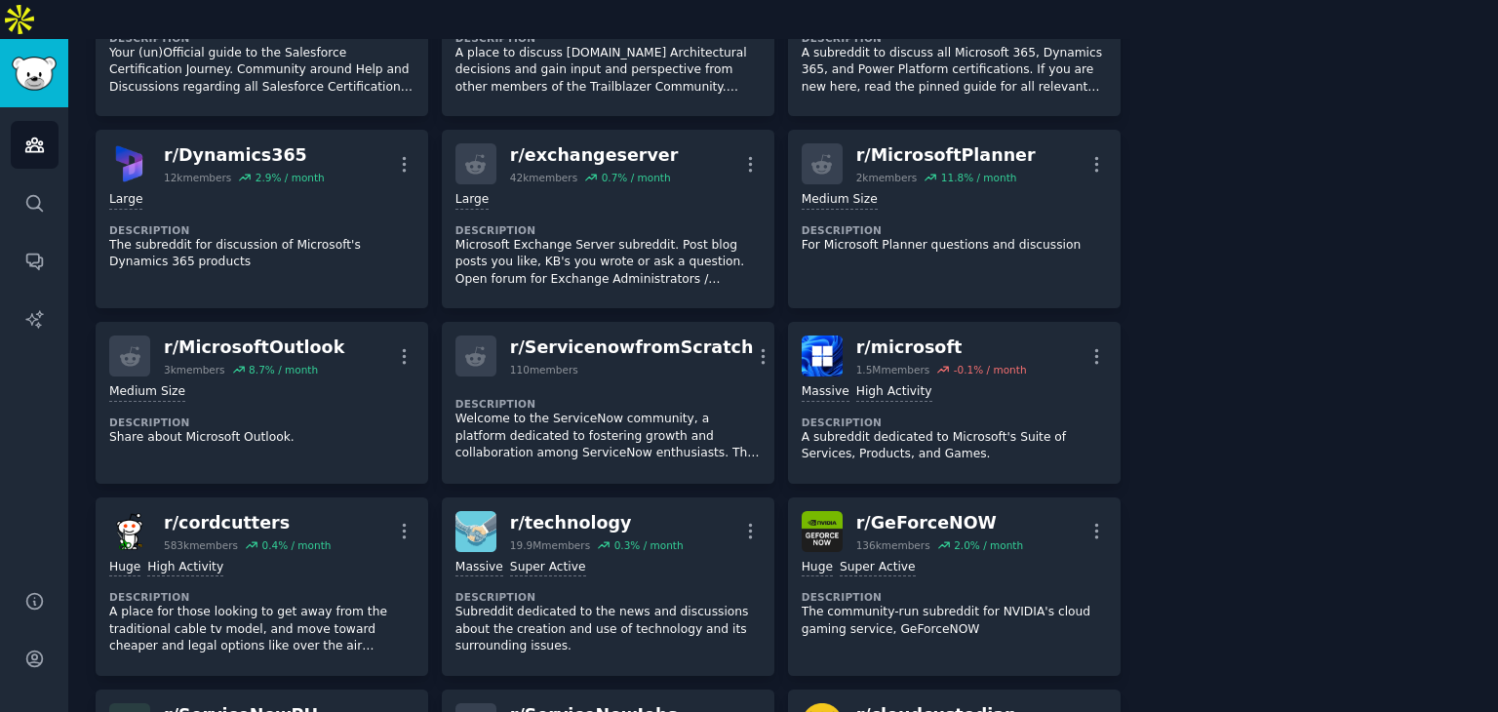
scroll to position [0, 0]
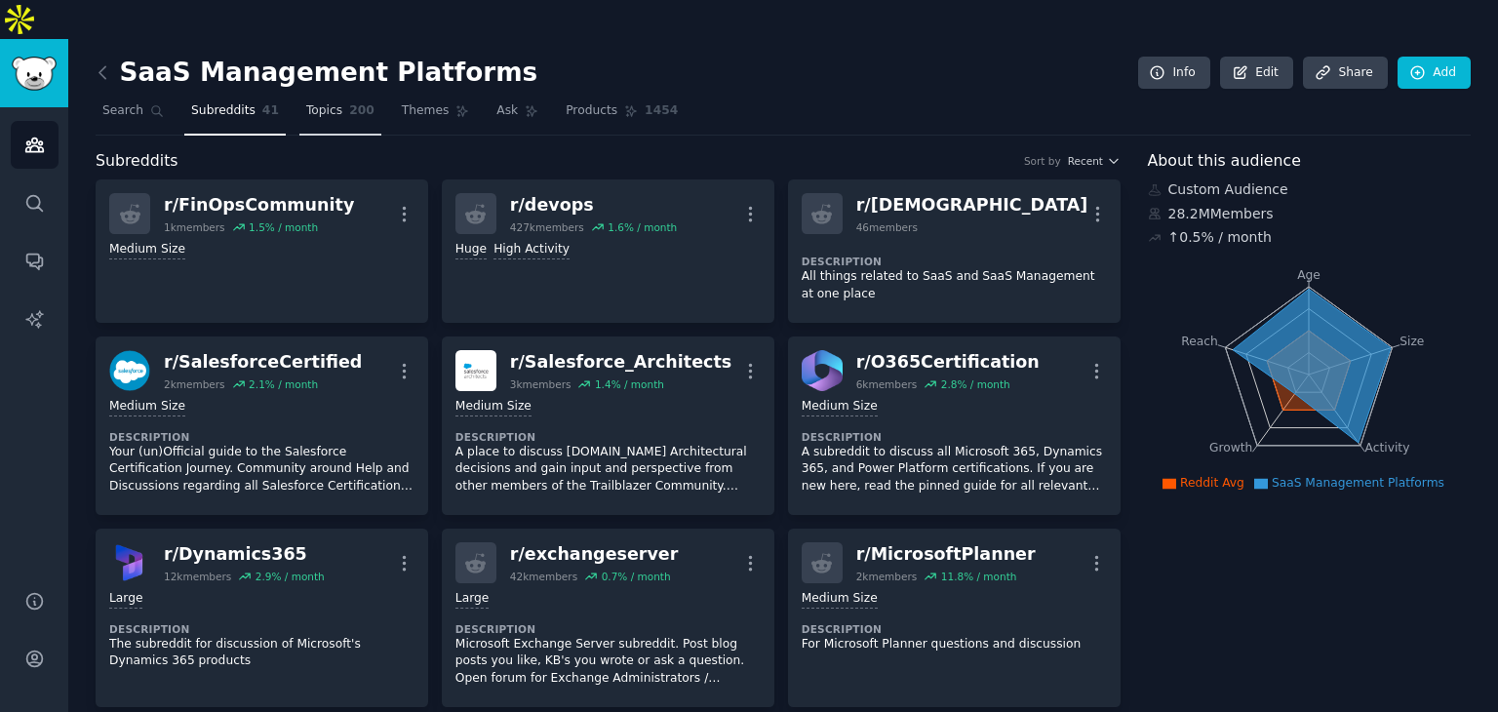
click at [306, 102] on span "Topics" at bounding box center [324, 111] width 36 height 18
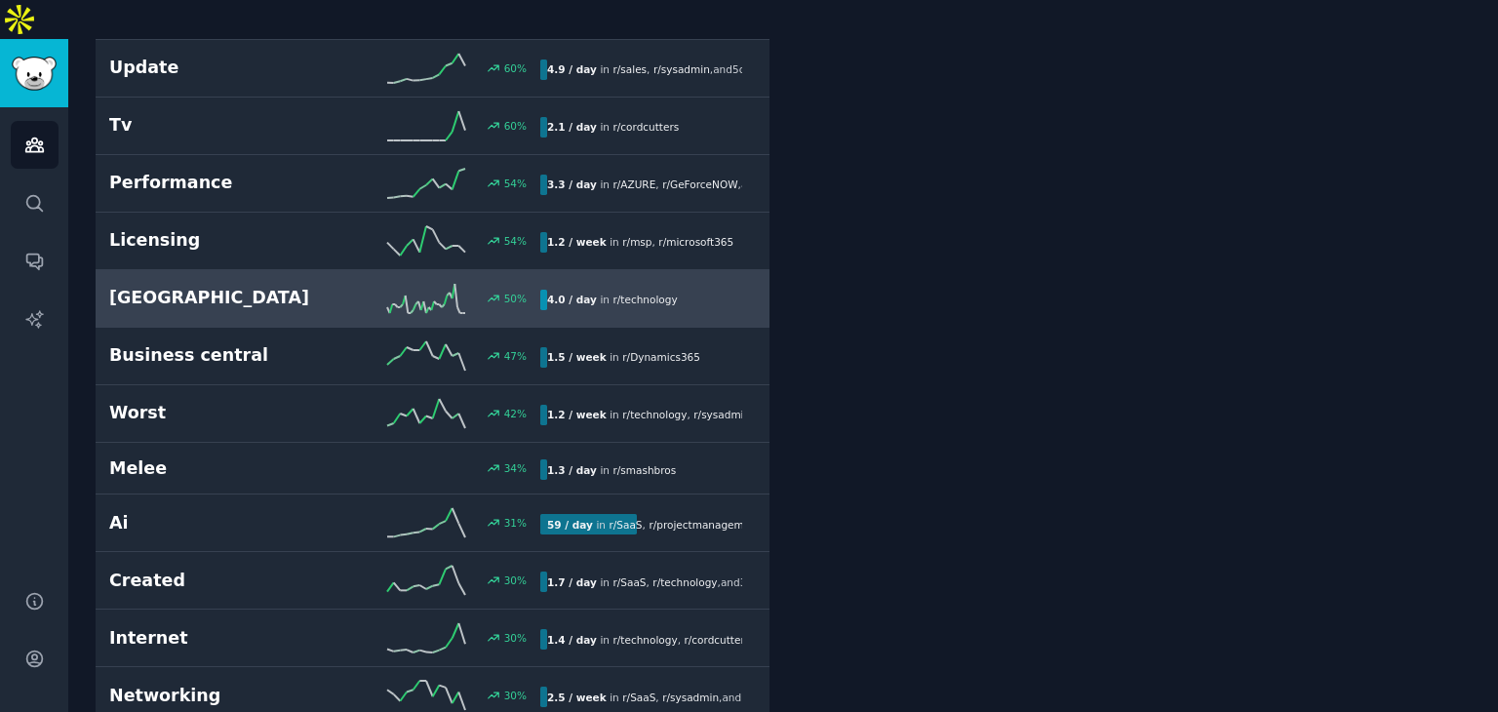
scroll to position [1365, 0]
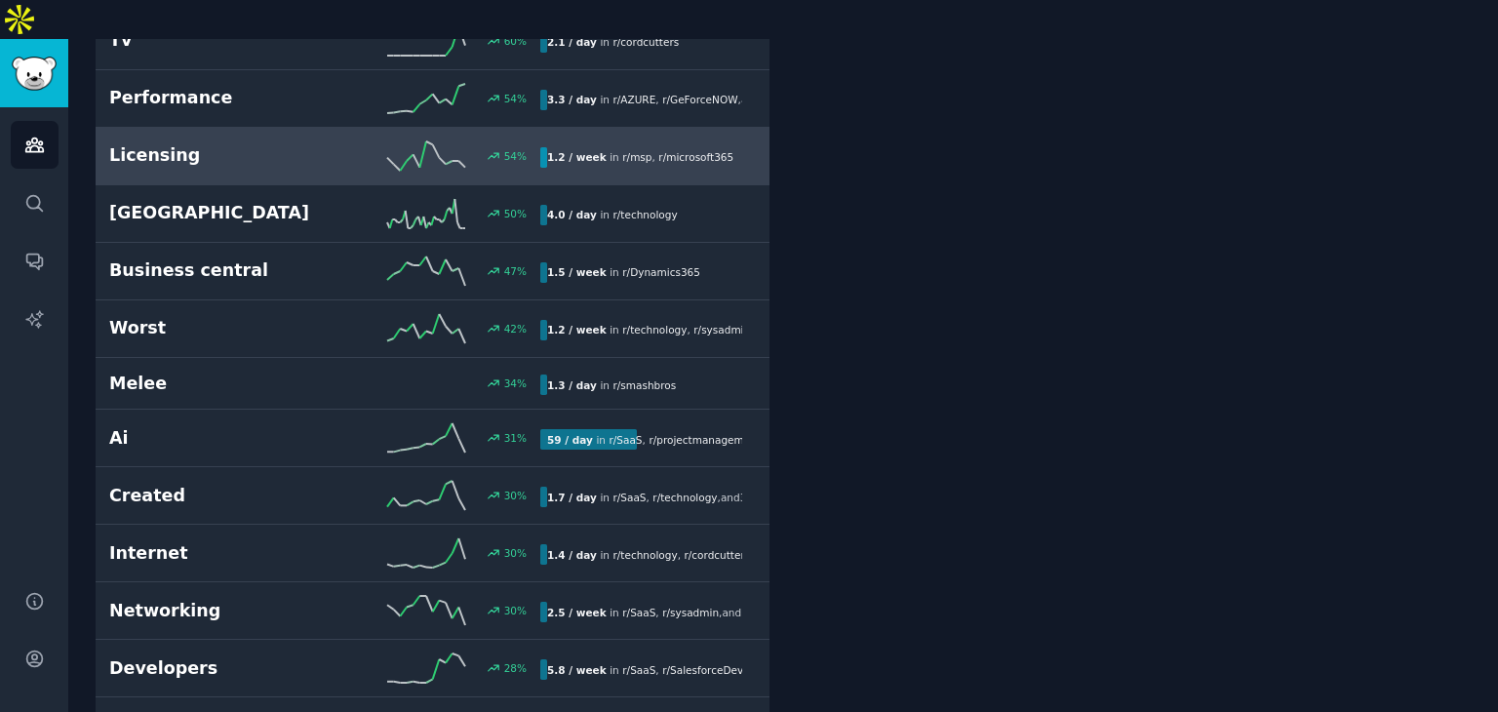
click at [282, 143] on h2 "Licensing" at bounding box center [217, 155] width 216 height 24
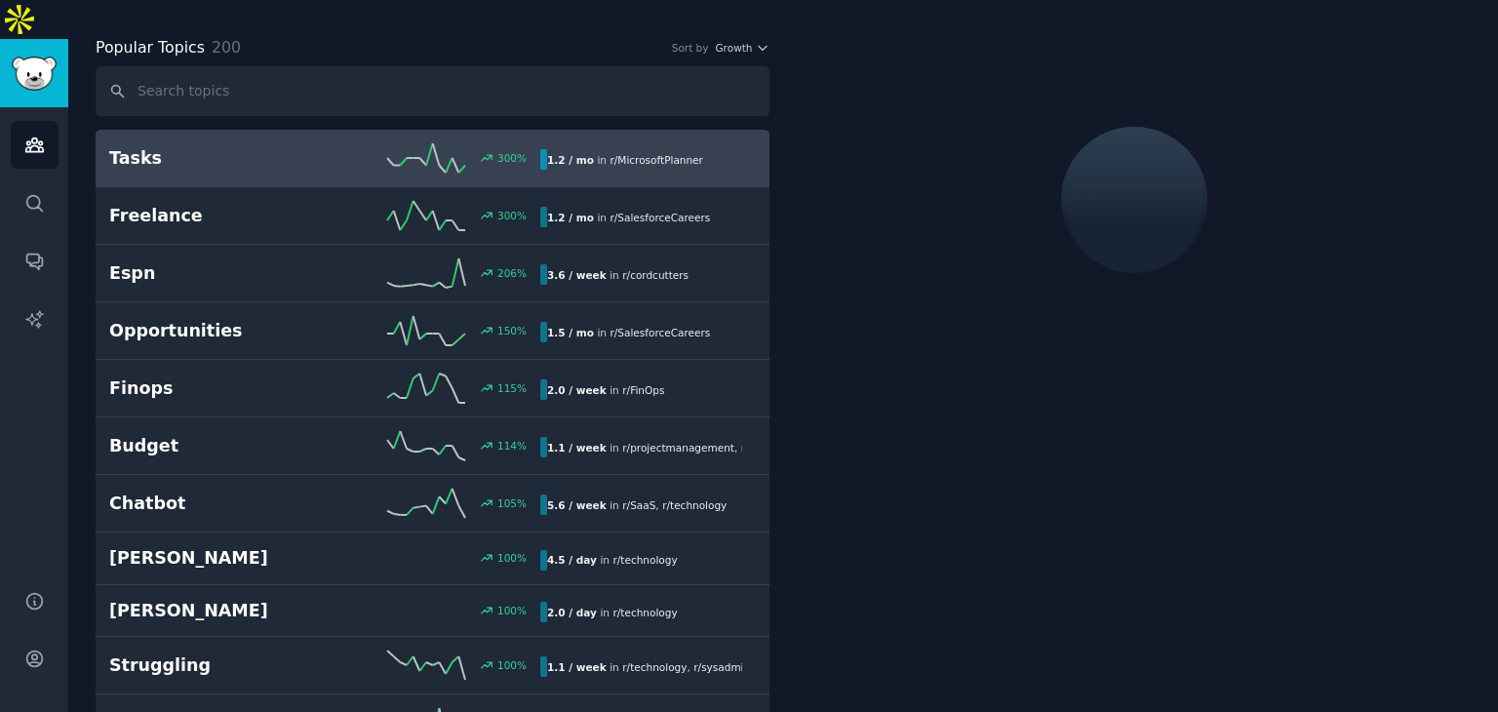
scroll to position [108, 0]
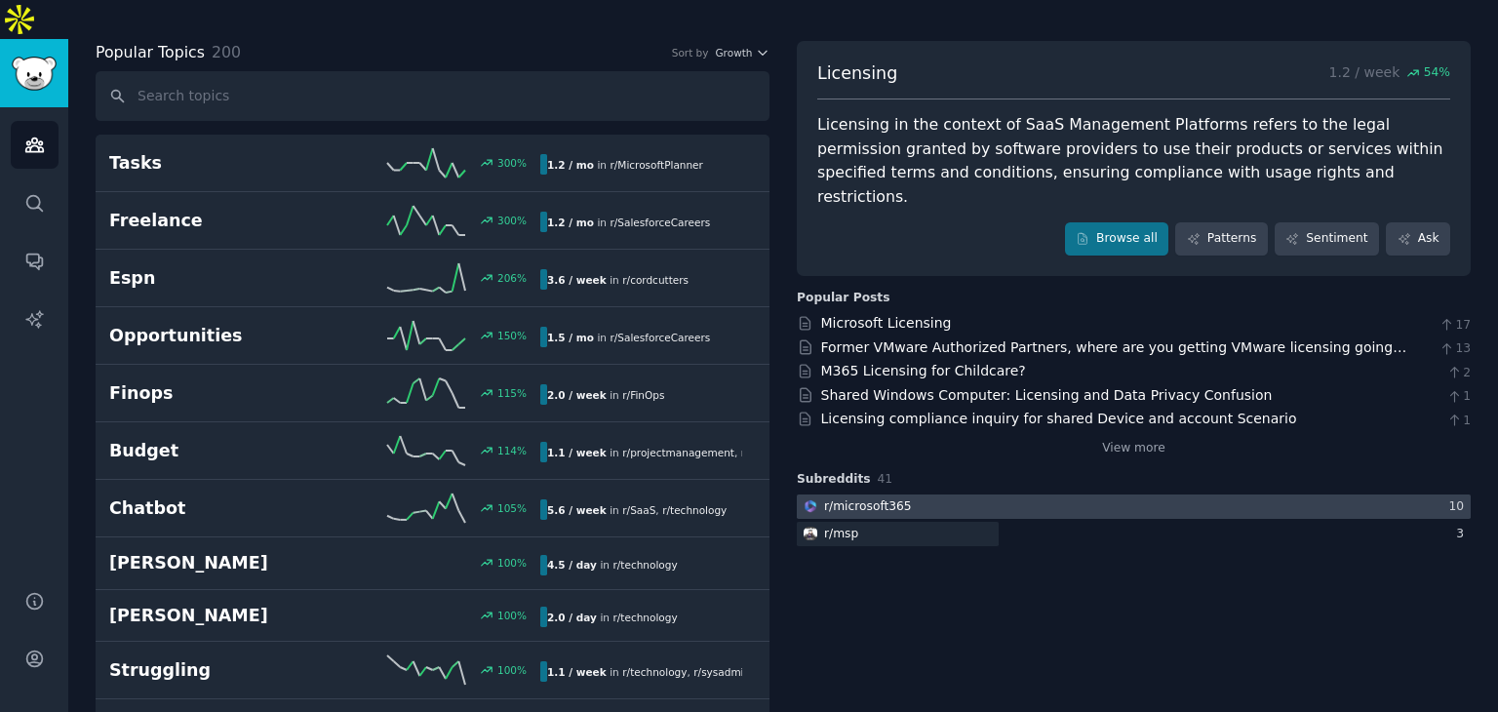
click at [1022, 494] on div at bounding box center [1134, 506] width 674 height 24
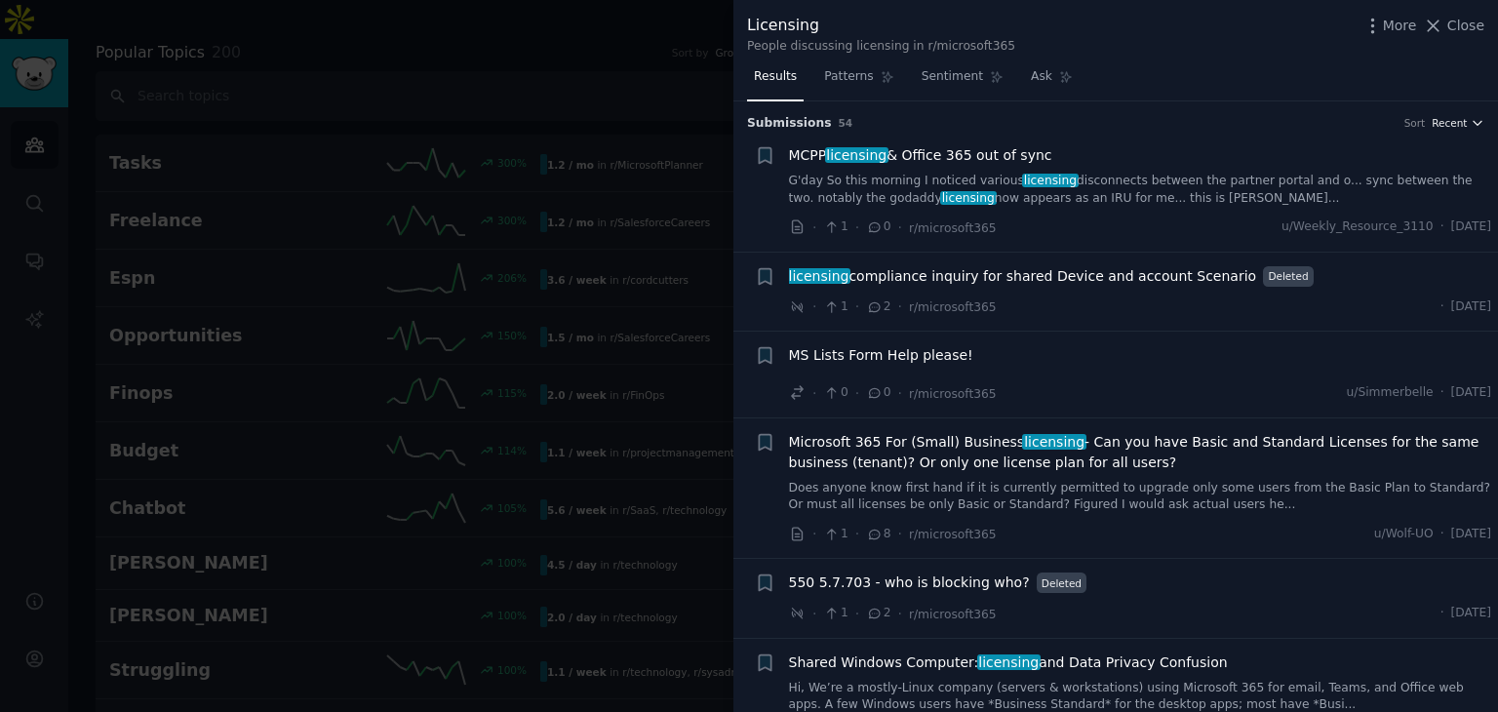
click at [1455, 125] on span "Recent" at bounding box center [1449, 123] width 35 height 14
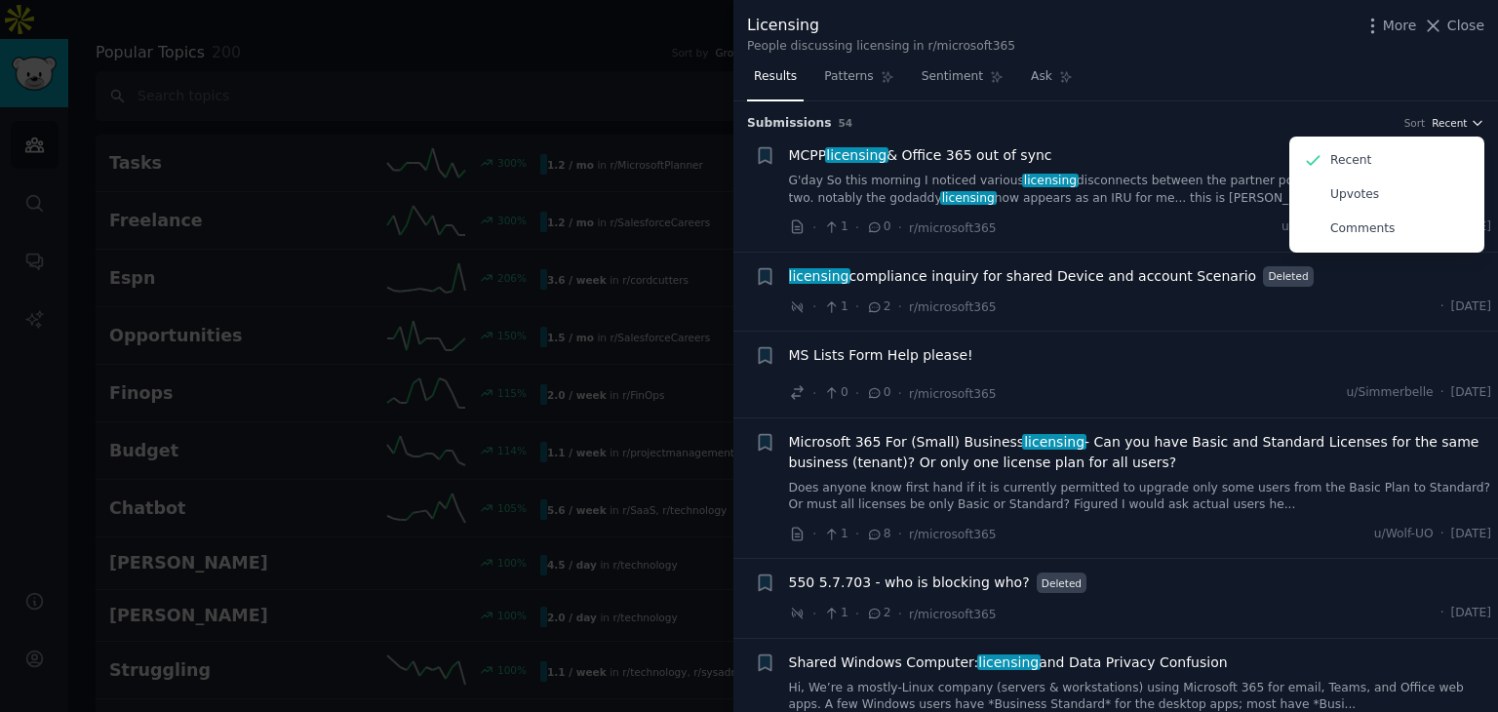
click at [1465, 118] on button "Recent" at bounding box center [1458, 123] width 53 height 14
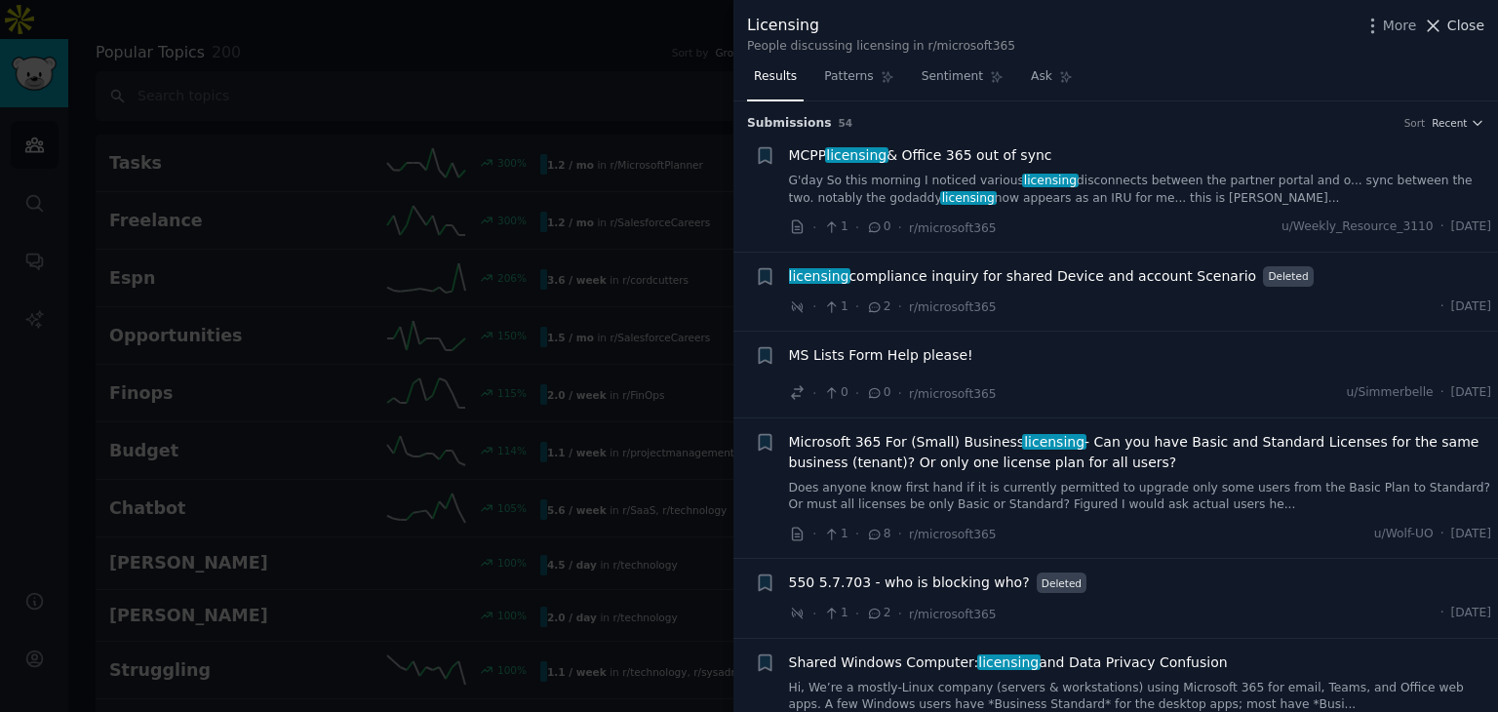
click at [1458, 24] on span "Close" at bounding box center [1465, 26] width 37 height 20
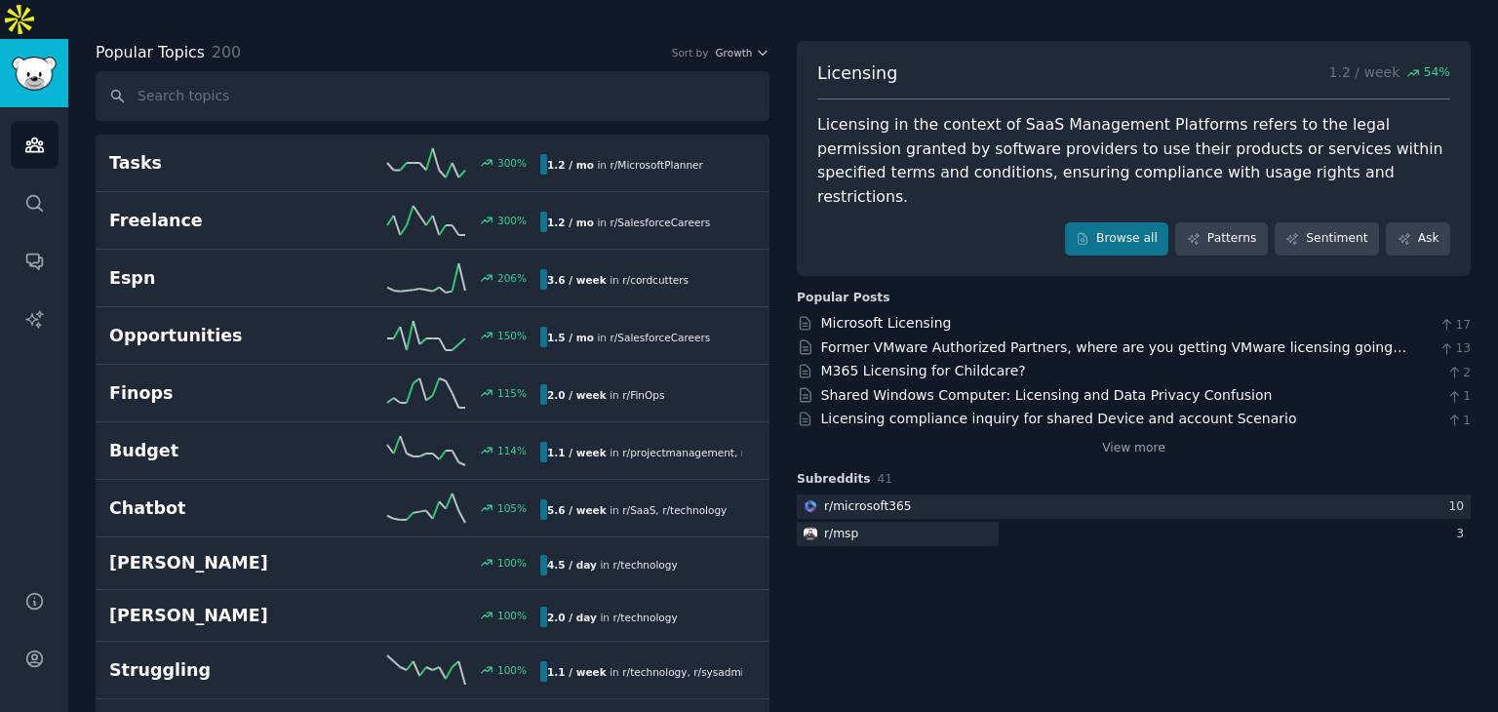
click at [1433, 64] on span "54 %" at bounding box center [1437, 73] width 26 height 18
click at [1210, 61] on div "Licensing 1.2 / week 54 %" at bounding box center [1133, 80] width 633 height 39
click at [34, 138] on icon "Sidebar" at bounding box center [34, 145] width 18 height 14
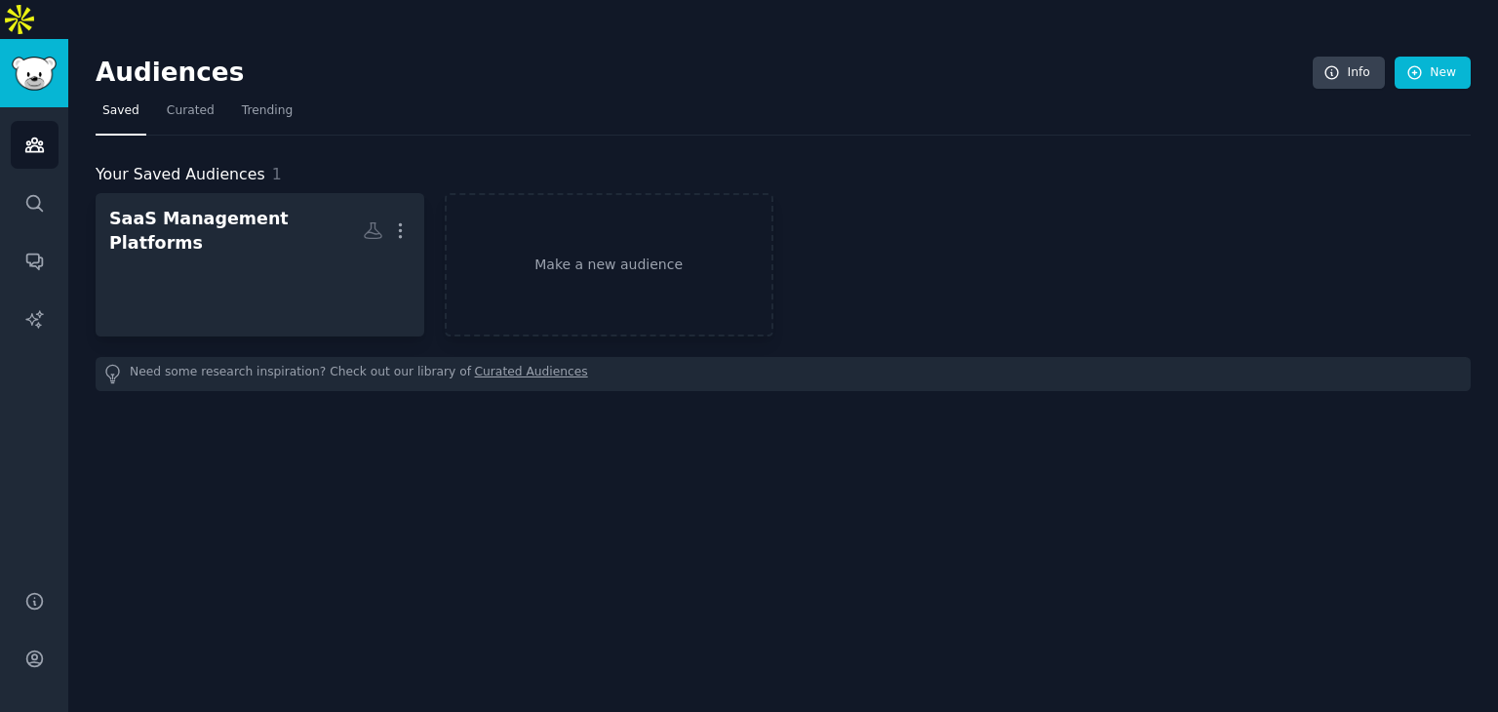
click at [766, 459] on div "Audiences Info New Saved Curated Trending Your Saved Audiences 1 SaaS Managemen…" at bounding box center [783, 395] width 1430 height 712
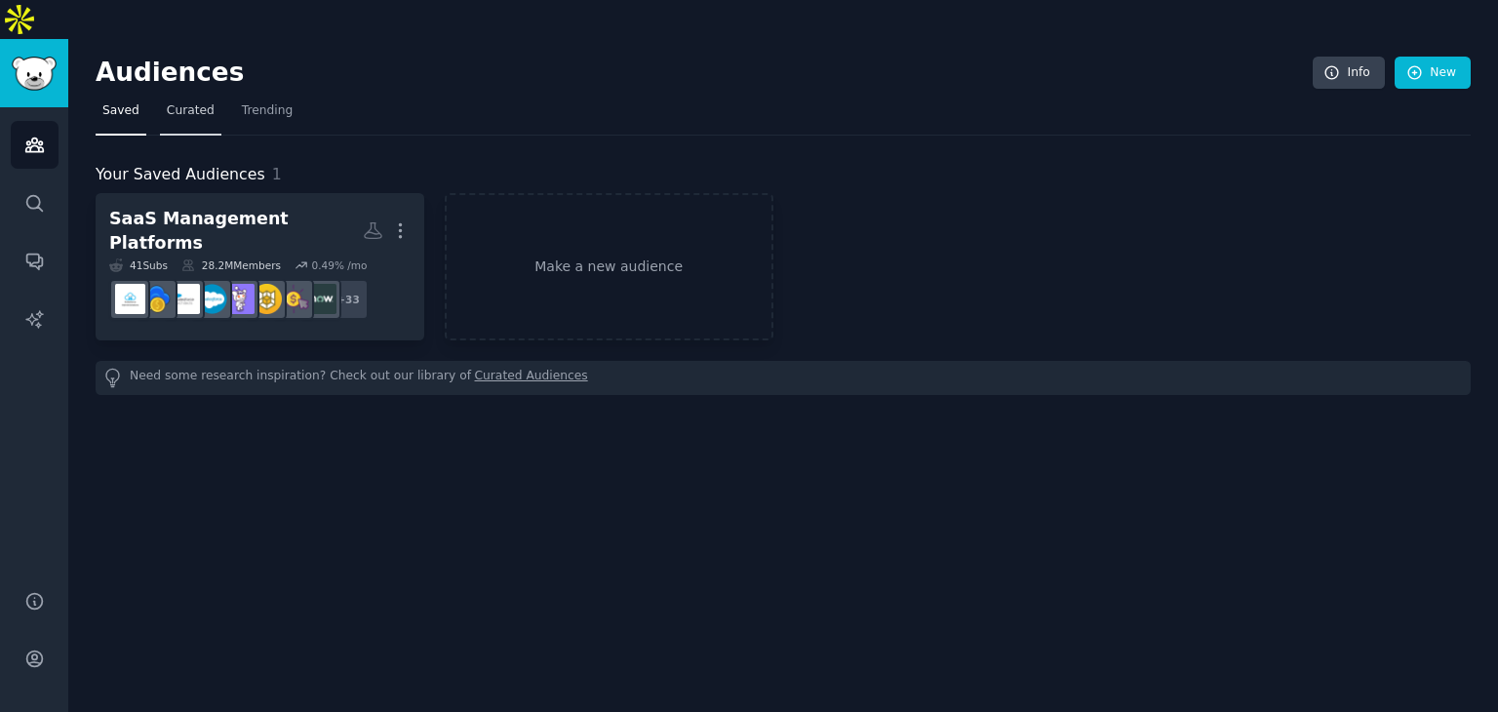
click at [172, 102] on span "Curated" at bounding box center [191, 111] width 48 height 18
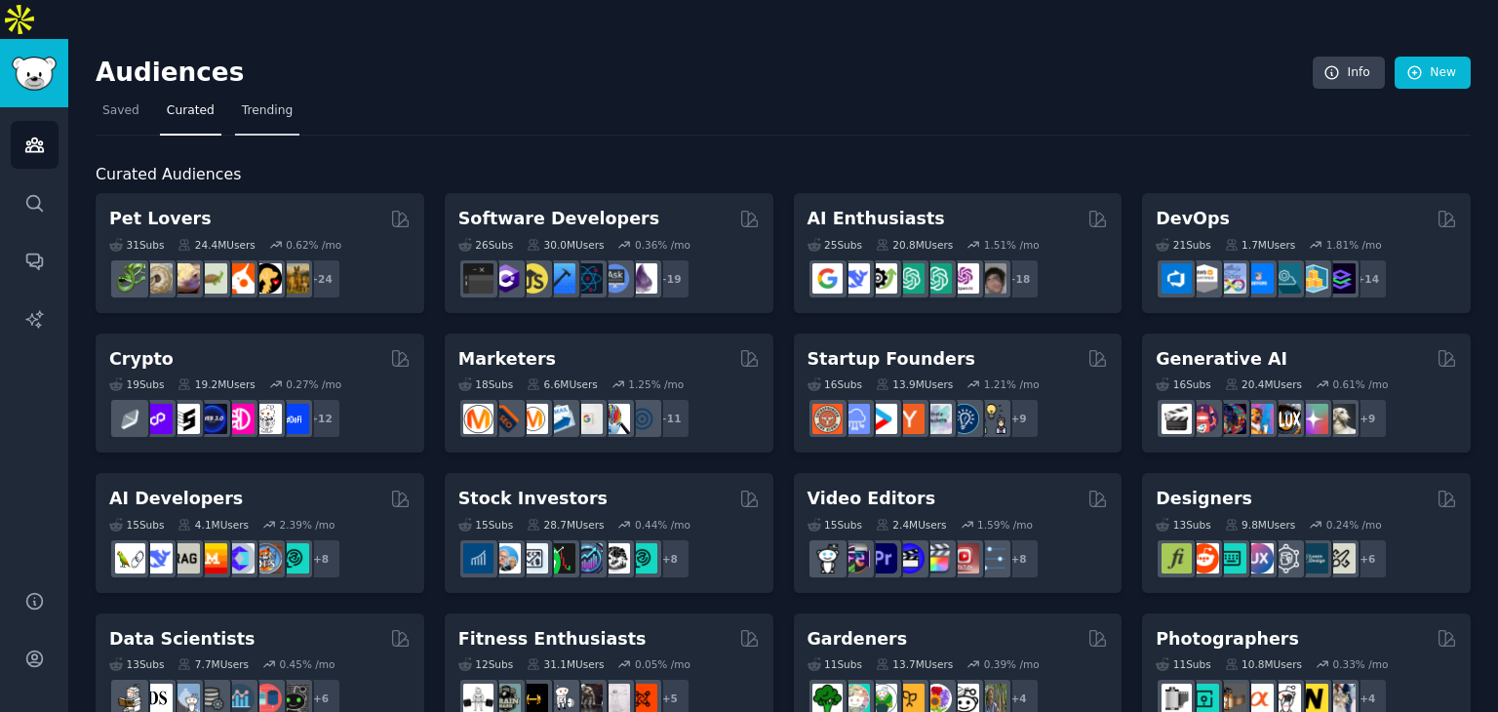
click at [256, 102] on span "Trending" at bounding box center [267, 111] width 51 height 18
